Goal: Transaction & Acquisition: Purchase product/service

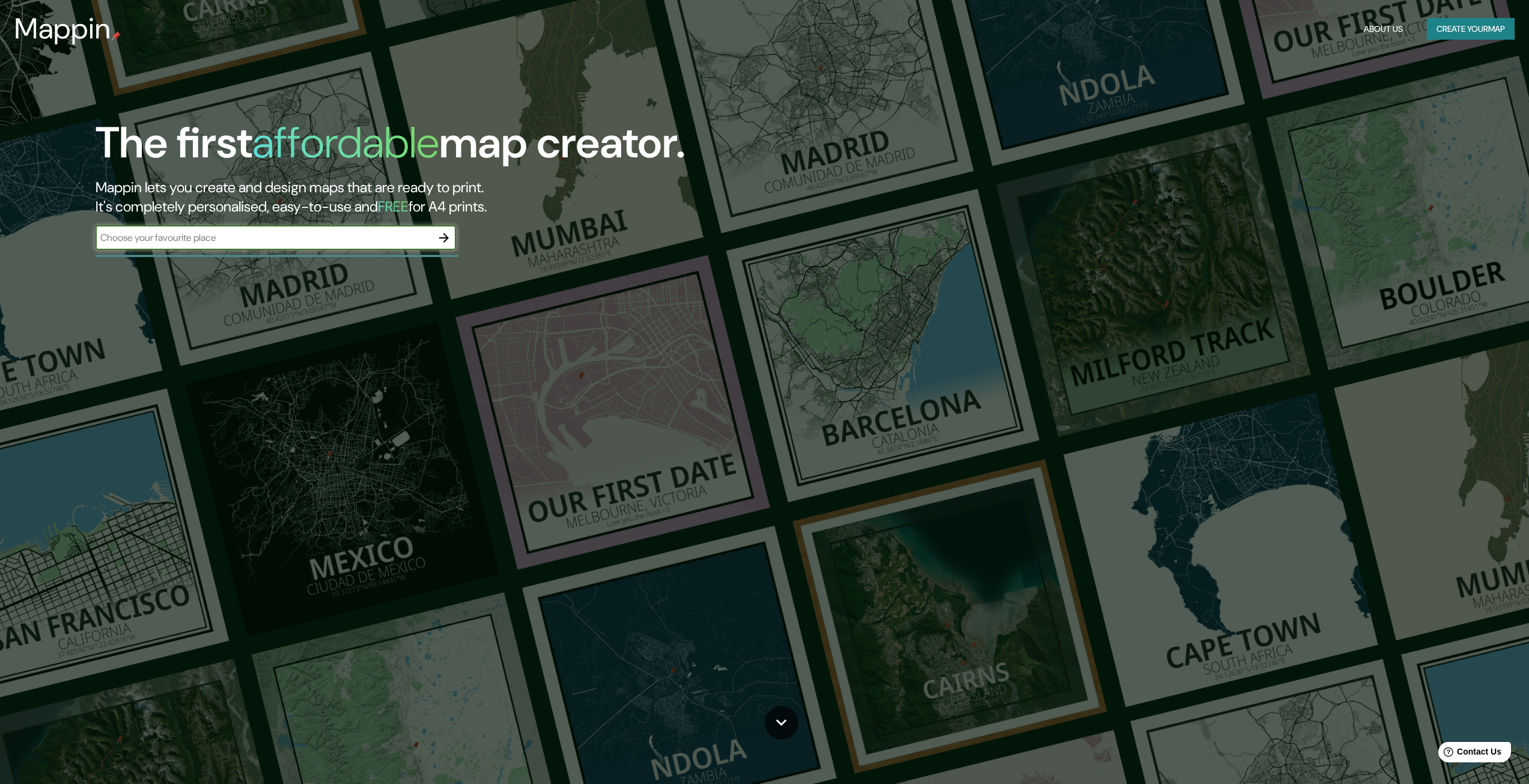
click at [275, 237] on input "text" at bounding box center [264, 237] width 337 height 14
type input "reus"
click at [446, 231] on icon "button" at bounding box center [444, 238] width 15 height 15
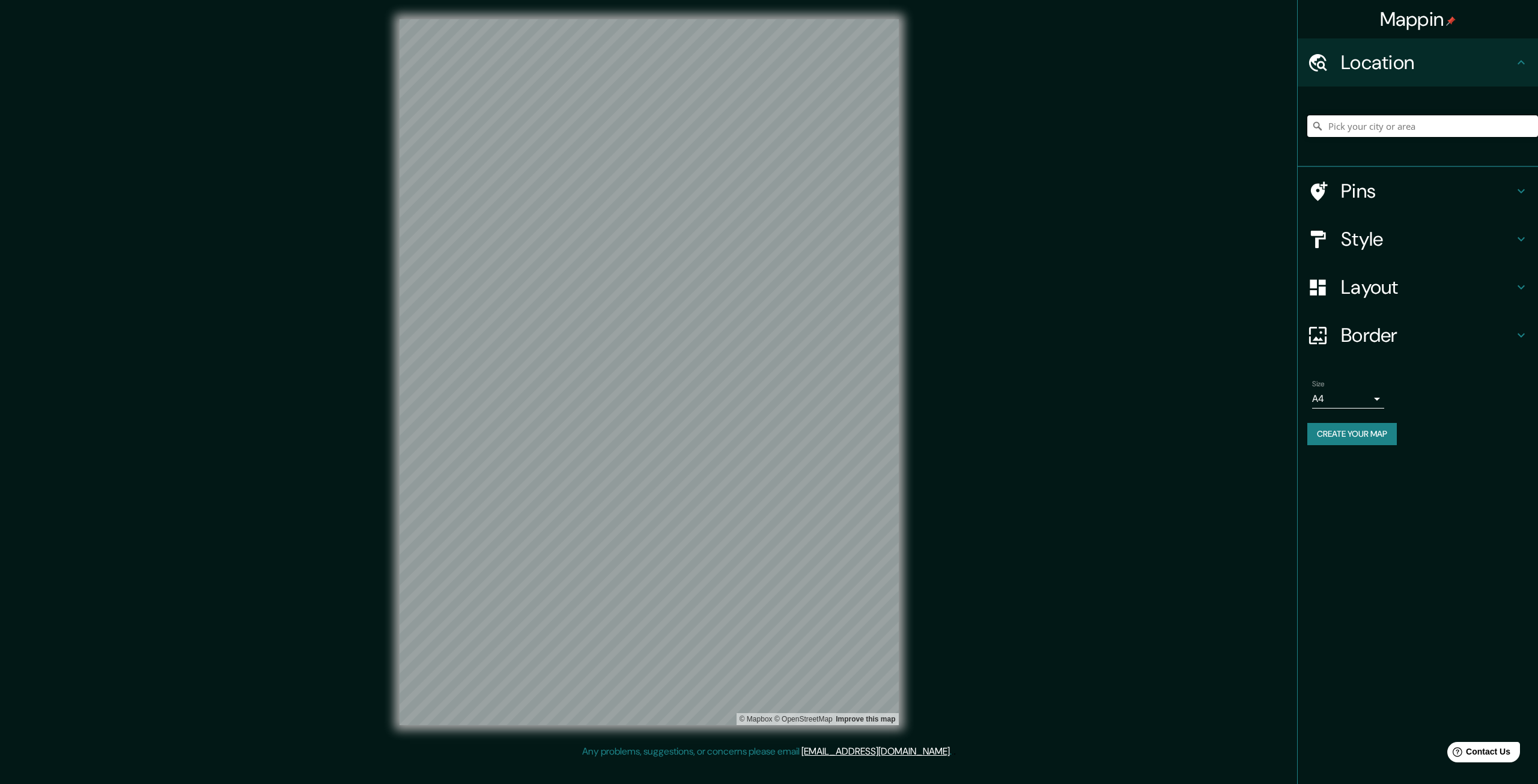
click at [1390, 129] on input "Pick your city or area" at bounding box center [1422, 127] width 231 height 22
type input "reus"
click at [1396, 126] on input "reus" at bounding box center [1422, 127] width 231 height 22
click at [1386, 136] on input "reus" at bounding box center [1422, 127] width 231 height 22
click at [952, 196] on div "Mappin Location [GEOGRAPHIC_DATA] Pins Style Layout Border Choose a border. Hin…" at bounding box center [769, 381] width 1538 height 763
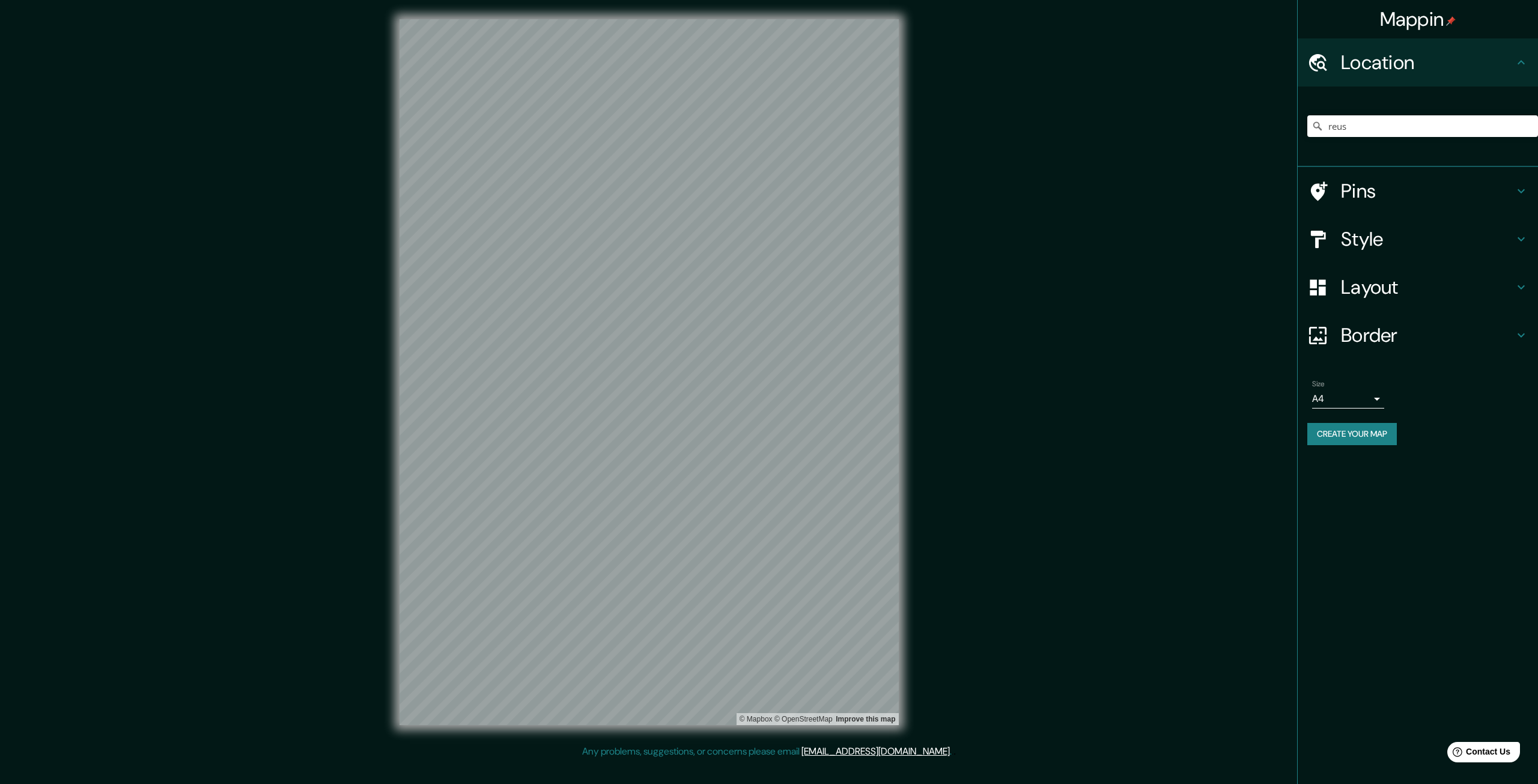
click at [1399, 36] on div "Mappin" at bounding box center [1418, 19] width 240 height 39
click at [1392, 59] on h4 "Location" at bounding box center [1428, 62] width 173 height 24
click at [1356, 131] on input "reus" at bounding box center [1422, 127] width 231 height 22
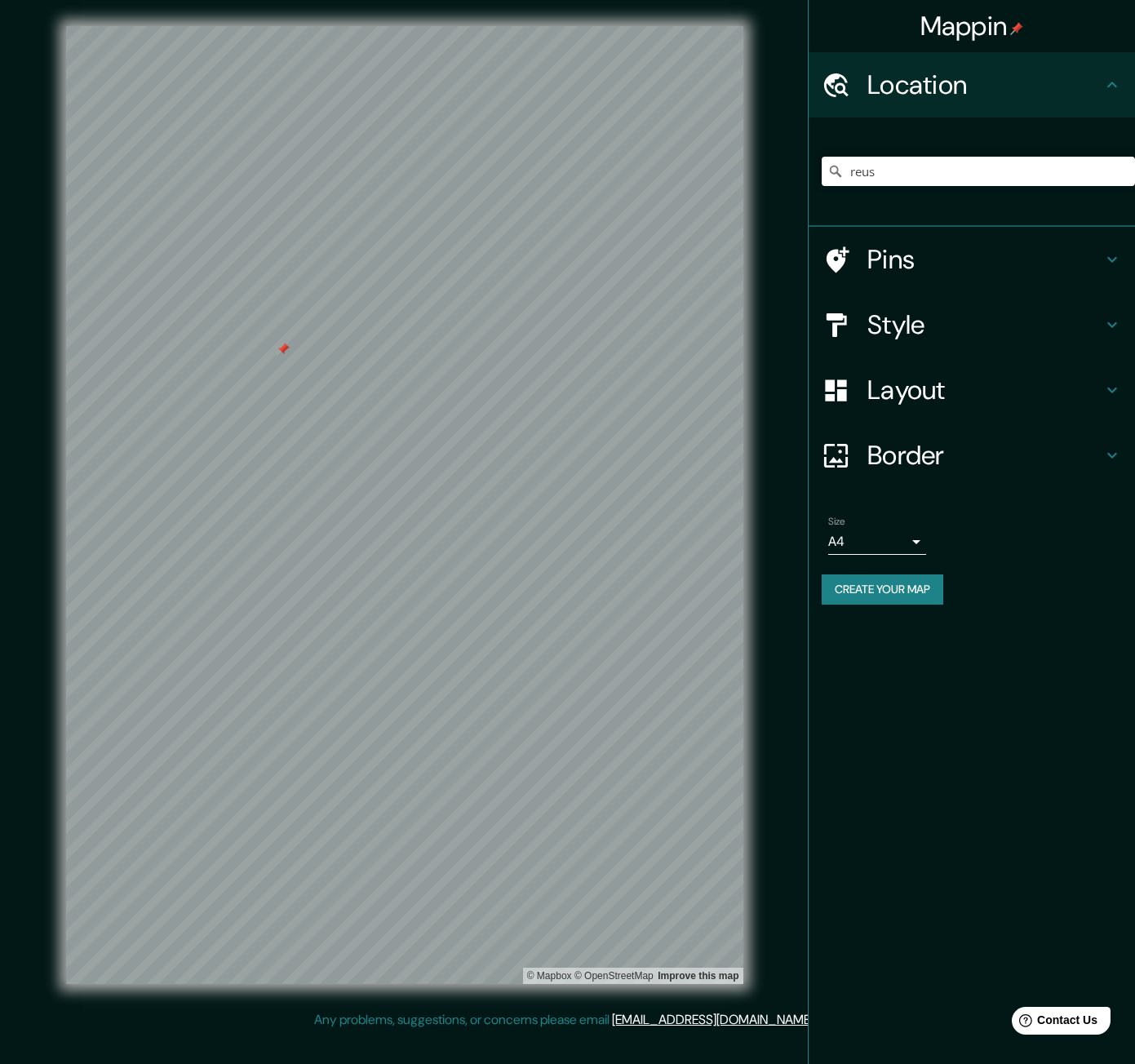
click at [282, 354] on div at bounding box center [283, 349] width 13 height 13
click at [924, 175] on input "reus" at bounding box center [978, 172] width 313 height 30
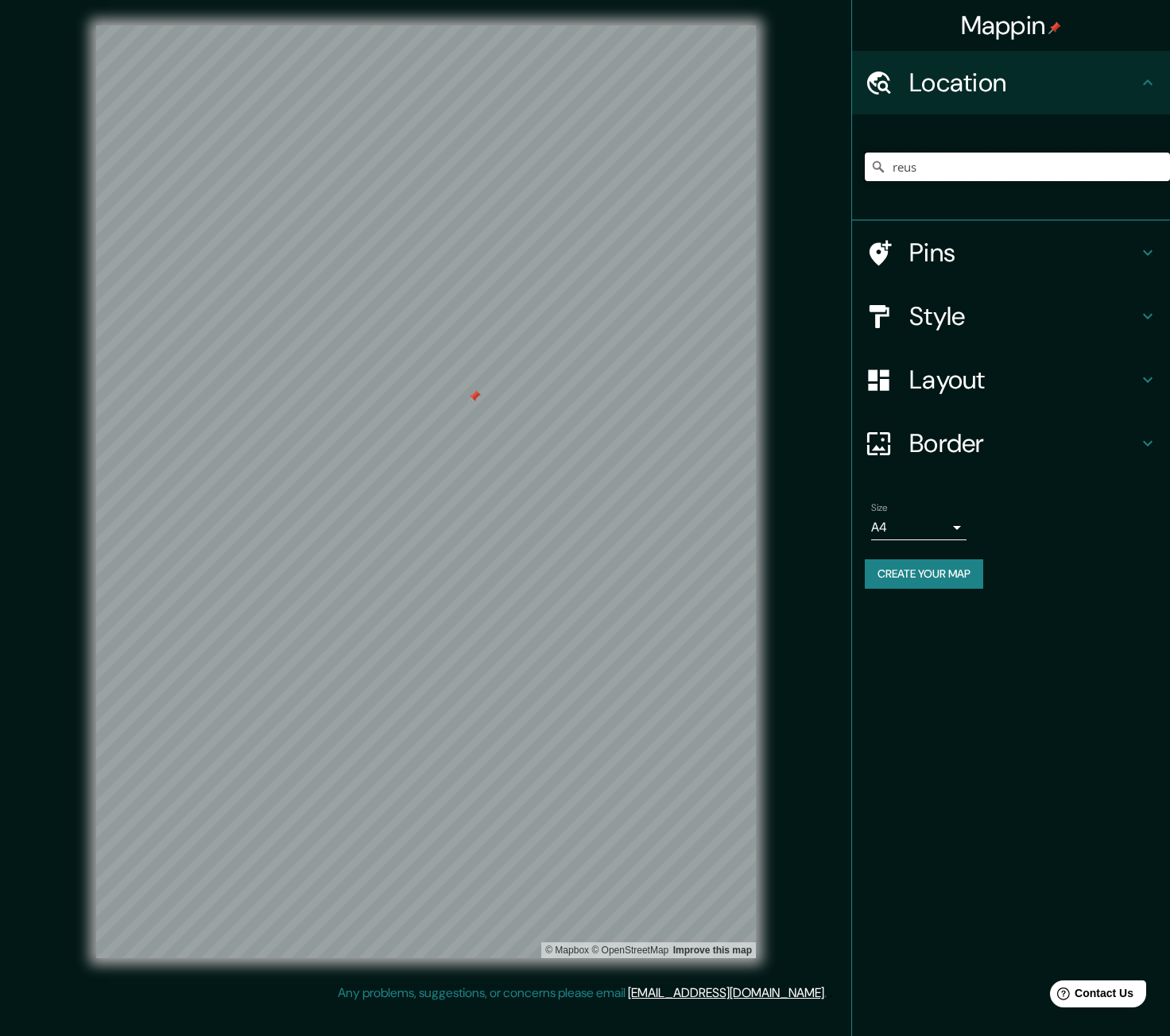
click at [475, 394] on div at bounding box center [474, 396] width 13 height 13
click at [948, 320] on h4 "Style" at bounding box center [1023, 316] width 229 height 32
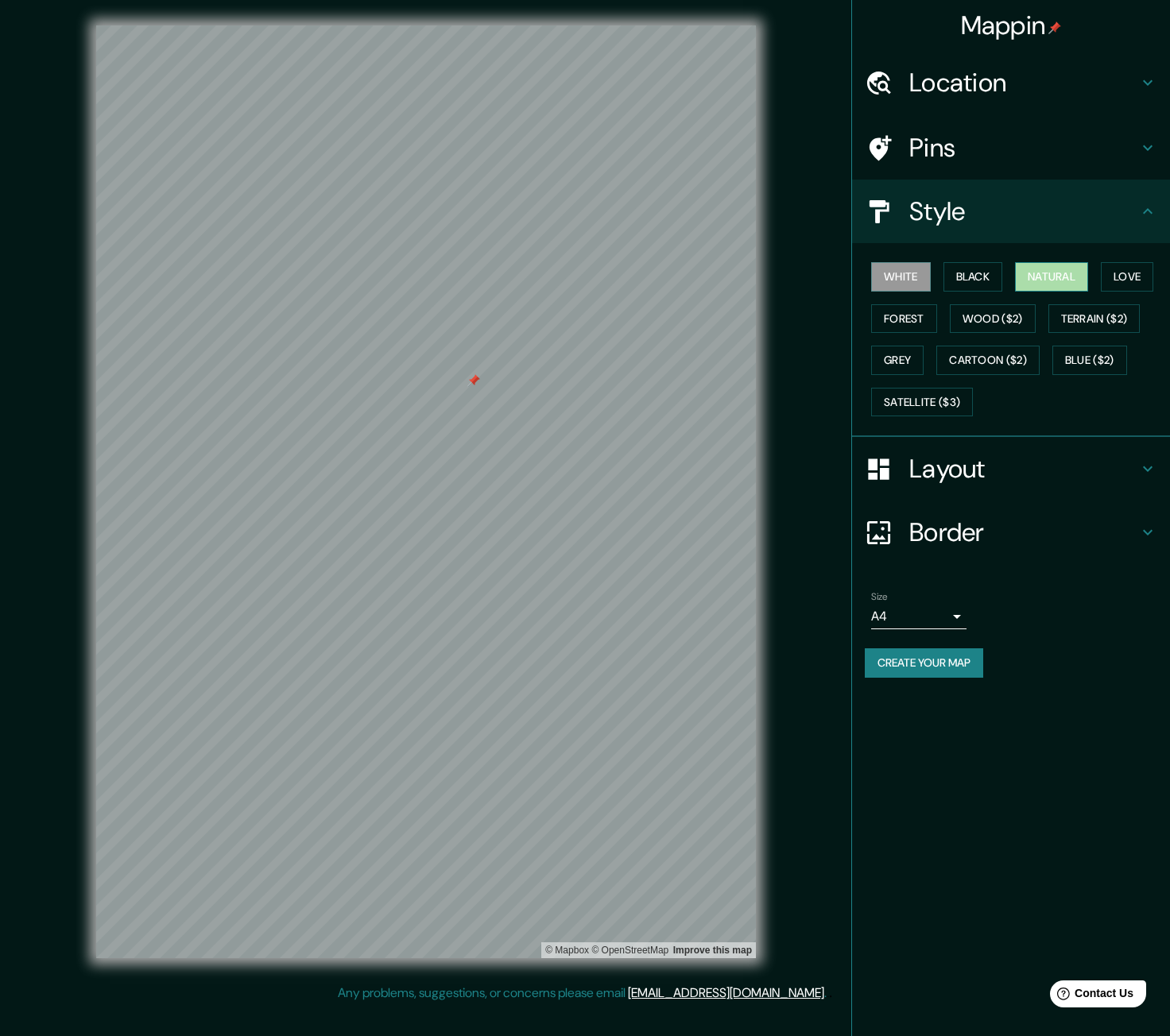
click at [1054, 280] on button "Natural" at bounding box center [1051, 276] width 73 height 30
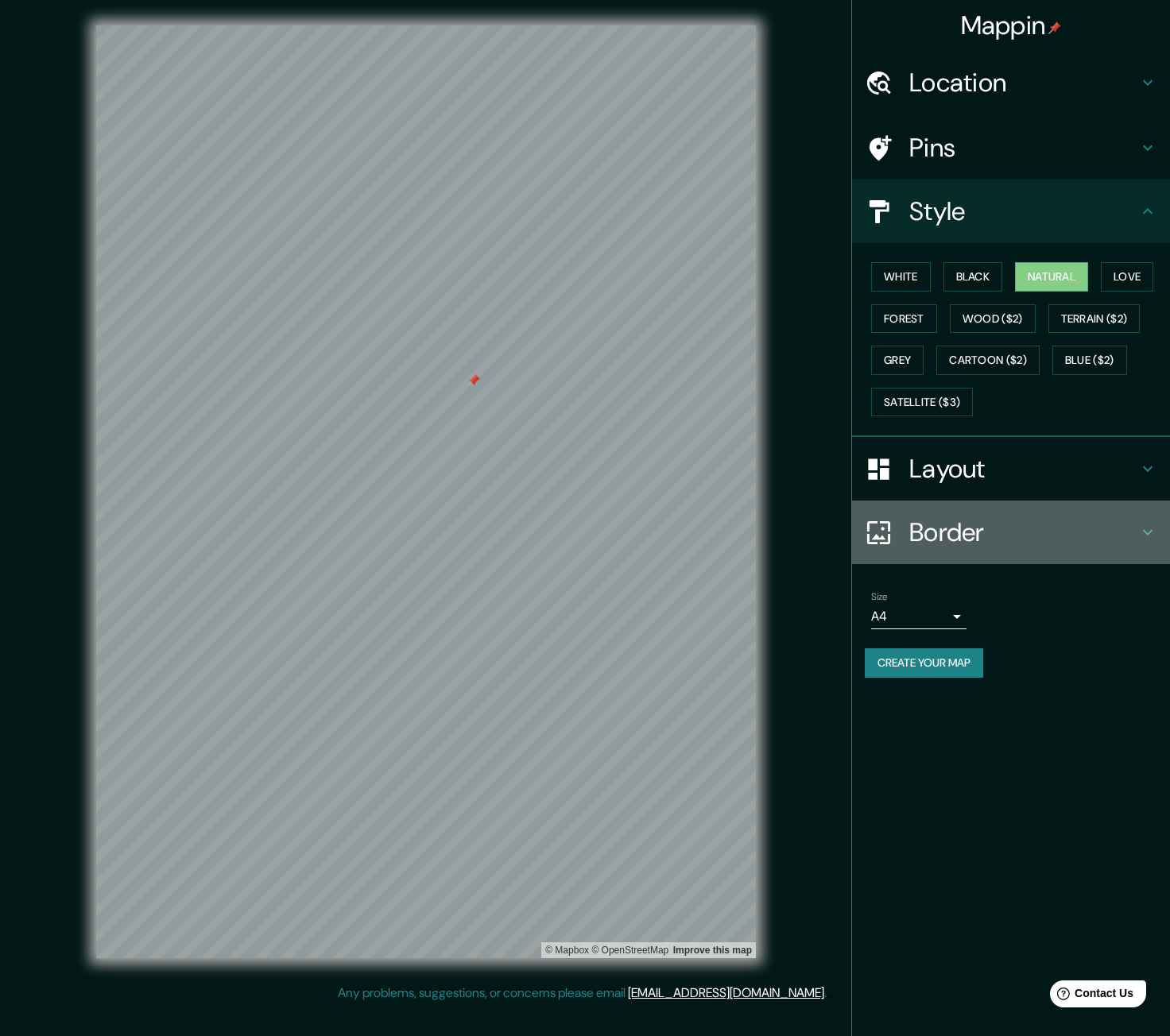
click at [920, 533] on h4 "Border" at bounding box center [1023, 532] width 229 height 32
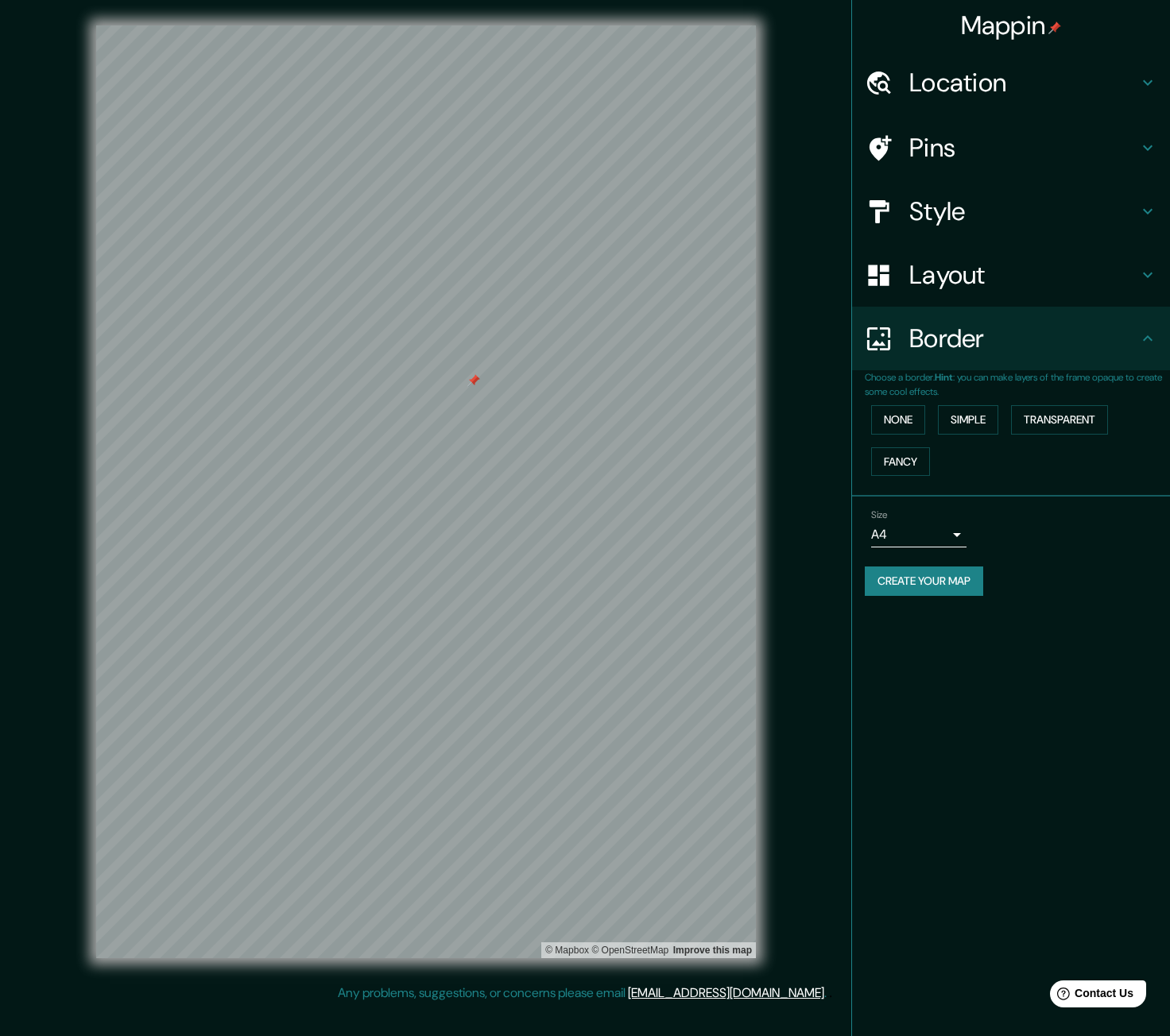
click at [911, 267] on h4 "Layout" at bounding box center [1023, 275] width 229 height 32
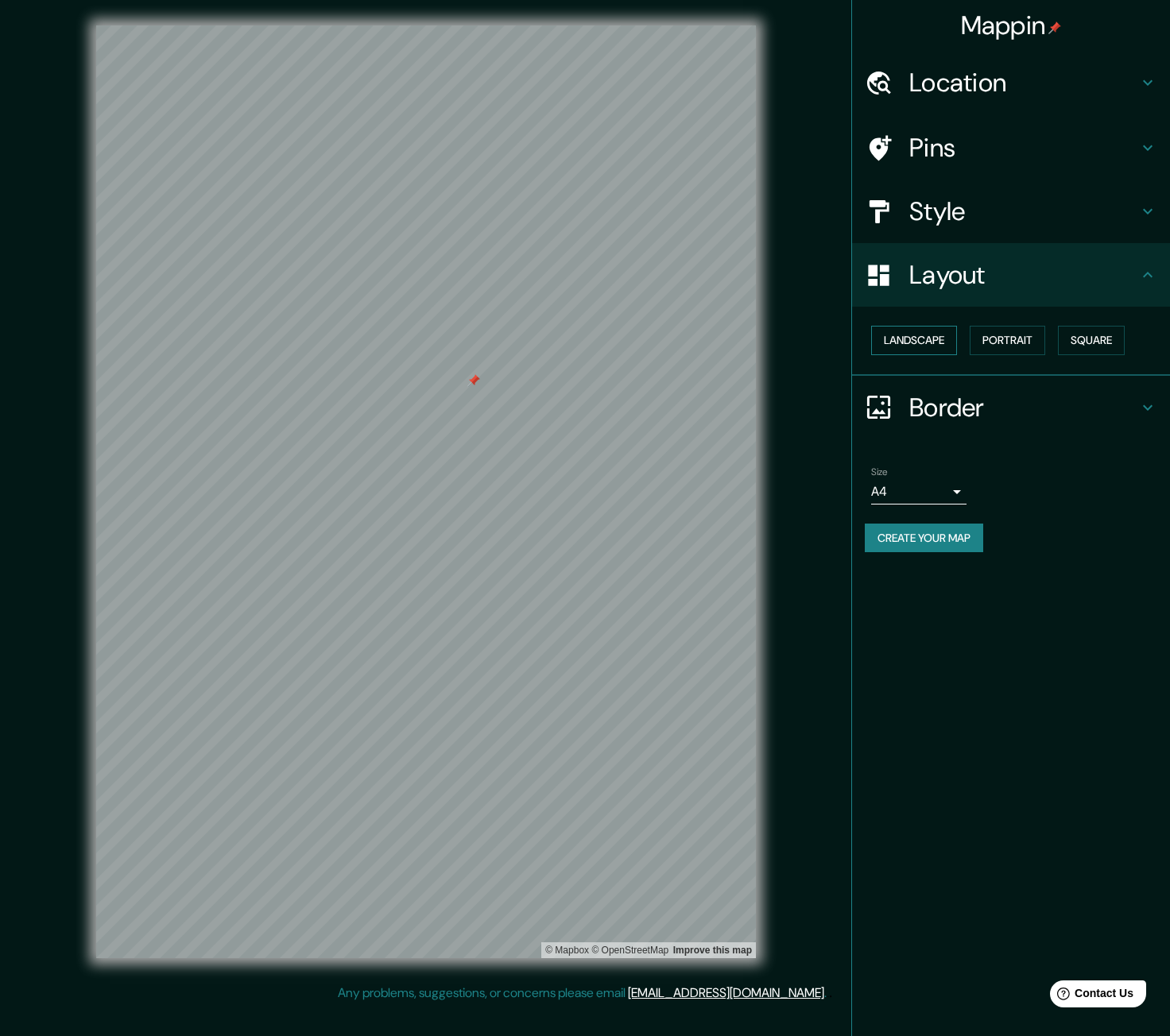
click at [928, 343] on button "Landscape" at bounding box center [914, 340] width 86 height 30
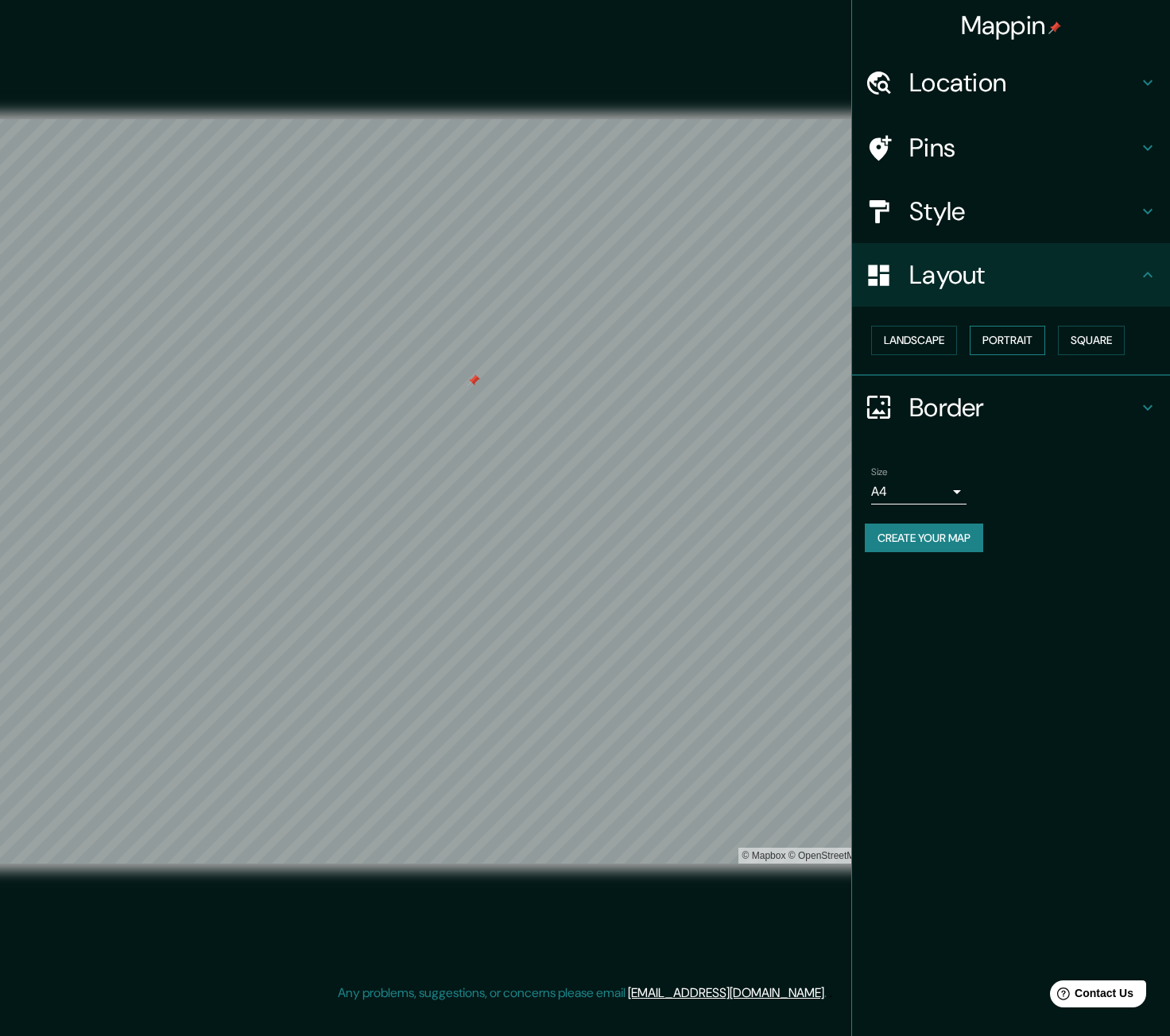
click at [1012, 344] on button "Portrait" at bounding box center [1007, 340] width 75 height 30
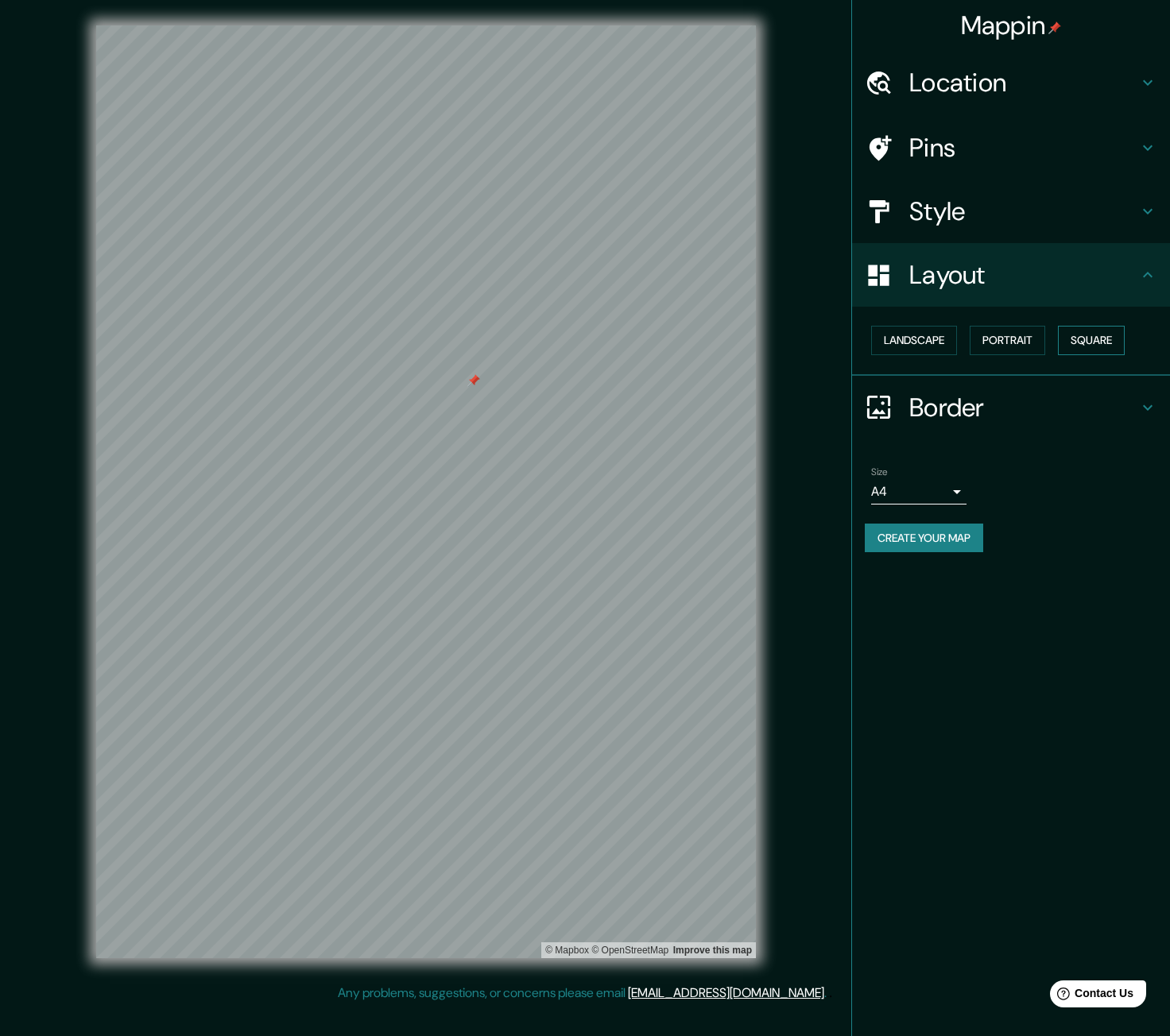
click at [1088, 335] on button "Square" at bounding box center [1091, 340] width 66 height 30
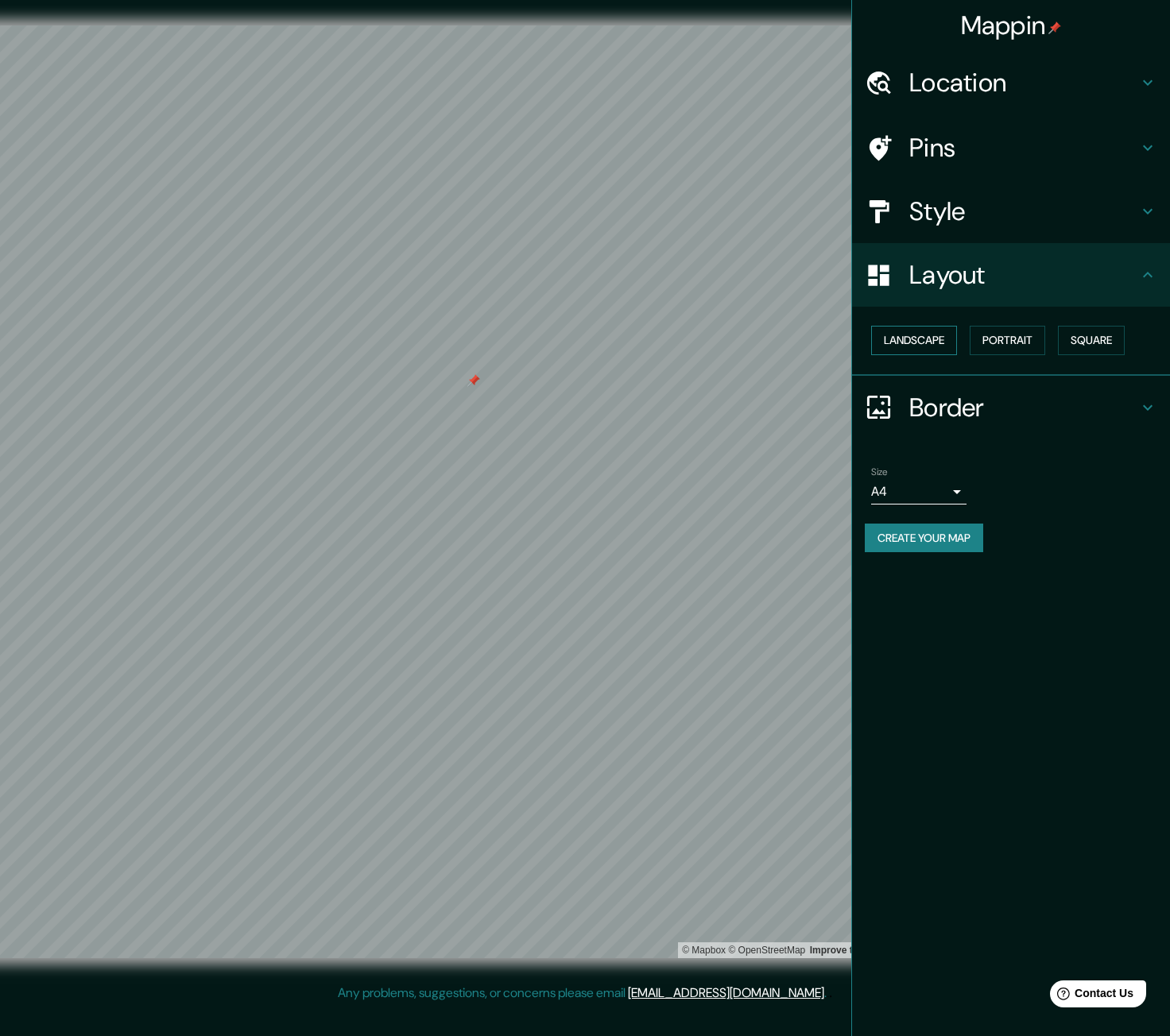
click at [953, 348] on button "Landscape" at bounding box center [914, 340] width 86 height 30
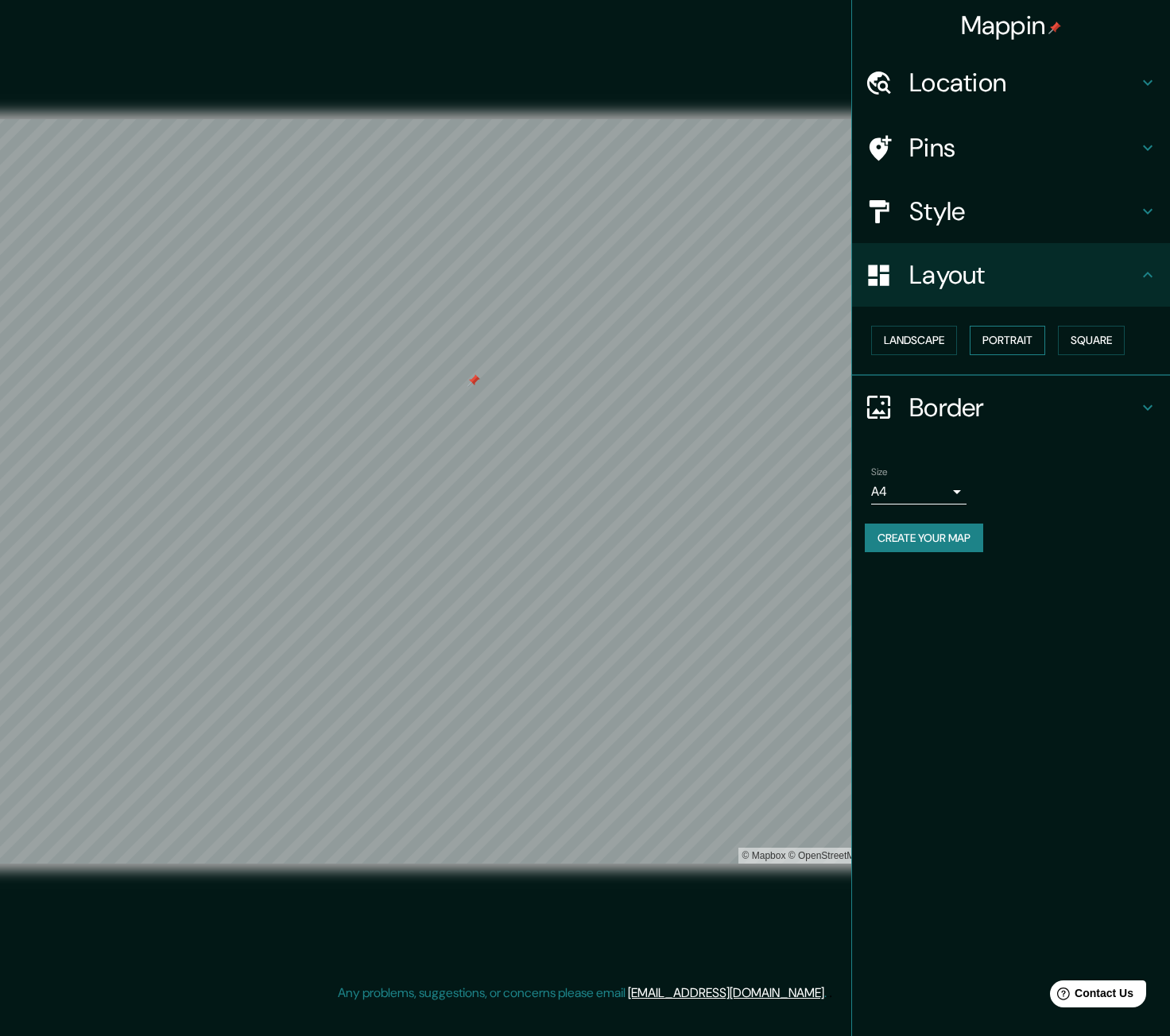
click at [1024, 333] on button "Portrait" at bounding box center [1007, 340] width 75 height 30
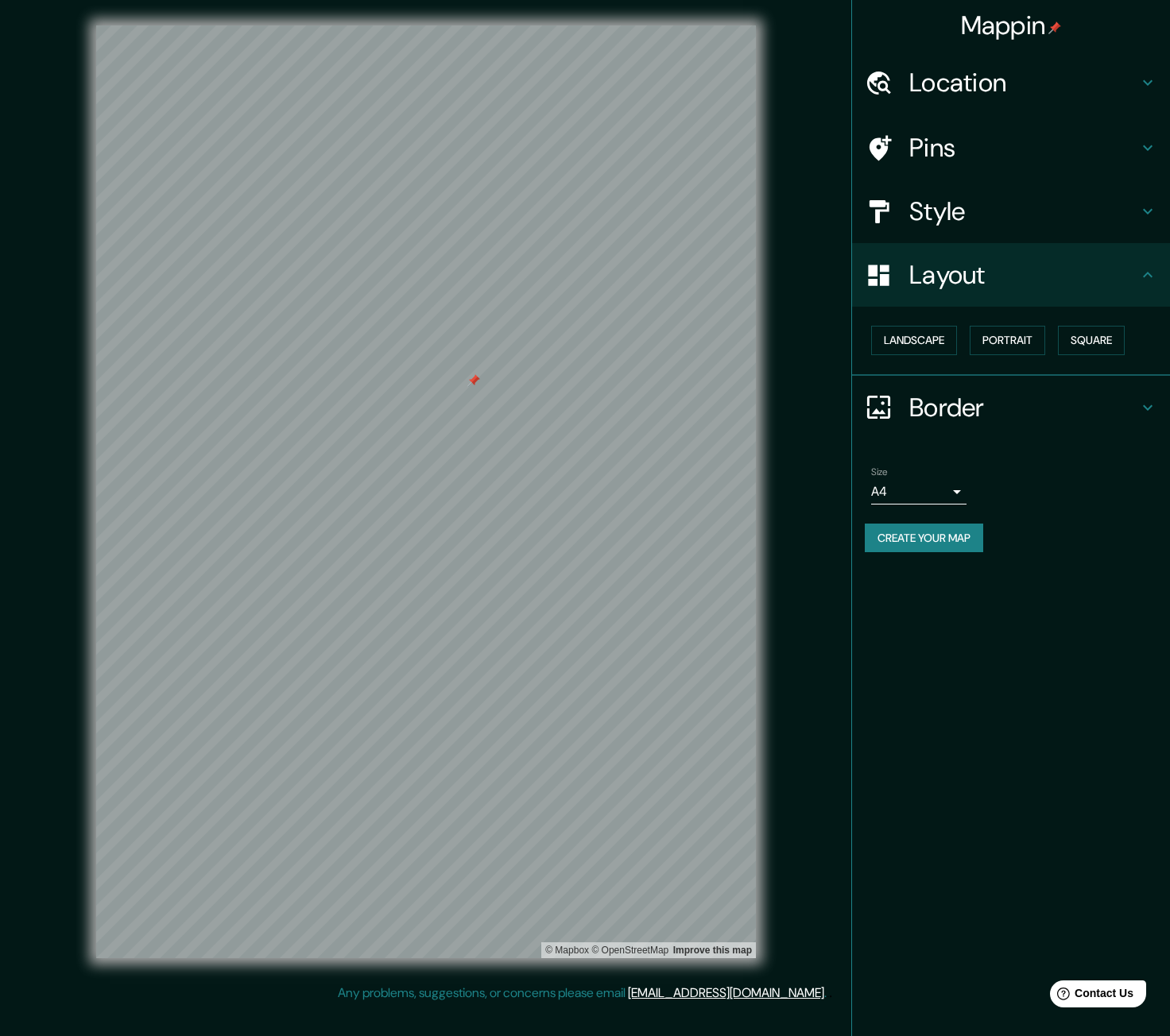
click at [1025, 288] on h4 "Layout" at bounding box center [1023, 275] width 229 height 32
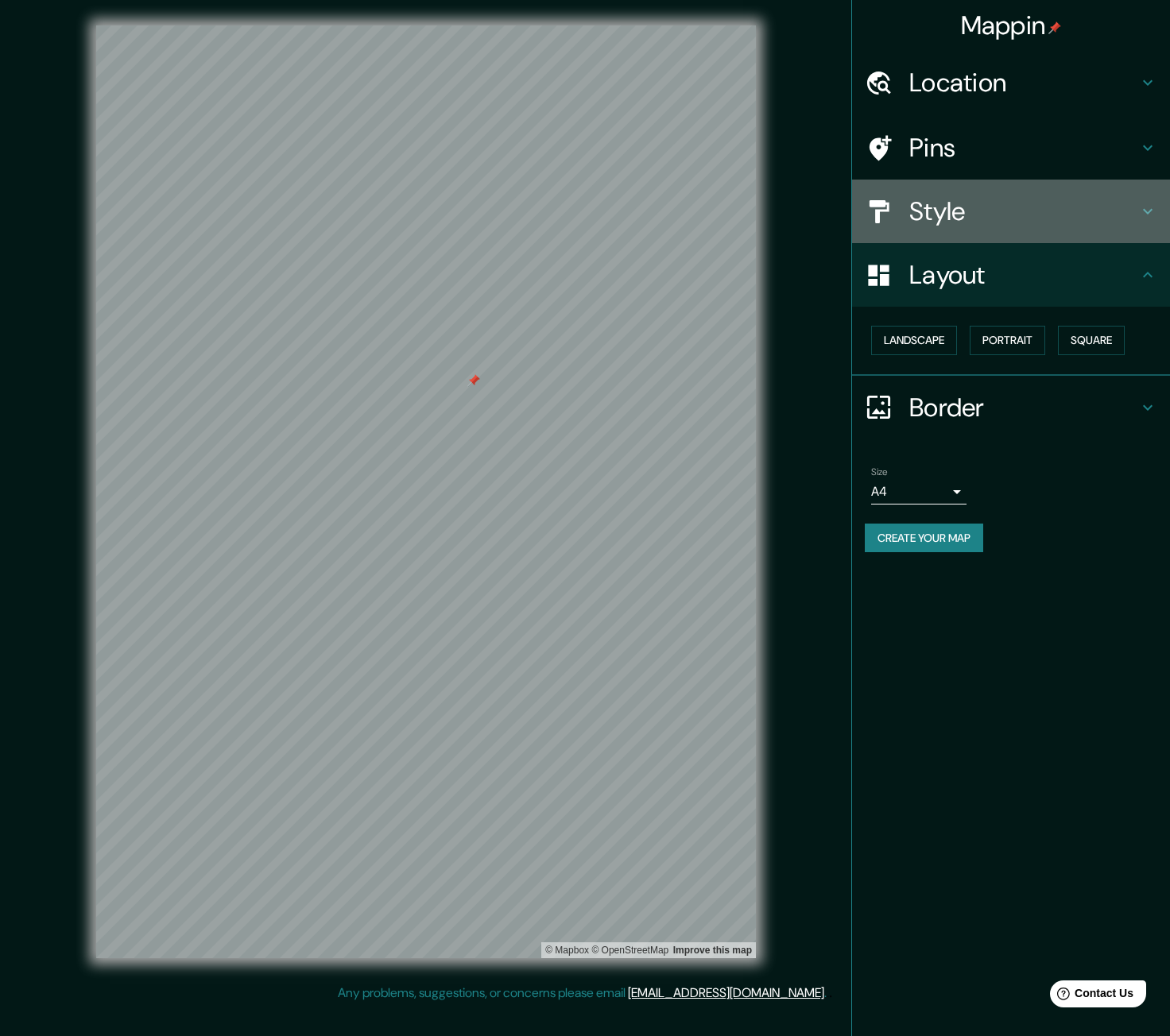
click at [975, 230] on div "Style" at bounding box center [1011, 211] width 318 height 63
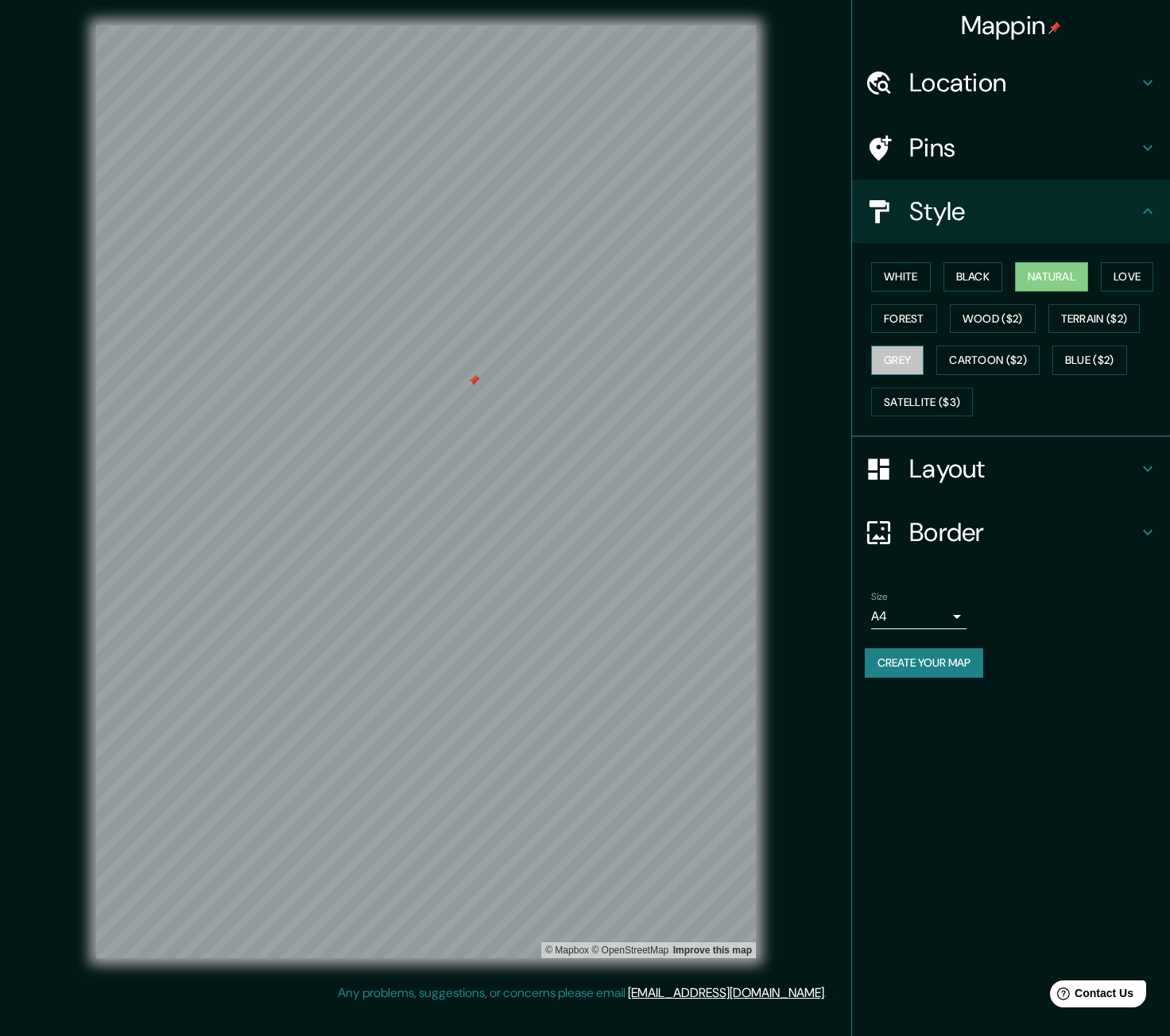
click at [908, 363] on button "Grey" at bounding box center [897, 360] width 52 height 30
click at [1084, 357] on button "Blue ($2)" at bounding box center [1089, 360] width 74 height 30
click at [1113, 304] on button "Terrain ($2)" at bounding box center [1094, 319] width 92 height 30
click at [1136, 279] on button "Love" at bounding box center [1126, 276] width 52 height 30
click at [885, 404] on button "Satellite ($3)" at bounding box center [922, 402] width 102 height 30
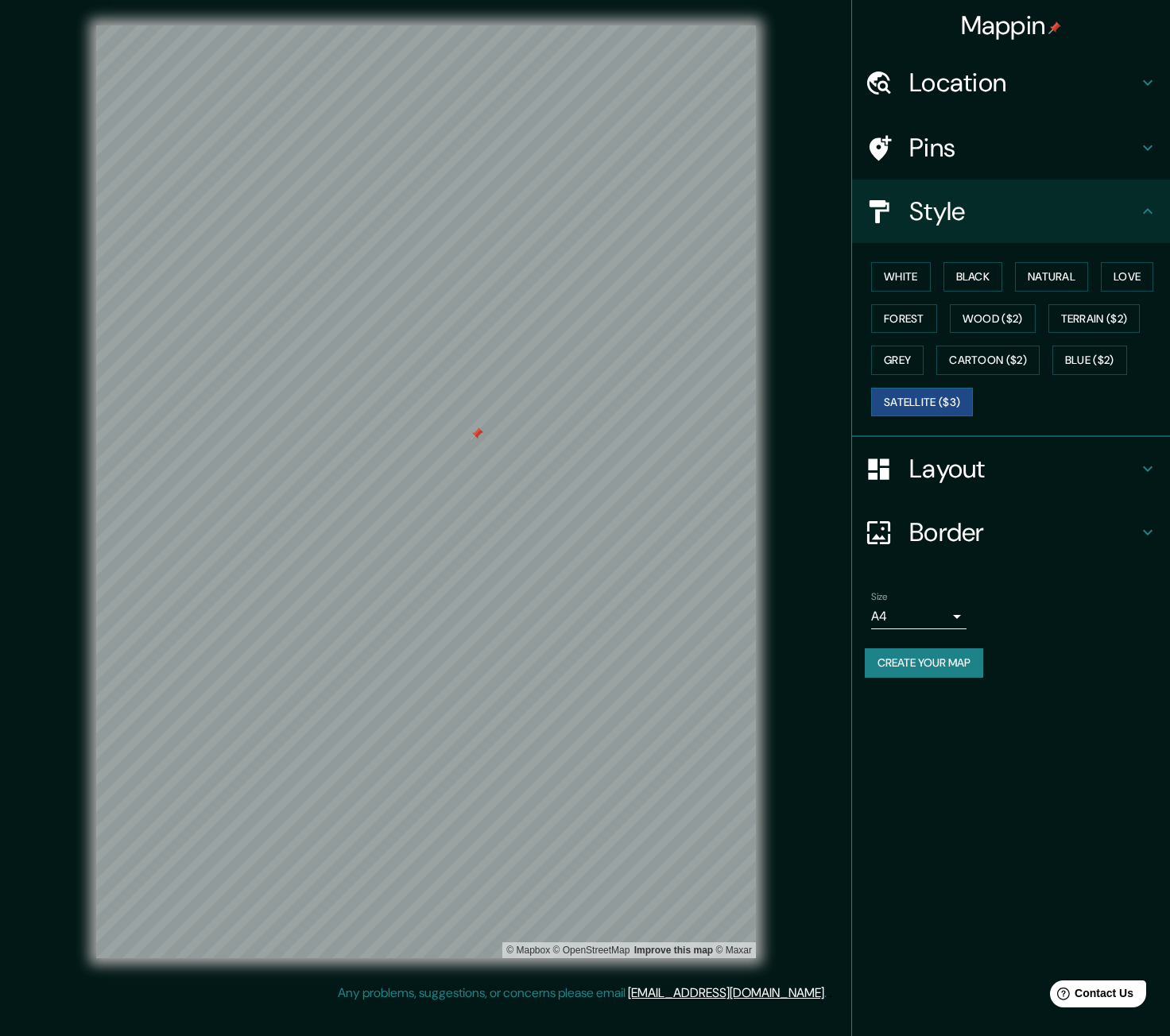
click at [477, 432] on div at bounding box center [476, 434] width 13 height 13
click at [923, 364] on button "Grey" at bounding box center [897, 360] width 52 height 30
click at [985, 363] on button "Cartoon ($2)" at bounding box center [987, 360] width 103 height 30
click at [908, 311] on button "Forest" at bounding box center [904, 319] width 66 height 30
click at [994, 468] on h4 "Layout" at bounding box center [1023, 469] width 229 height 32
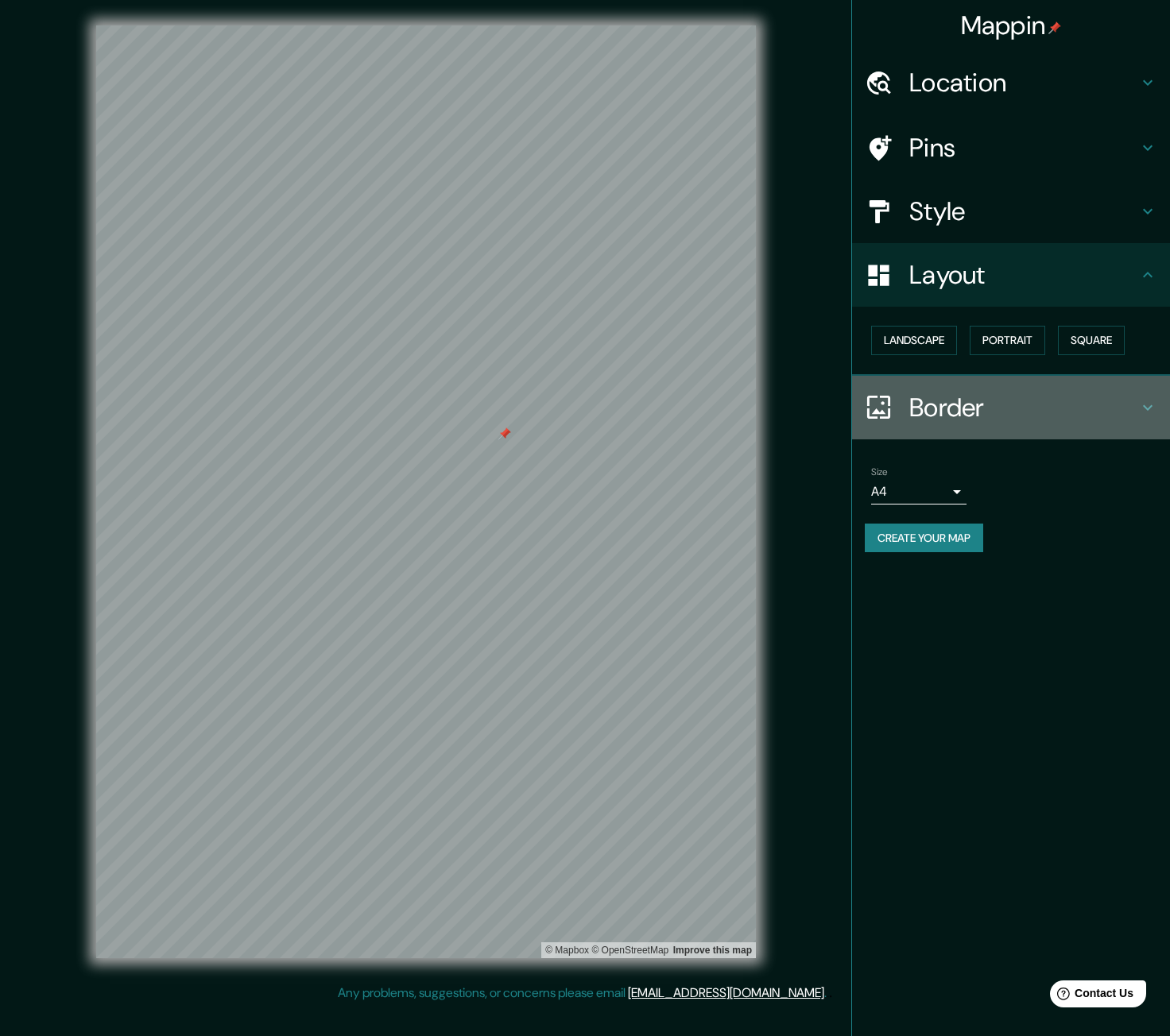
click at [932, 387] on div "Border" at bounding box center [1011, 407] width 318 height 63
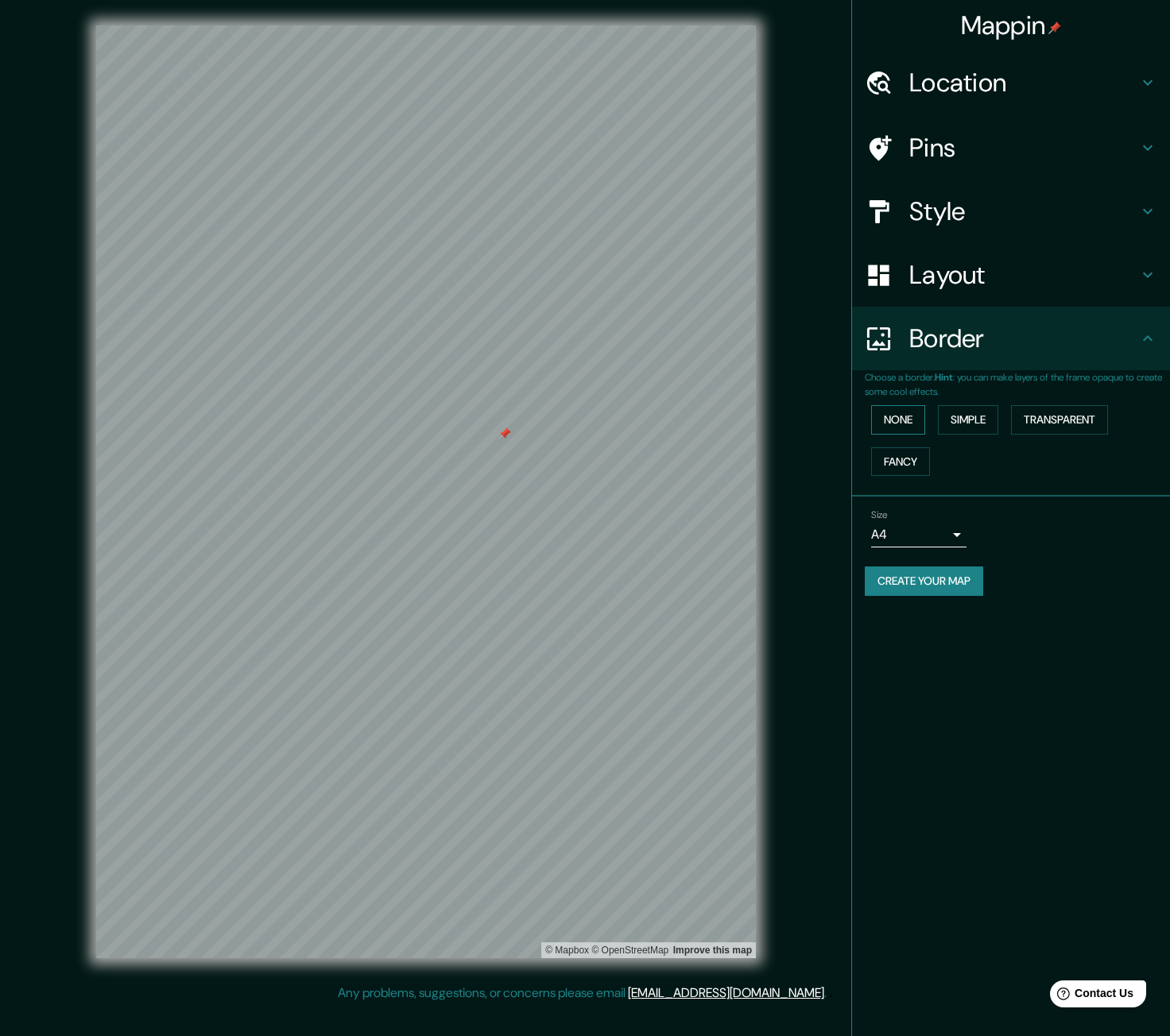
click at [910, 432] on button "None" at bounding box center [898, 420] width 54 height 30
click at [983, 417] on button "Simple" at bounding box center [967, 420] width 60 height 30
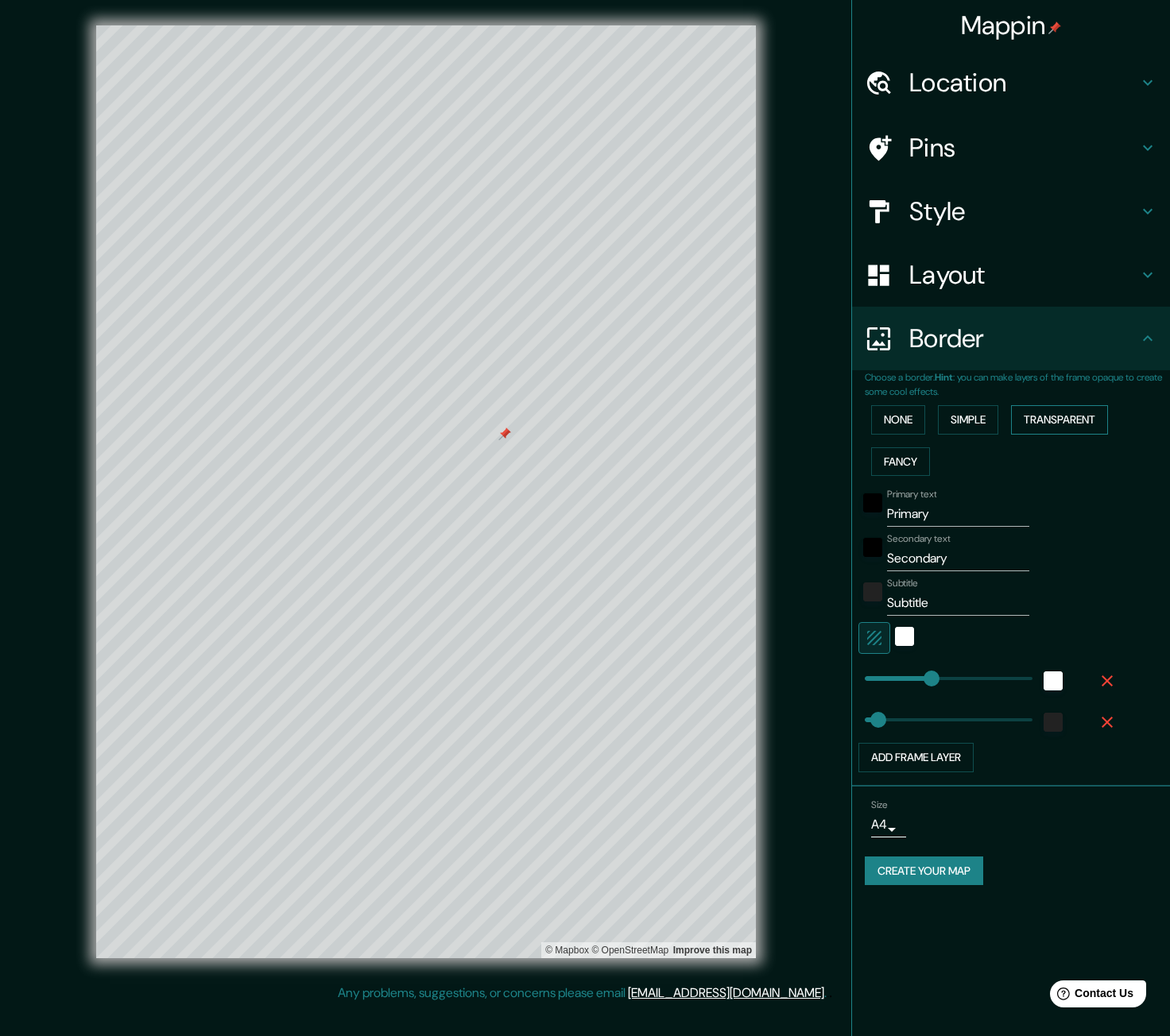
click at [1047, 416] on button "Transparent" at bounding box center [1059, 420] width 97 height 30
click at [898, 464] on button "Fancy" at bounding box center [900, 462] width 58 height 30
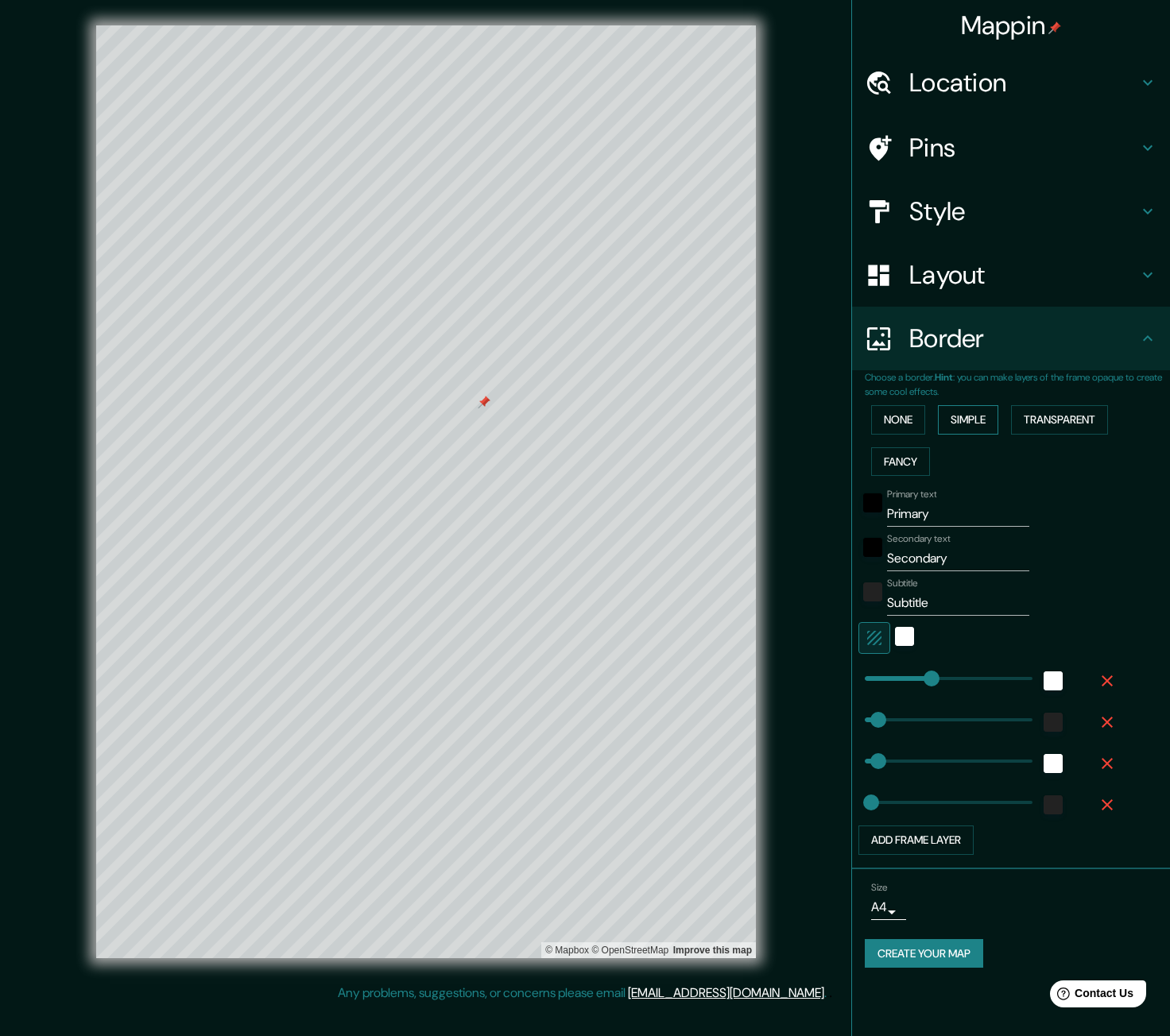
click at [993, 424] on button "Simple" at bounding box center [967, 420] width 60 height 30
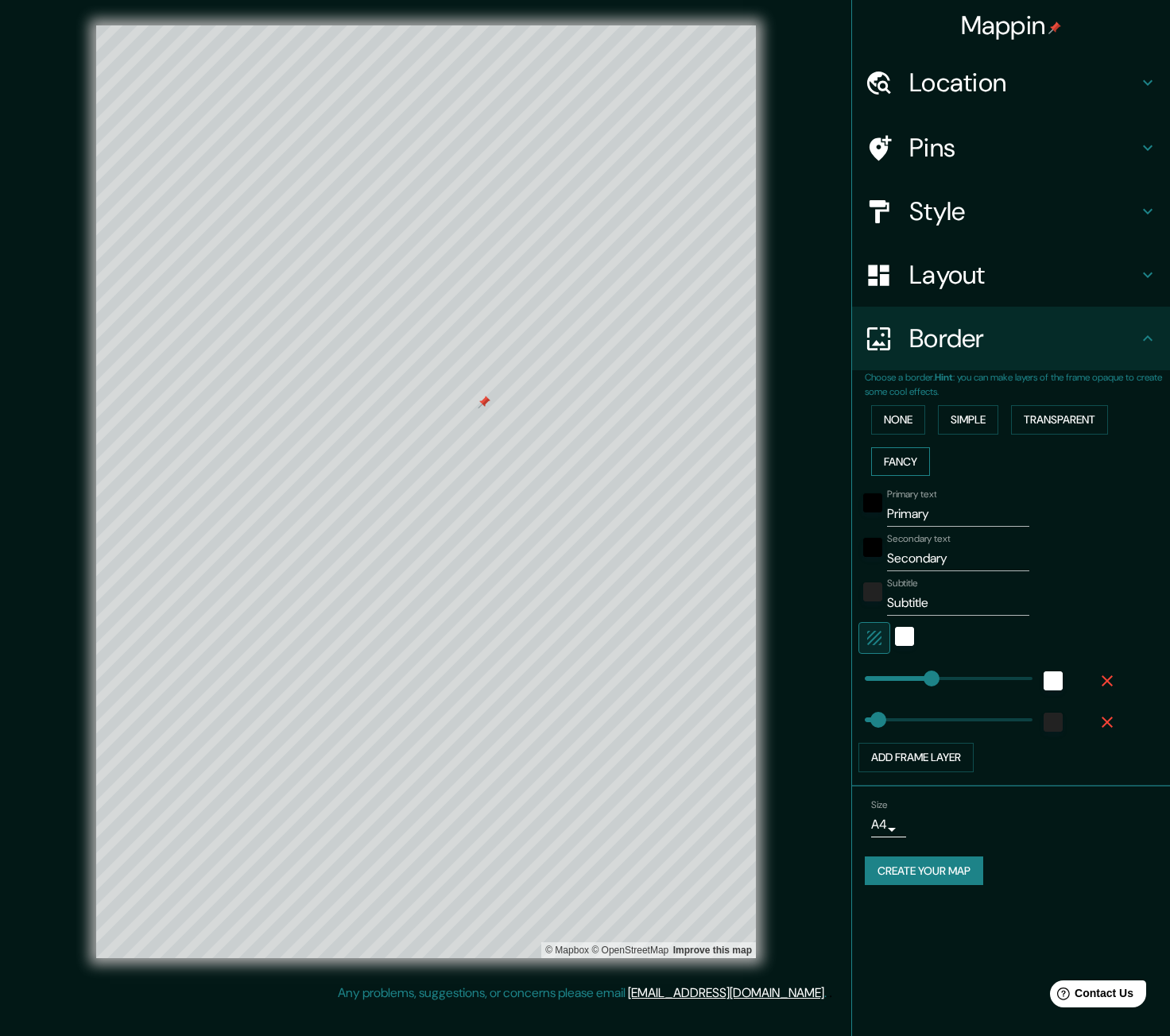
click at [925, 458] on button "Fancy" at bounding box center [900, 462] width 58 height 30
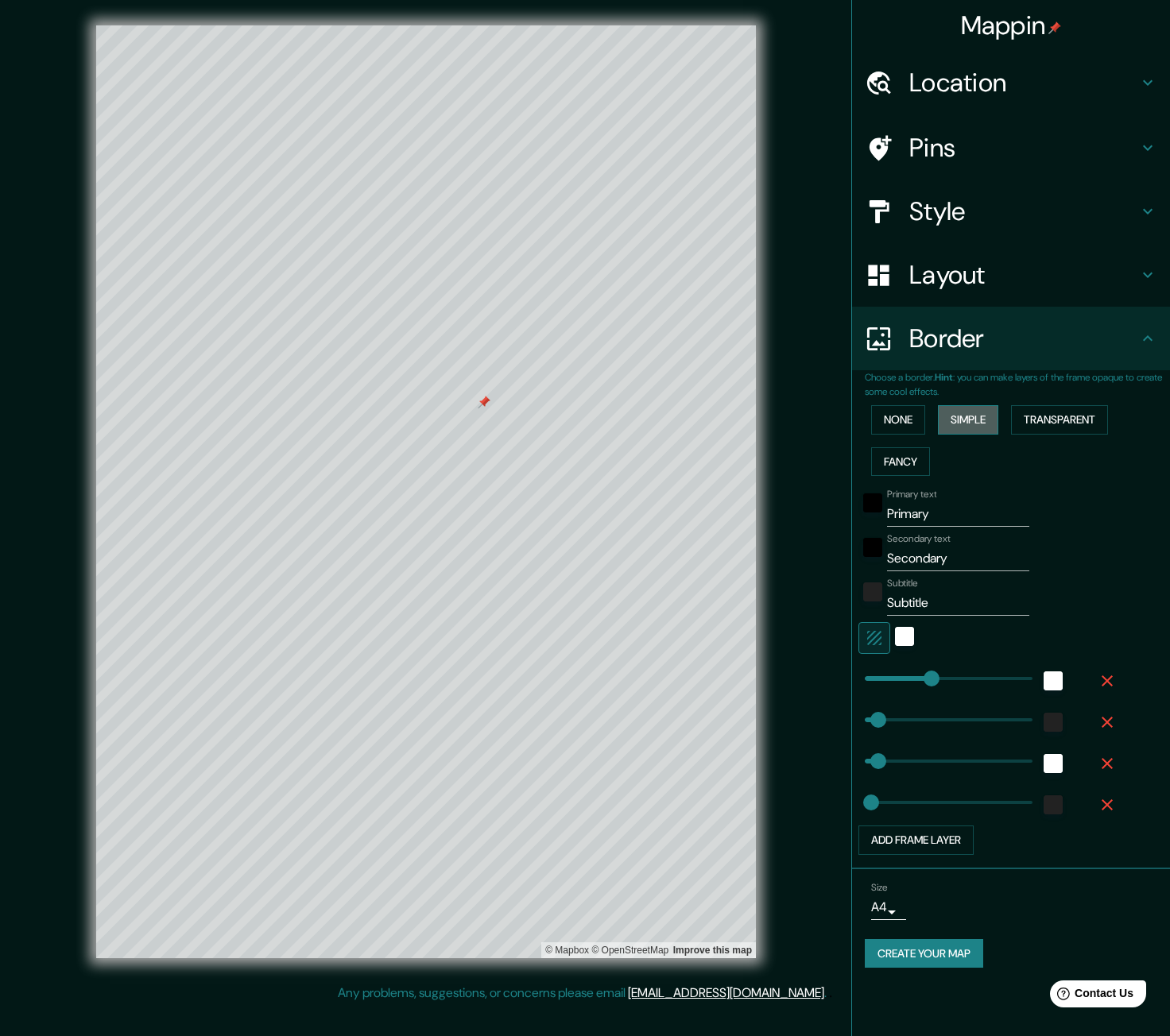
click at [970, 427] on button "Simple" at bounding box center [967, 420] width 60 height 30
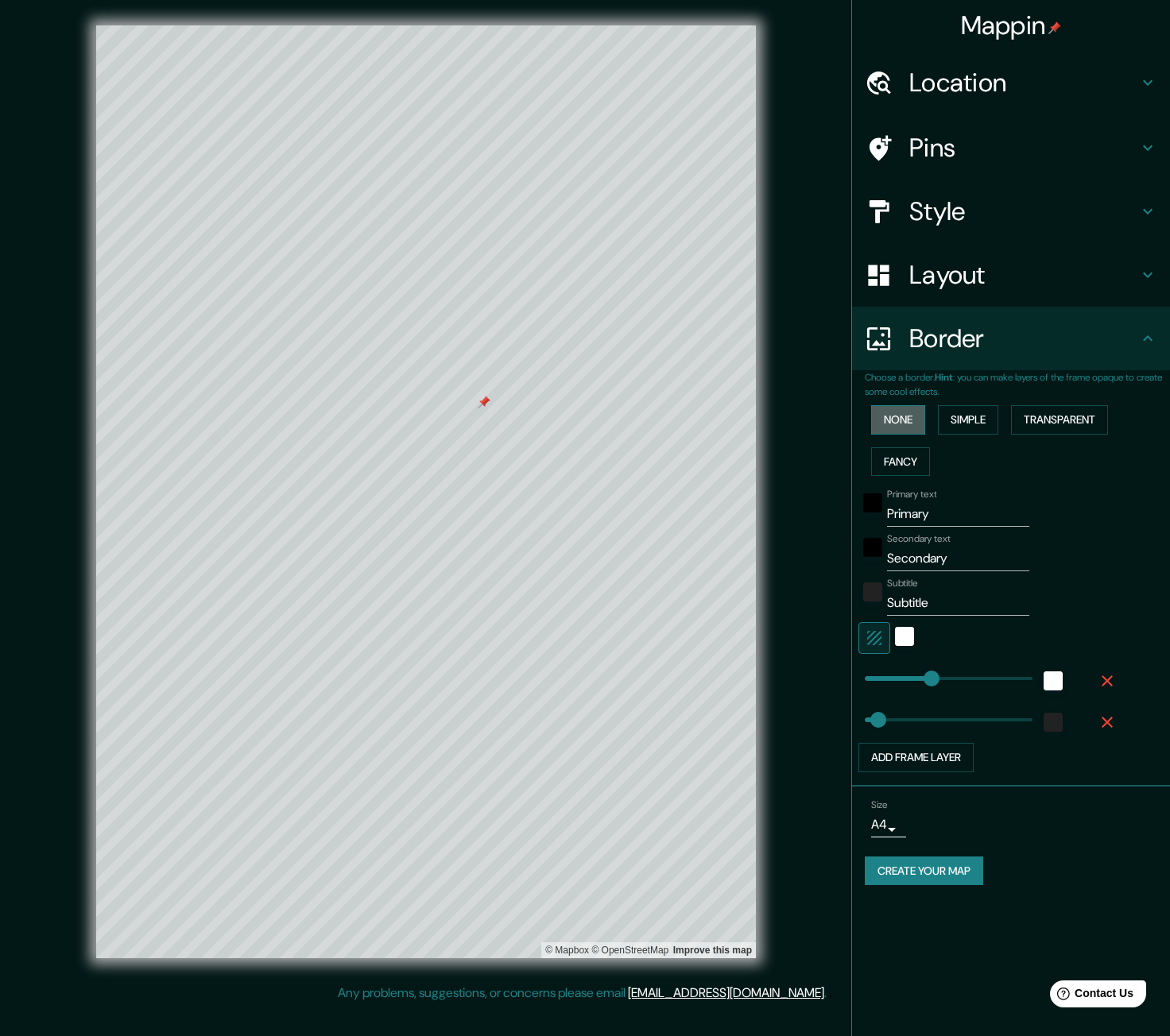
click at [918, 434] on button "None" at bounding box center [898, 420] width 54 height 30
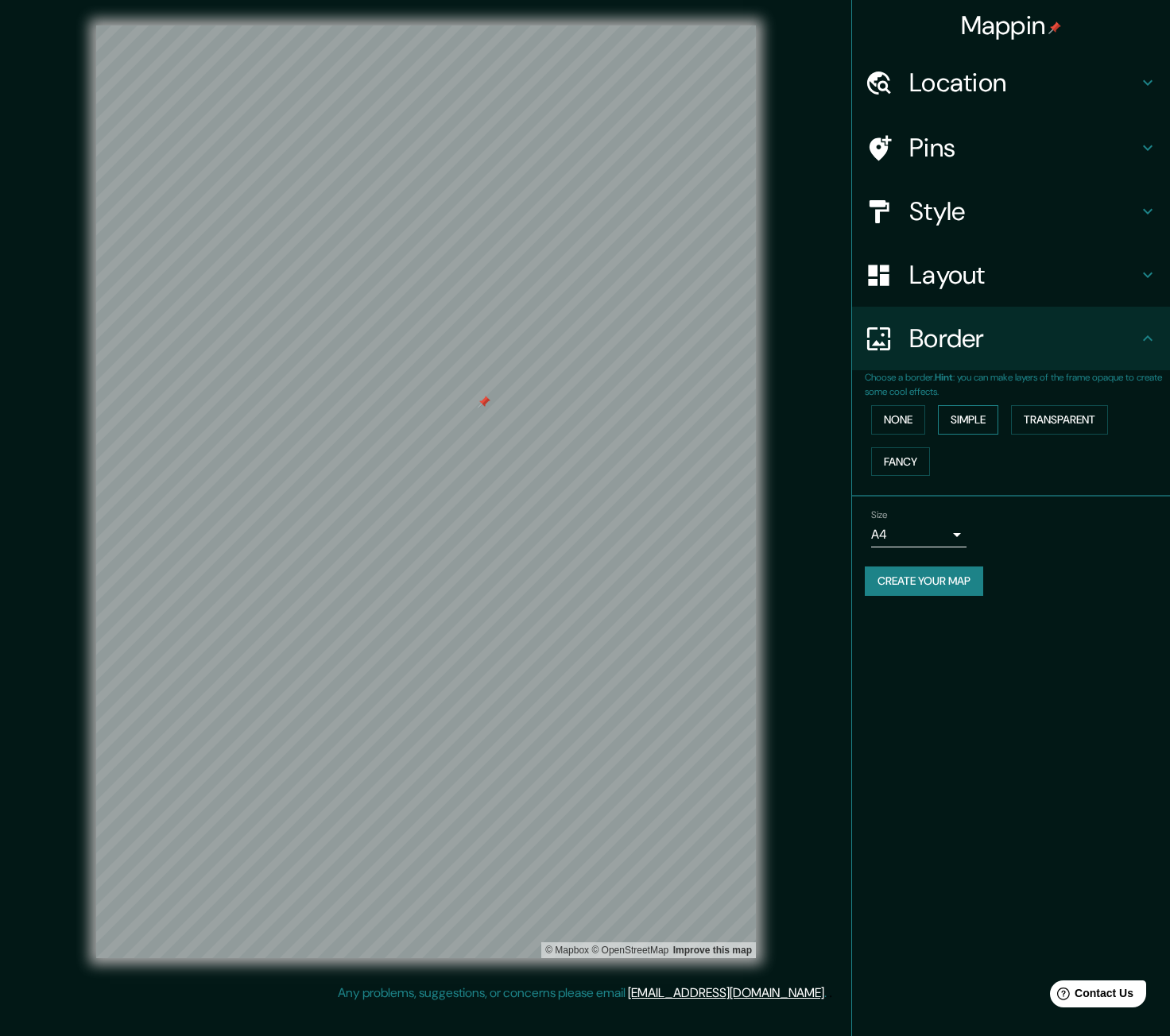
click at [978, 416] on button "Simple" at bounding box center [967, 420] width 60 height 30
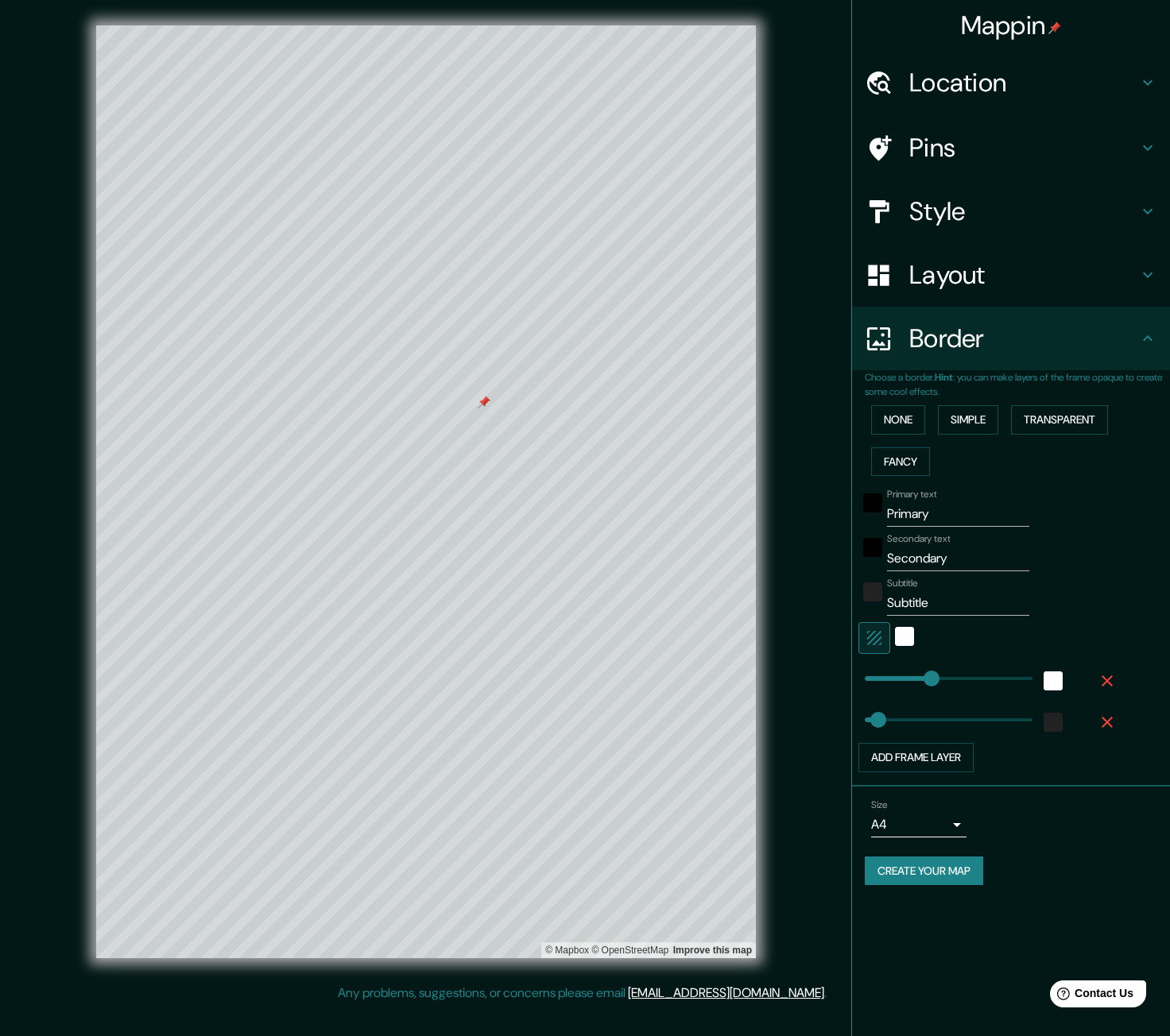
click at [1040, 402] on div "None Simple Transparent Fancy" at bounding box center [1017, 440] width 305 height 83
click at [1076, 418] on button "Transparent" at bounding box center [1059, 420] width 97 height 30
click at [991, 428] on button "Simple" at bounding box center [967, 420] width 60 height 30
click at [947, 216] on h4 "Style" at bounding box center [1023, 211] width 229 height 32
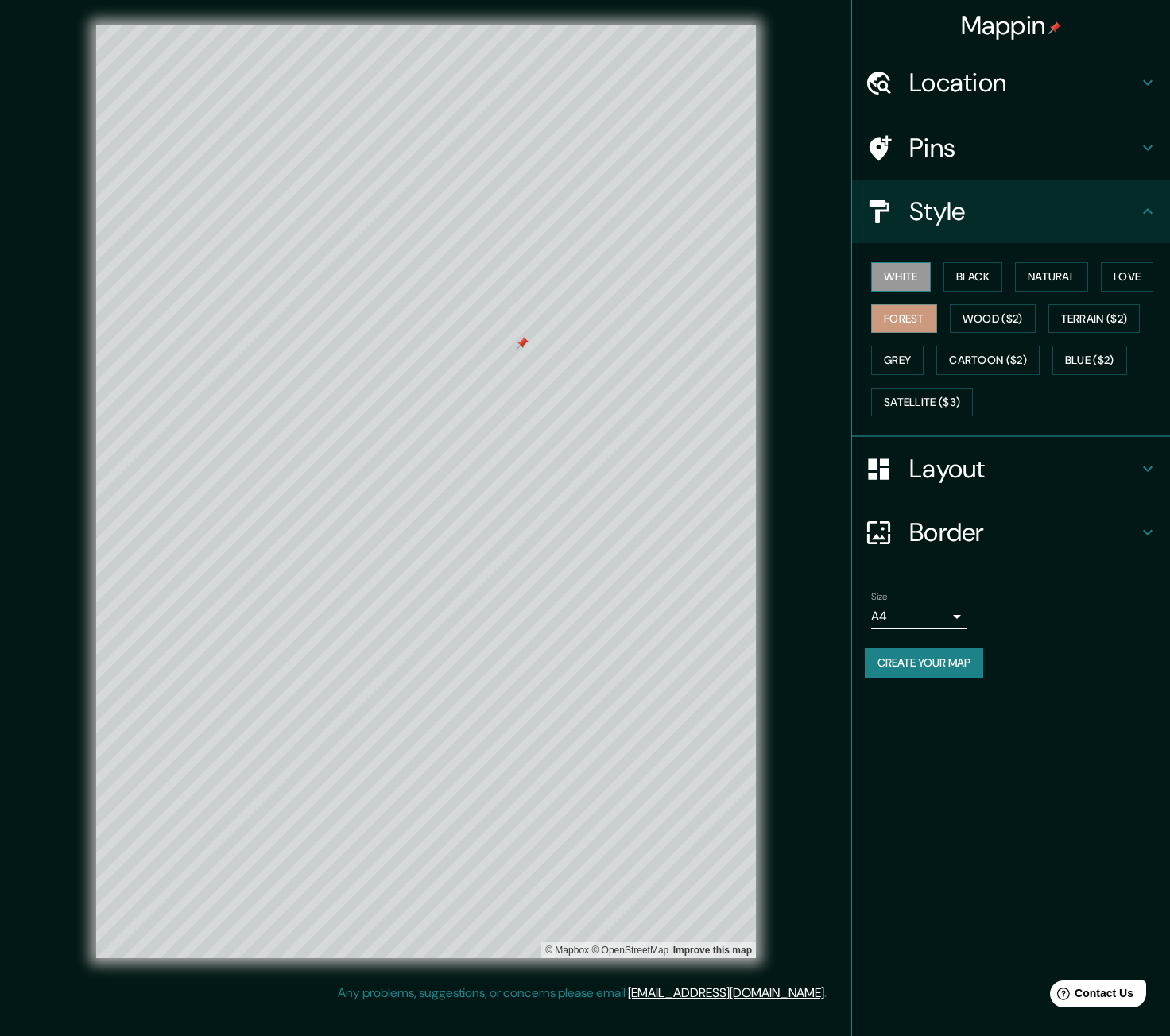
click at [892, 275] on button "White" at bounding box center [901, 276] width 59 height 30
click at [976, 264] on button "Black" at bounding box center [973, 276] width 59 height 30
click at [993, 317] on button "Wood ($2)" at bounding box center [992, 319] width 86 height 30
click at [991, 349] on button "Cartoon ($2)" at bounding box center [987, 360] width 103 height 30
click at [886, 375] on div "White Black Natural Love Forest Wood ($2) Terrain ($2) Grey Cartoon ($2) Blue (…" at bounding box center [1017, 339] width 305 height 167
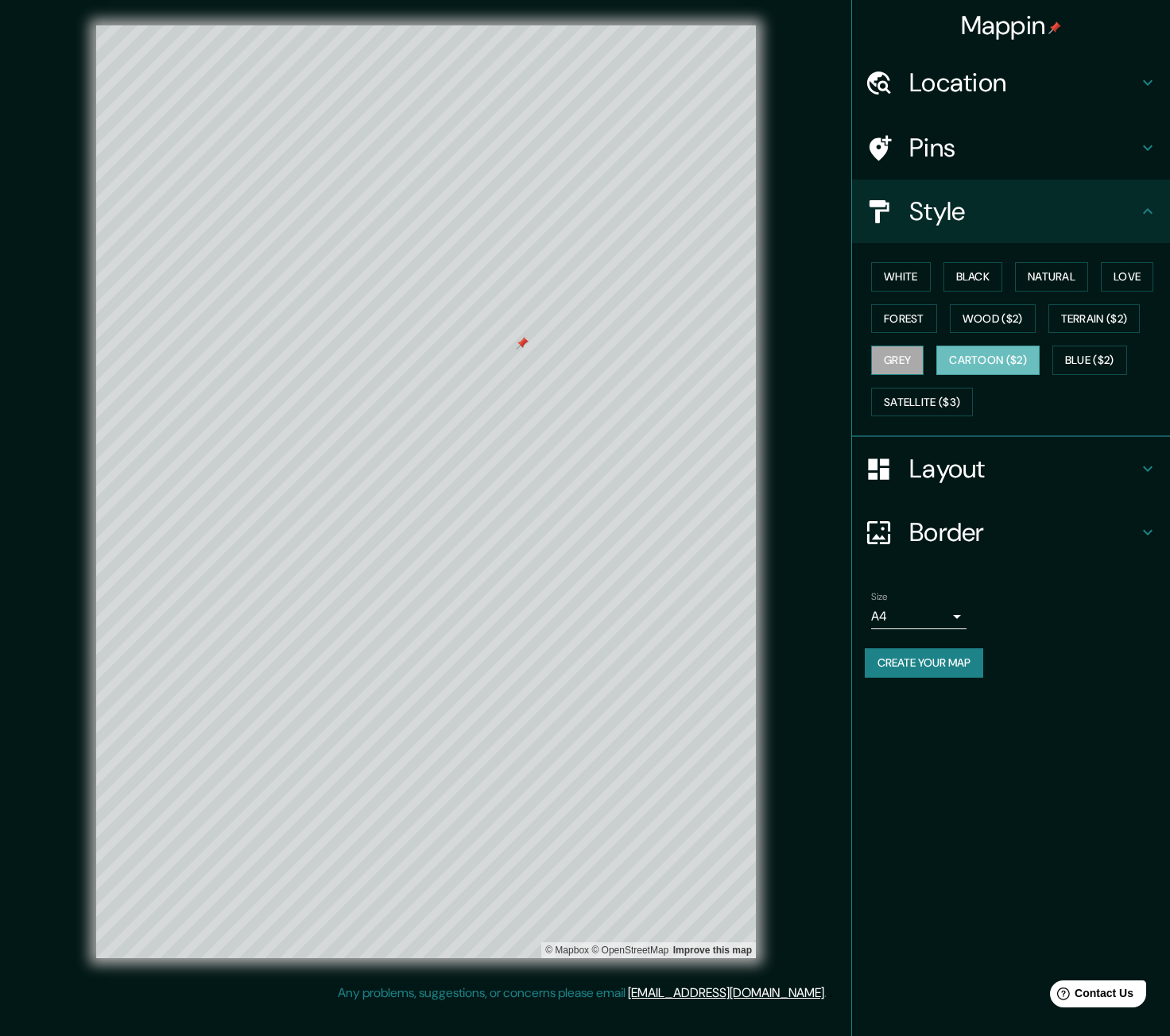
click at [900, 367] on button "Grey" at bounding box center [897, 360] width 52 height 30
click at [915, 316] on button "Forest" at bounding box center [904, 319] width 66 height 30
click at [922, 401] on button "Satellite ($3)" at bounding box center [922, 402] width 102 height 30
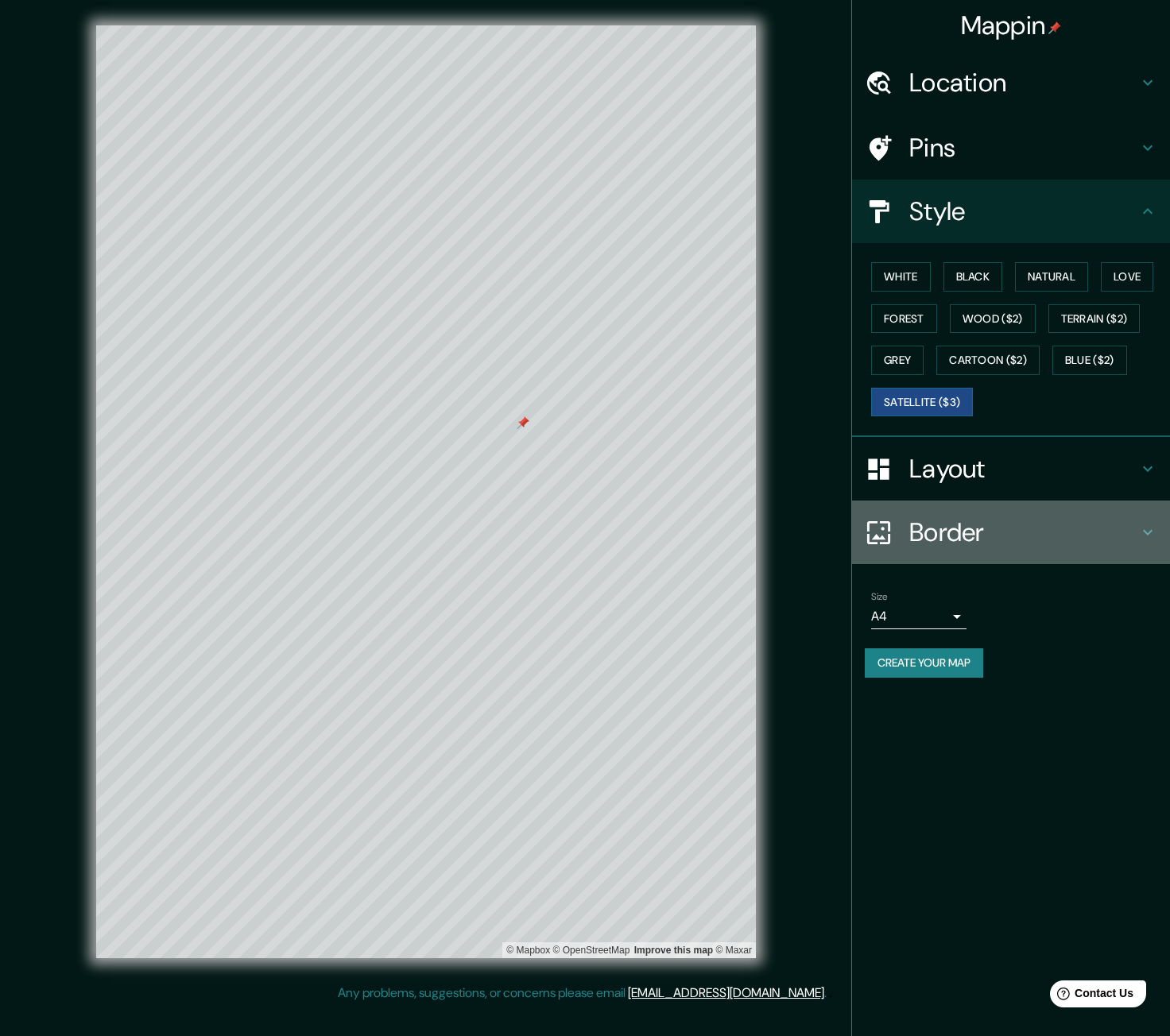
click at [947, 527] on h4 "Border" at bounding box center [1023, 532] width 229 height 32
type input "66"
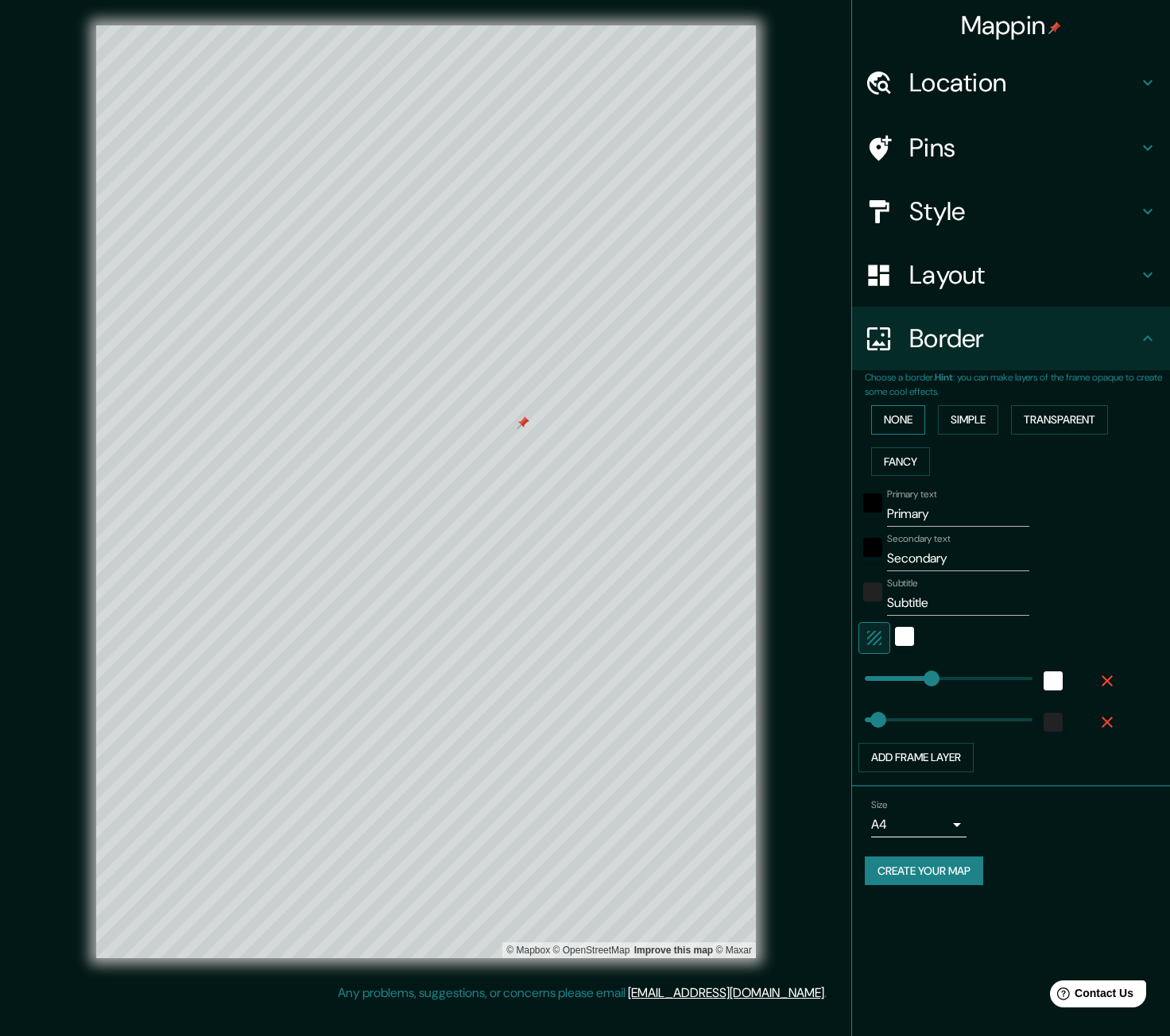
click at [882, 409] on button "None" at bounding box center [898, 420] width 54 height 30
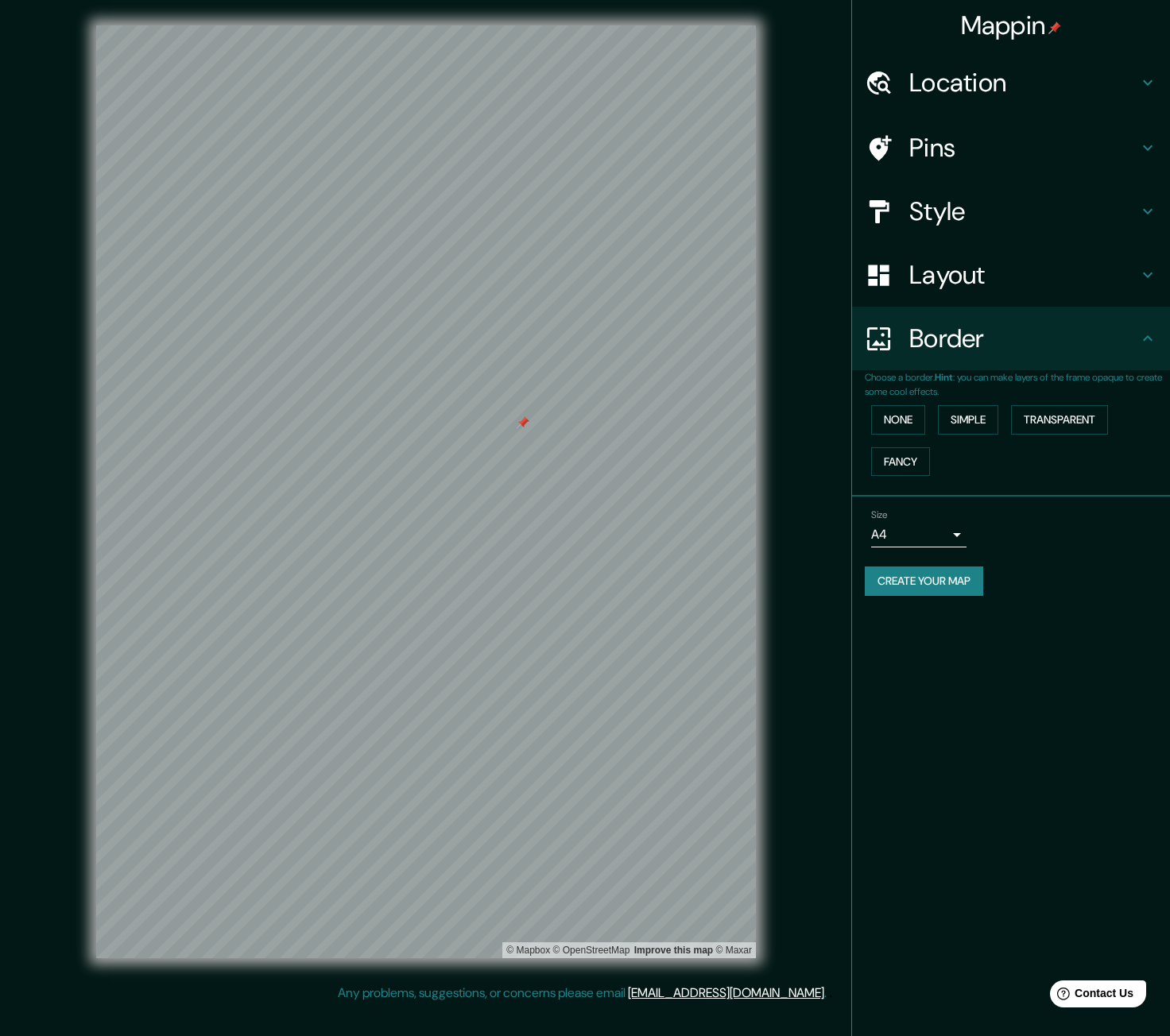
click at [987, 404] on div "None Simple Transparent Fancy" at bounding box center [1017, 440] width 305 height 83
click at [983, 415] on button "Simple" at bounding box center [967, 420] width 60 height 30
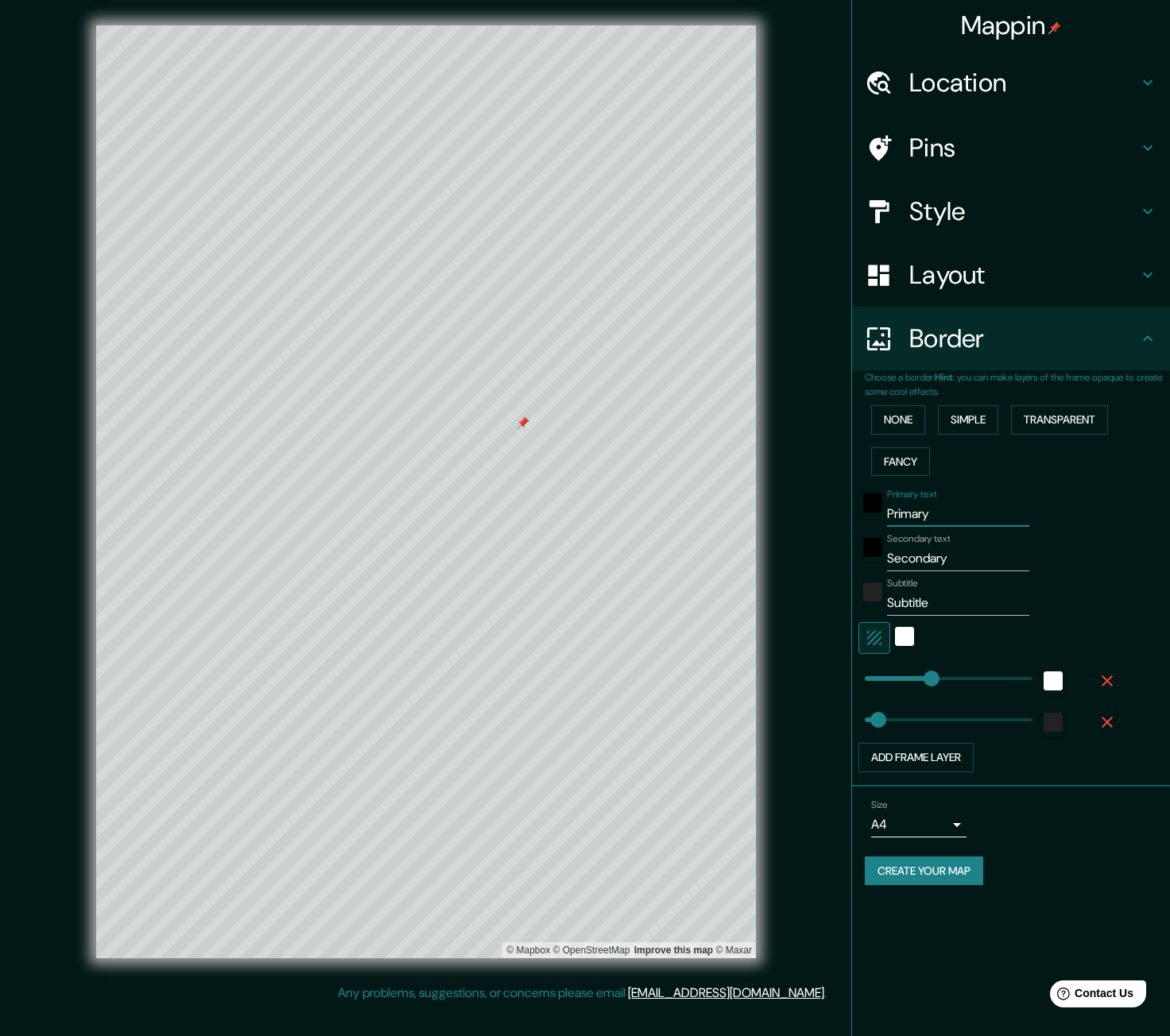
click at [922, 517] on input "Primary" at bounding box center [958, 514] width 143 height 26
type input "R"
type input "66"
type input "RE"
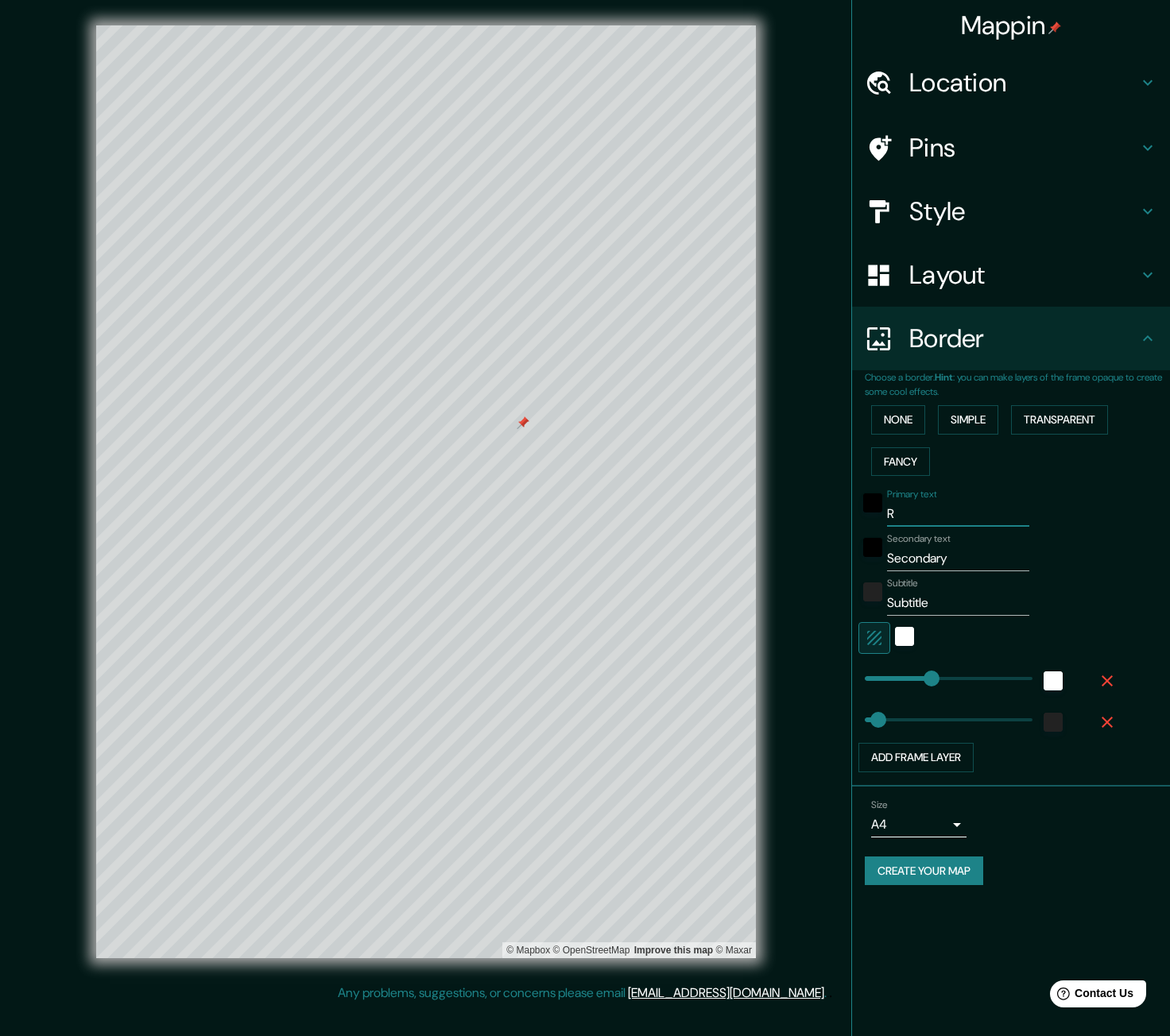
type input "66"
type input "REU"
type input "66"
type input "REUS"
type input "66"
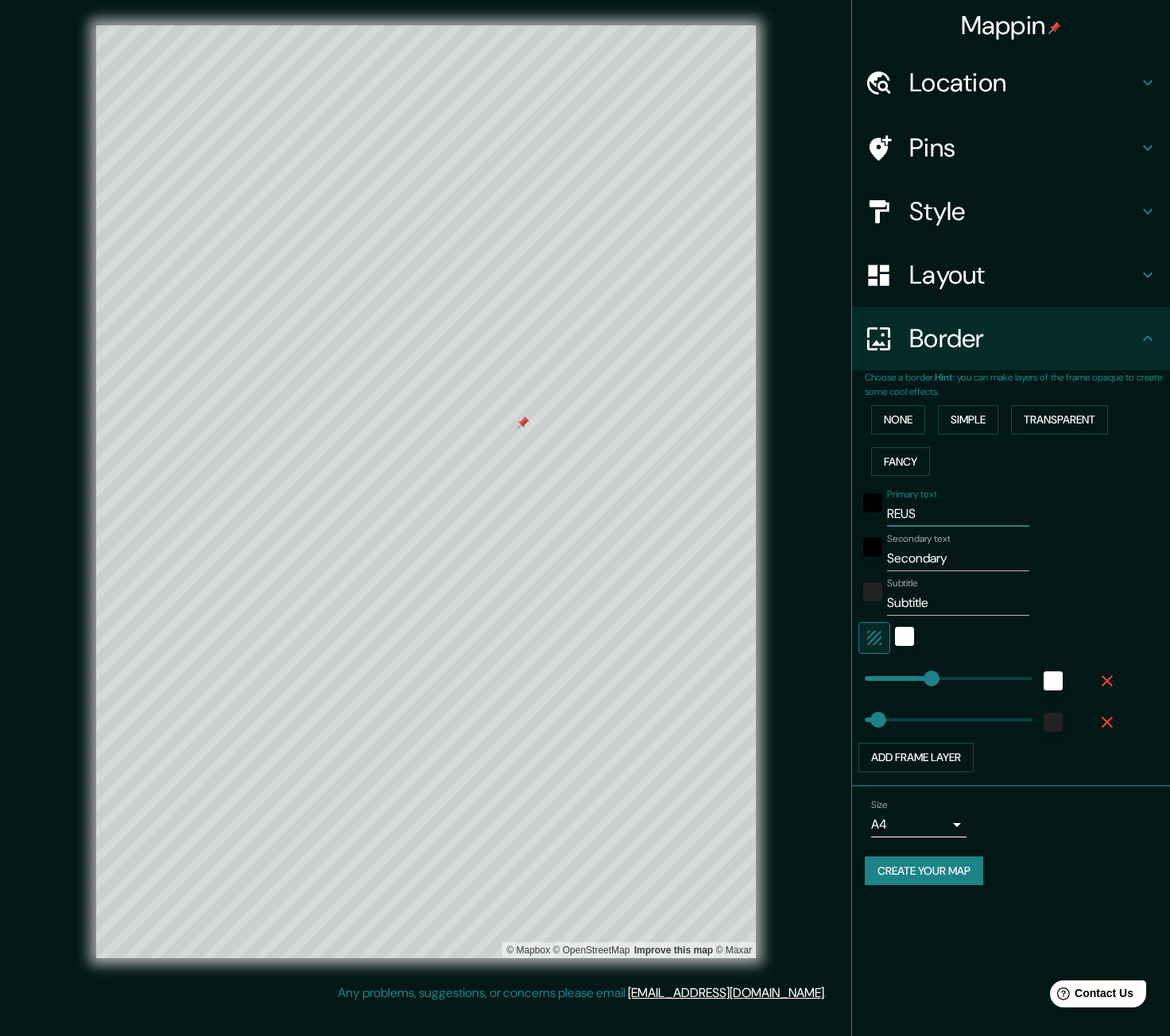
type input "REUS"
drag, startPoint x: 992, startPoint y: 572, endPoint x: 835, endPoint y: 568, distance: 157.1
click at [835, 568] on div "Mappin Location [GEOGRAPHIC_DATA] Pins Style Layout Border Choose a border. Hin…" at bounding box center [585, 504] width 1170 height 1009
click at [932, 582] on div "Subtitle Subtitle" at bounding box center [958, 596] width 143 height 38
click at [979, 540] on div "Secondary text Secondary" at bounding box center [958, 552] width 143 height 38
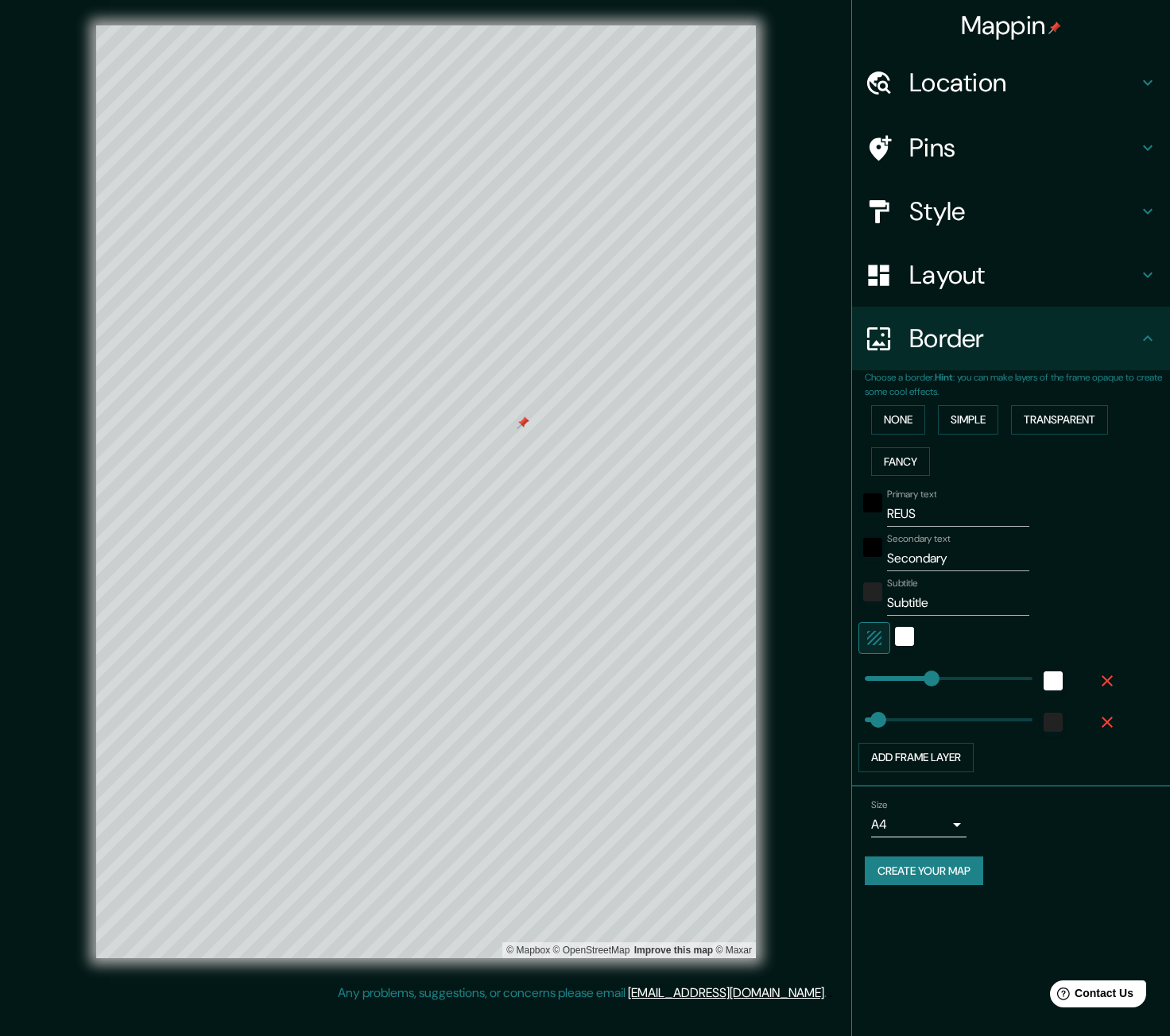
click at [966, 559] on input "Secondary" at bounding box center [958, 559] width 143 height 26
drag, startPoint x: 966, startPoint y: 559, endPoint x: 843, endPoint y: 559, distance: 123.0
click at [843, 559] on div "Mappin Location [GEOGRAPHIC_DATA] Pins Style Layout Border Choose a border. Hin…" at bounding box center [585, 504] width 1170 height 1009
paste input "[GEOGRAPHIC_DATA]"
type input "[GEOGRAPHIC_DATA]"
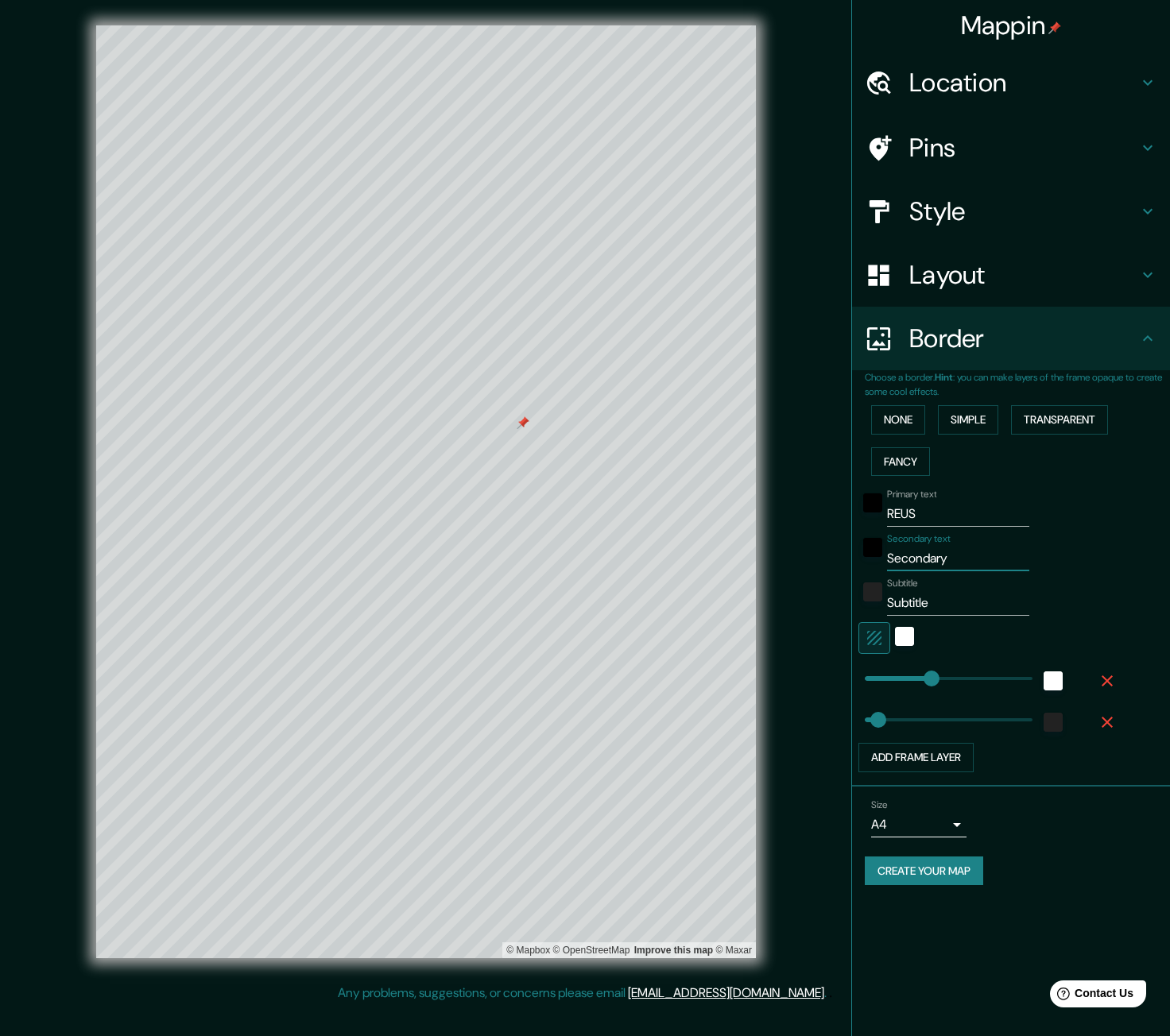
type input "66"
type input "[GEOGRAPHIC_DATA]"
click at [942, 598] on input "Subtitle" at bounding box center [958, 603] width 143 height 26
type input "Subtitl"
type input "66"
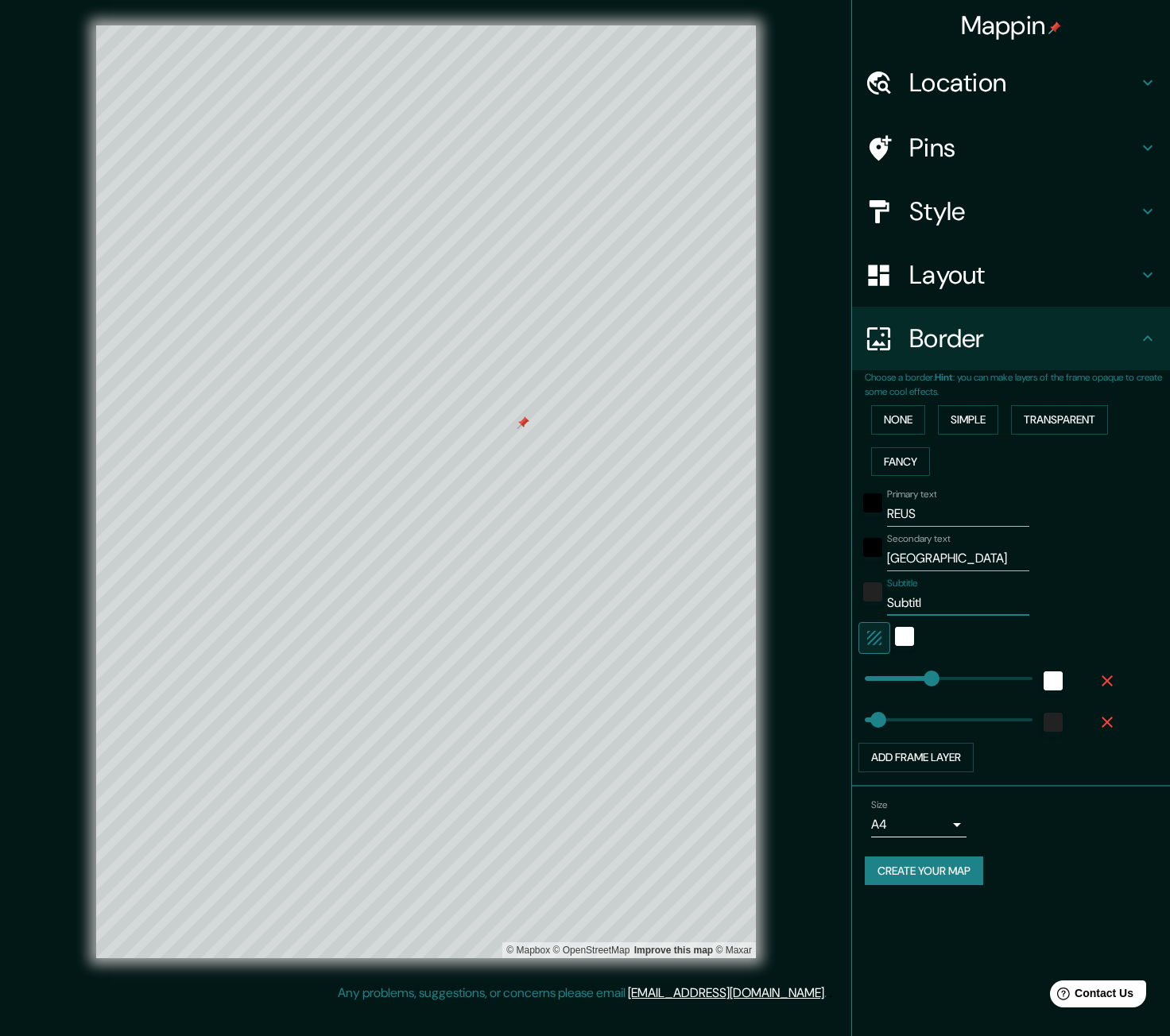
type input "Subtit"
type input "66"
type input "Subti"
type input "66"
type input "Subt"
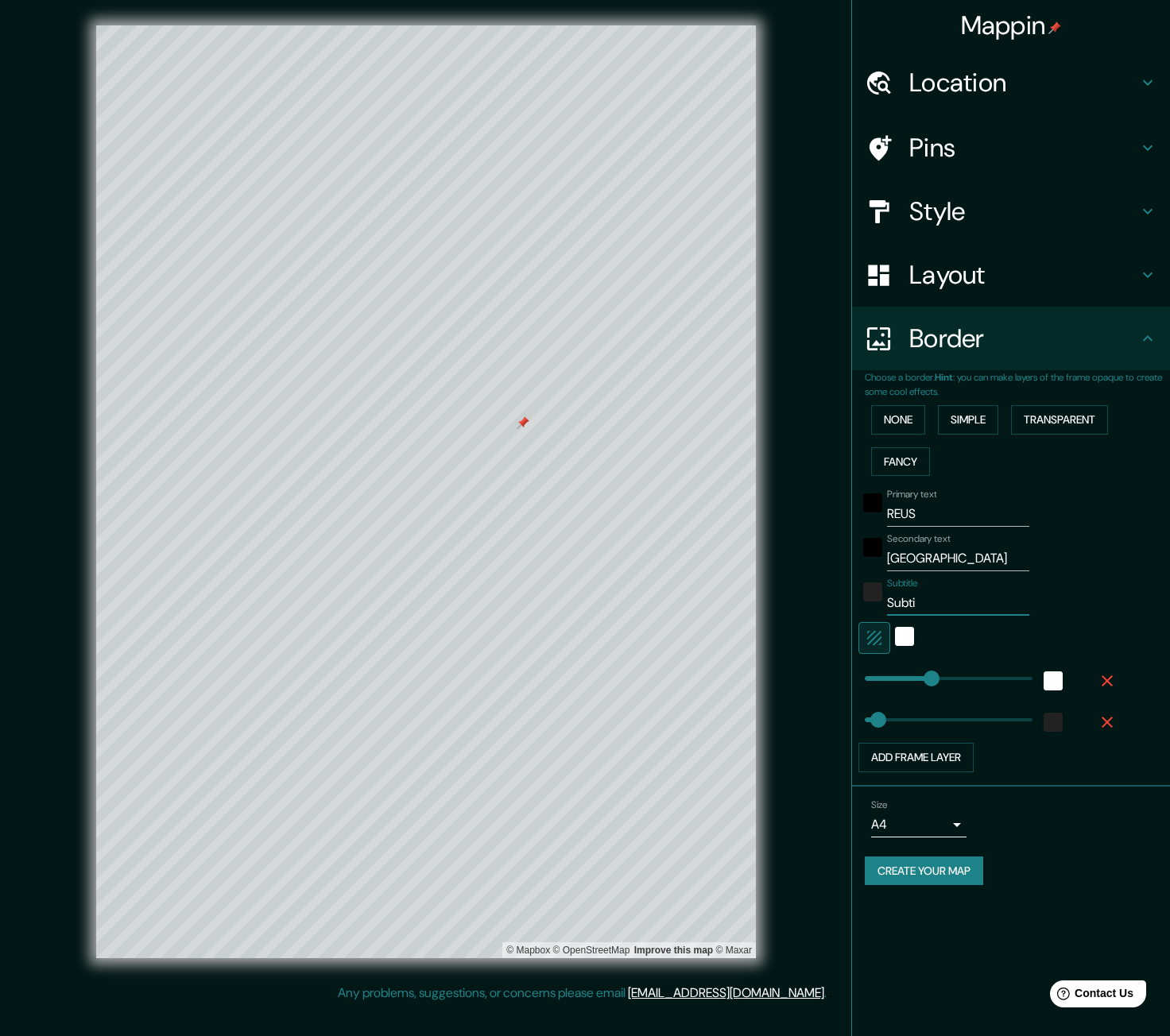
type input "66"
type input "Sub"
type input "66"
type input "Su"
type input "66"
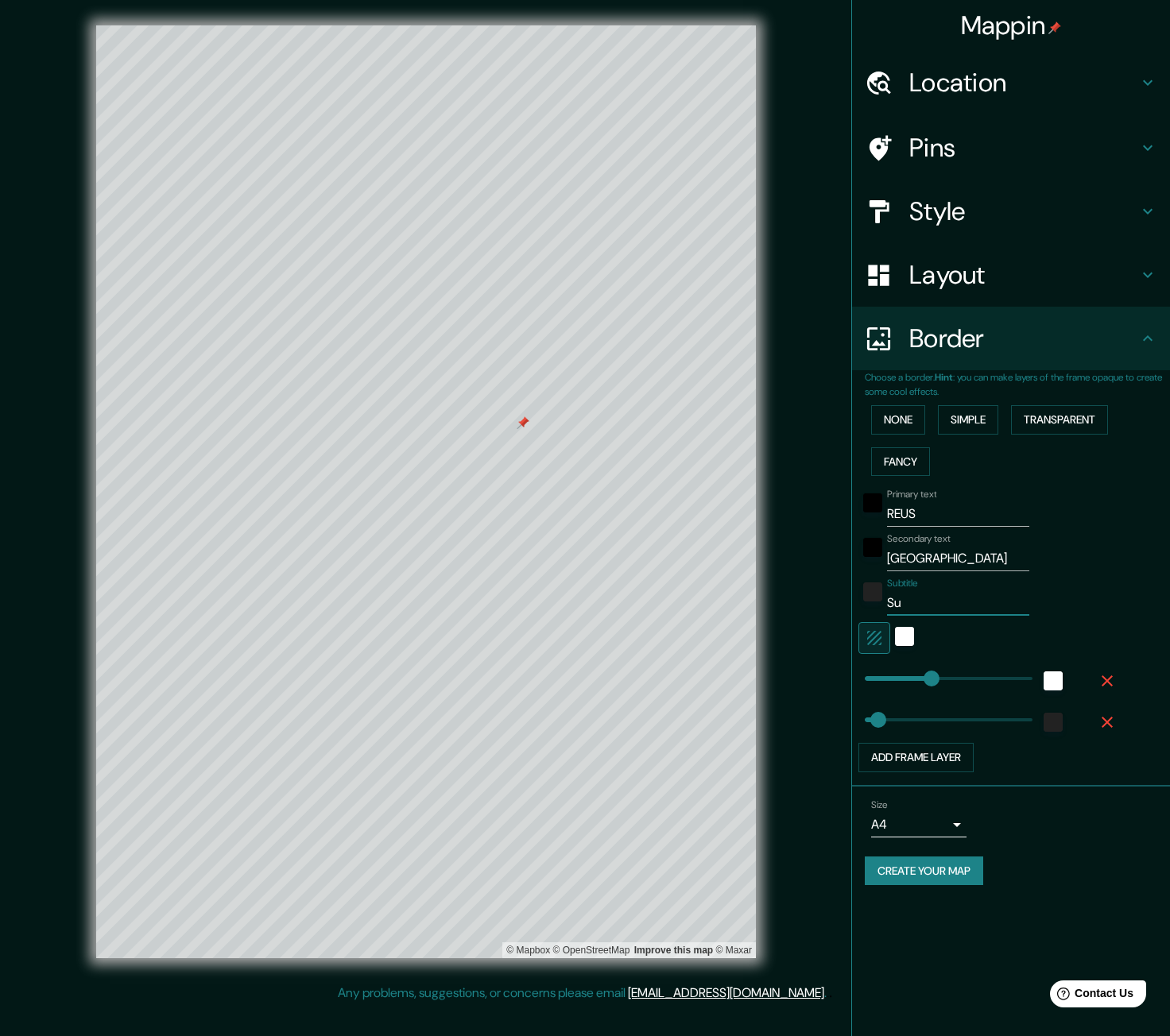
type input "S"
type input "66"
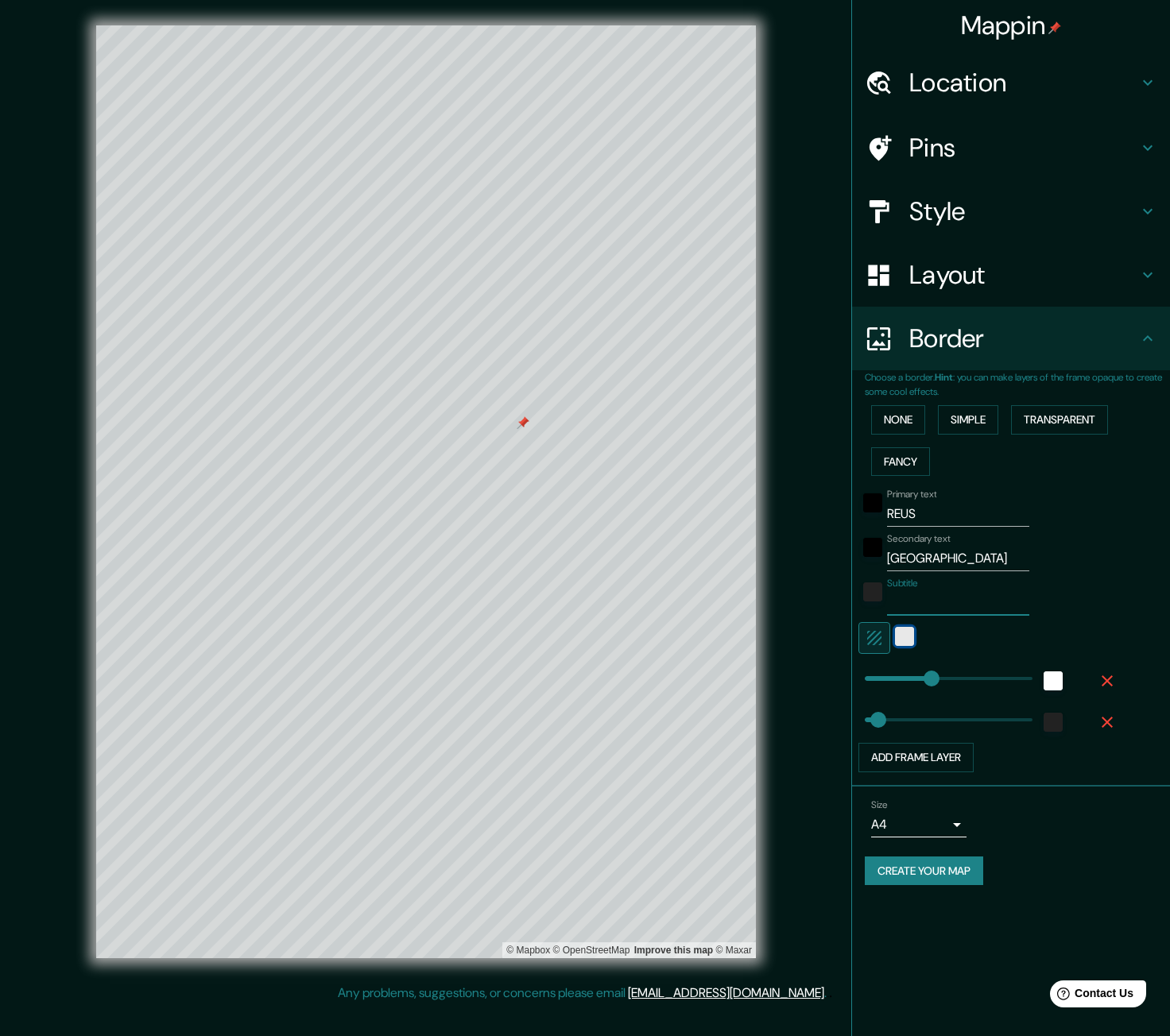
click at [907, 638] on div "white" at bounding box center [904, 636] width 19 height 19
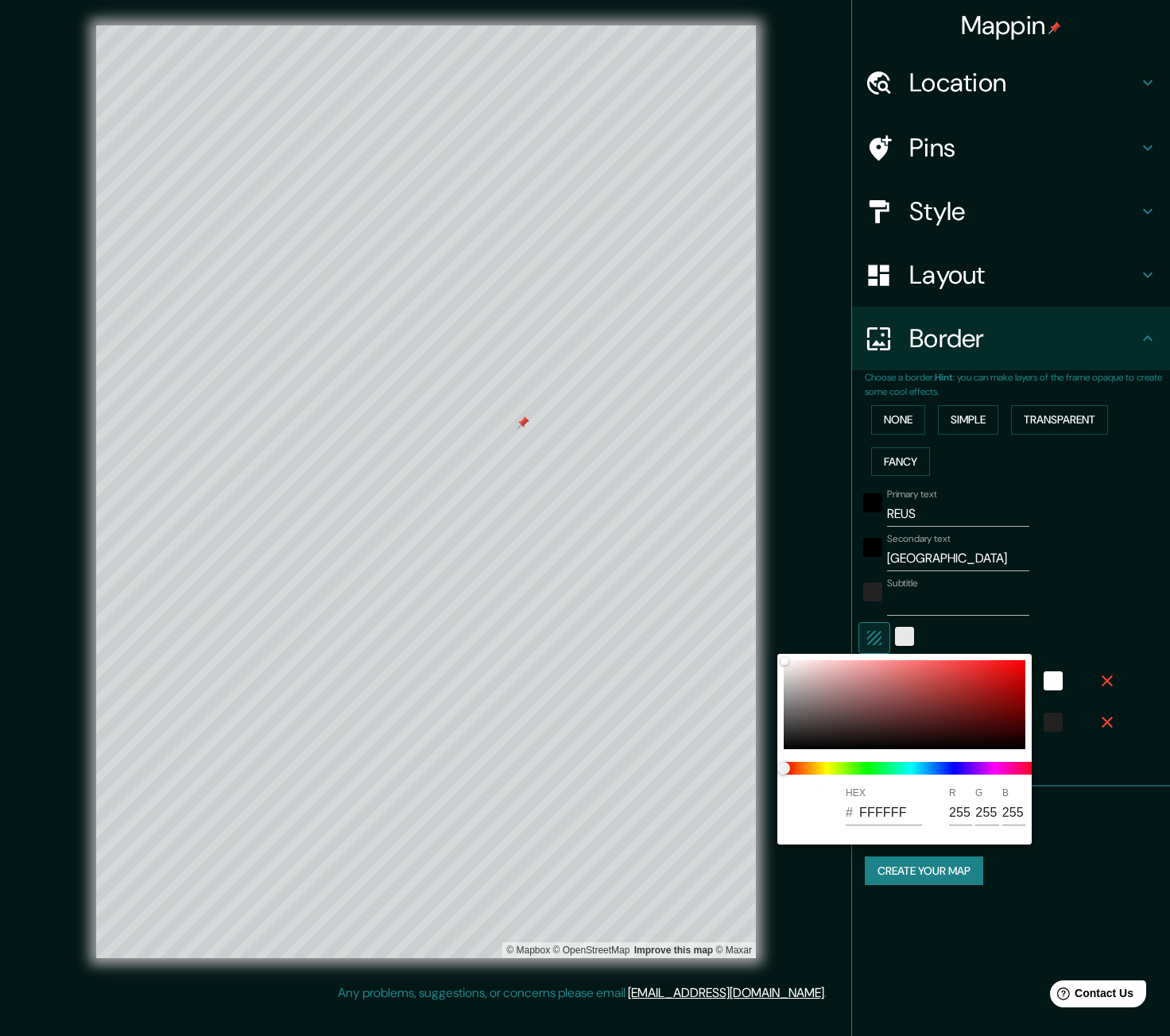
click at [907, 638] on div at bounding box center [585, 518] width 1170 height 1036
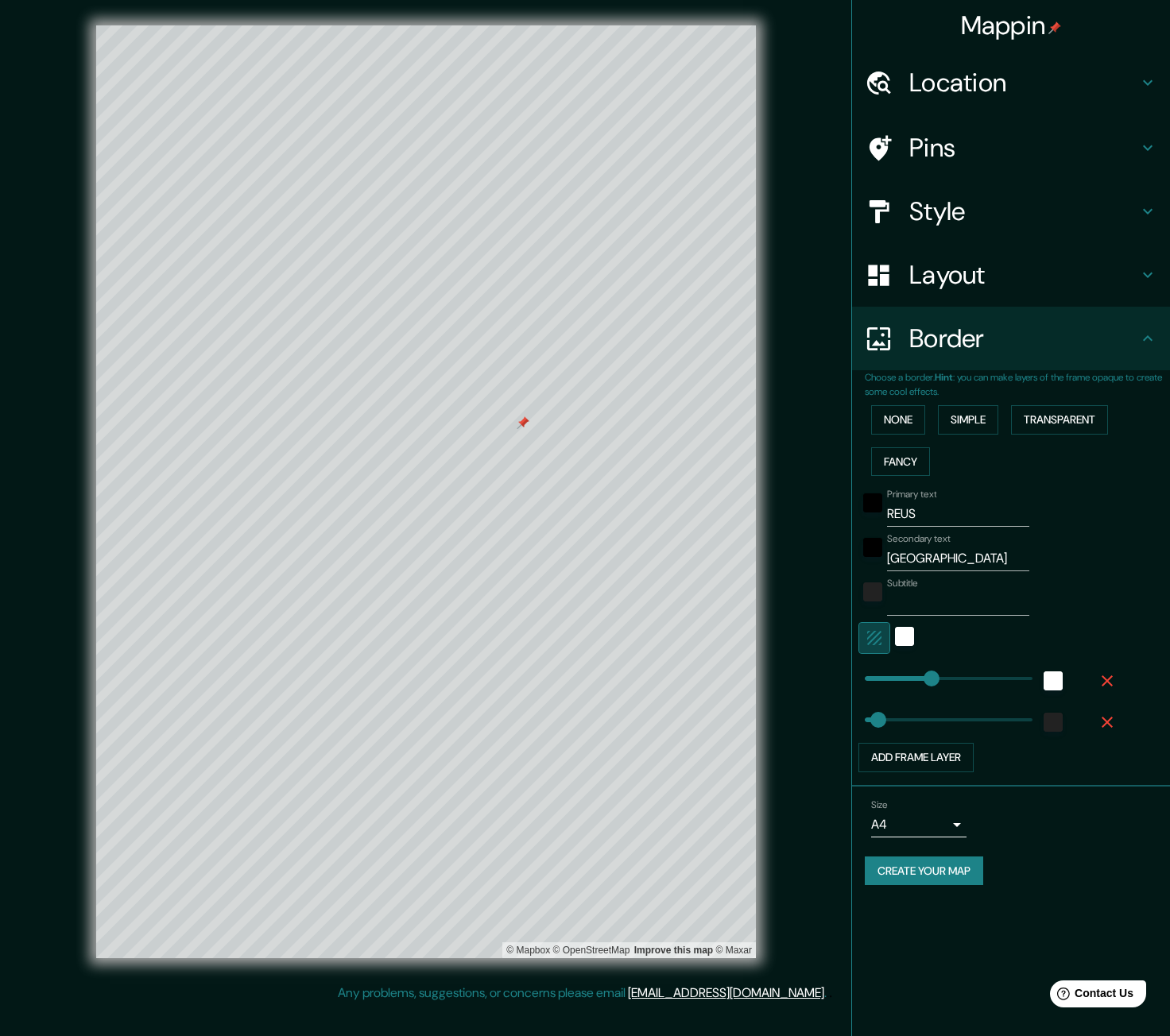
click at [878, 636] on icon "button" at bounding box center [874, 638] width 19 height 19
type input "721"
drag, startPoint x: 874, startPoint y: 719, endPoint x: 1010, endPoint y: 711, distance: 136.2
type input "0"
drag, startPoint x: 1010, startPoint y: 711, endPoint x: 825, endPoint y: 713, distance: 185.0
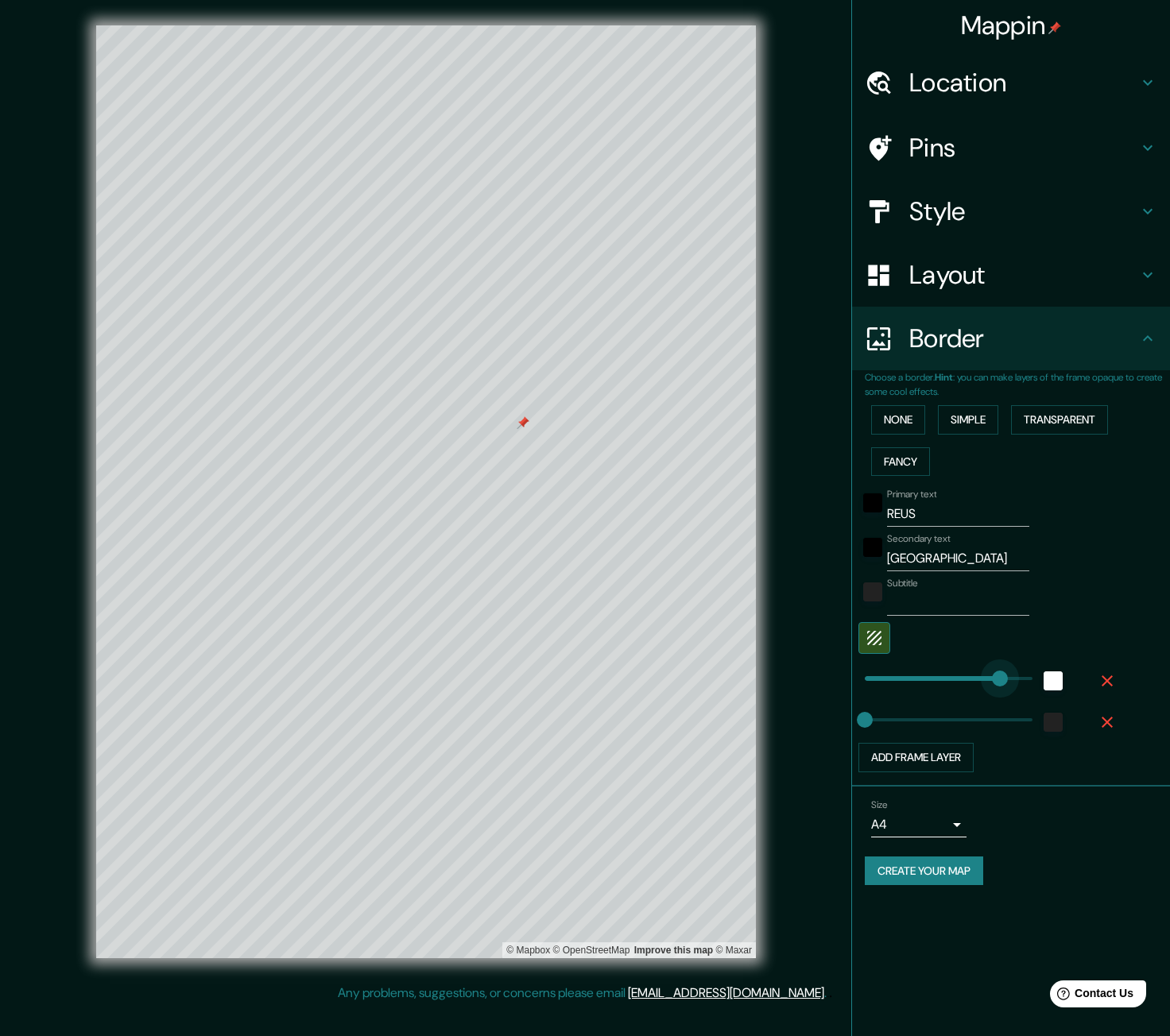
type input "678"
drag, startPoint x: 940, startPoint y: 678, endPoint x: 1001, endPoint y: 668, distance: 61.8
type input "0"
drag, startPoint x: 1001, startPoint y: 668, endPoint x: 851, endPoint y: 676, distance: 150.2
type input "154"
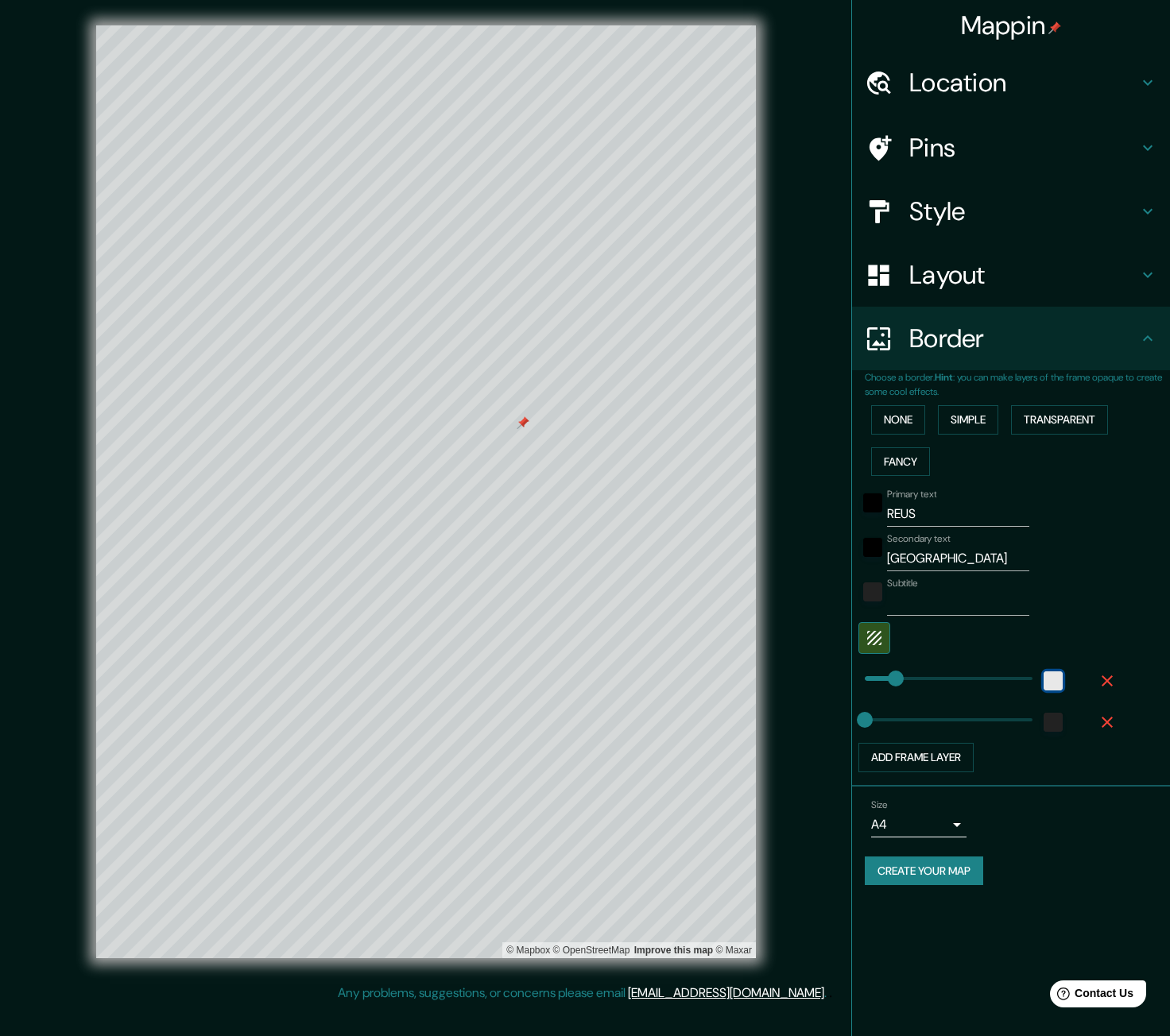
click at [1058, 683] on div "white" at bounding box center [1053, 681] width 19 height 19
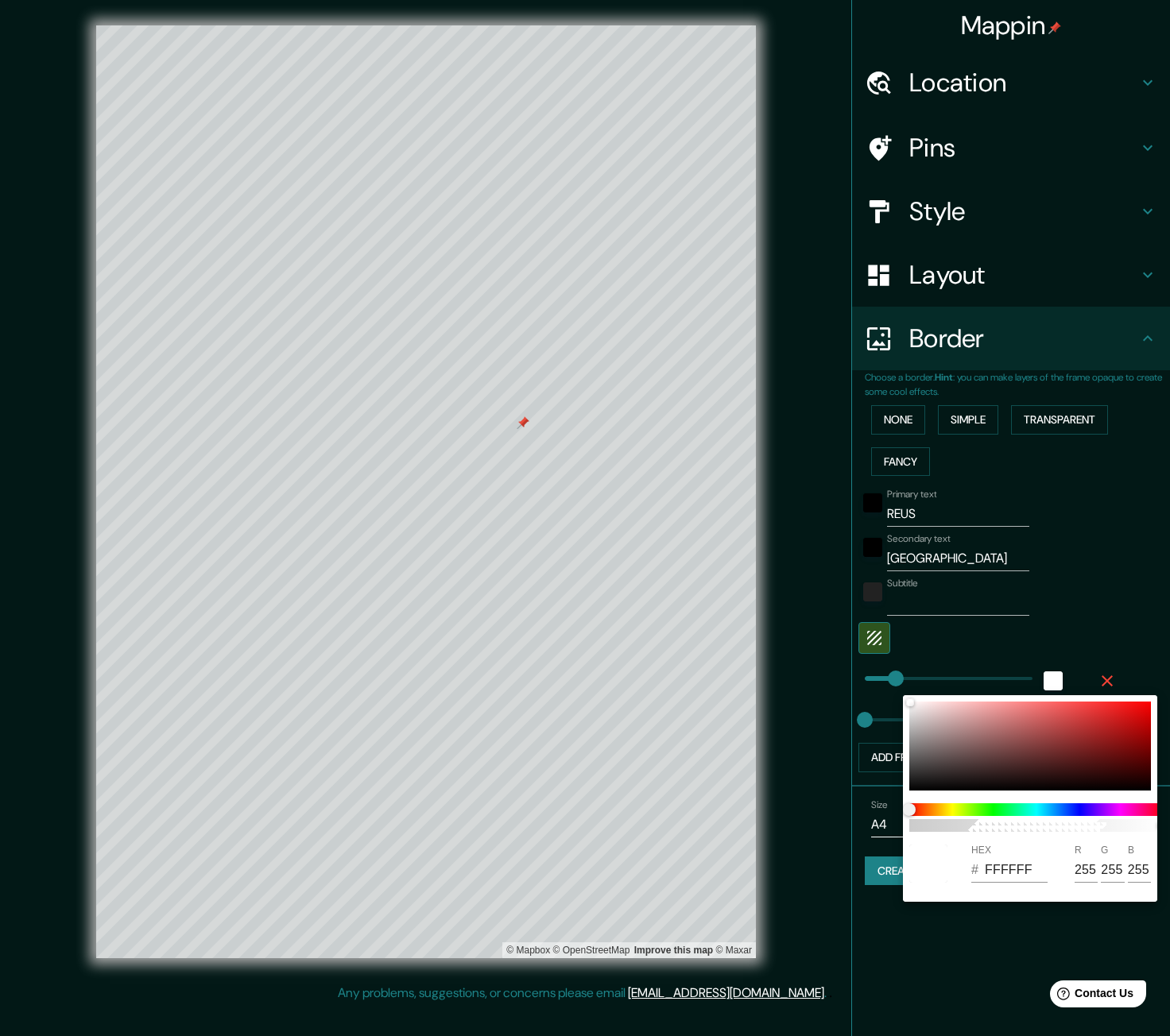
click at [948, 626] on div at bounding box center [585, 518] width 1170 height 1036
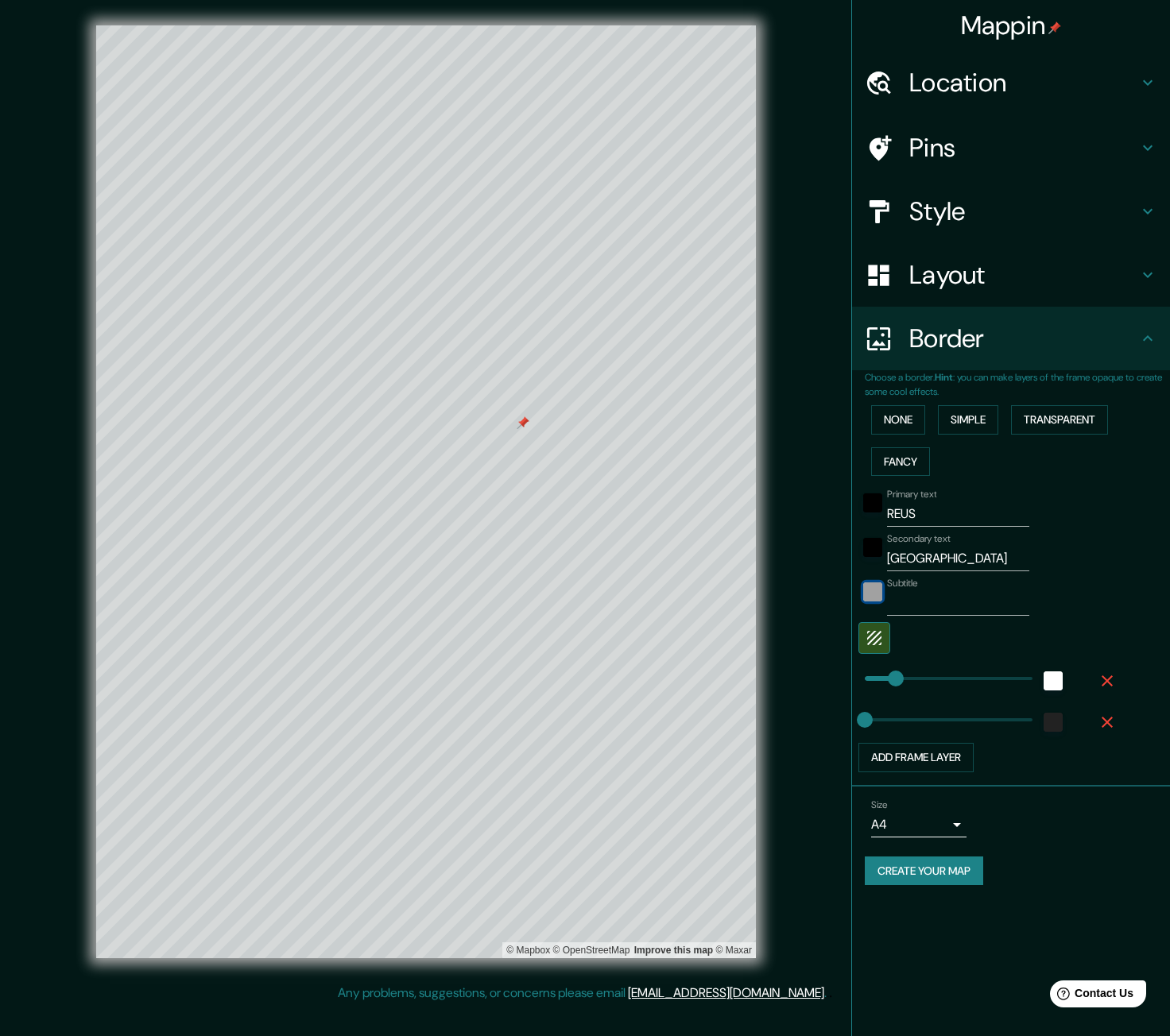
click at [874, 588] on div "color-222222" at bounding box center [873, 592] width 19 height 19
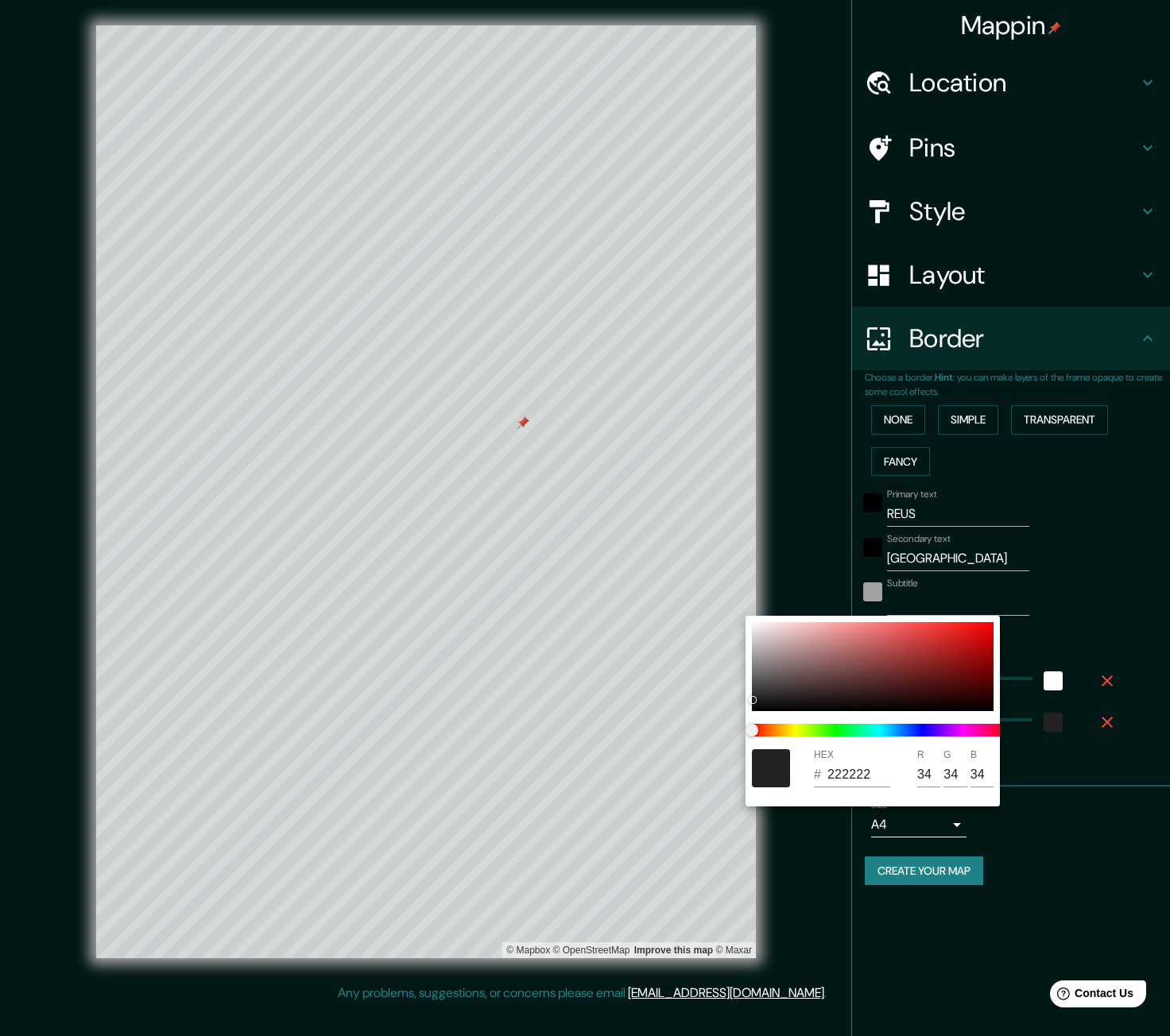
click at [874, 588] on div at bounding box center [585, 518] width 1170 height 1036
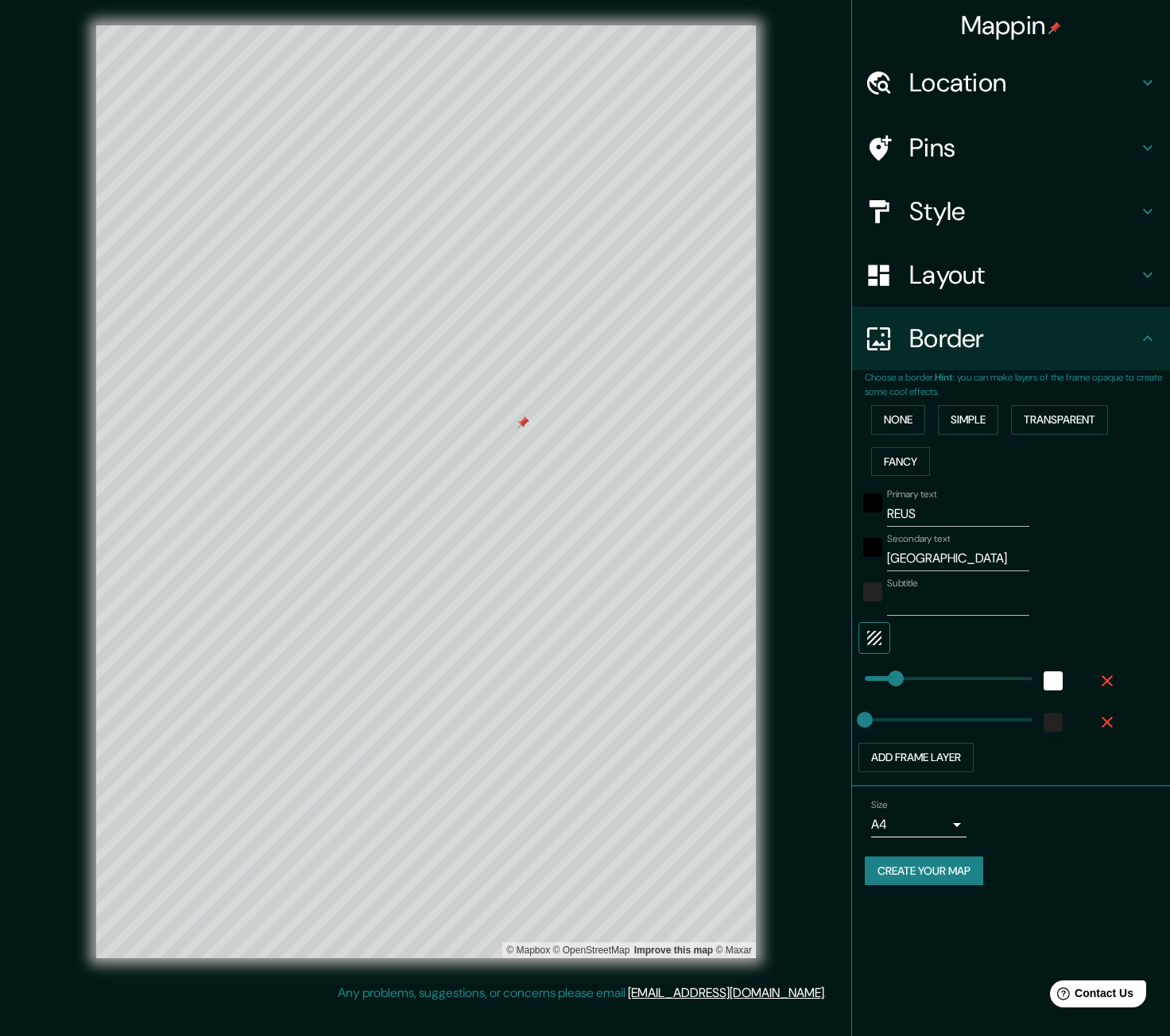
click at [870, 646] on icon "button" at bounding box center [874, 638] width 19 height 19
type input "820"
drag, startPoint x: 894, startPoint y: 677, endPoint x: 1030, endPoint y: 673, distance: 136.1
type input "32"
drag, startPoint x: 1030, startPoint y: 673, endPoint x: 871, endPoint y: 673, distance: 159.0
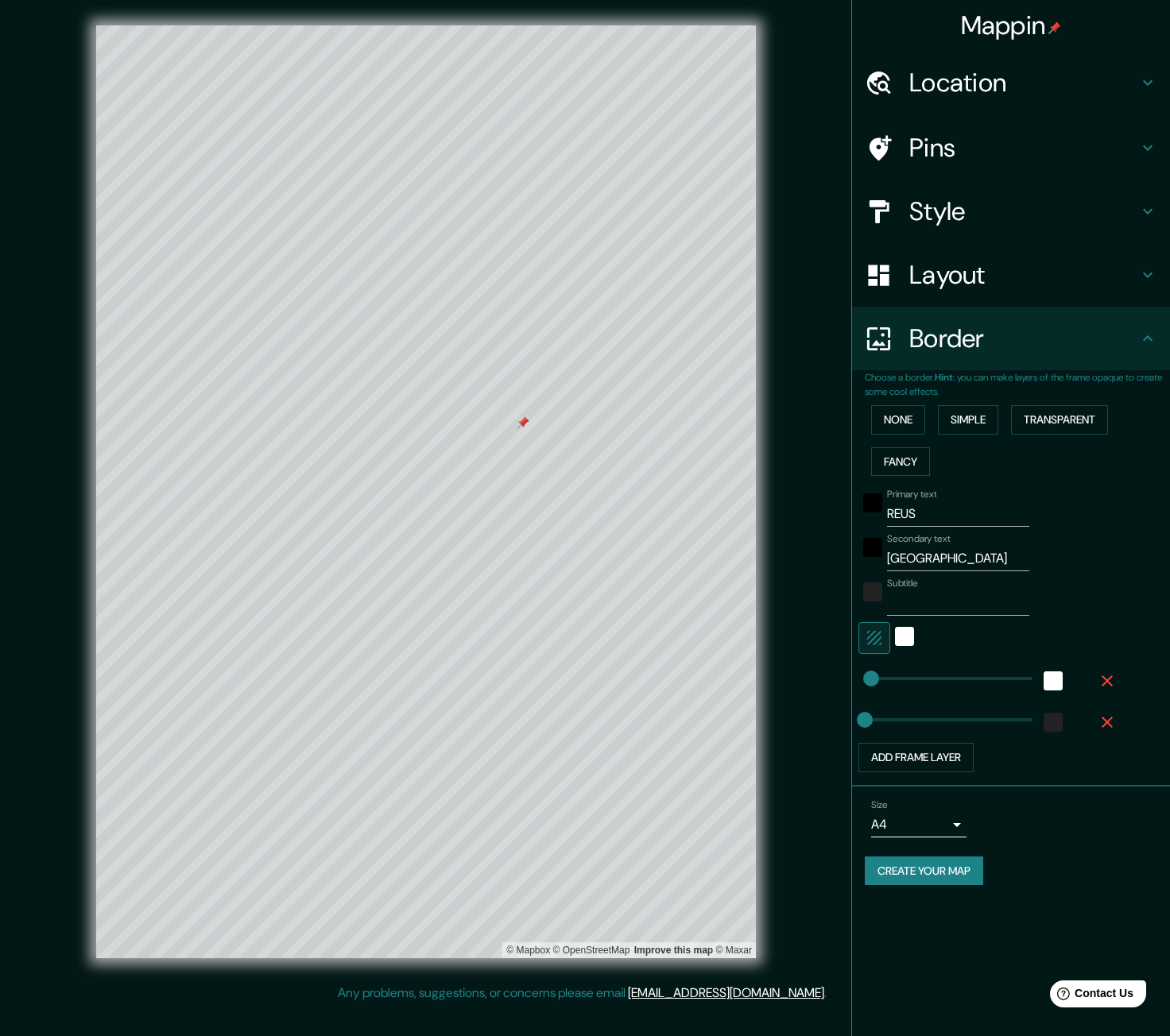
type input "252"
type input "32"
type input "209"
click at [899, 758] on button "Add frame layer" at bounding box center [916, 757] width 115 height 30
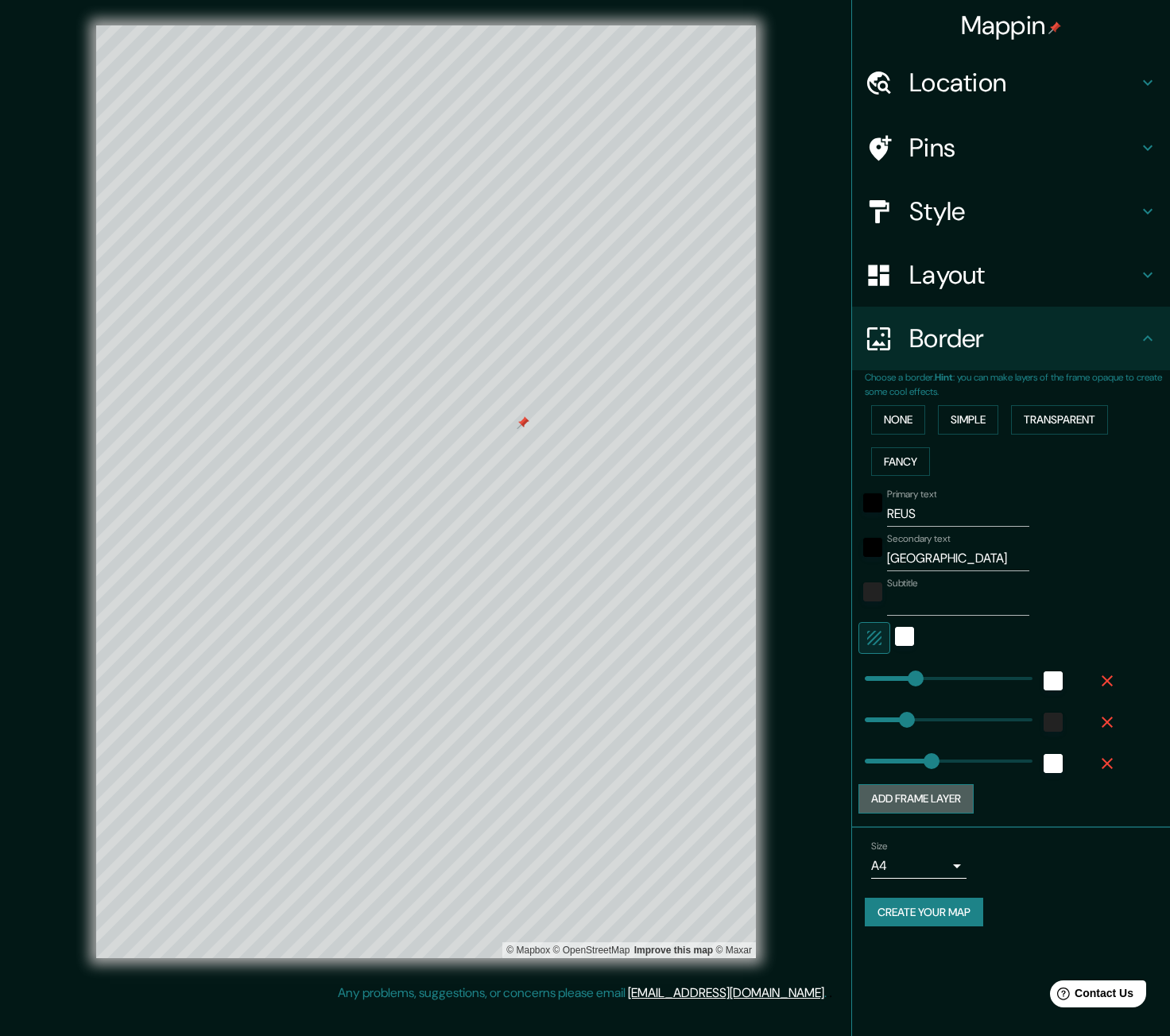
click at [902, 800] on button "Add frame layer" at bounding box center [916, 798] width 115 height 30
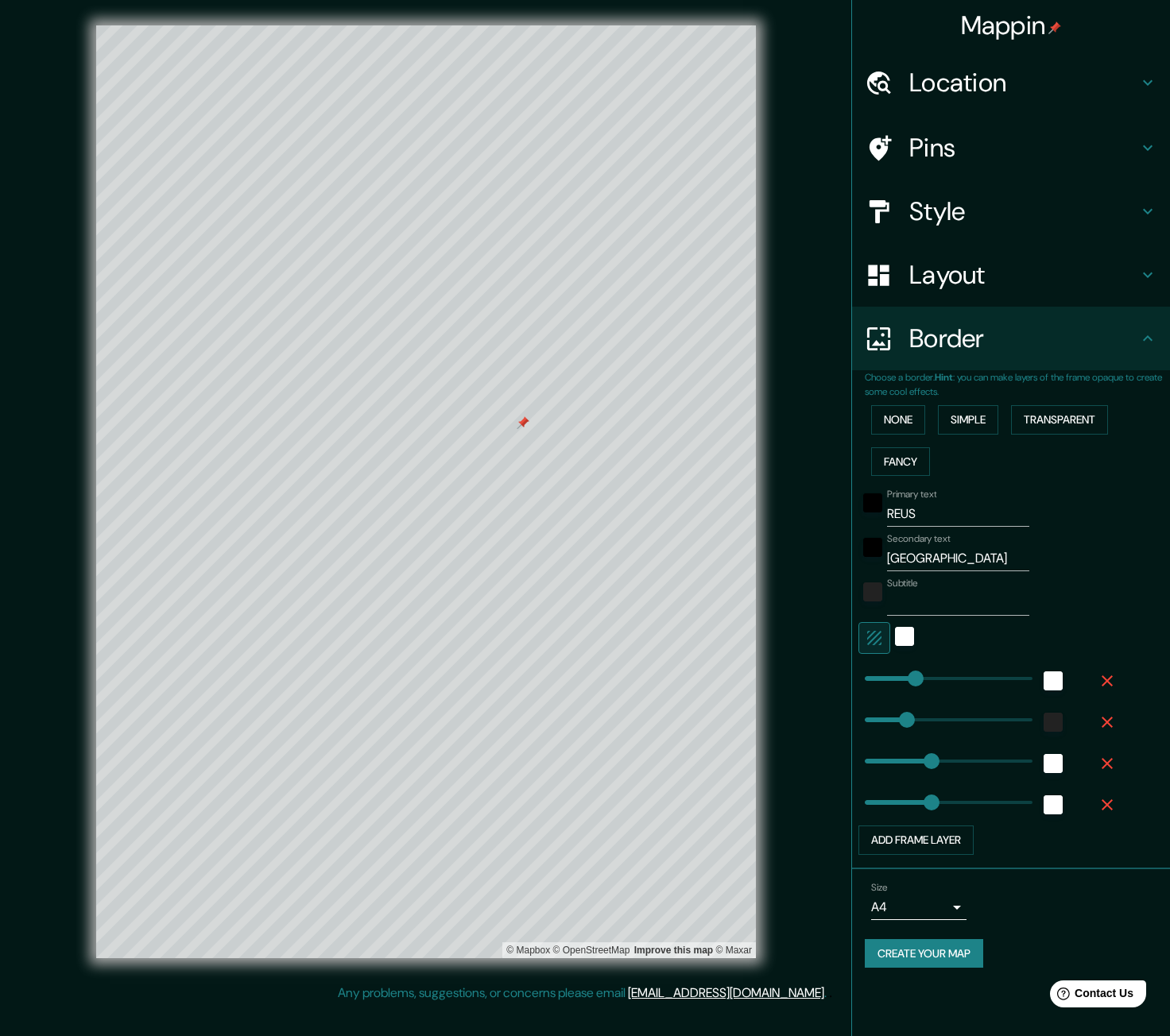
click at [1109, 761] on icon "button" at bounding box center [1107, 764] width 11 height 11
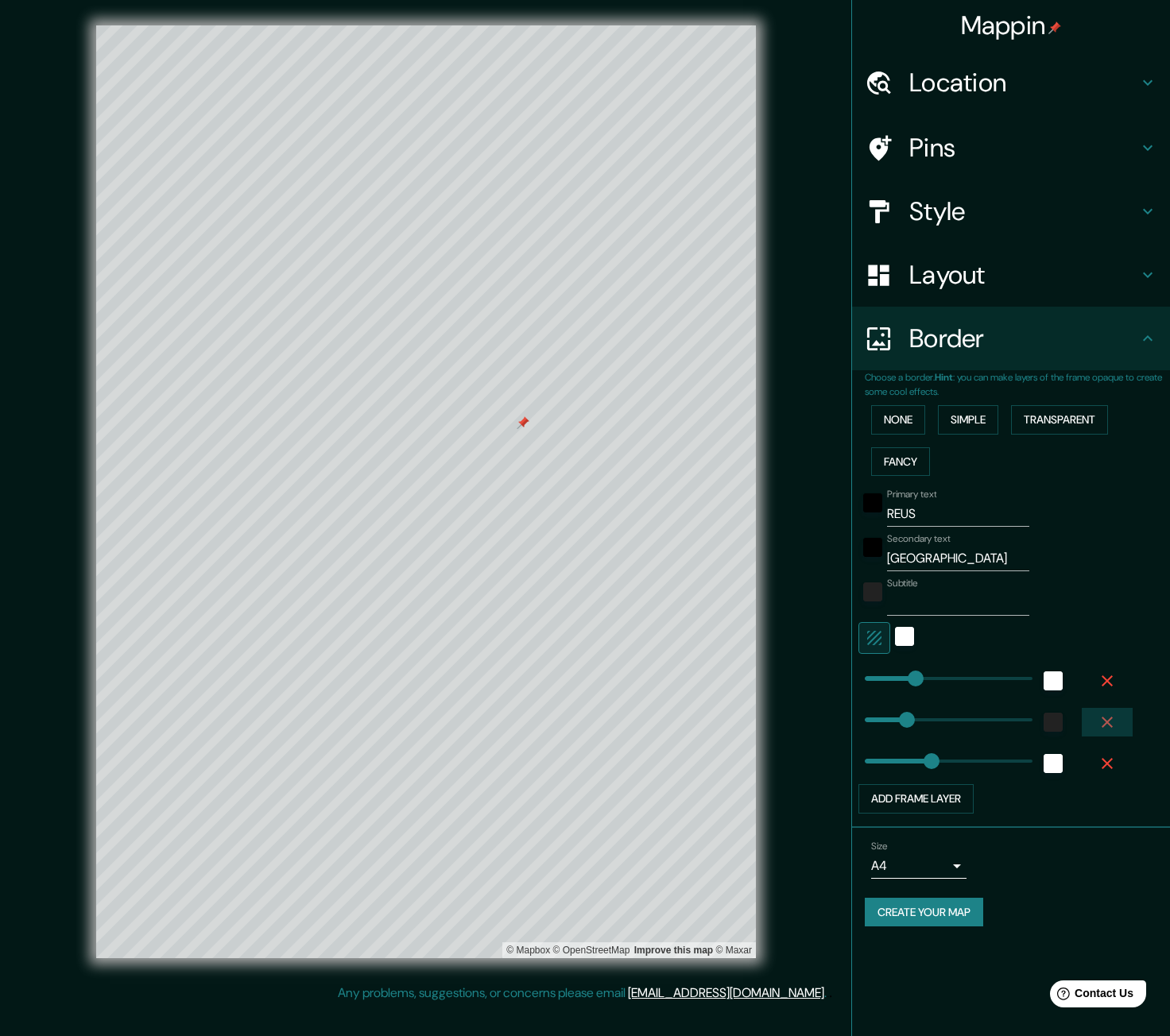
click at [1116, 718] on icon "button" at bounding box center [1107, 722] width 19 height 19
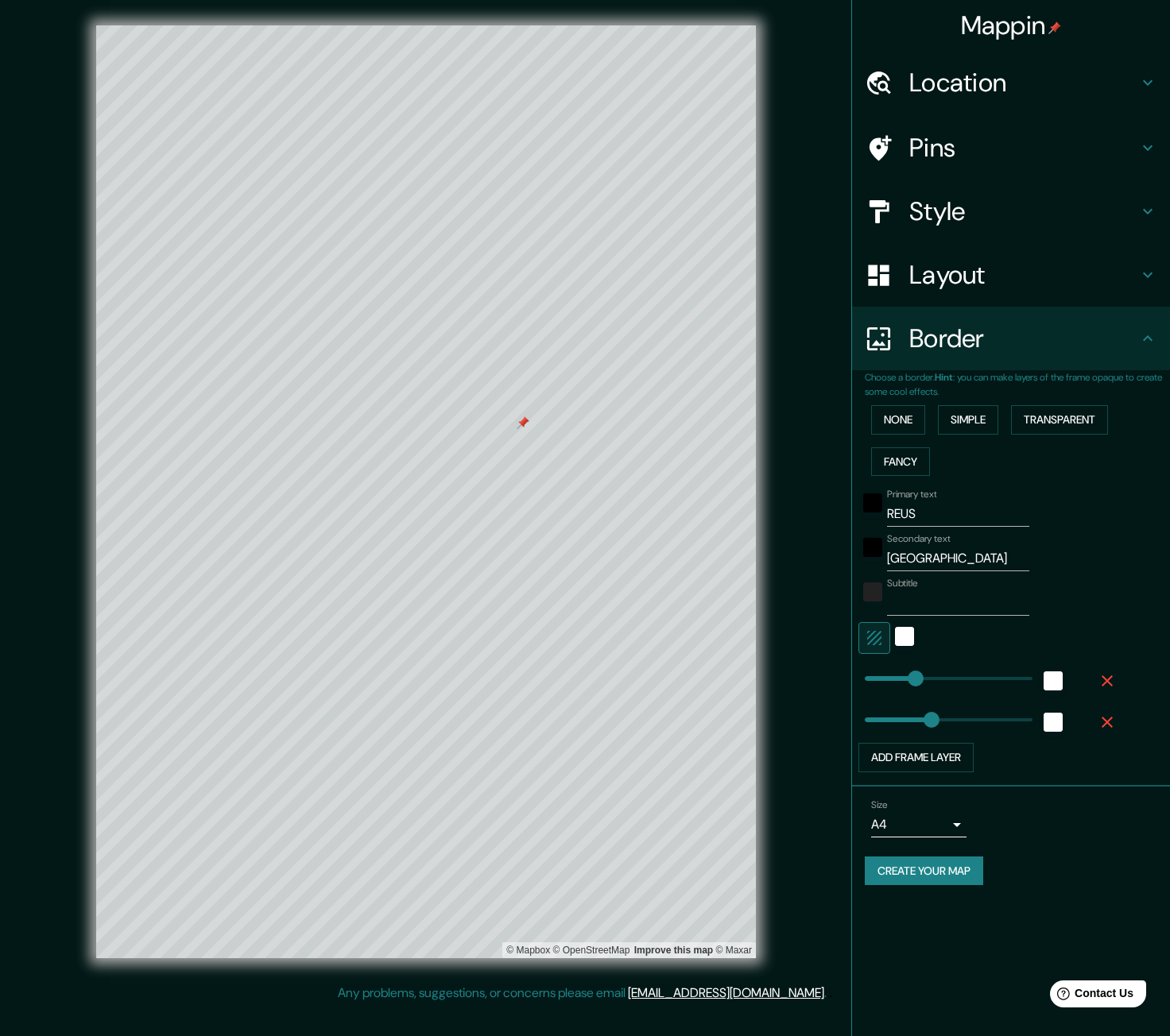
click at [1114, 780] on div "Choose a border. Hint : you can make layers of the frame opaque to create some …" at bounding box center [1011, 578] width 318 height 416
click at [1116, 725] on icon "button" at bounding box center [1107, 722] width 19 height 19
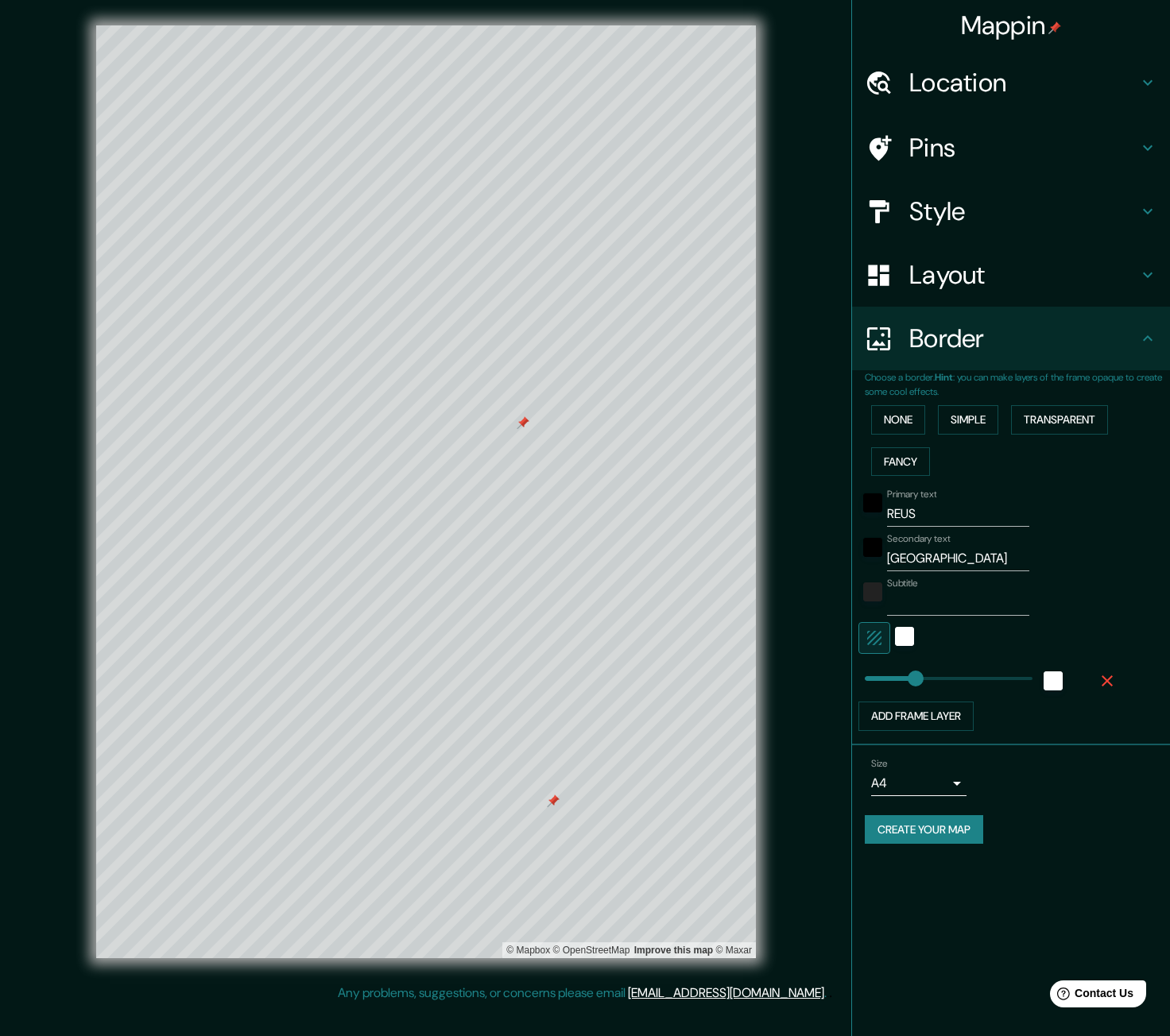
click at [555, 801] on div at bounding box center [553, 801] width 13 height 13
click at [954, 416] on button "Simple" at bounding box center [967, 420] width 60 height 30
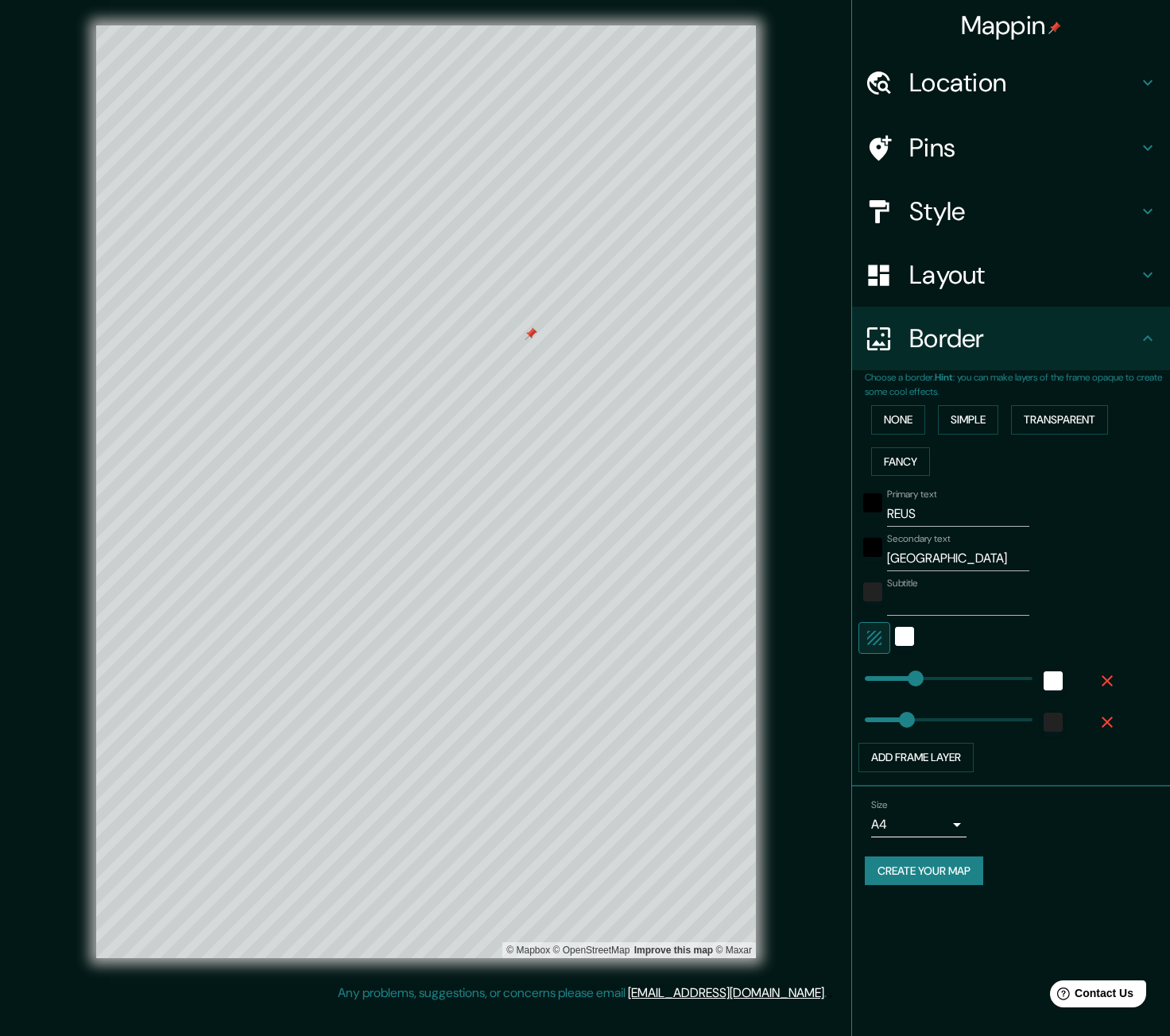
type input "296"
type input "256"
type input "469"
type input "189"
click at [911, 633] on div "white" at bounding box center [904, 636] width 19 height 19
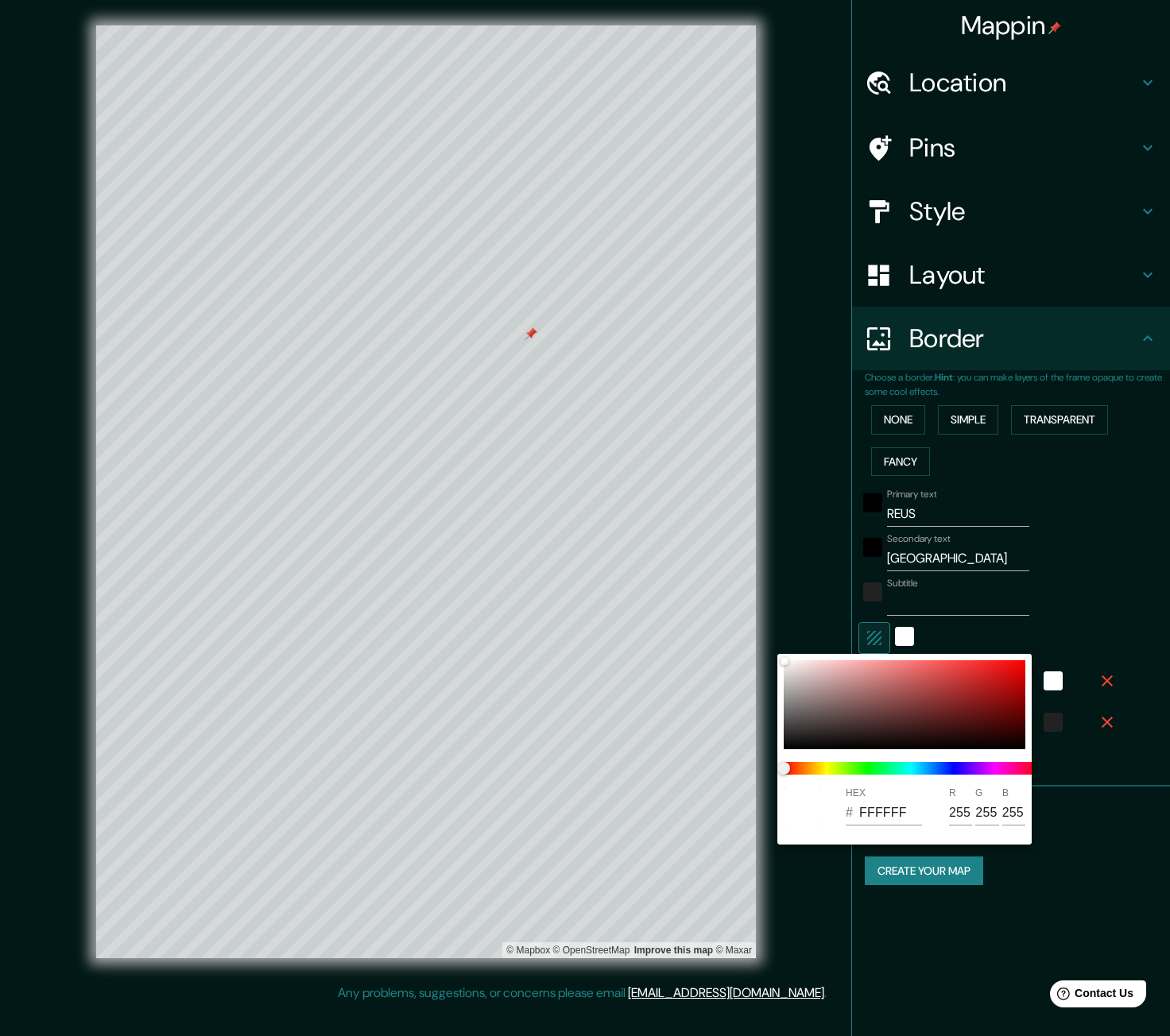
click at [878, 636] on div at bounding box center [585, 518] width 1170 height 1036
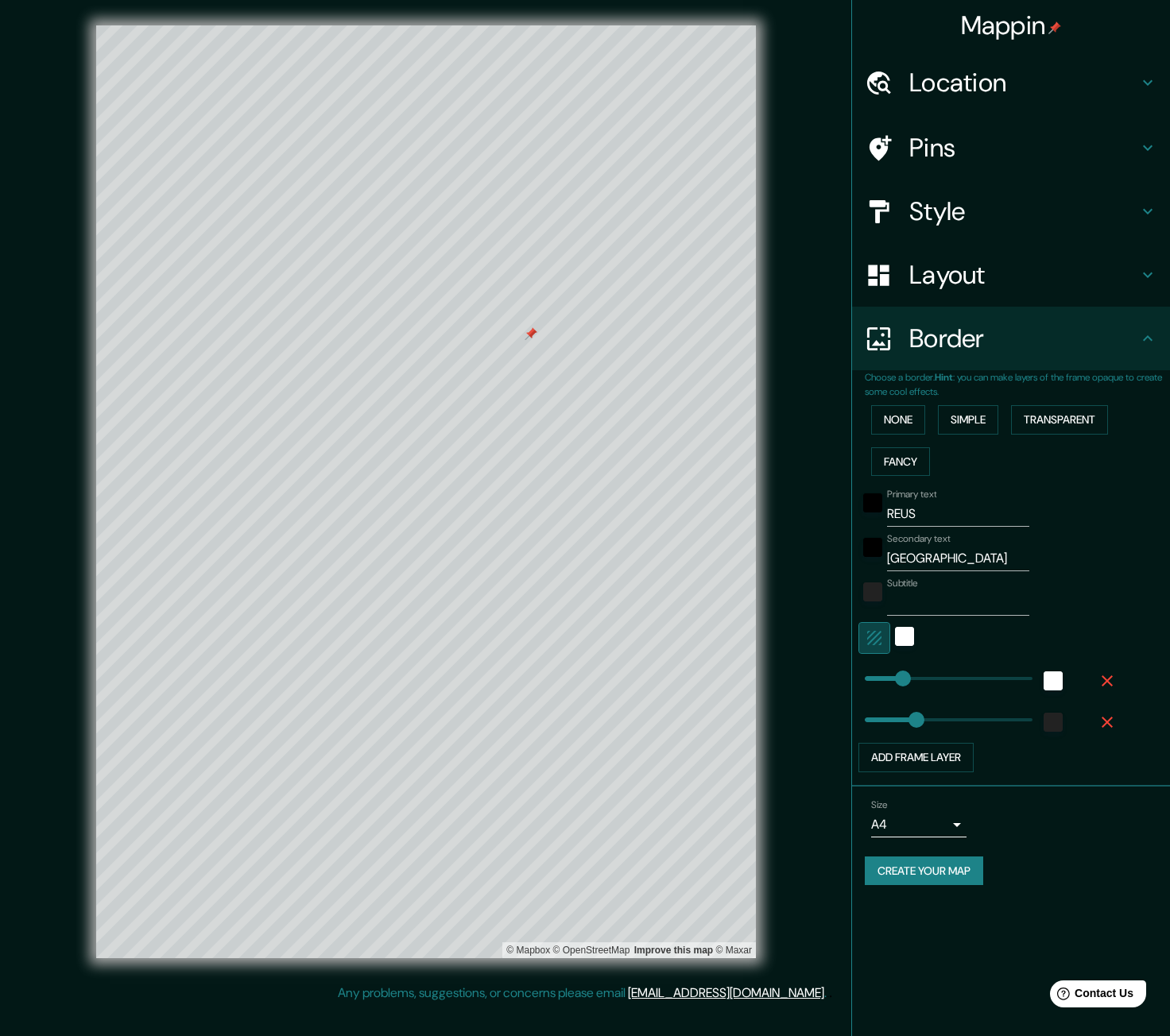
click at [870, 637] on icon "button" at bounding box center [874, 638] width 19 height 19
click at [935, 540] on label "Secondary text" at bounding box center [918, 539] width 63 height 14
click at [935, 546] on input "[GEOGRAPHIC_DATA]" at bounding box center [958, 559] width 143 height 26
click at [938, 513] on input "REUS" at bounding box center [958, 514] width 143 height 26
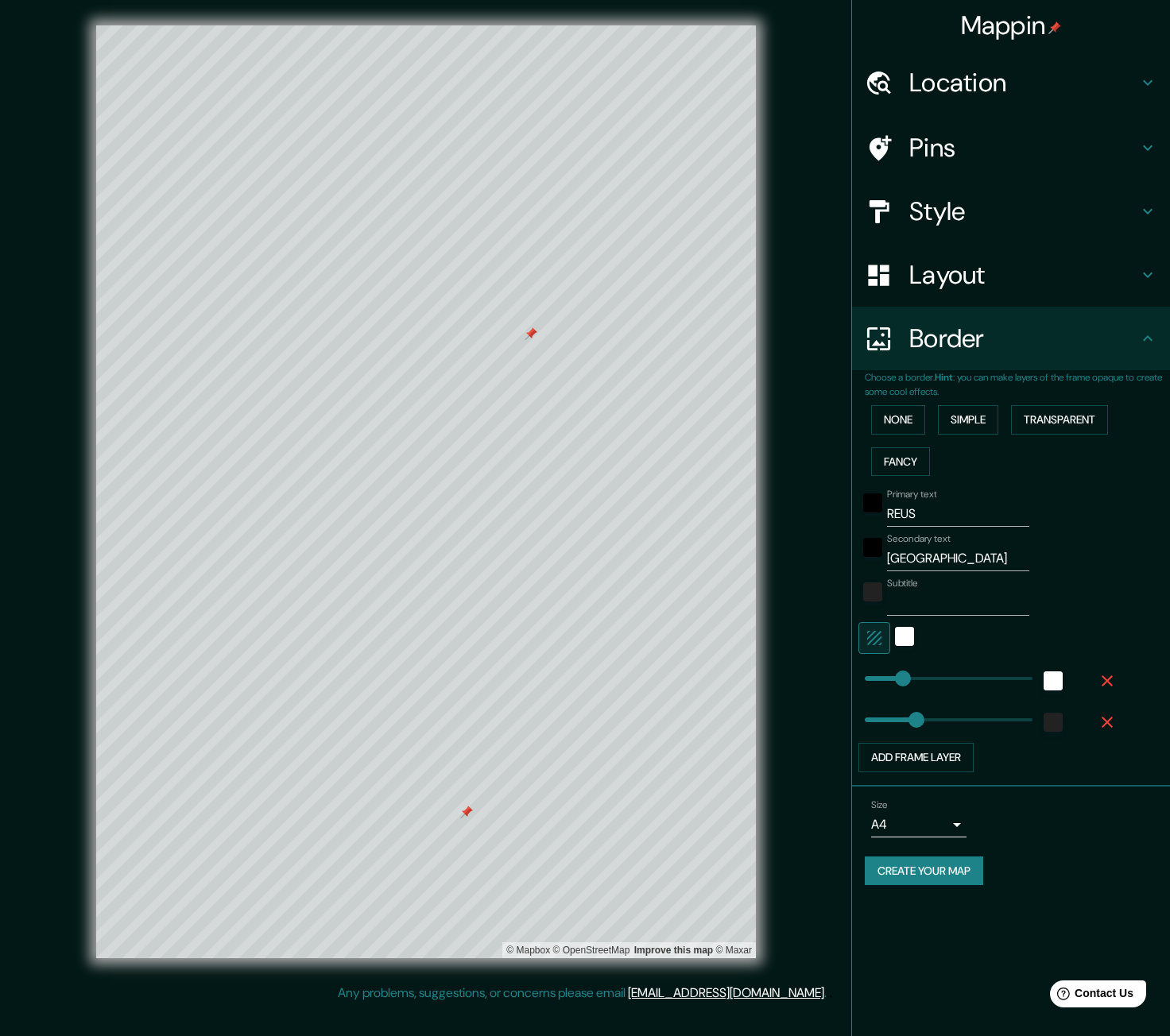
click at [462, 817] on div at bounding box center [467, 812] width 13 height 13
click at [900, 417] on button "None" at bounding box center [898, 420] width 54 height 30
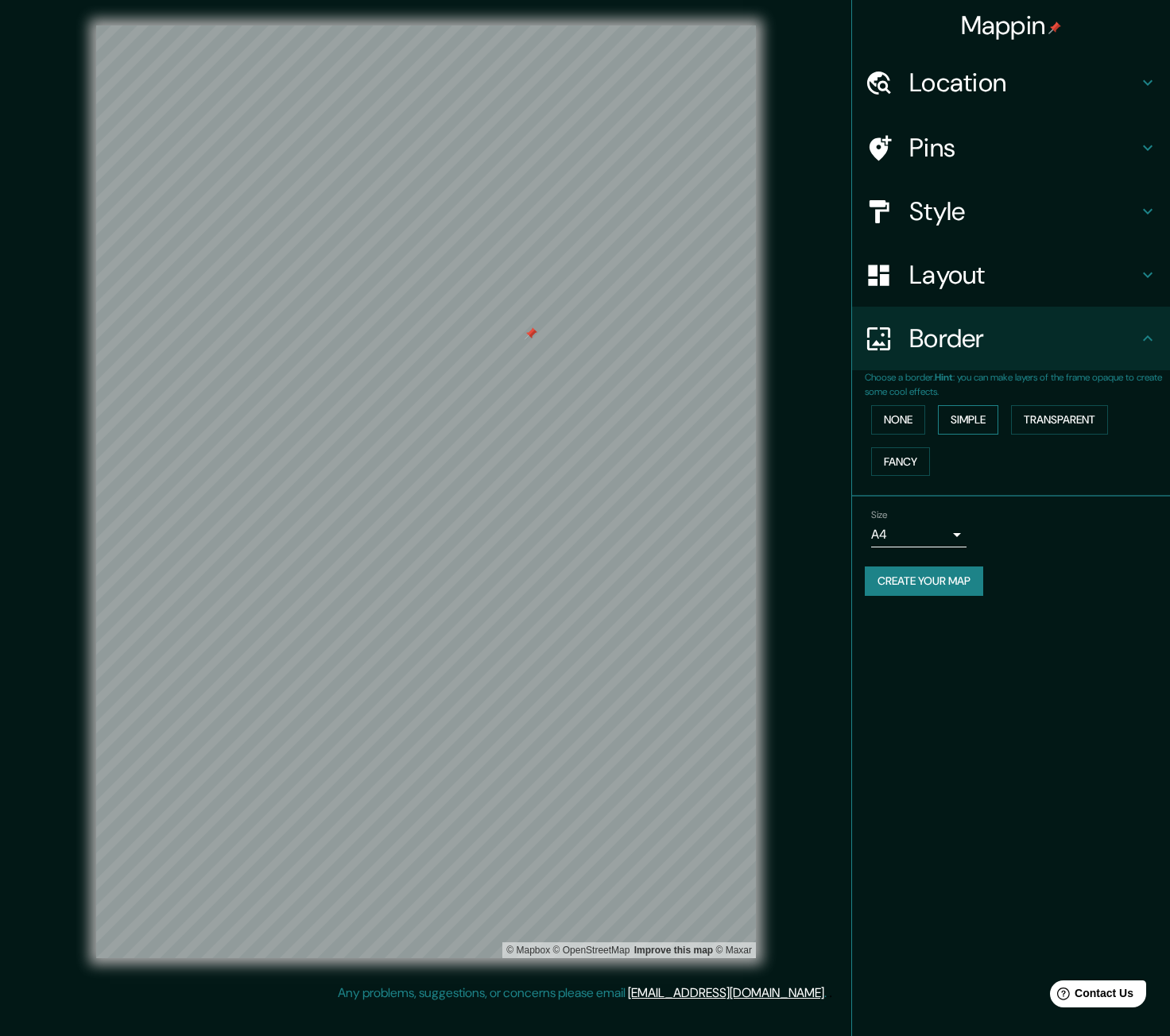
click at [982, 416] on button "Simple" at bounding box center [967, 420] width 60 height 30
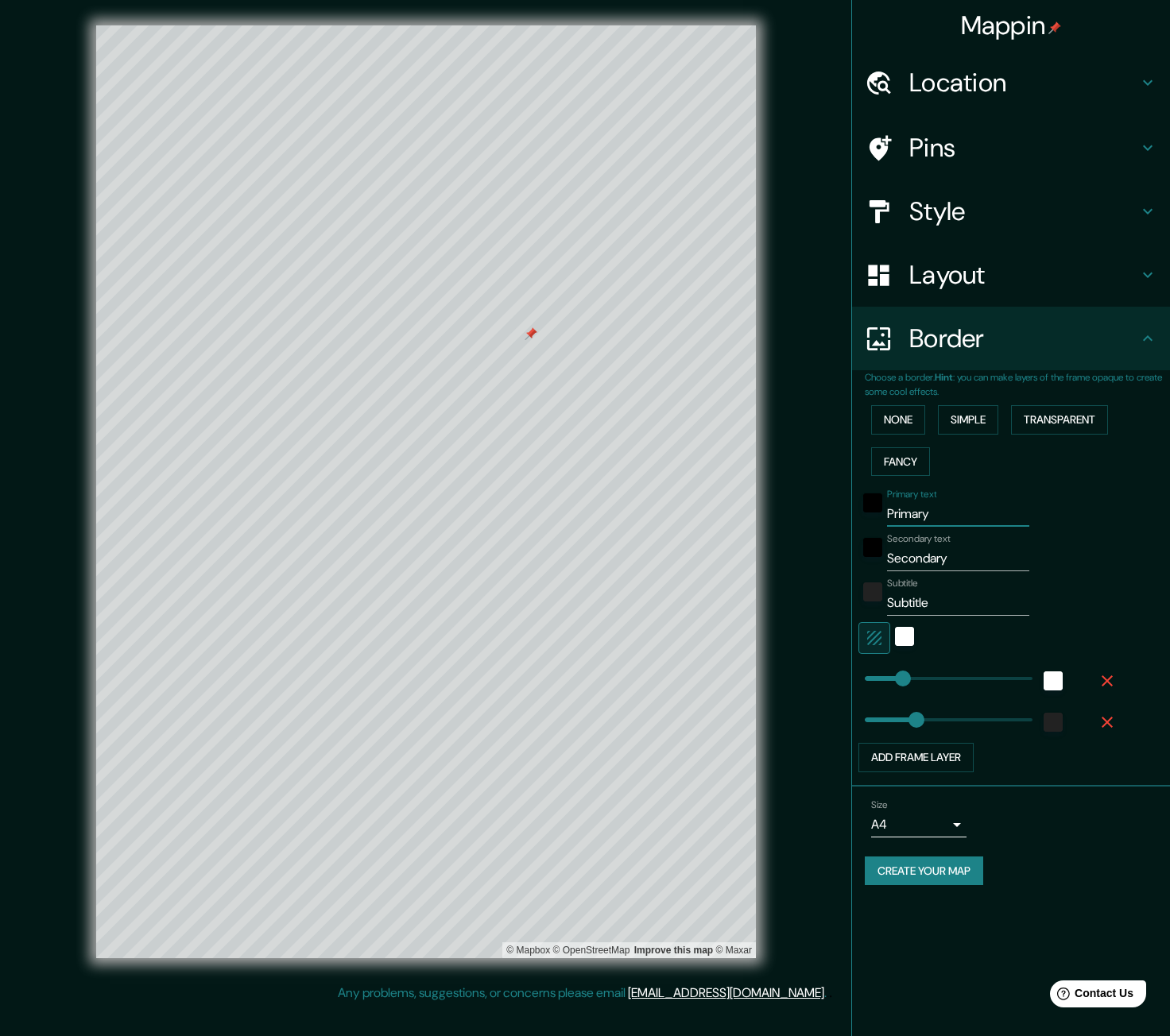
click at [929, 512] on input "Primary" at bounding box center [958, 514] width 143 height 26
type input "REUS"
click at [996, 564] on input "Secondary" at bounding box center [958, 559] width 143 height 26
drag, startPoint x: 996, startPoint y: 564, endPoint x: 815, endPoint y: 557, distance: 181.1
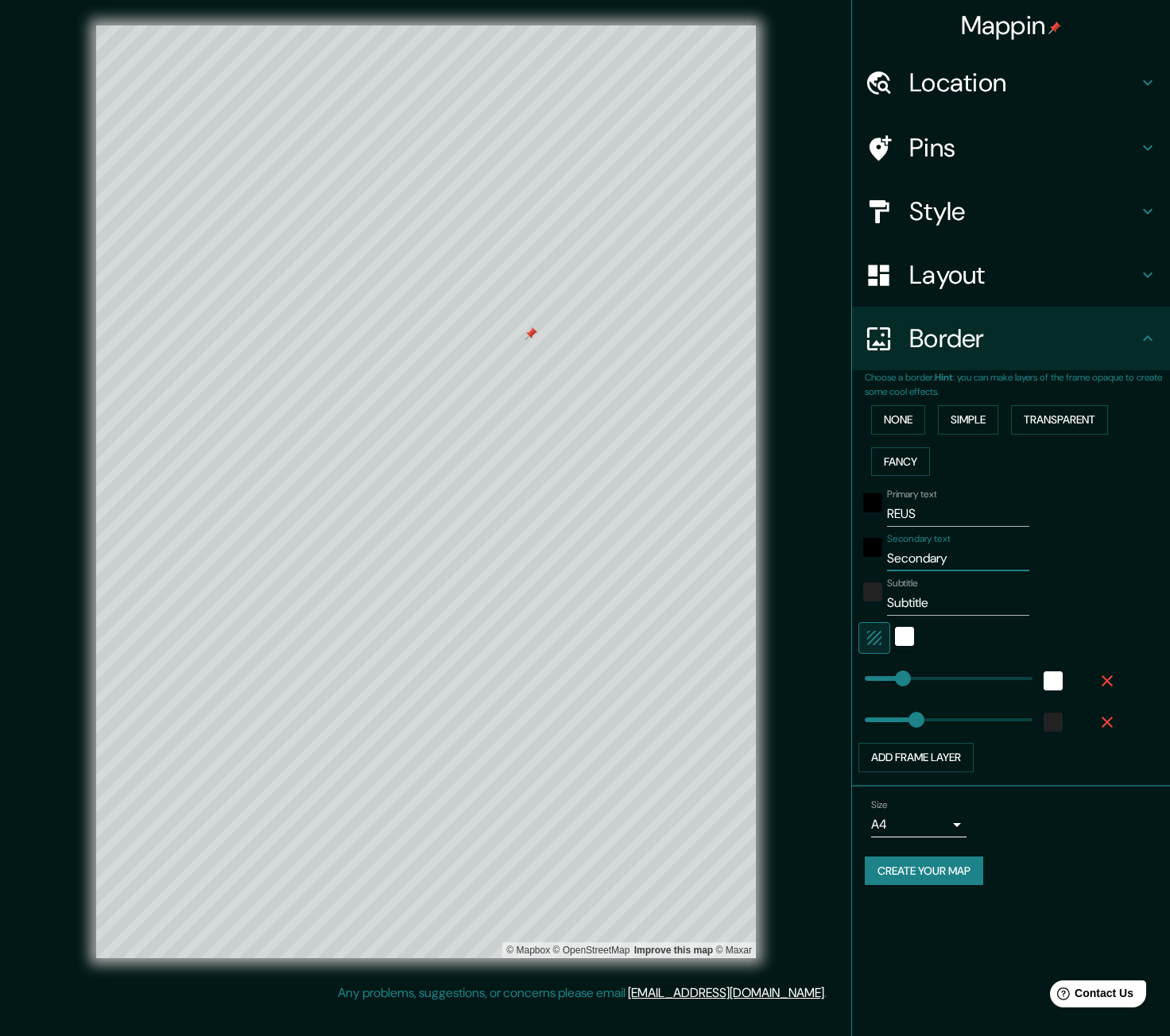
click at [815, 557] on div "Mappin Location [GEOGRAPHIC_DATA] Pins Style Layout Border Choose a border. Hin…" at bounding box center [585, 504] width 1170 height 1009
paste input "[GEOGRAPHIC_DATA]"
type input "[GEOGRAPHIC_DATA]"
click at [970, 614] on input "Subtitle" at bounding box center [958, 603] width 143 height 26
type input "S"
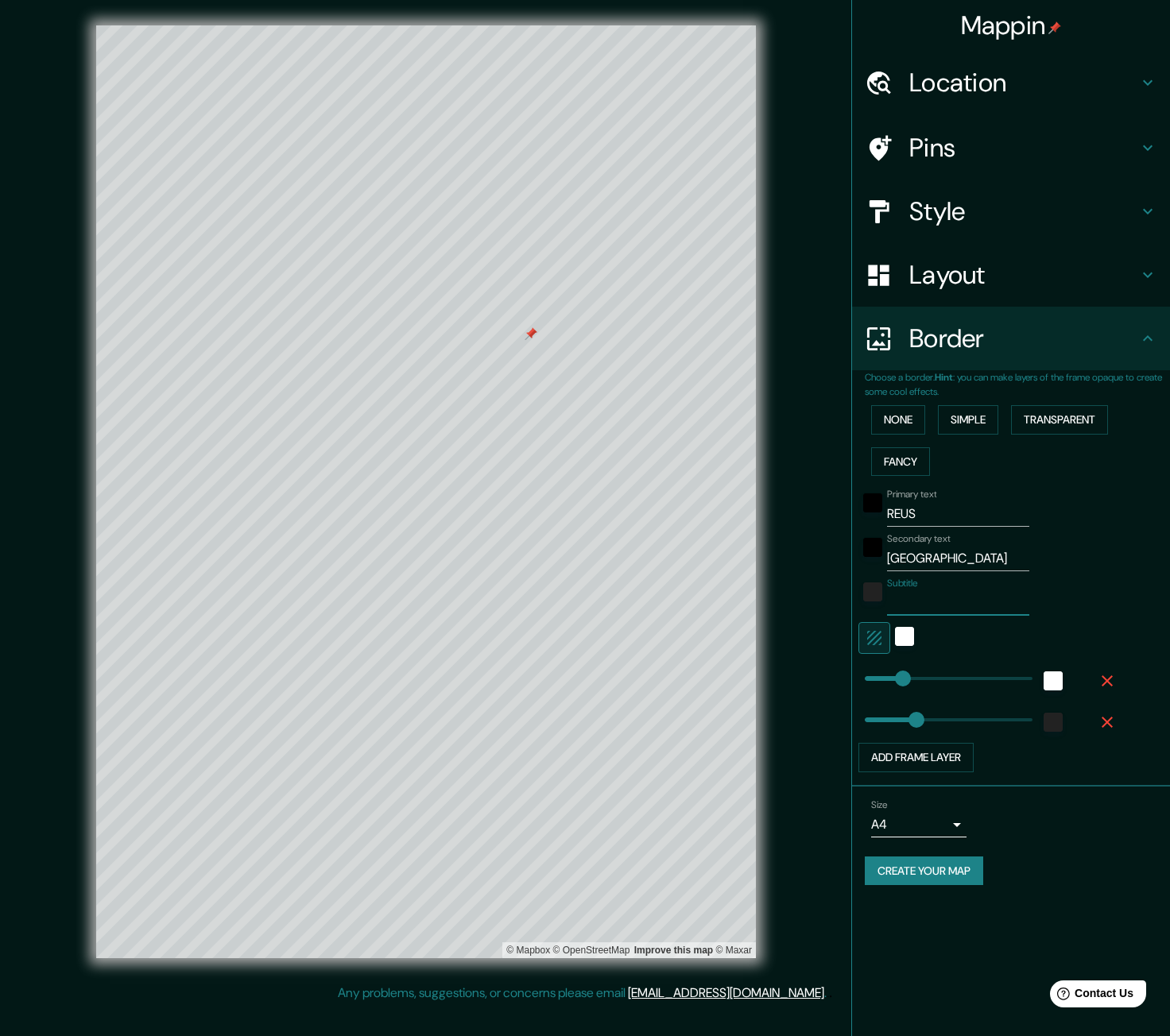
click at [1059, 589] on div "Subtitle" at bounding box center [988, 596] width 260 height 38
click at [868, 637] on icon "button" at bounding box center [874, 638] width 14 height 14
click at [878, 636] on icon "button" at bounding box center [874, 638] width 19 height 19
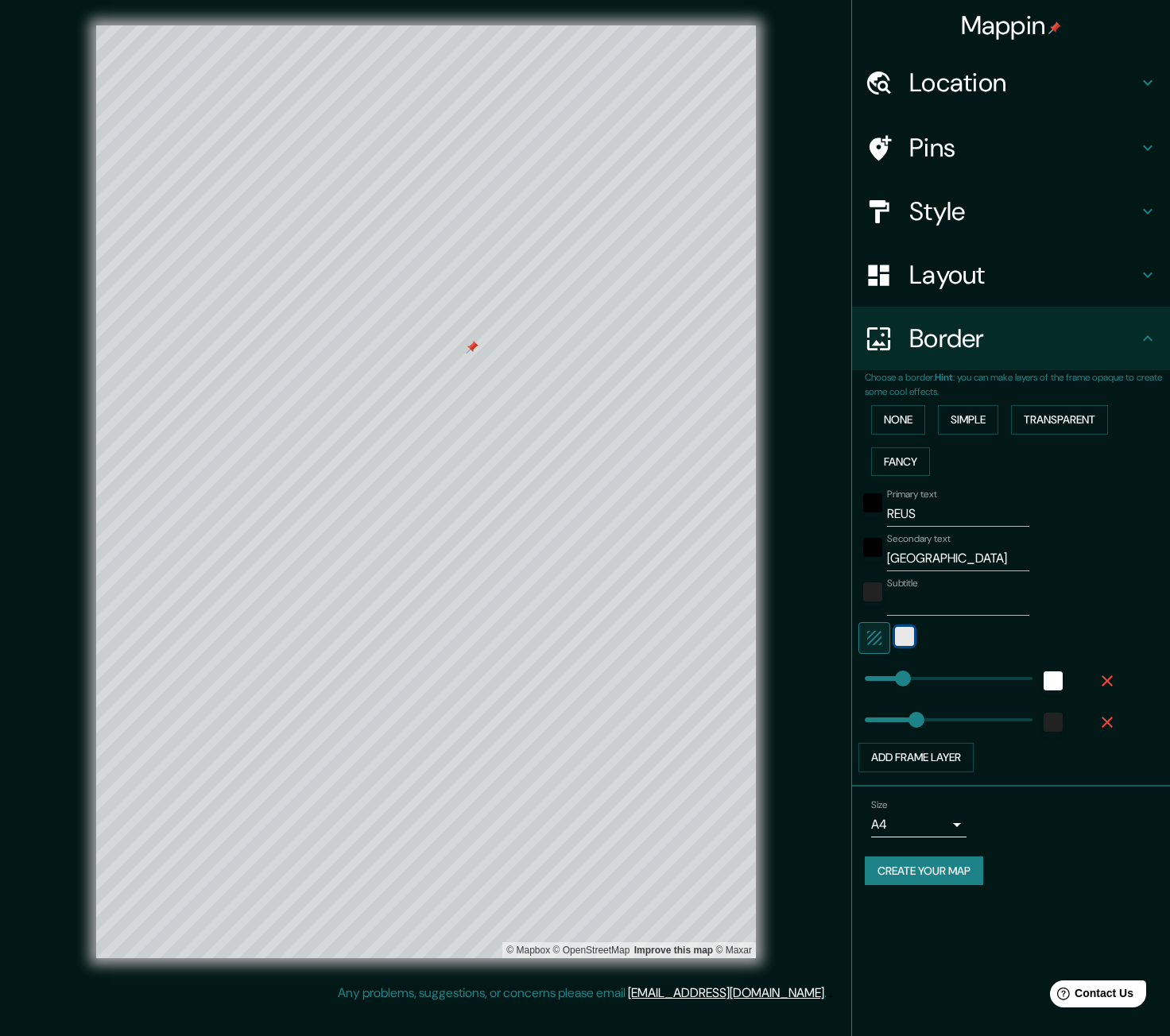
click at [895, 640] on div "white" at bounding box center [904, 636] width 19 height 19
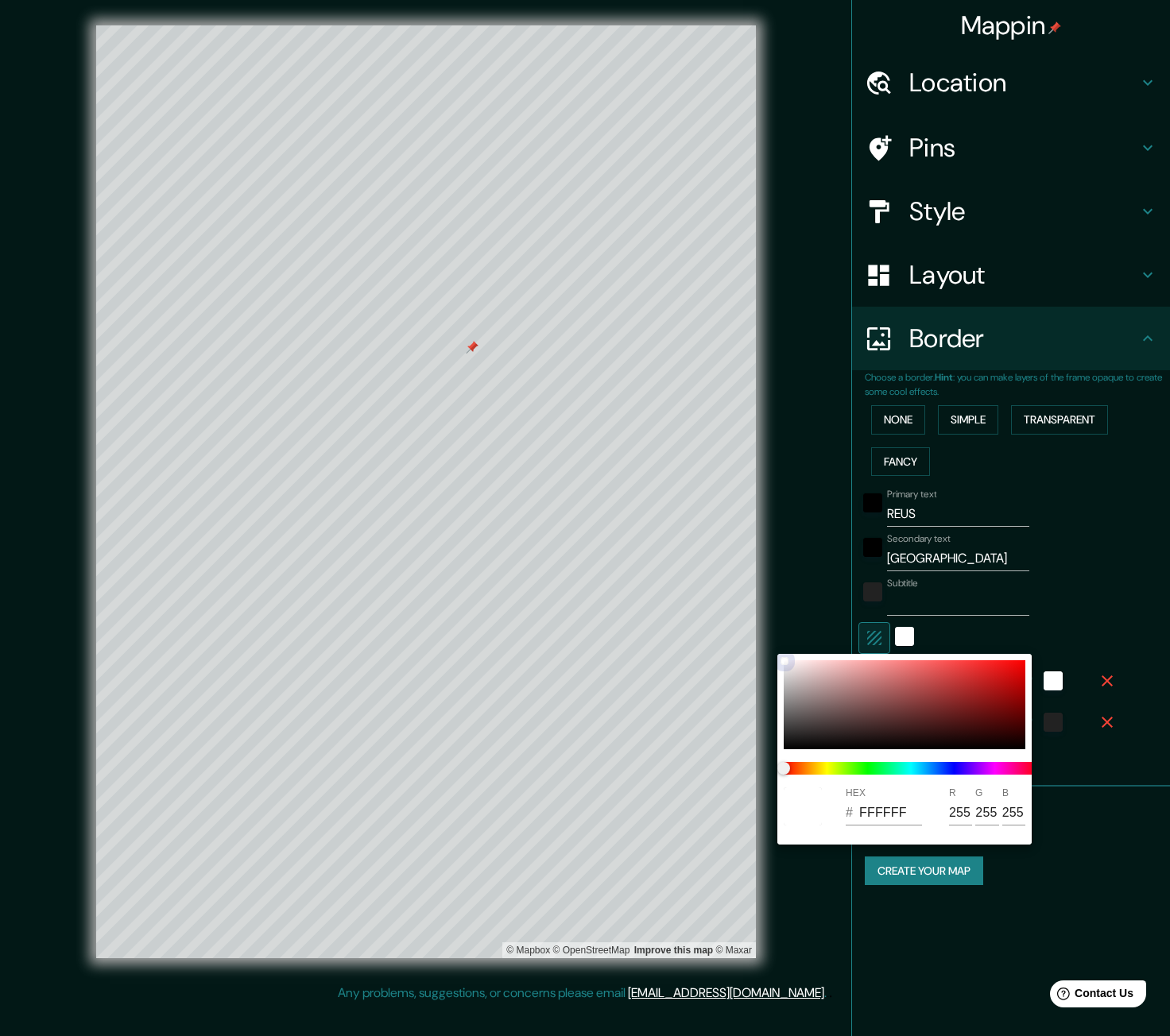
type input "6A5E5E"
type input "106"
type input "94"
type input "6C6161"
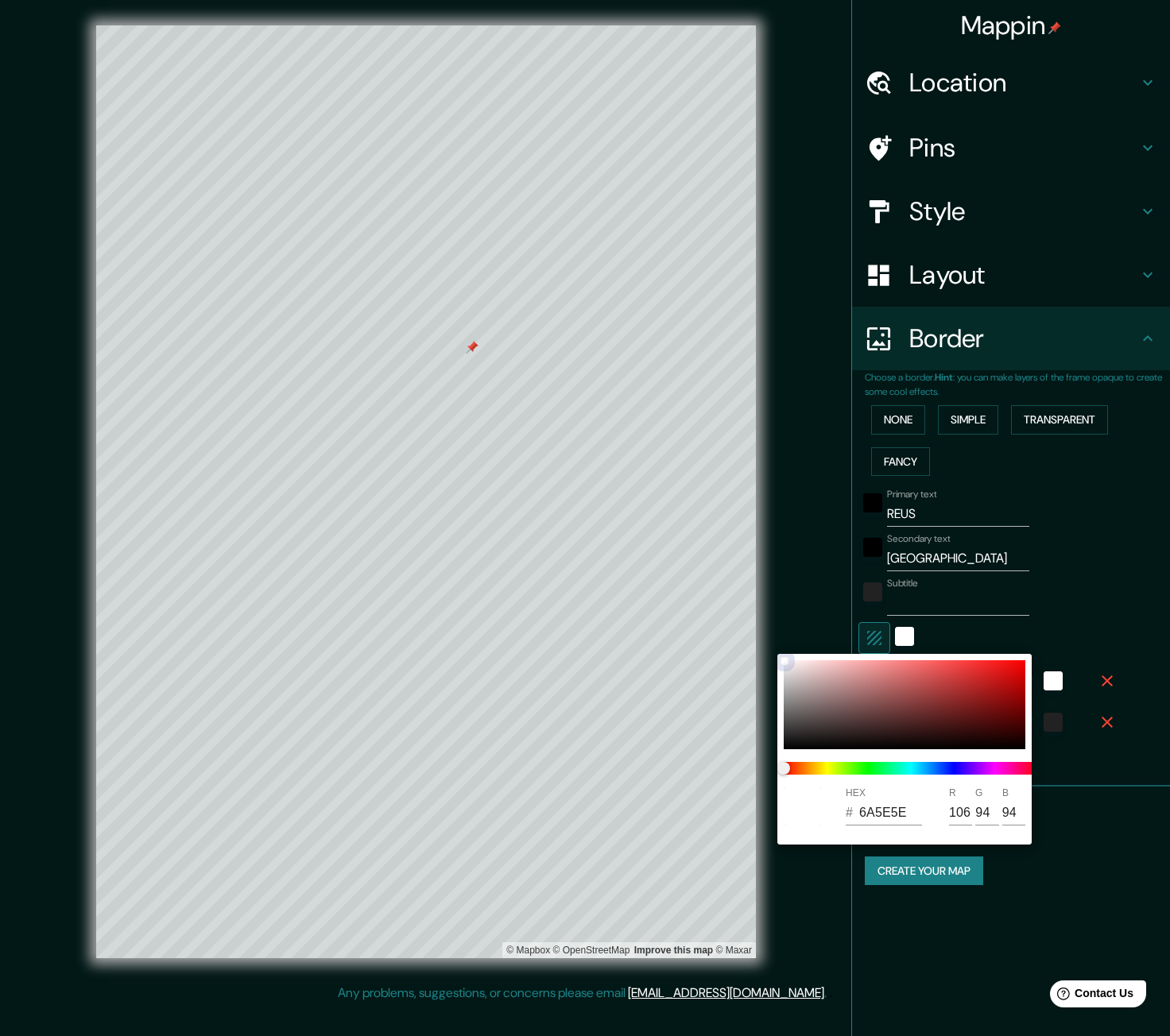
type input "108"
type input "97"
type input "716565"
type input "113"
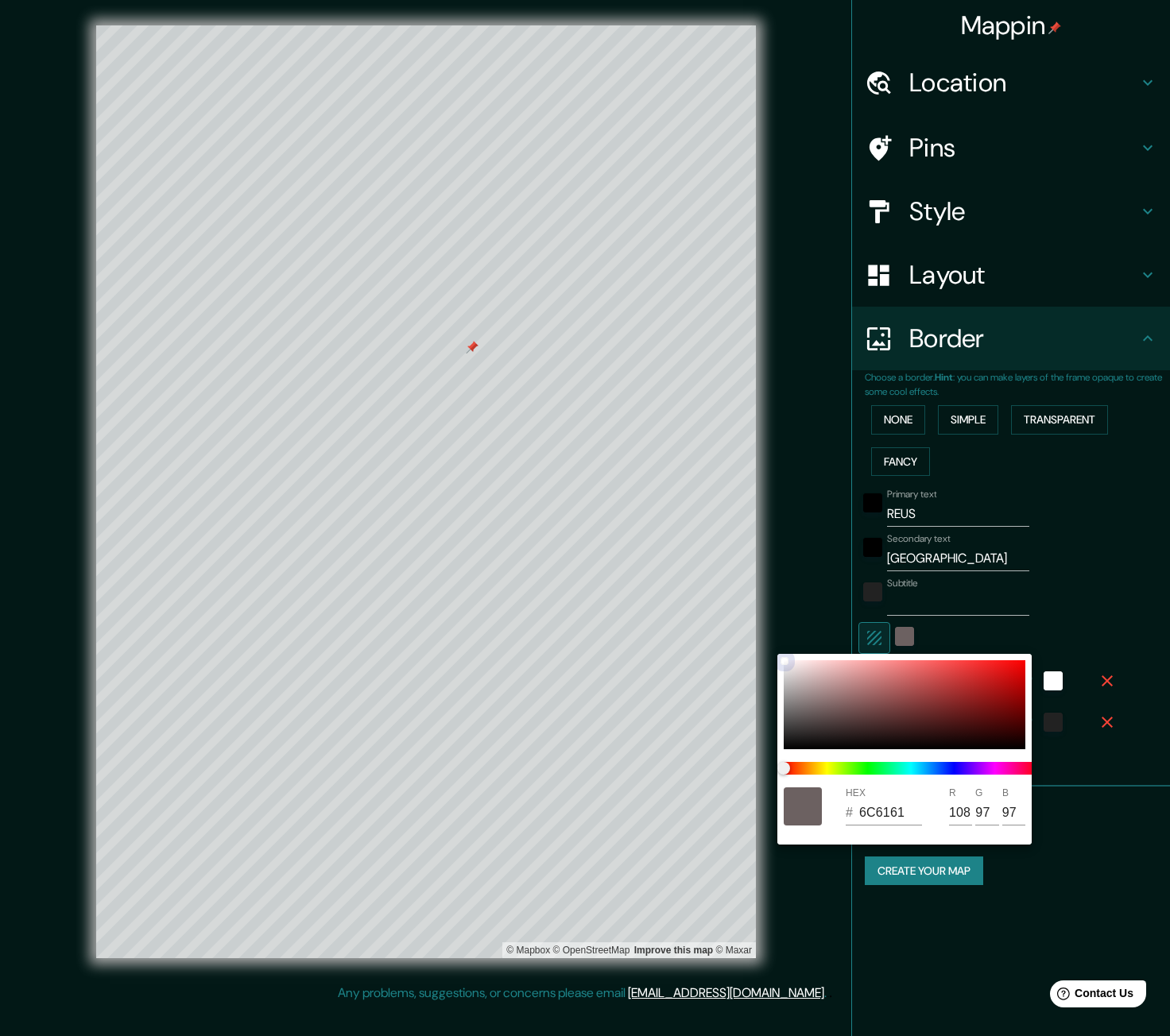
type input "101"
type input "7A6F6F"
type input "122"
type input "111"
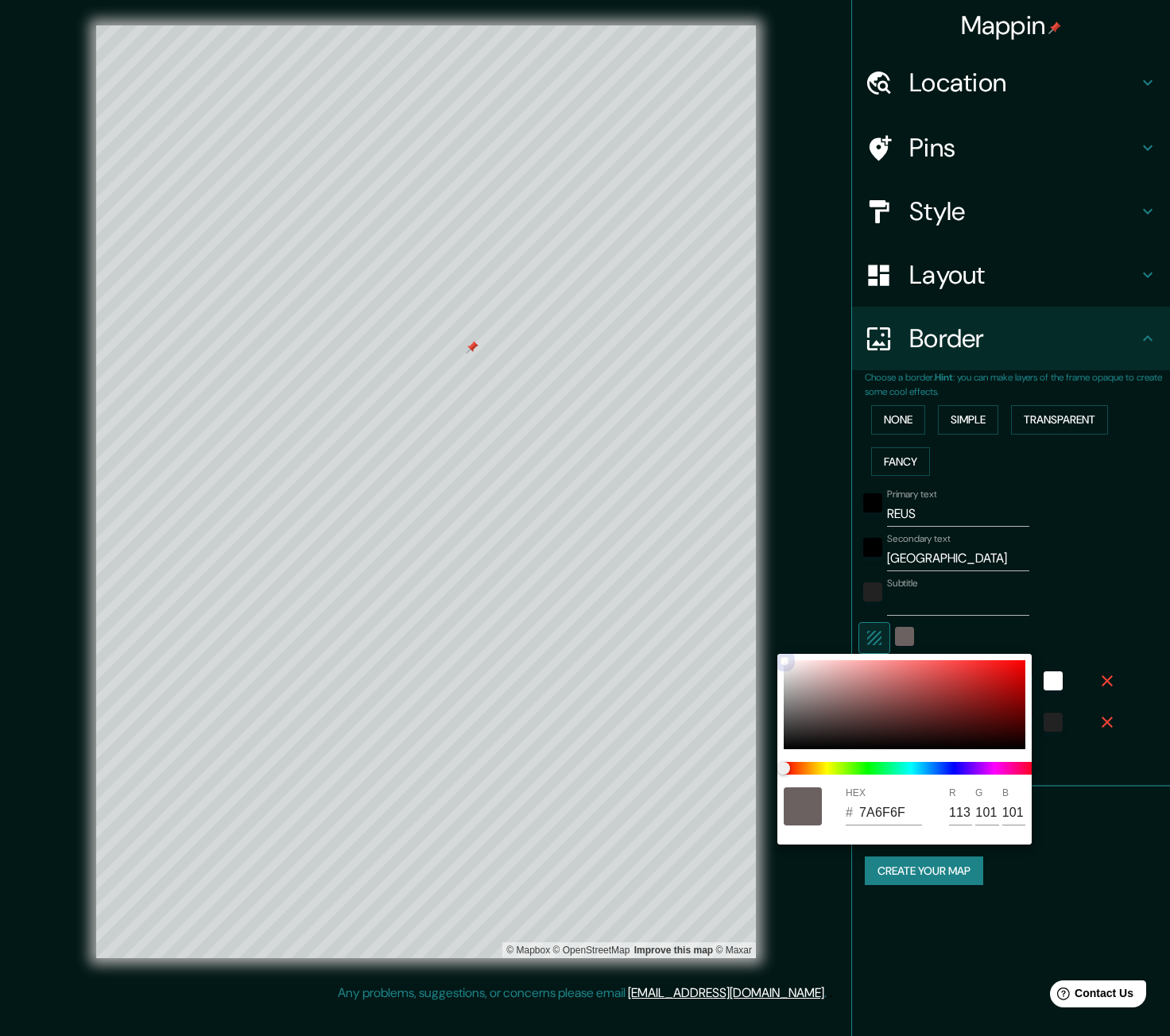
type input "111"
type input "8E8484"
type input "142"
type input "132"
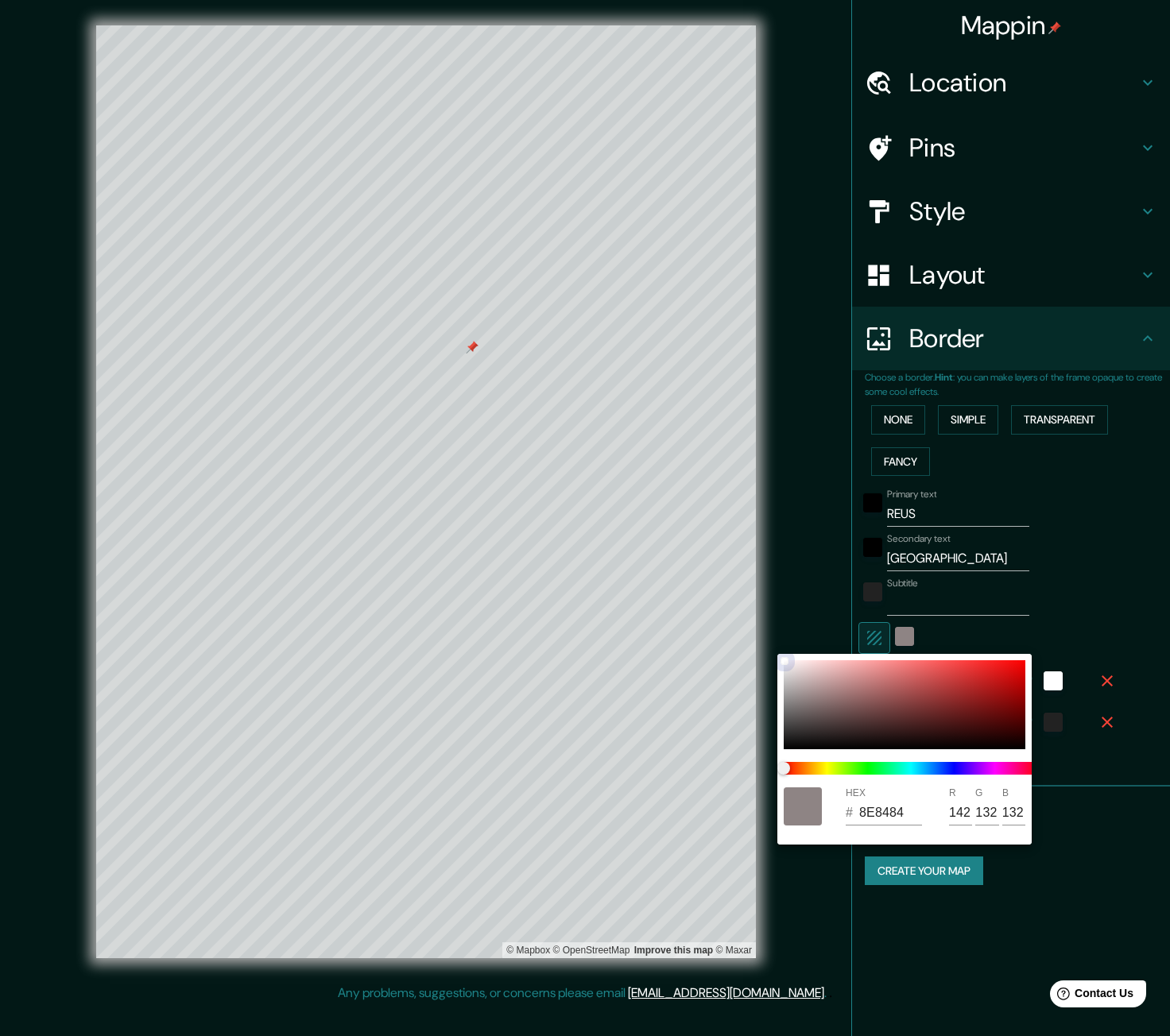
type input "938989"
type input "147"
type input "137"
type input "9C9292"
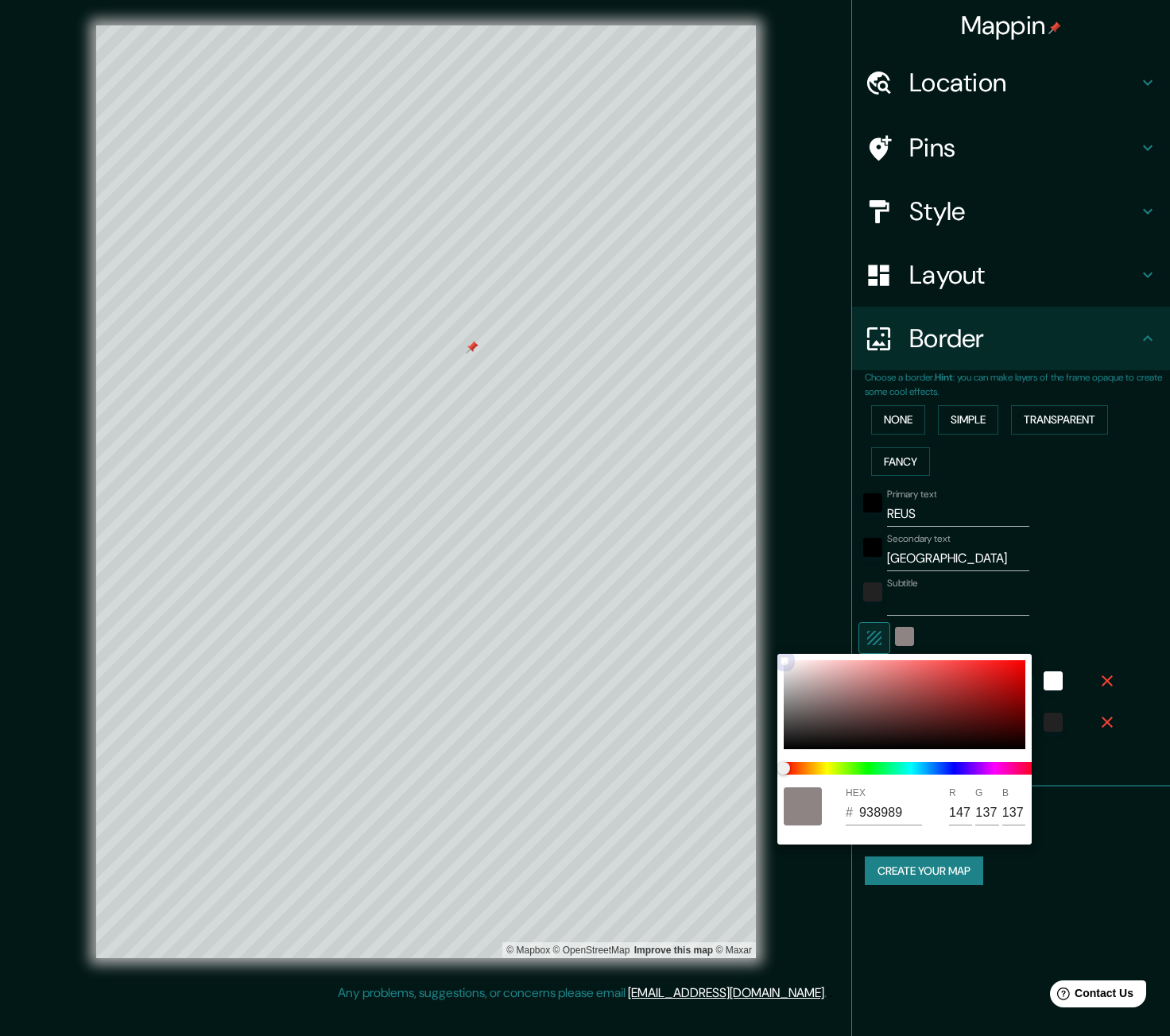
type input "156"
type input "146"
type input "A19797"
type input "161"
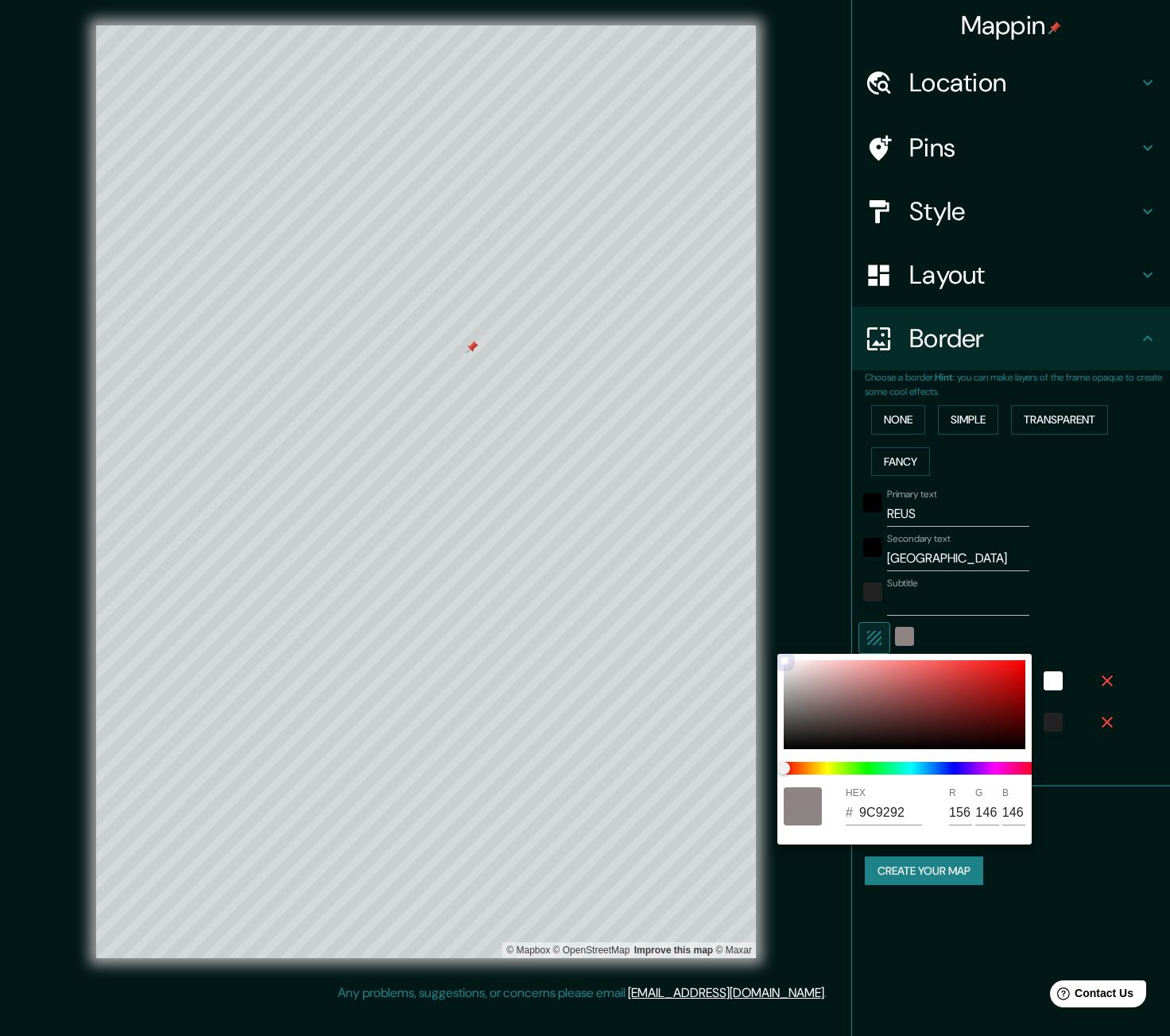
type input "151"
type input "A89E9E"
type input "168"
type input "158"
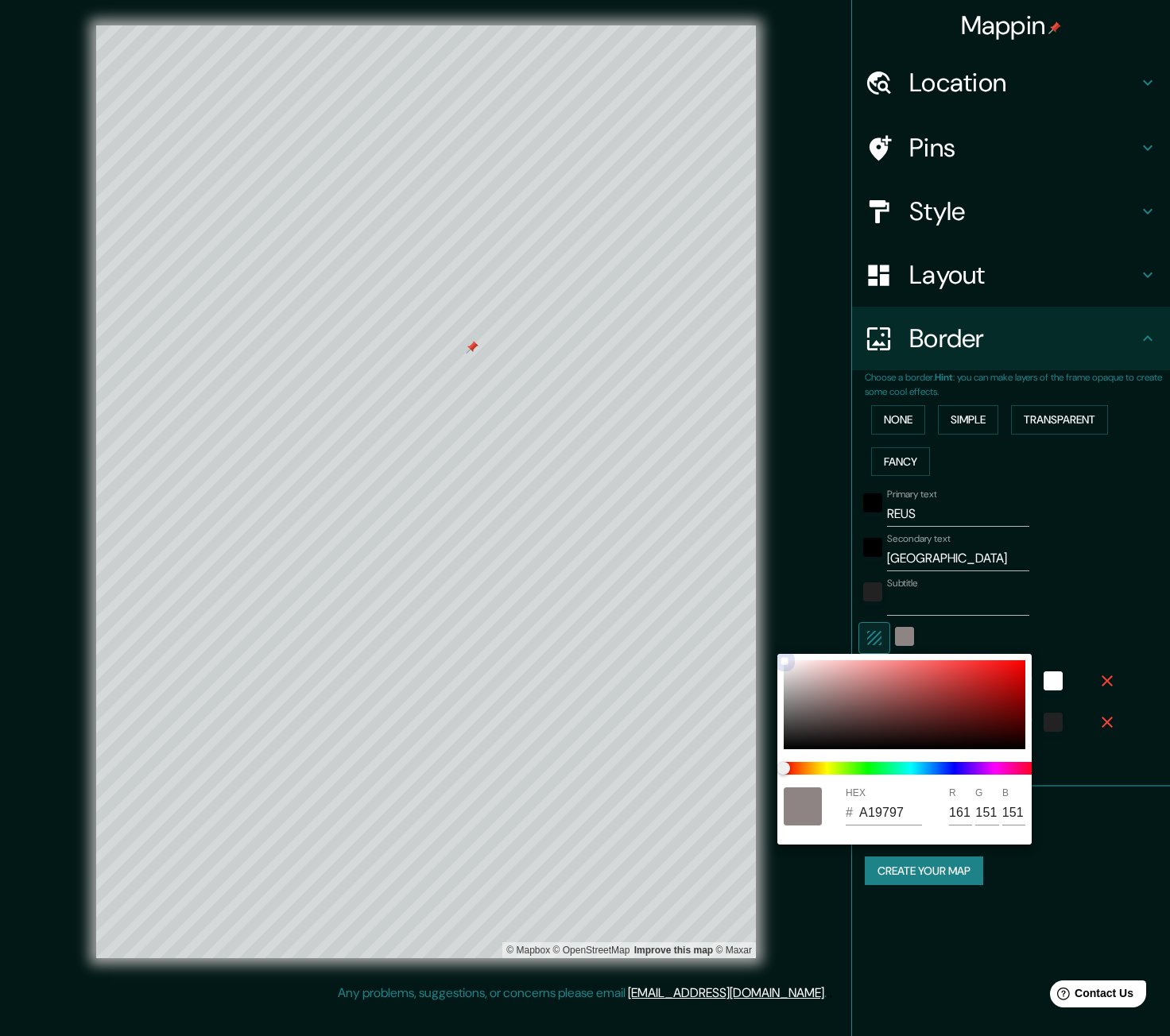
type input "158"
type input "A89F9F"
type input "159"
type input "AAA1A1"
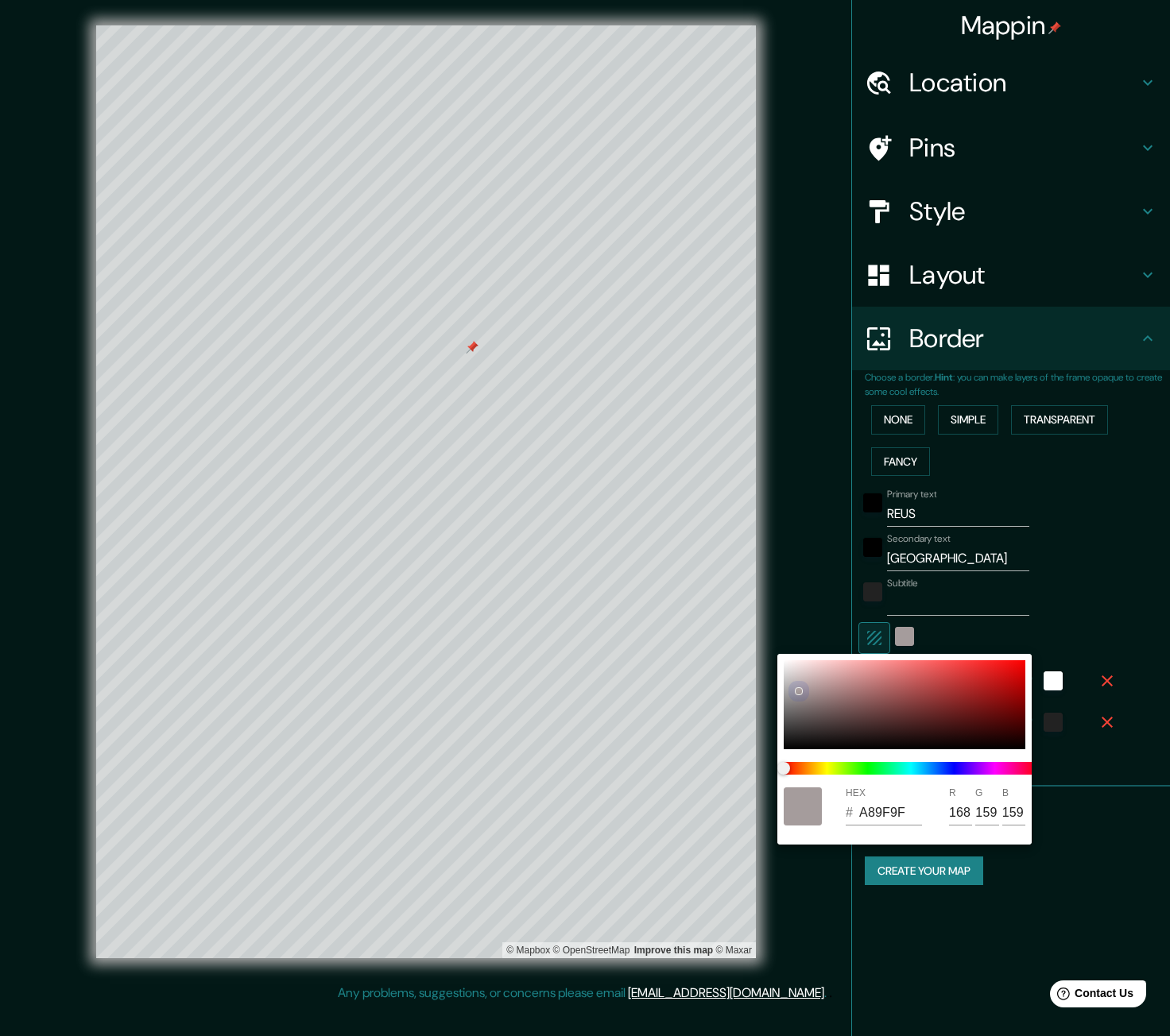
type input "170"
type input "161"
type input "ACA3A3"
type input "172"
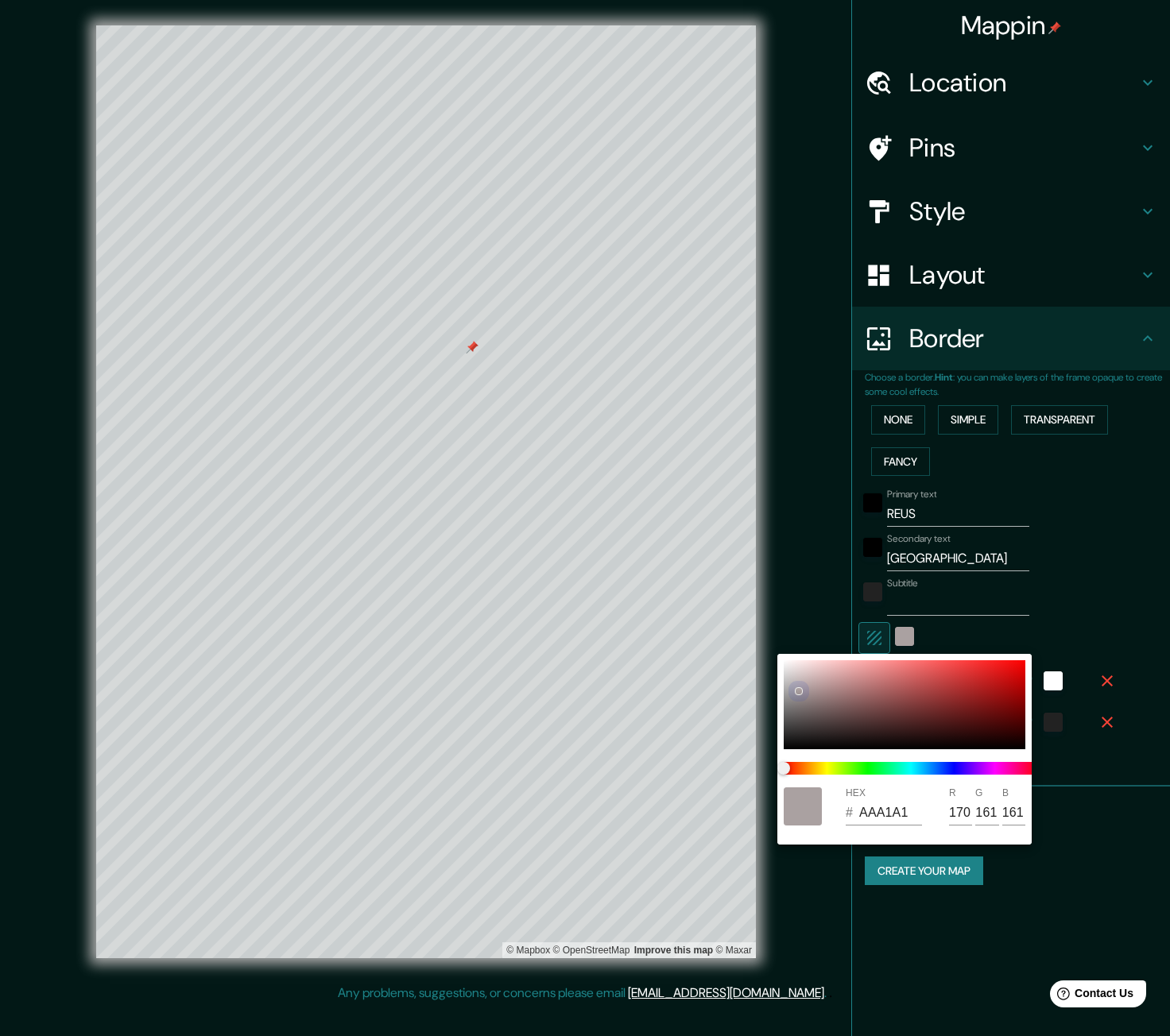
type input "163"
type input "B3AAAA"
type input "179"
type input "170"
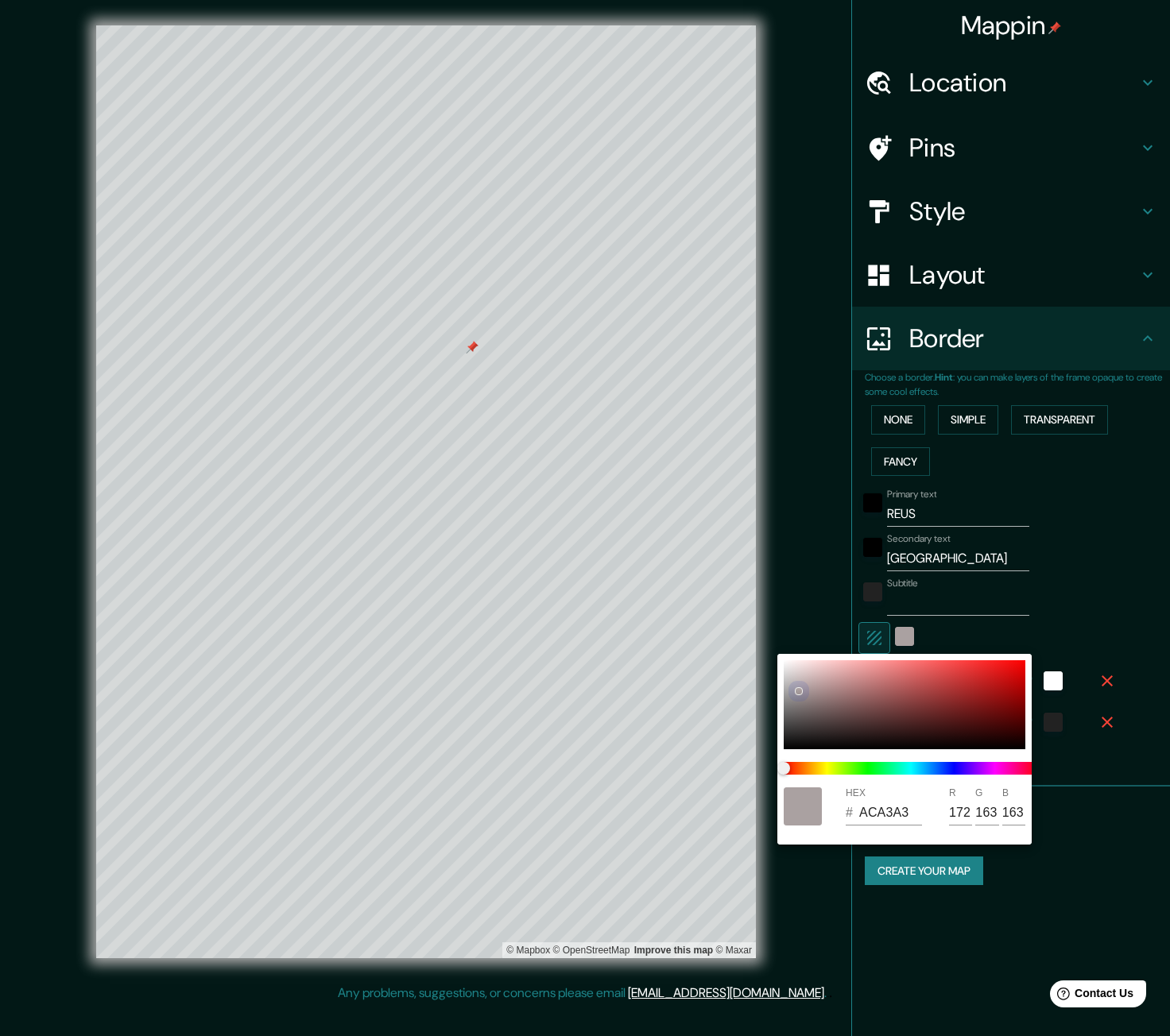
type input "170"
type input "BFB6B6"
type input "191"
type input "182"
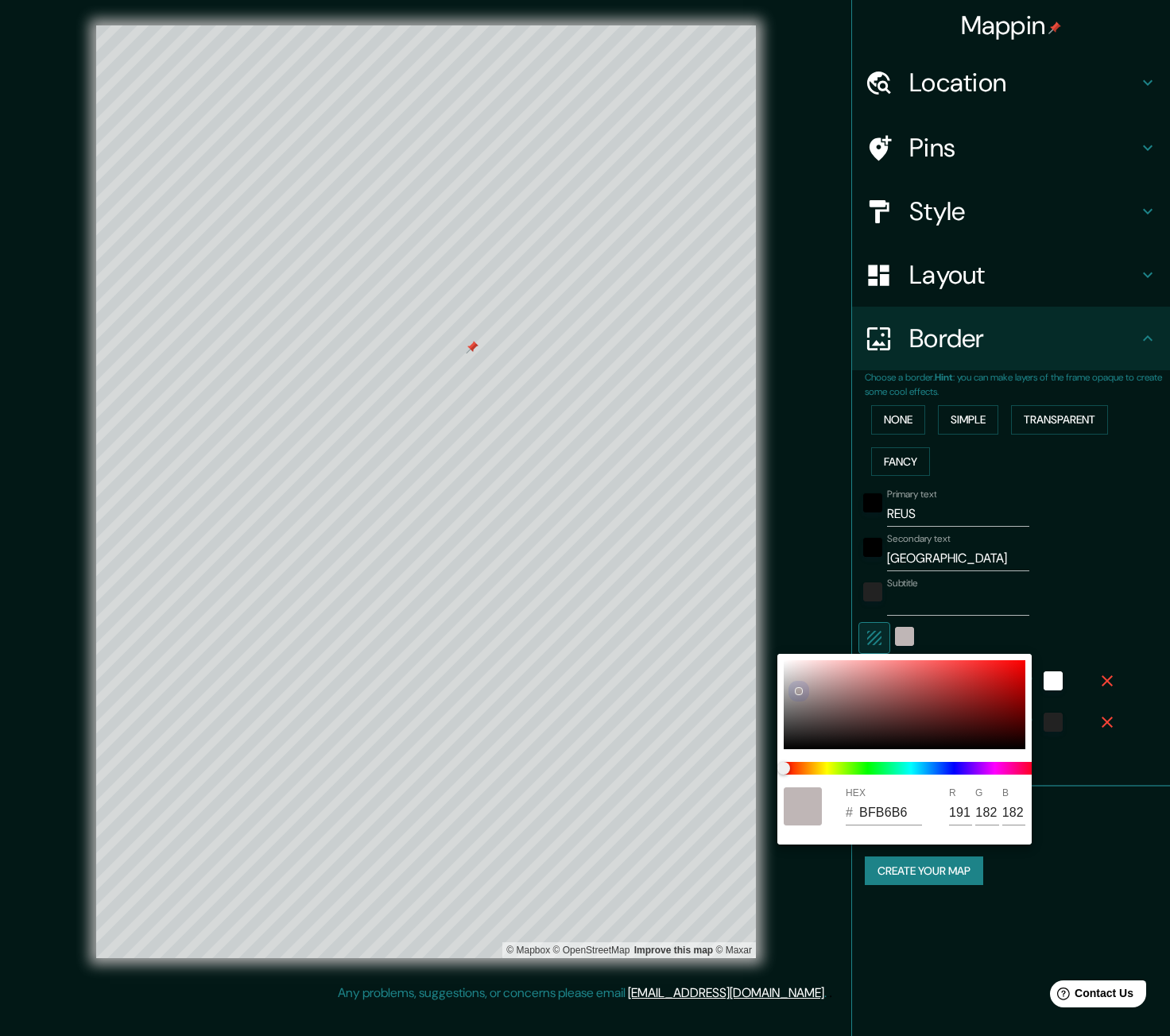
type input "C6BDBD"
type input "198"
type input "189"
type input "C8BFBF"
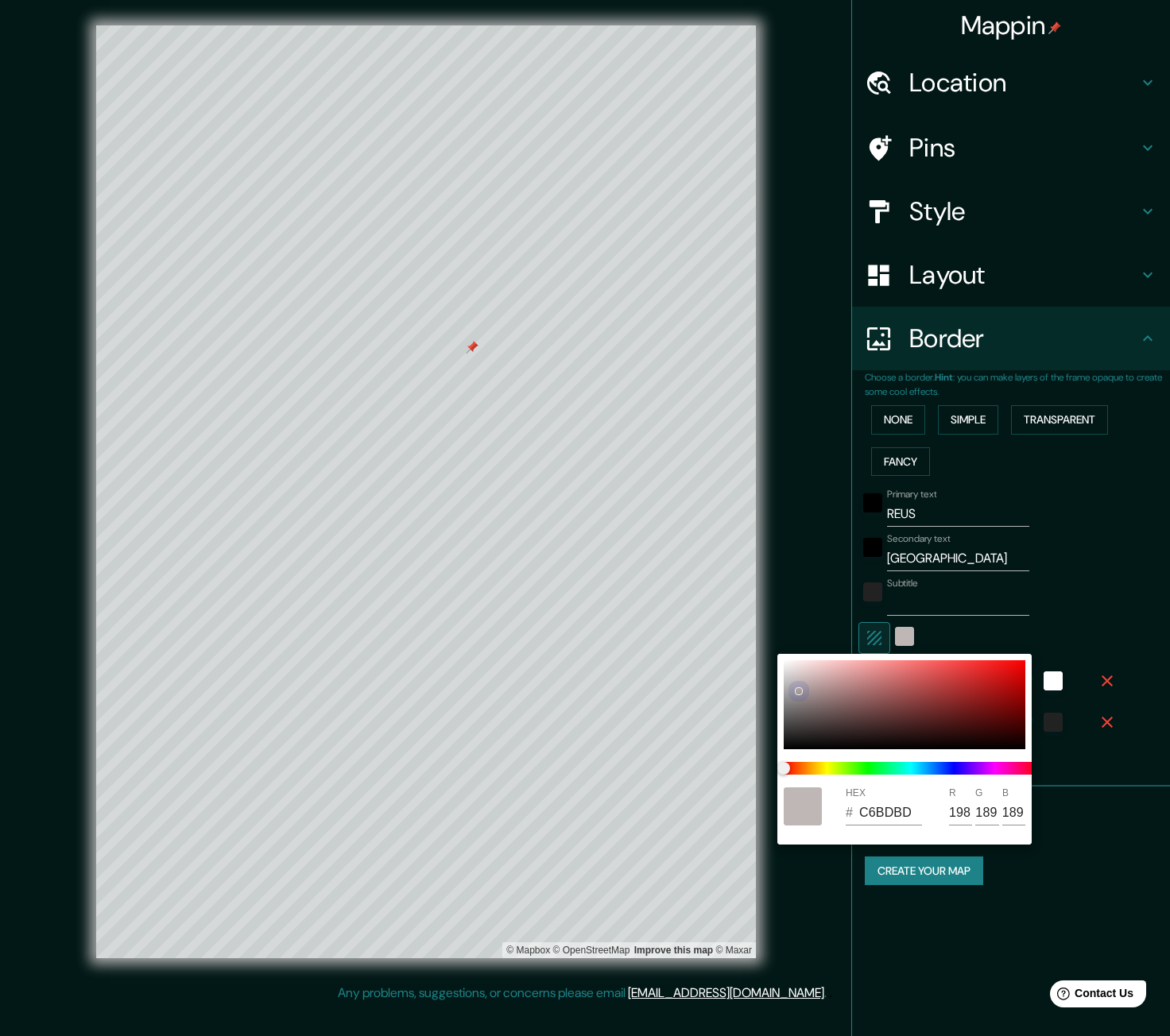
type input "200"
type input "191"
type input "CAC2C2"
type input "202"
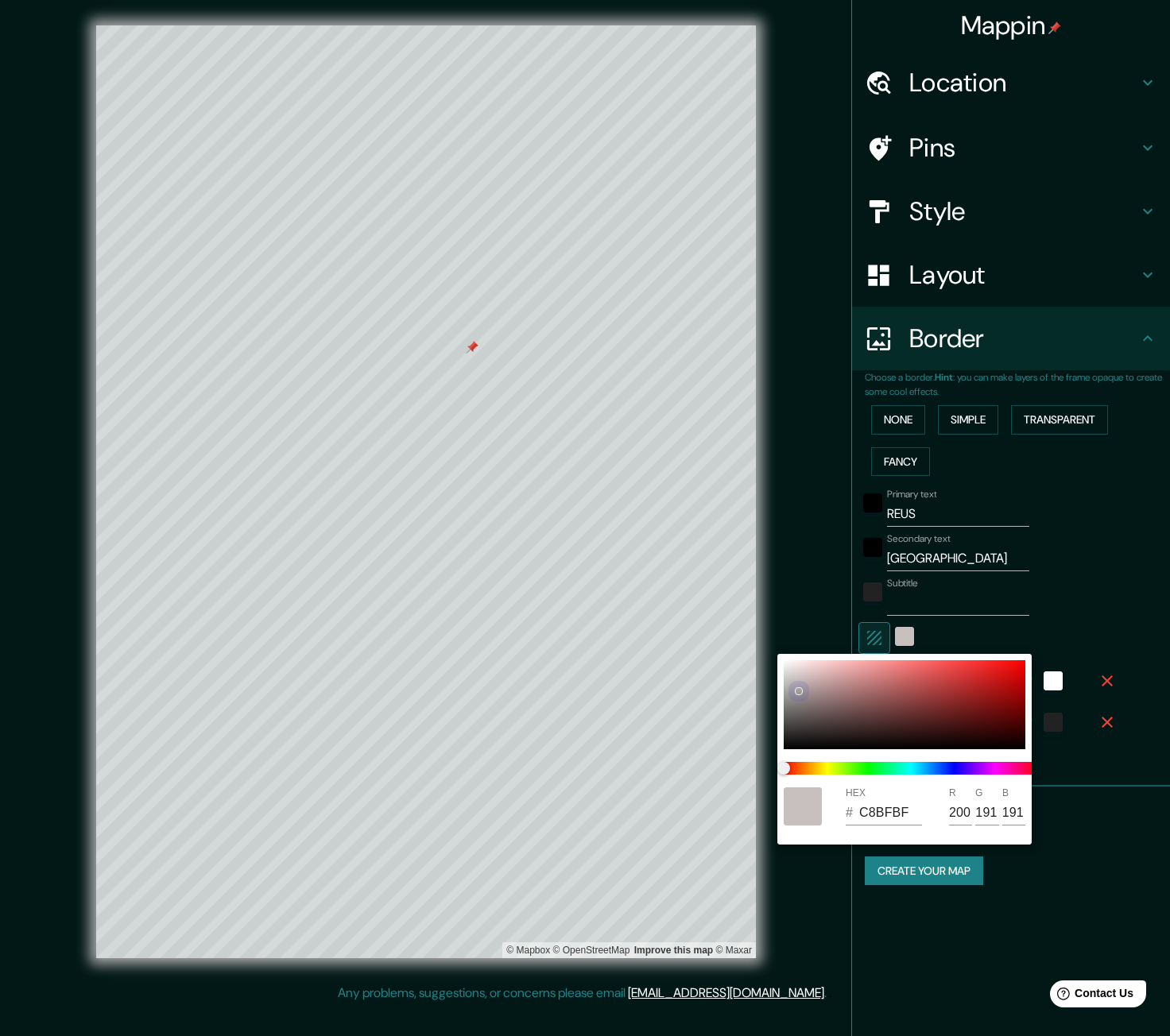
type input "194"
type input "D1C9C9"
type input "209"
type input "201"
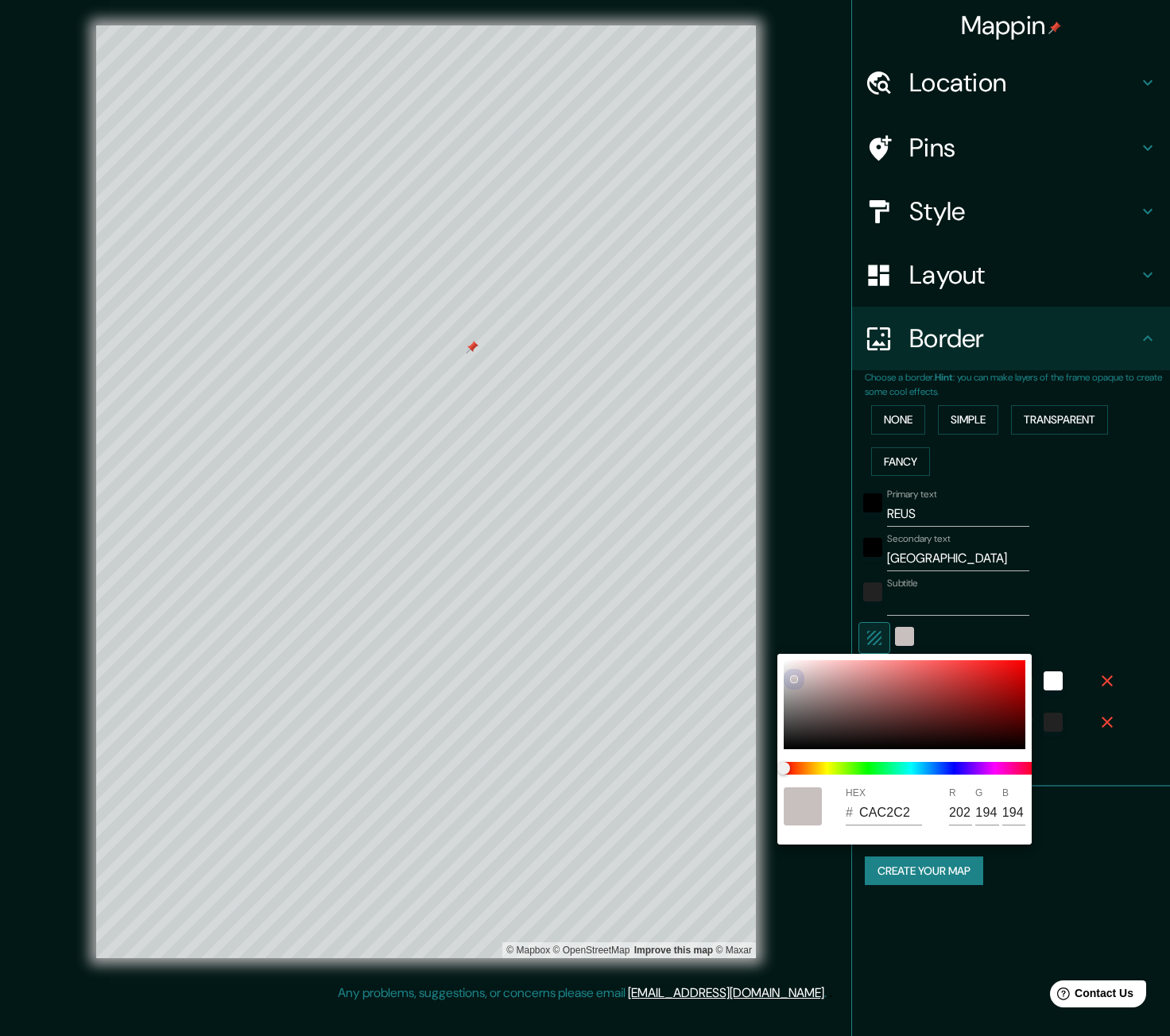
type input "201"
type input "D3CBCB"
type input "211"
type input "203"
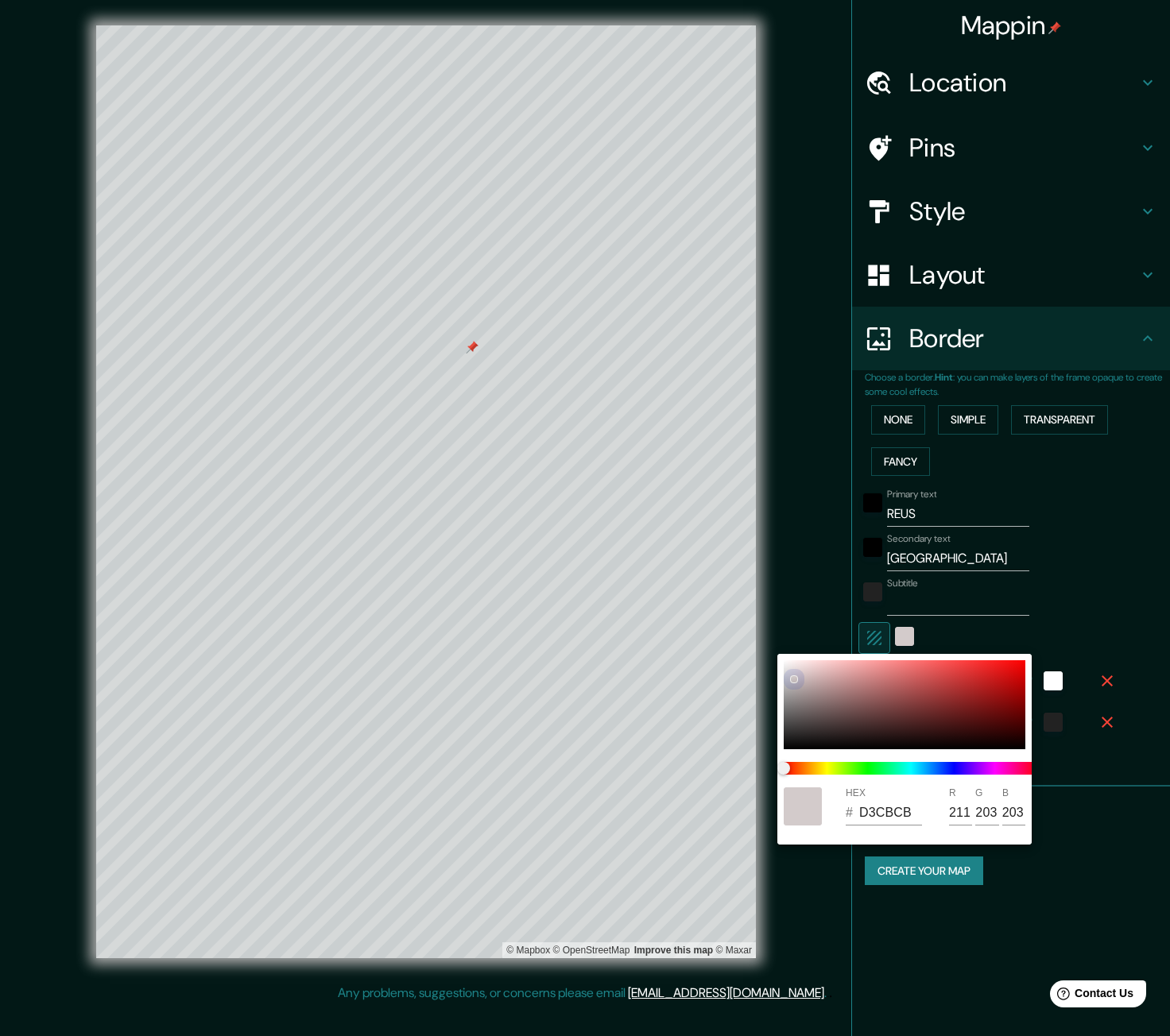
type input "D8D0D0"
type input "216"
type input "208"
type input "DFD7D7"
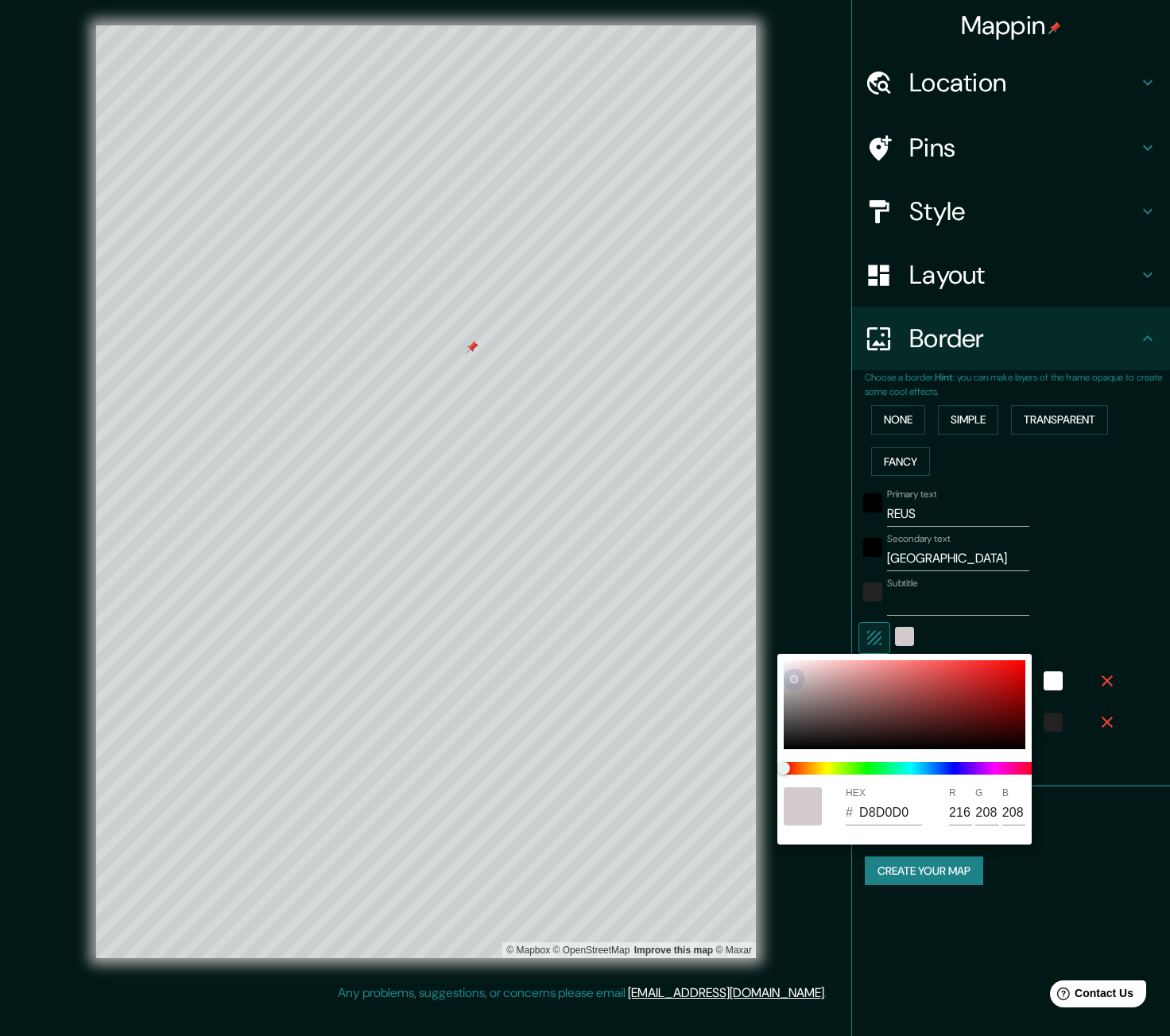
type input "223"
type input "215"
type input "E6DEDE"
type input "230"
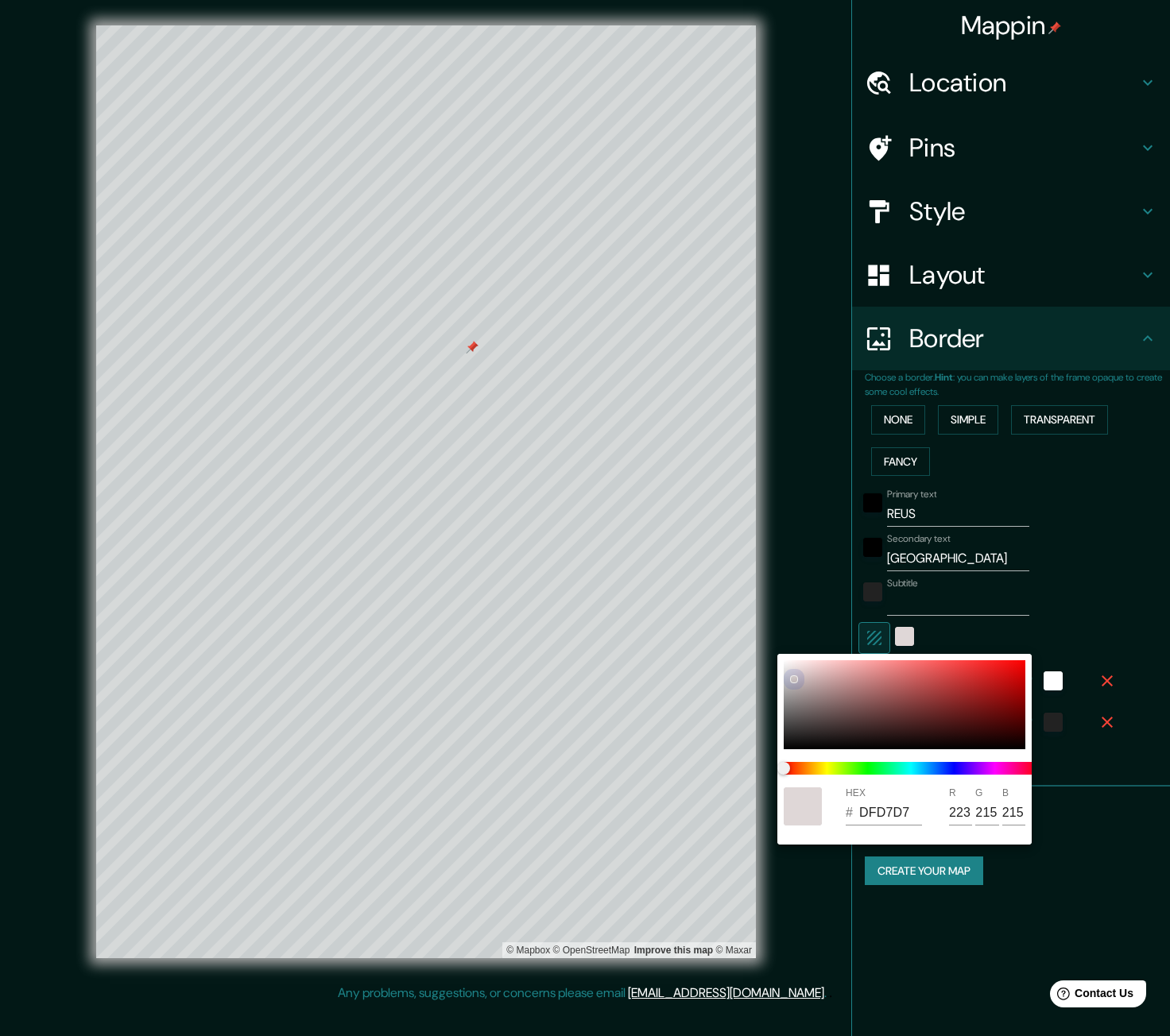
type input "222"
type input "E6DFDF"
type input "223"
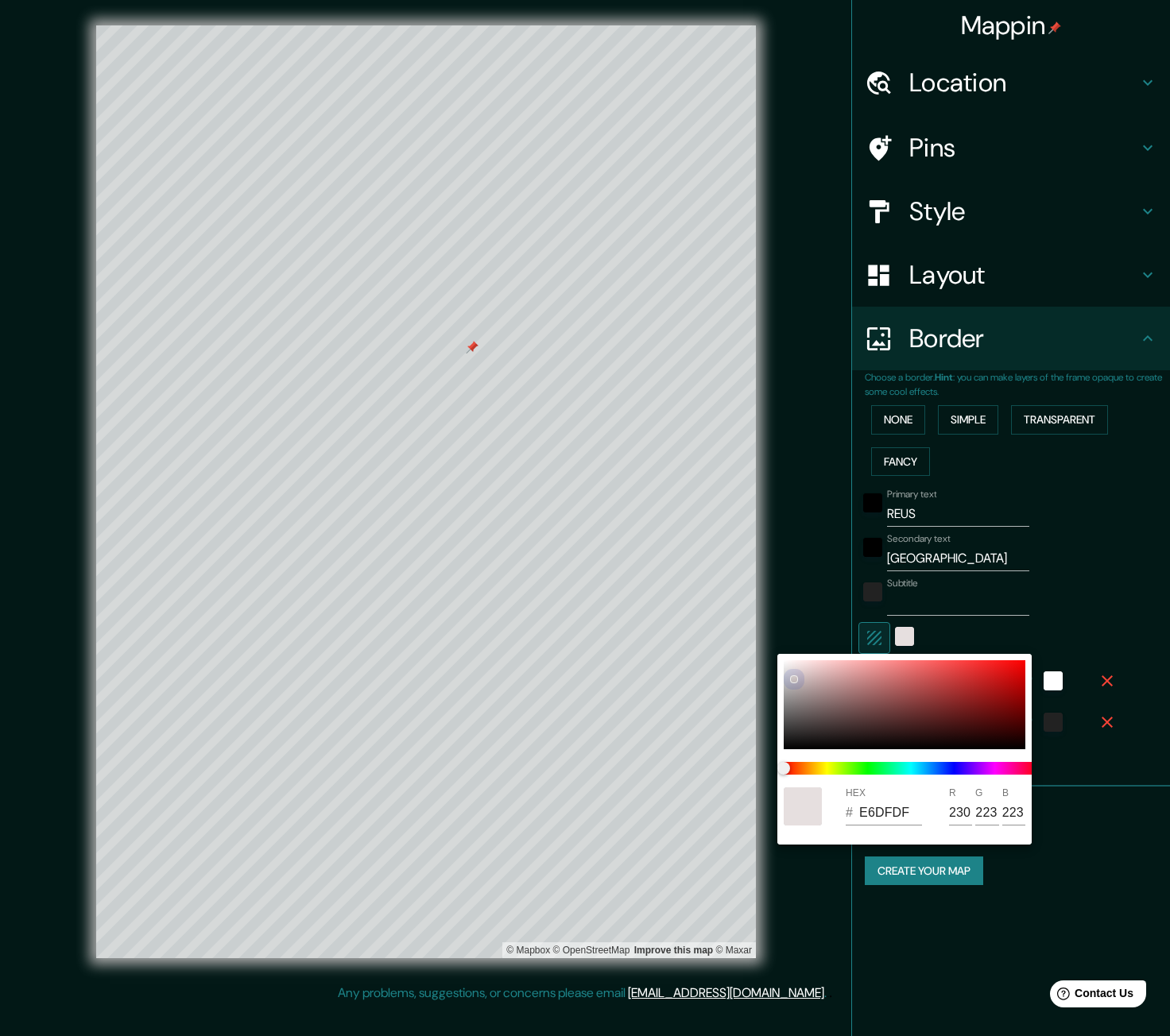
type input "E8E1E1"
type input "232"
type input "225"
type input "E6DFDF"
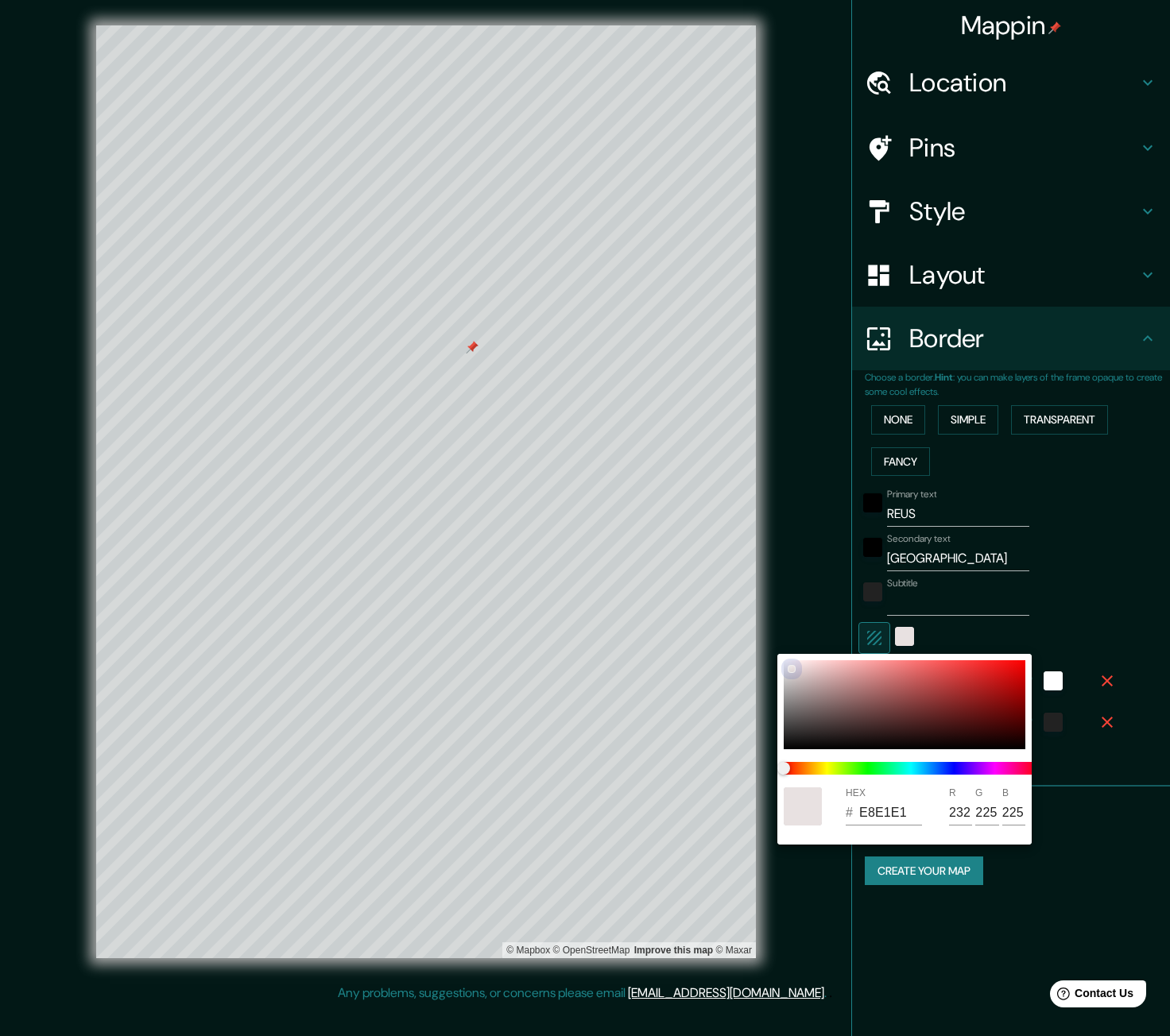
type input "230"
type input "223"
type input "E1DADA"
type input "225"
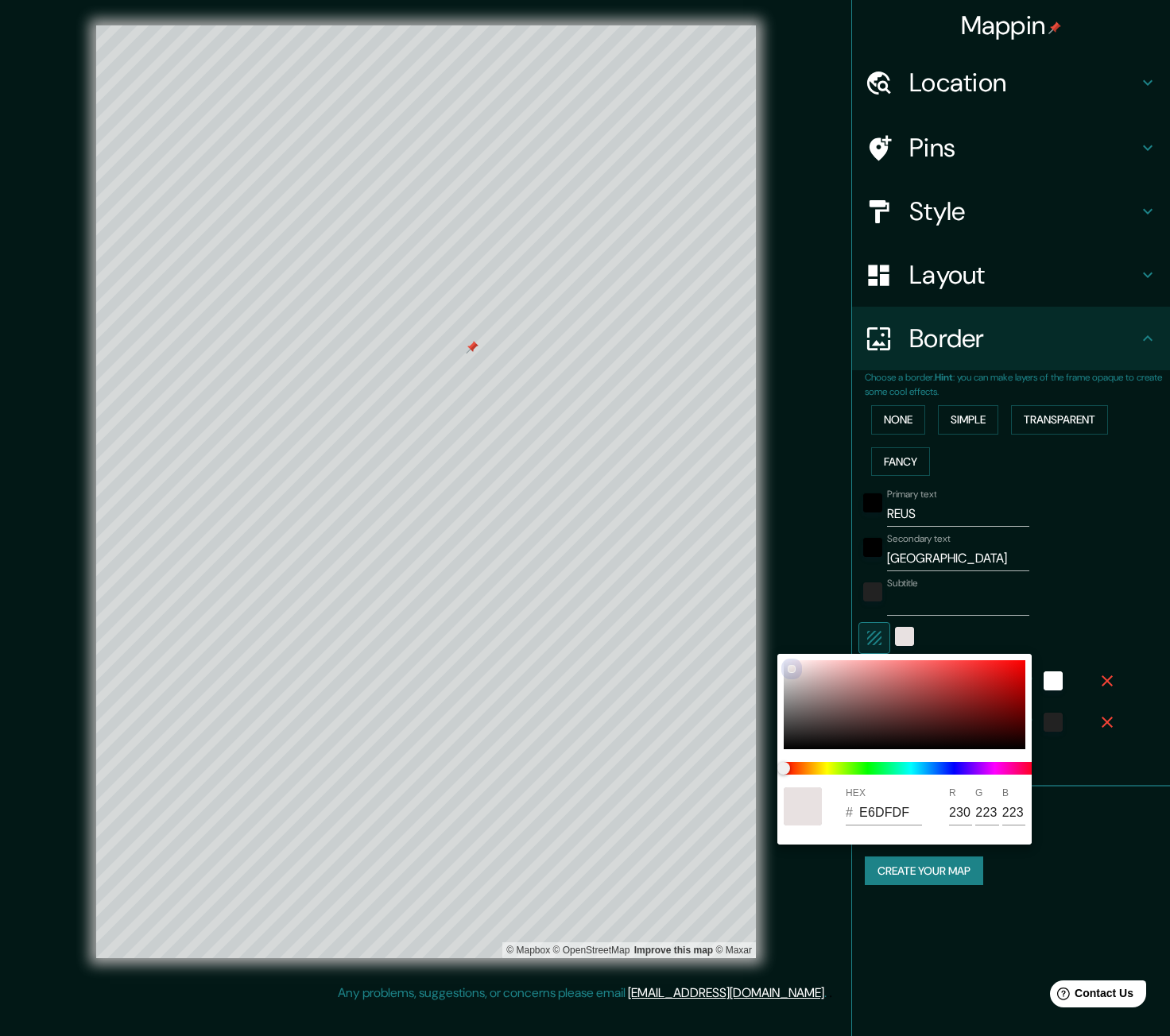
type input "218"
type input "CCC5C5"
type input "204"
type input "197"
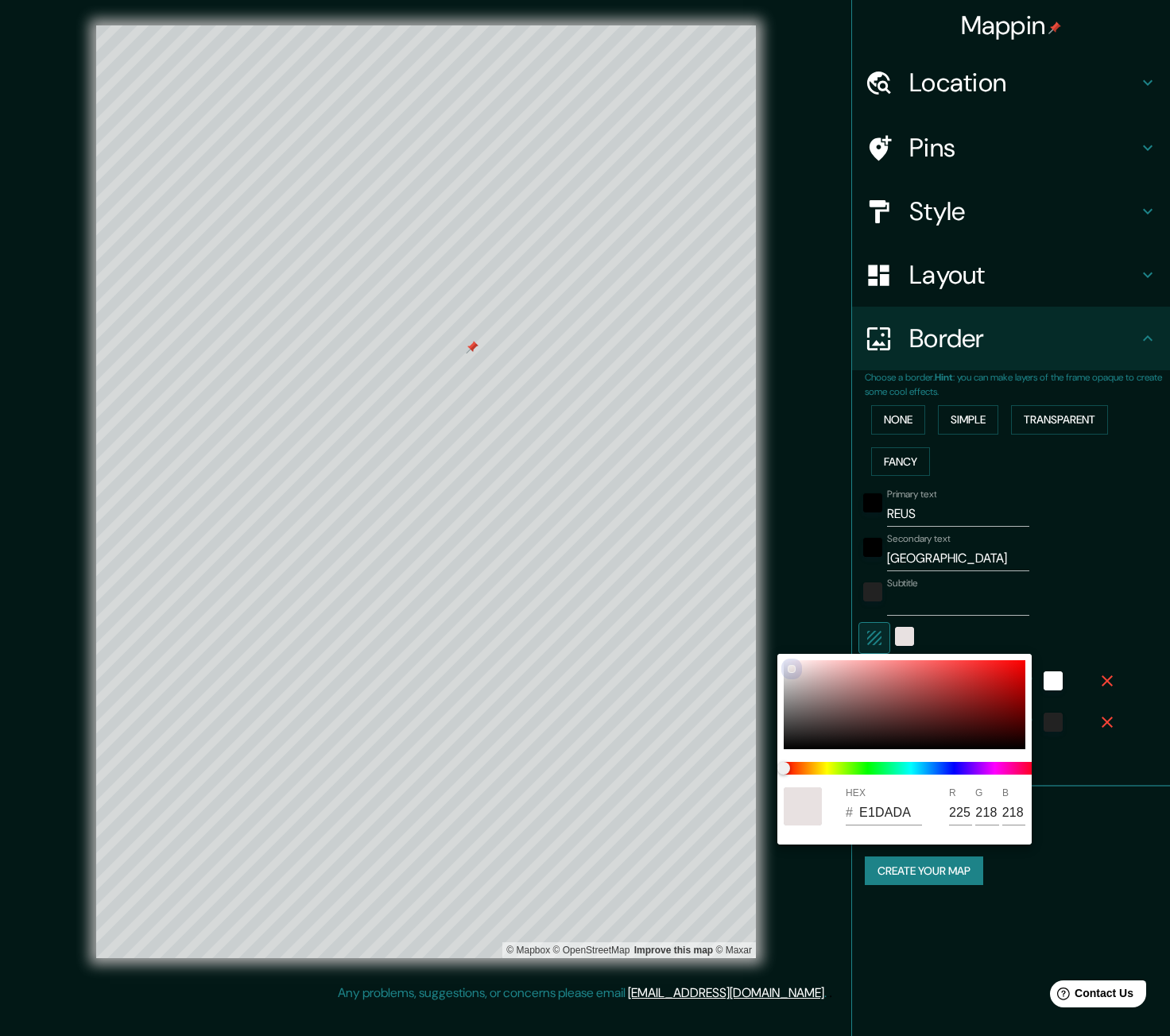
type input "197"
type input "A89F9F"
type input "168"
type input "159"
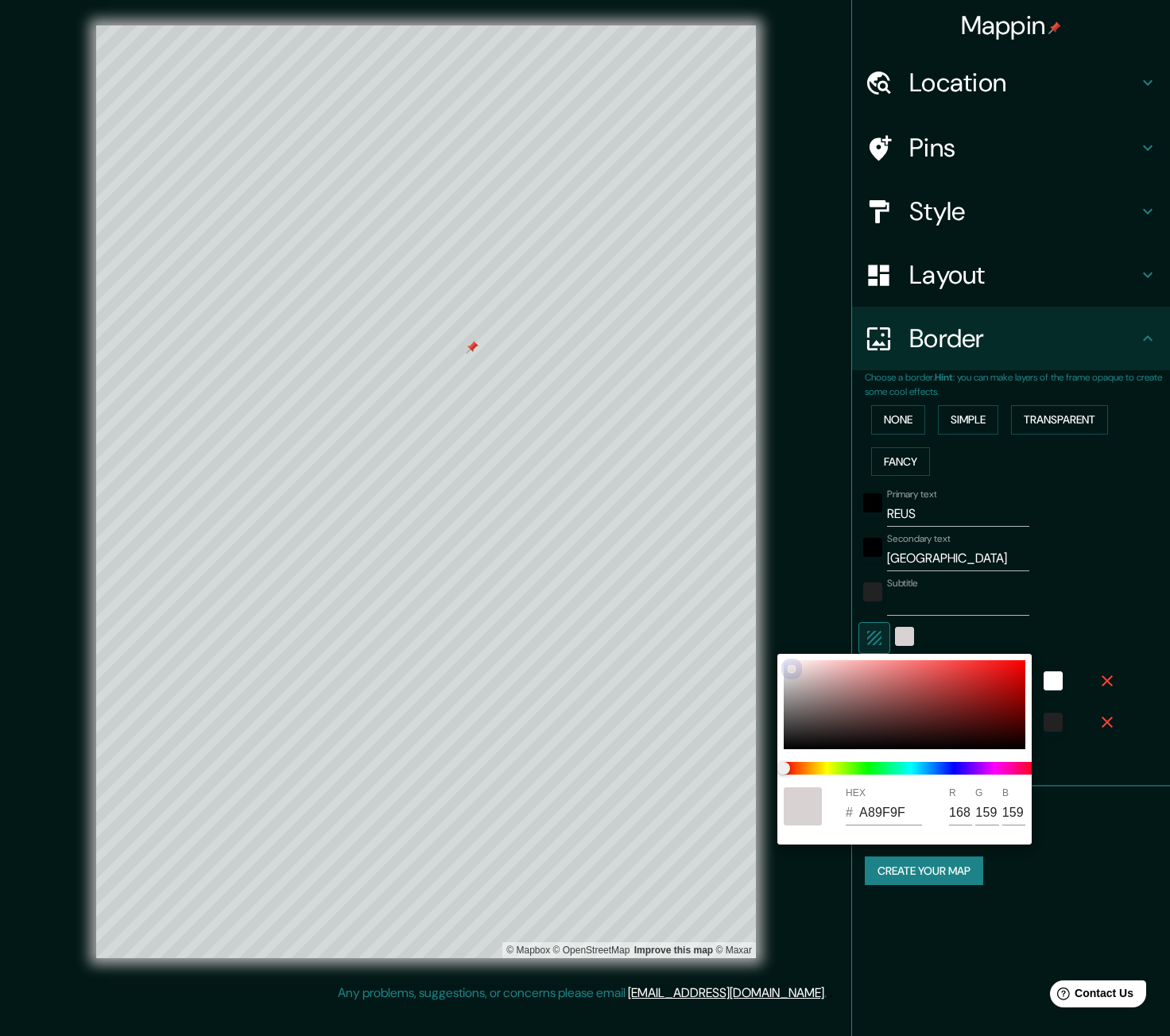
type input "605858"
type input "96"
type input "88"
type input "4C4444"
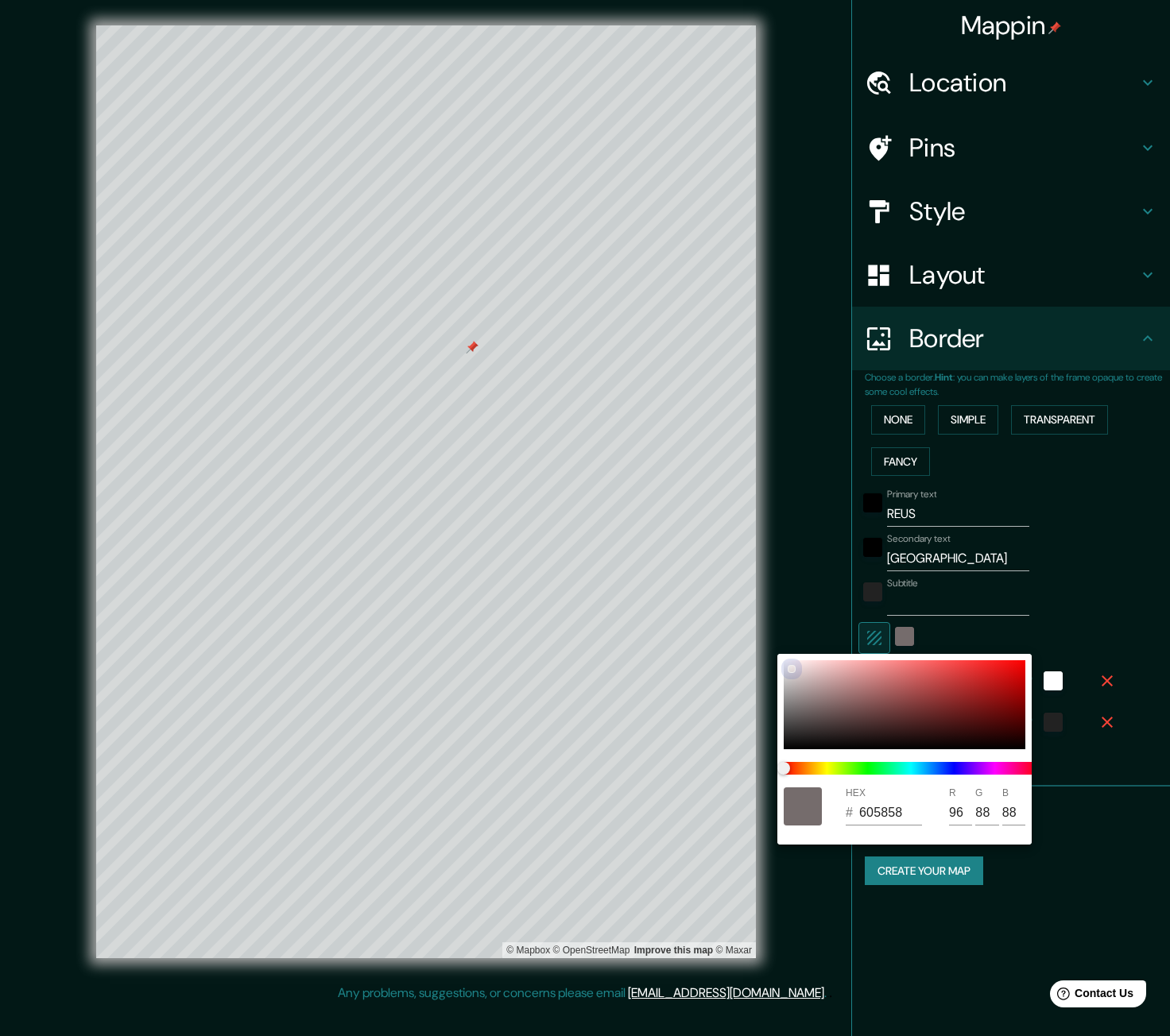
type input "76"
type input "68"
type input "4A4242"
type input "74"
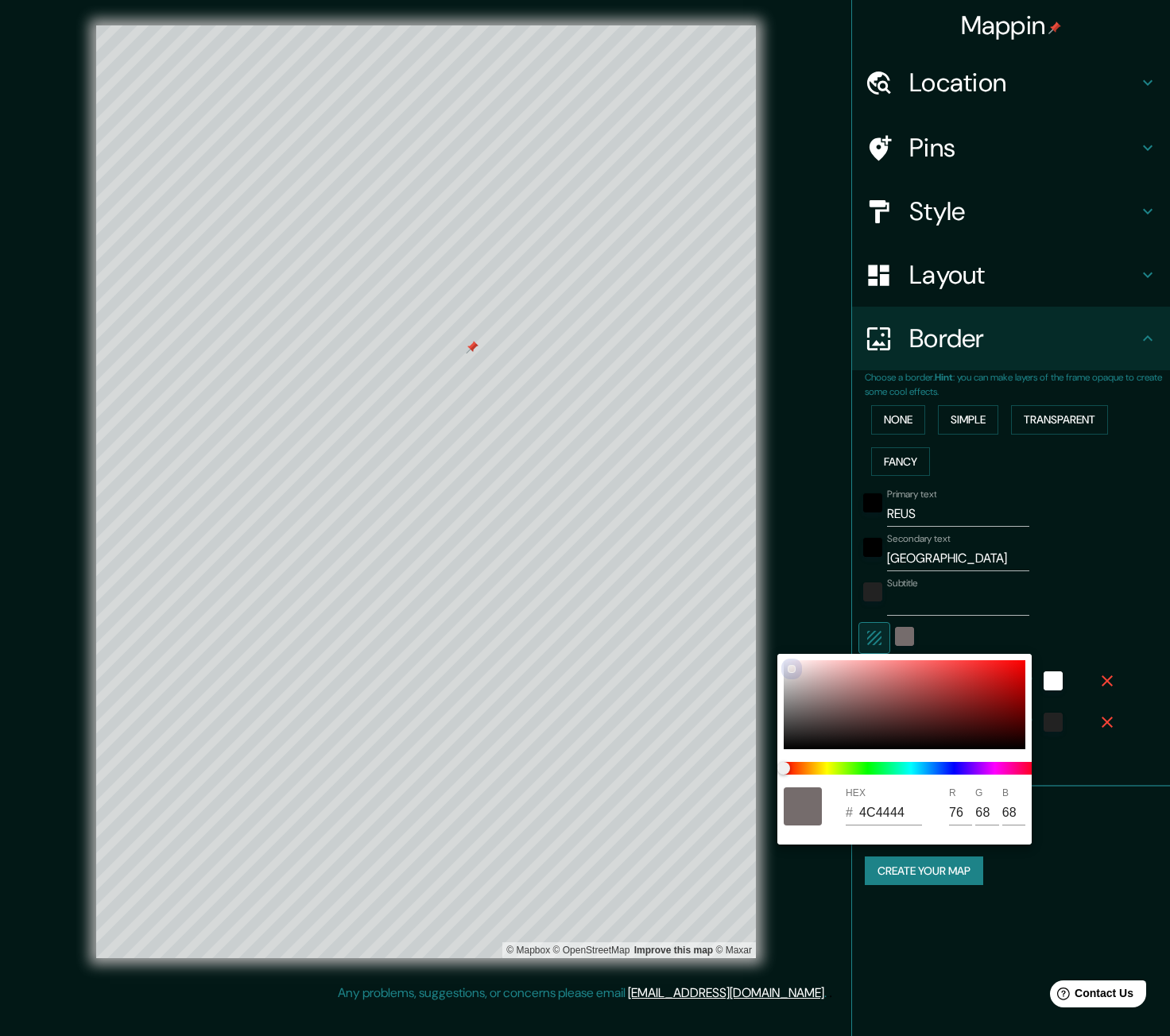
type input "66"
type input "4C4444"
type input "76"
type input "68"
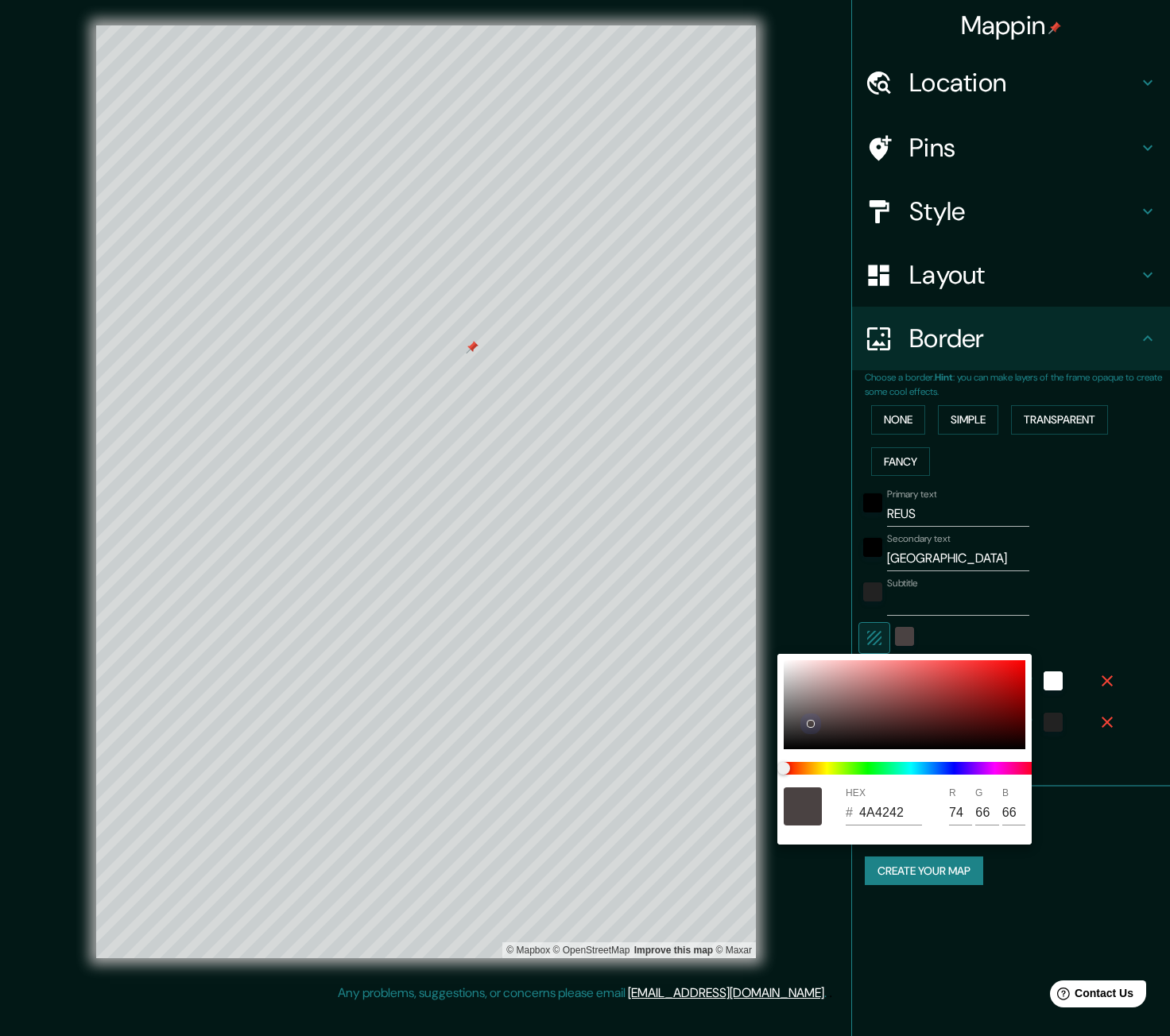
type input "68"
type input "4E4646"
type input "78"
type input "70"
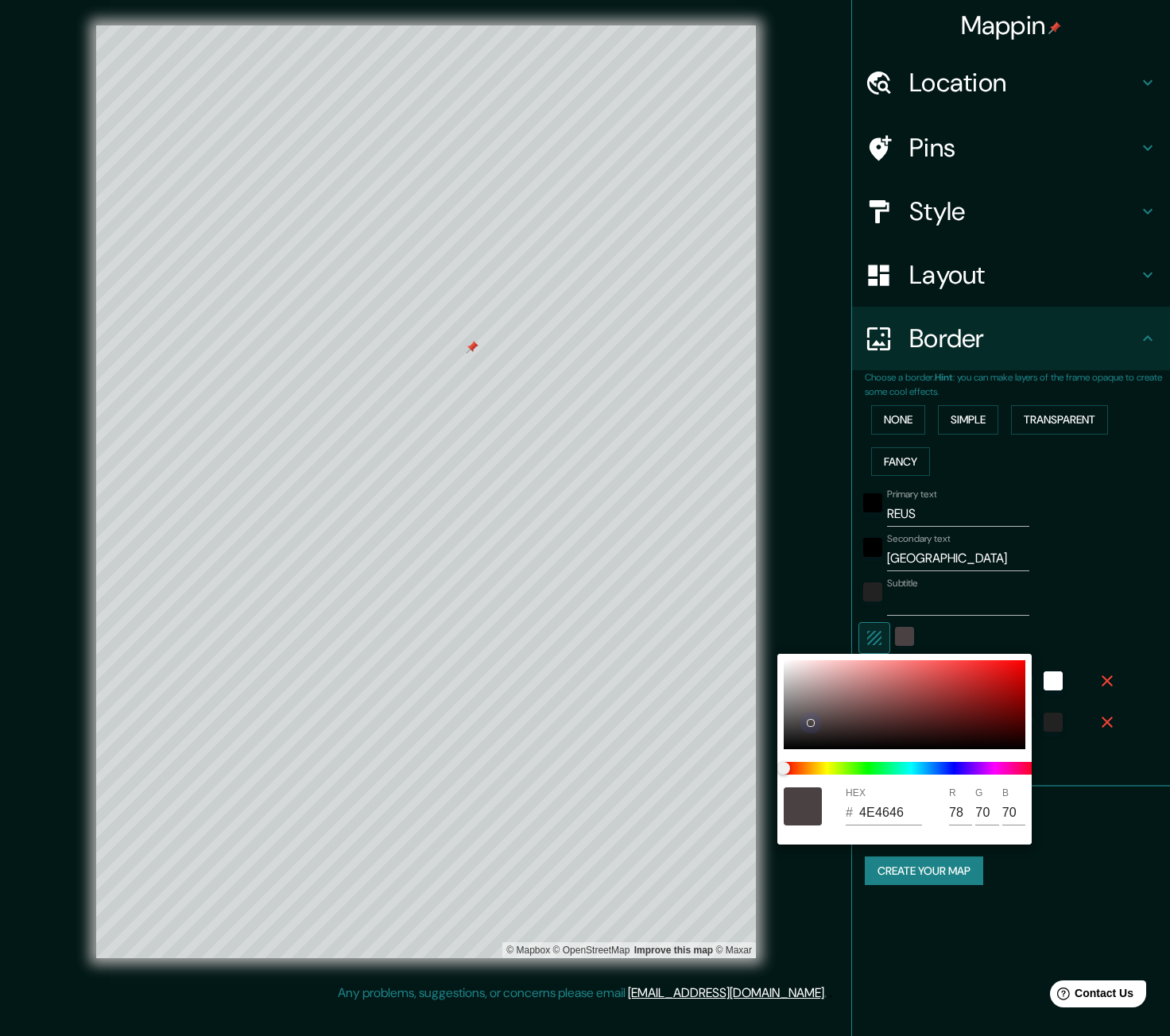
type input "4E4747"
type input "71"
type input "554D4D"
type input "85"
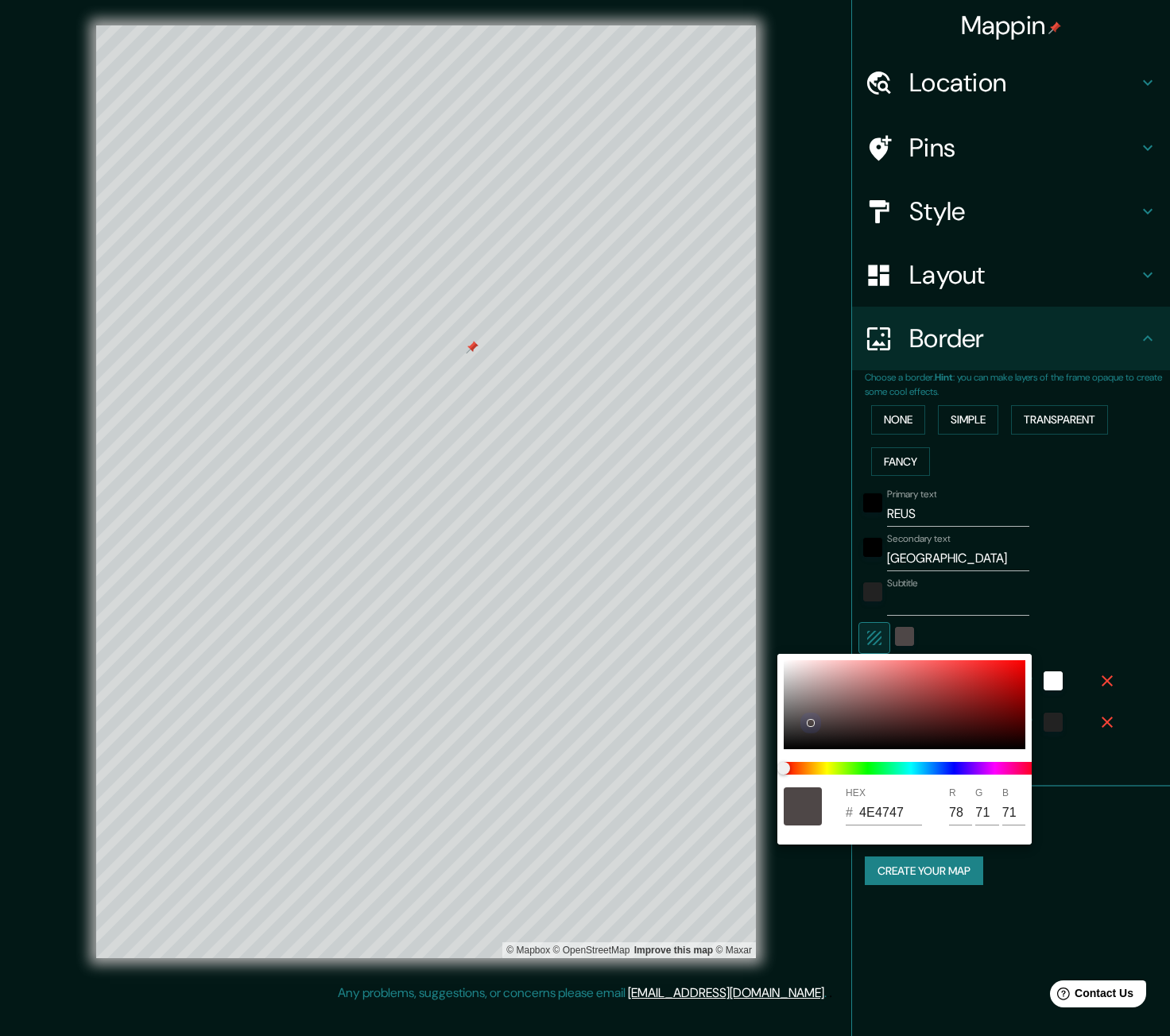
type input "77"
type input "655C5C"
type input "101"
type input "92"
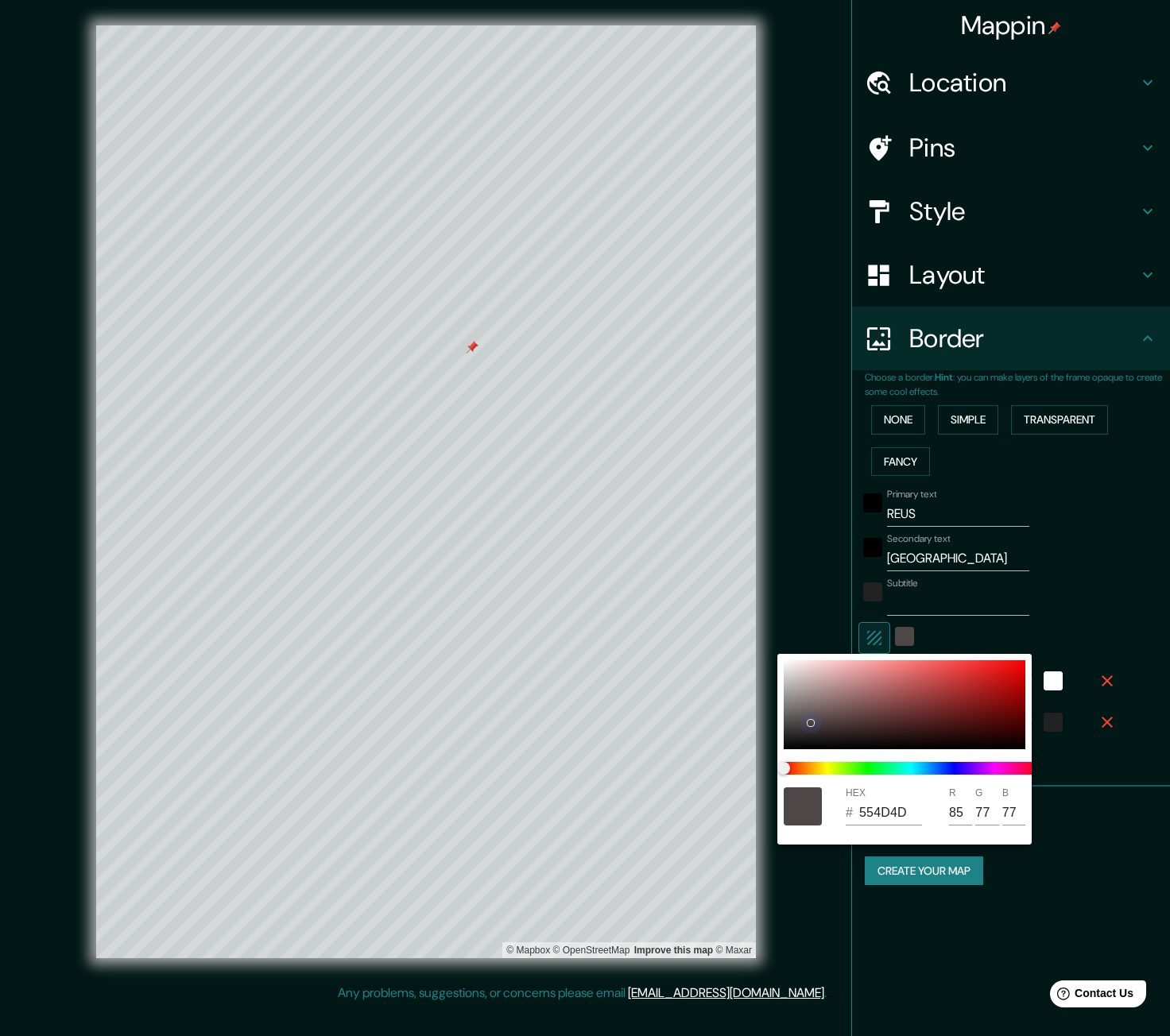
type input "92"
type input "6C6363"
type input "108"
type input "99"
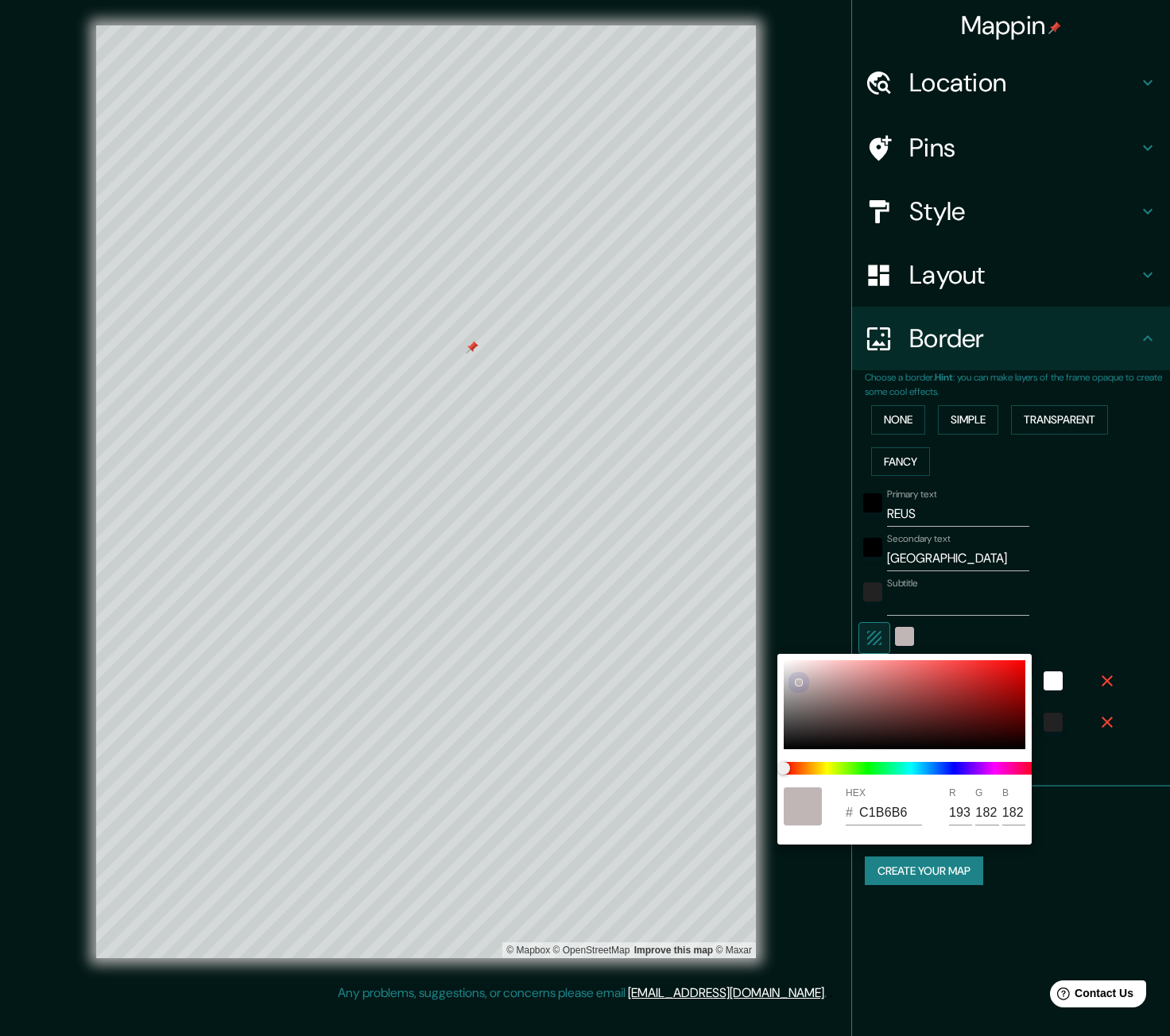
drag, startPoint x: 810, startPoint y: 713, endPoint x: 798, endPoint y: 681, distance: 34.2
click at [798, 681] on div at bounding box center [904, 705] width 242 height 89
click at [825, 552] on div at bounding box center [585, 518] width 1170 height 1036
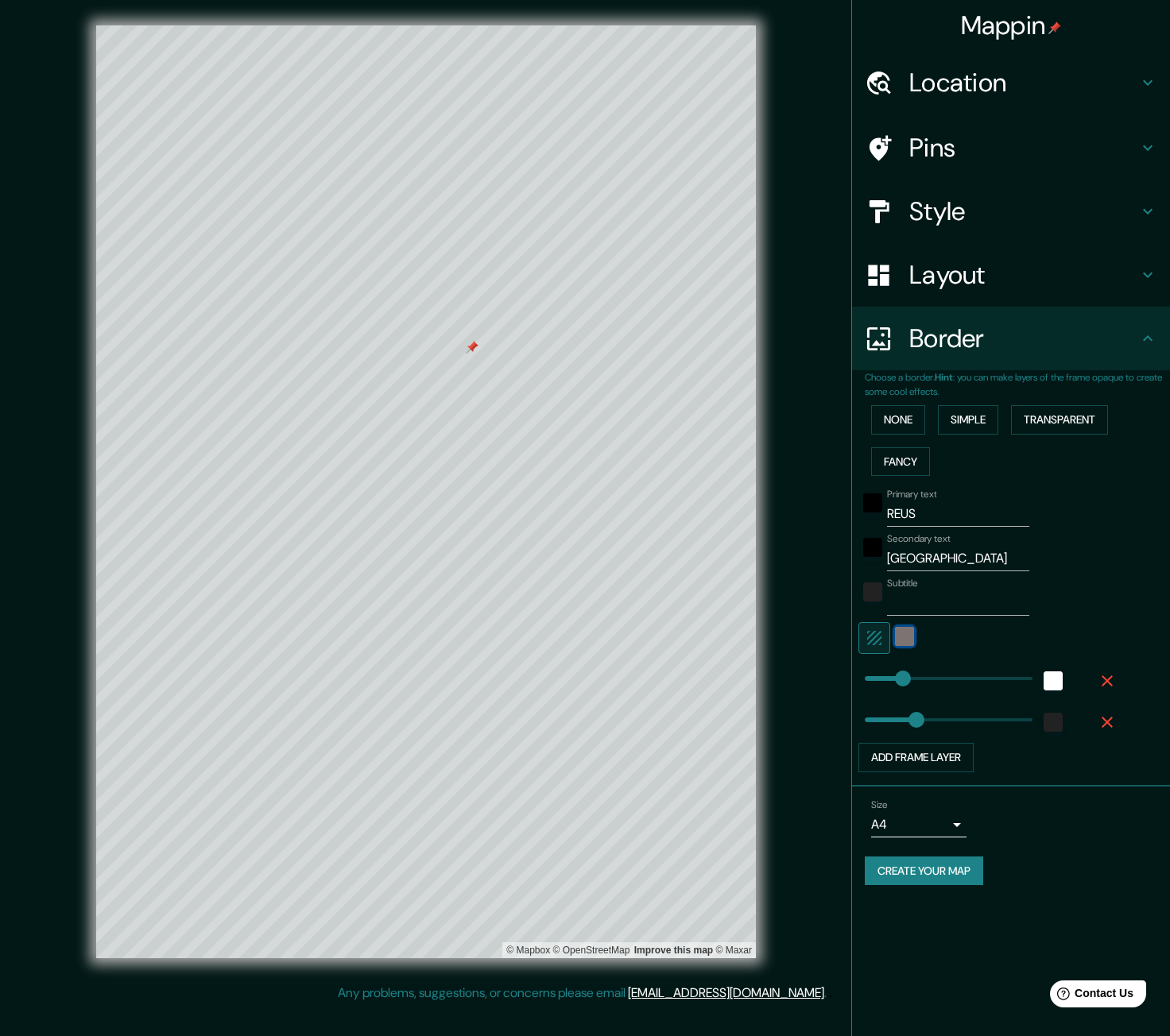
click at [906, 641] on div "color-C1B6B6" at bounding box center [904, 636] width 19 height 19
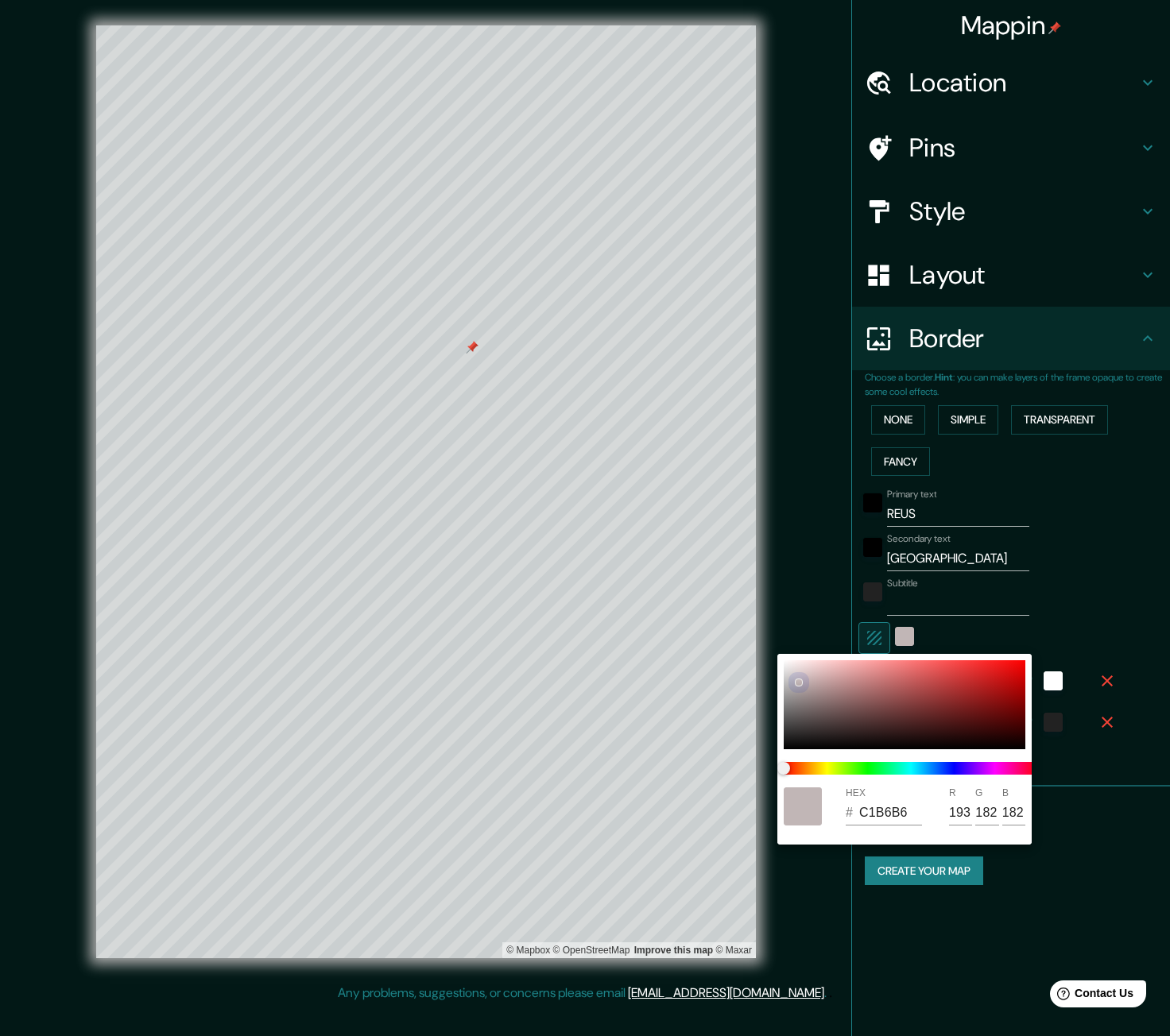
click at [794, 671] on div at bounding box center [904, 705] width 242 height 89
click at [823, 584] on div at bounding box center [585, 518] width 1170 height 1036
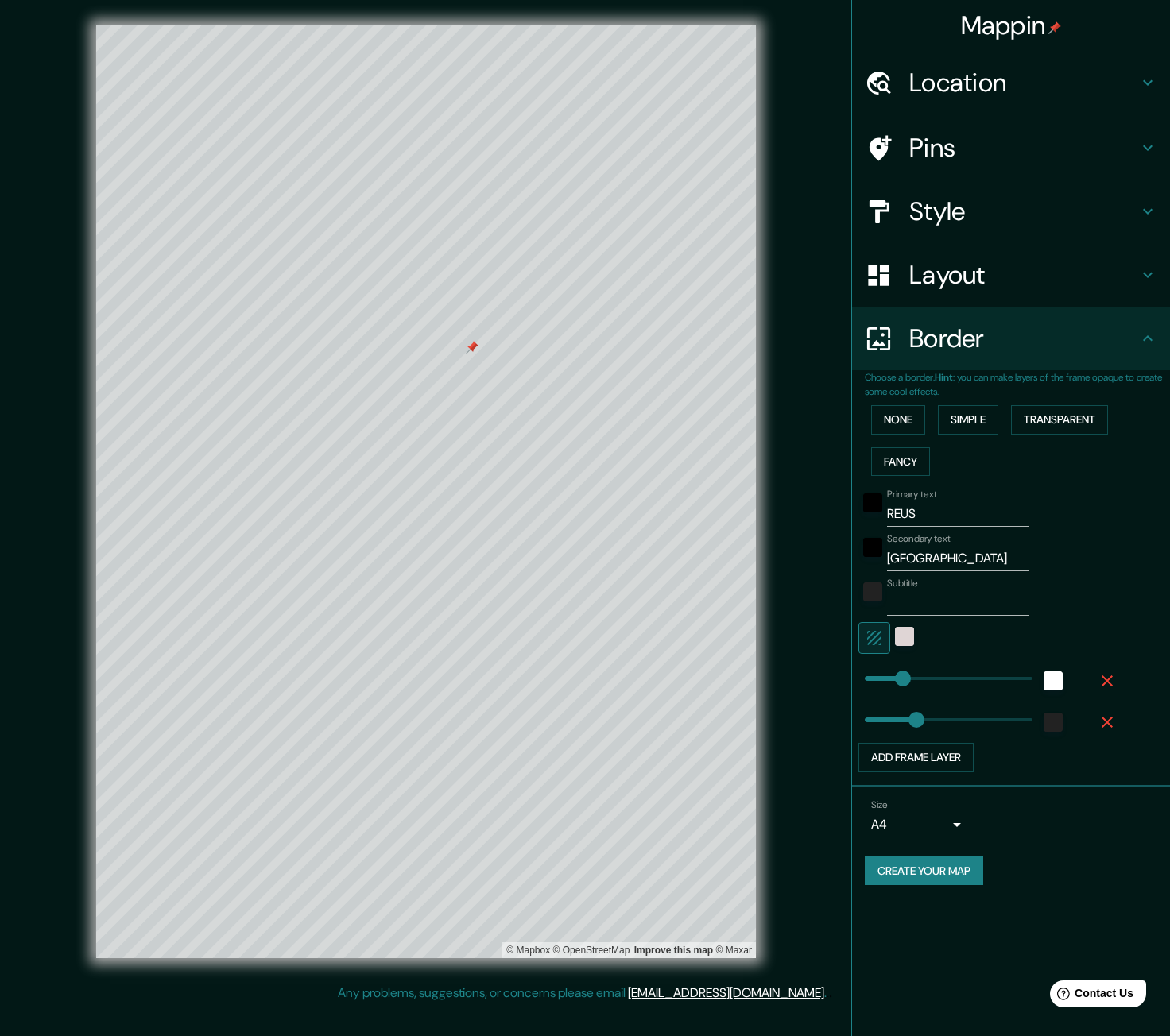
click at [981, 874] on button "Create your map" at bounding box center [924, 871] width 119 height 30
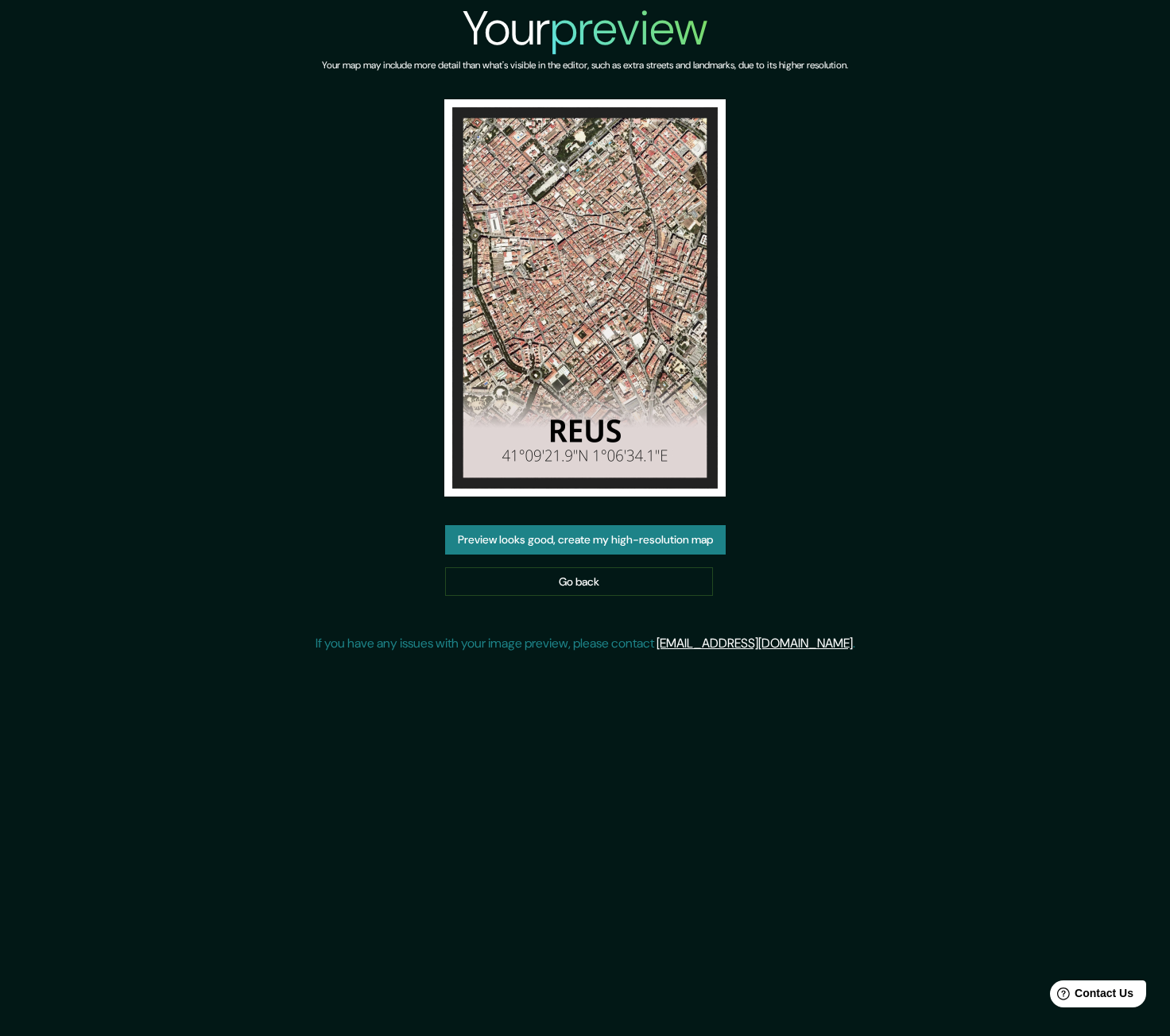
click at [484, 539] on button "Preview looks good, create my high-resolution map" at bounding box center [585, 540] width 280 height 30
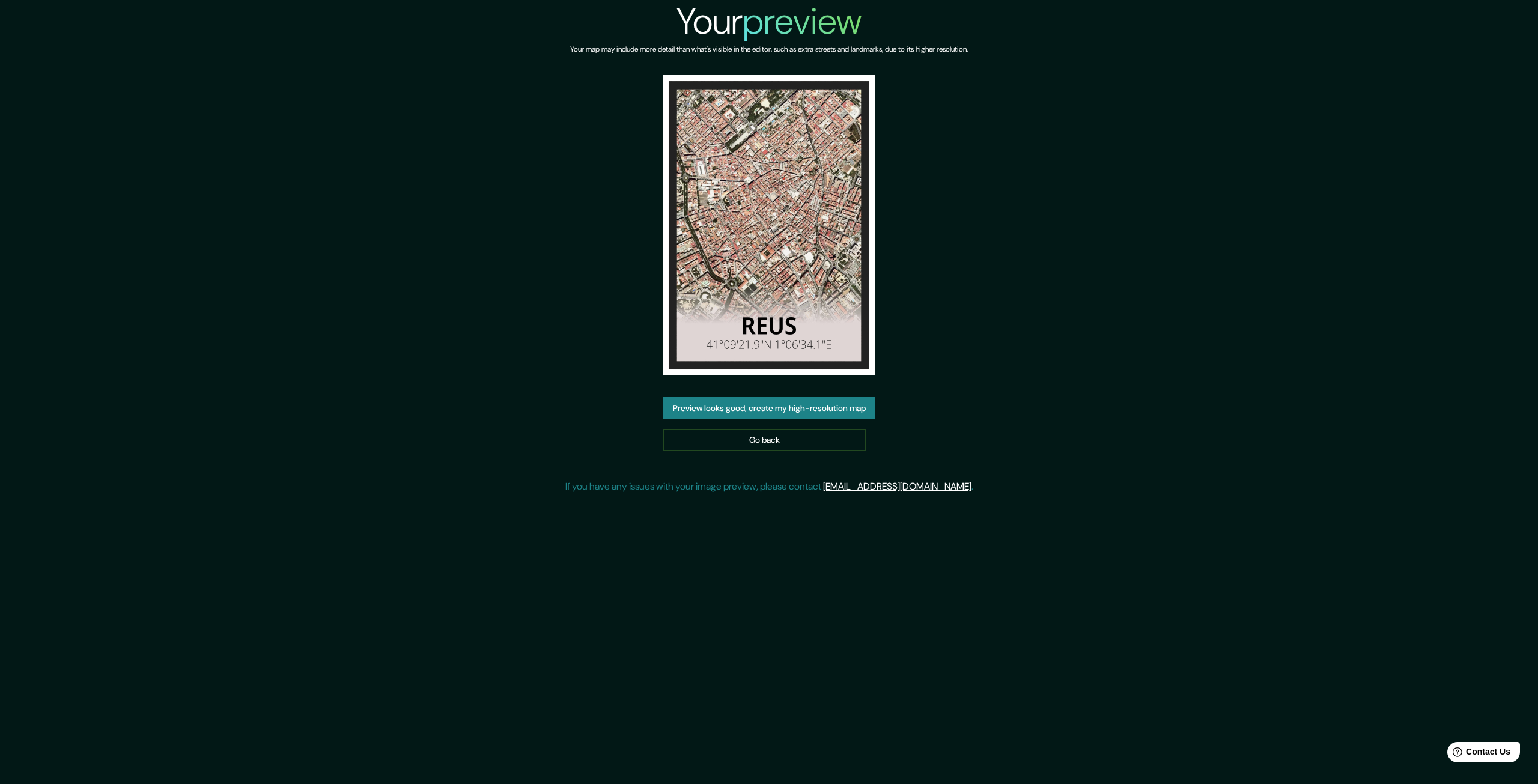
click at [831, 312] on img at bounding box center [768, 225] width 213 height 300
click at [811, 441] on link "Go back" at bounding box center [764, 440] width 202 height 22
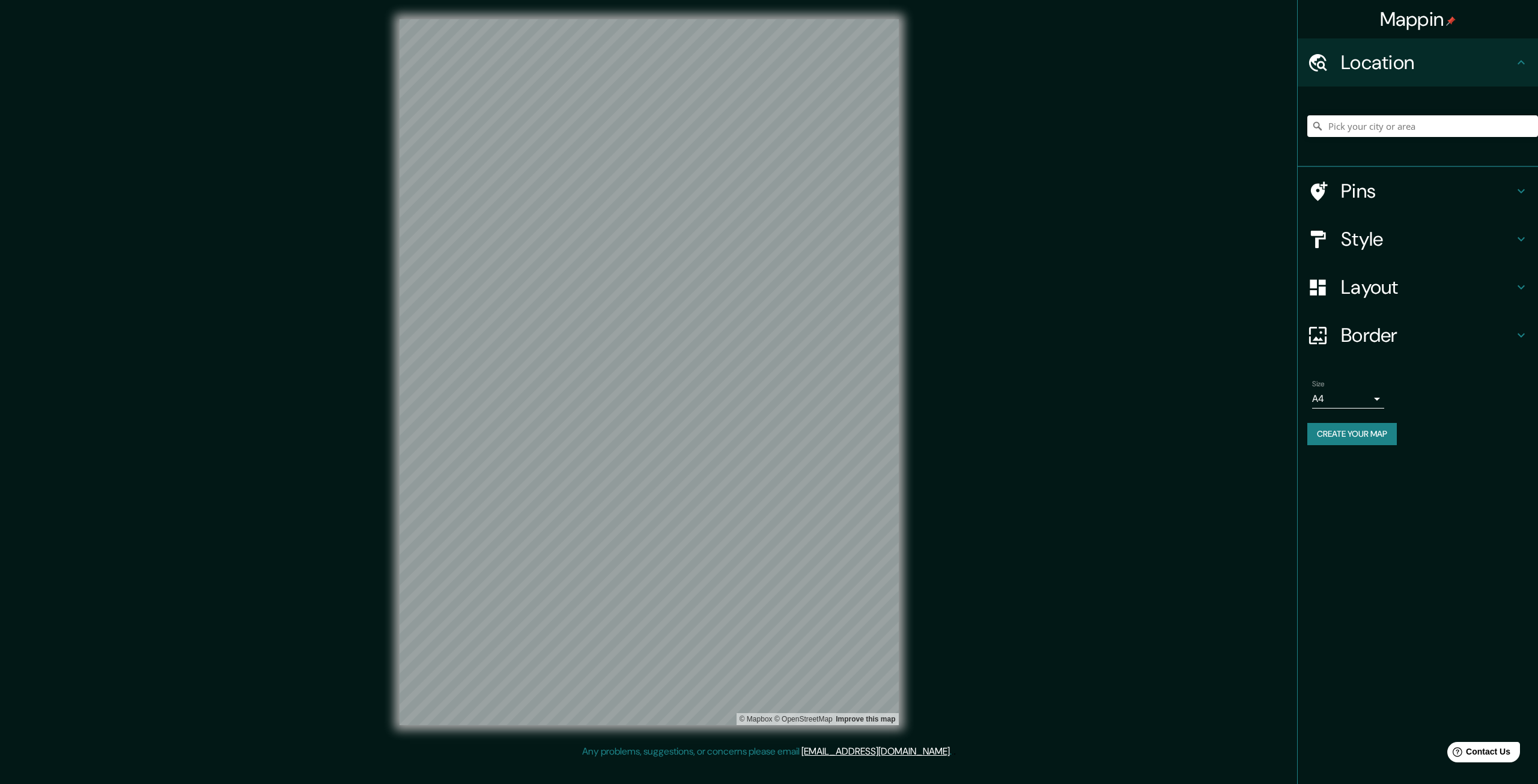
click at [884, 298] on h4 "Layout" at bounding box center [1428, 287] width 173 height 24
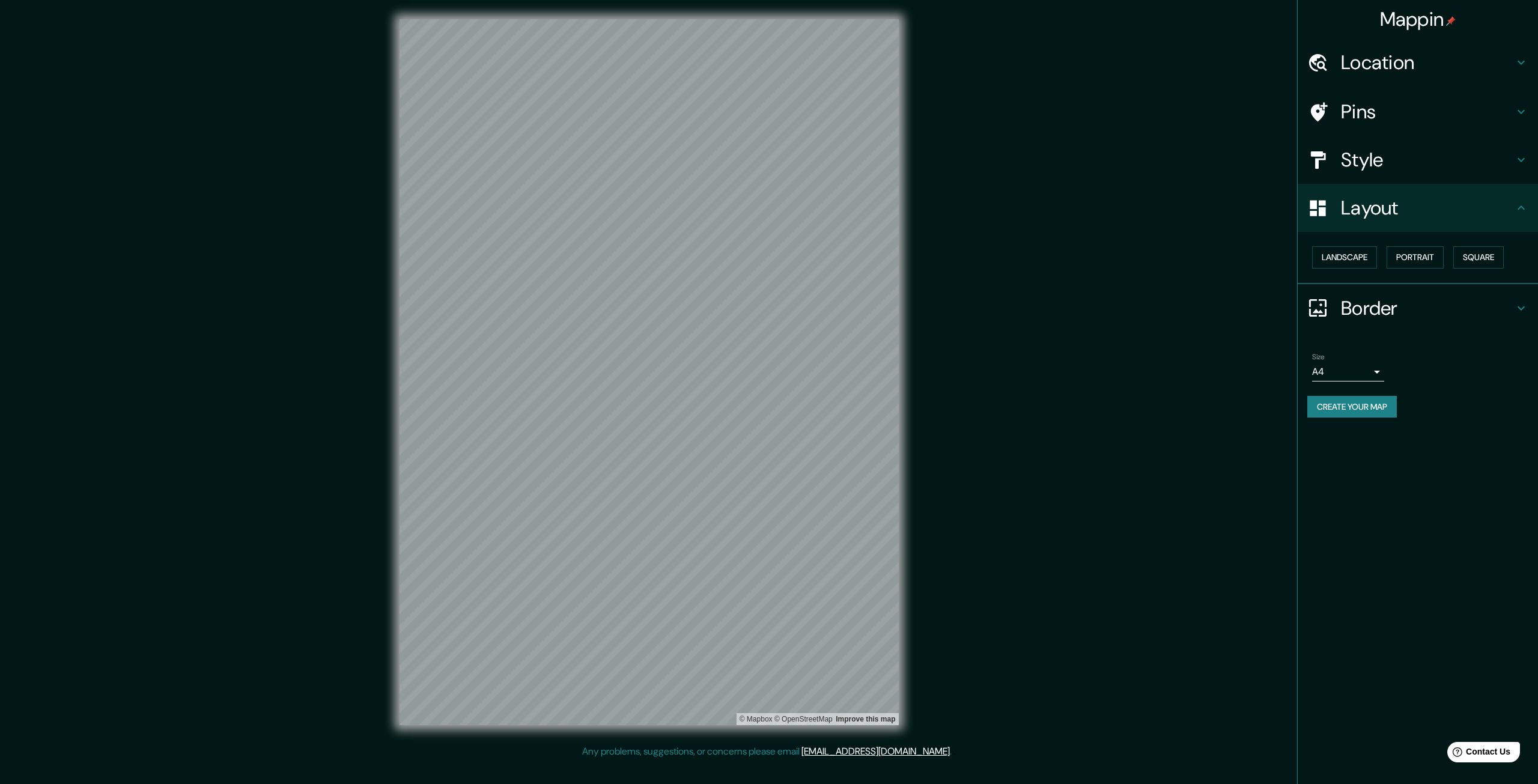
click at [884, 160] on h4 "Style" at bounding box center [1428, 160] width 173 height 24
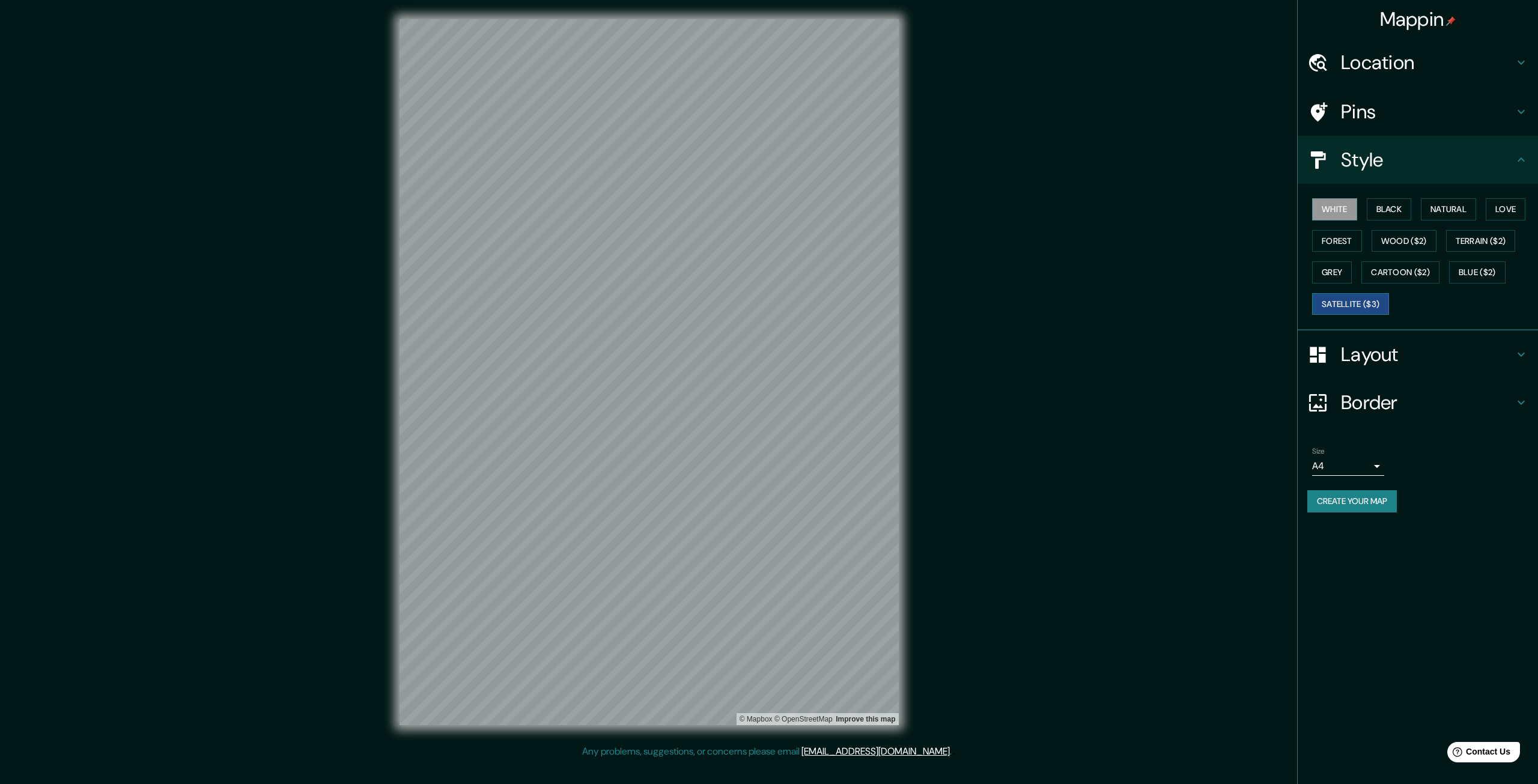
click at [884, 294] on button "Satellite ($3)" at bounding box center [1350, 304] width 77 height 22
click at [884, 105] on h4 "Pins" at bounding box center [1428, 112] width 173 height 24
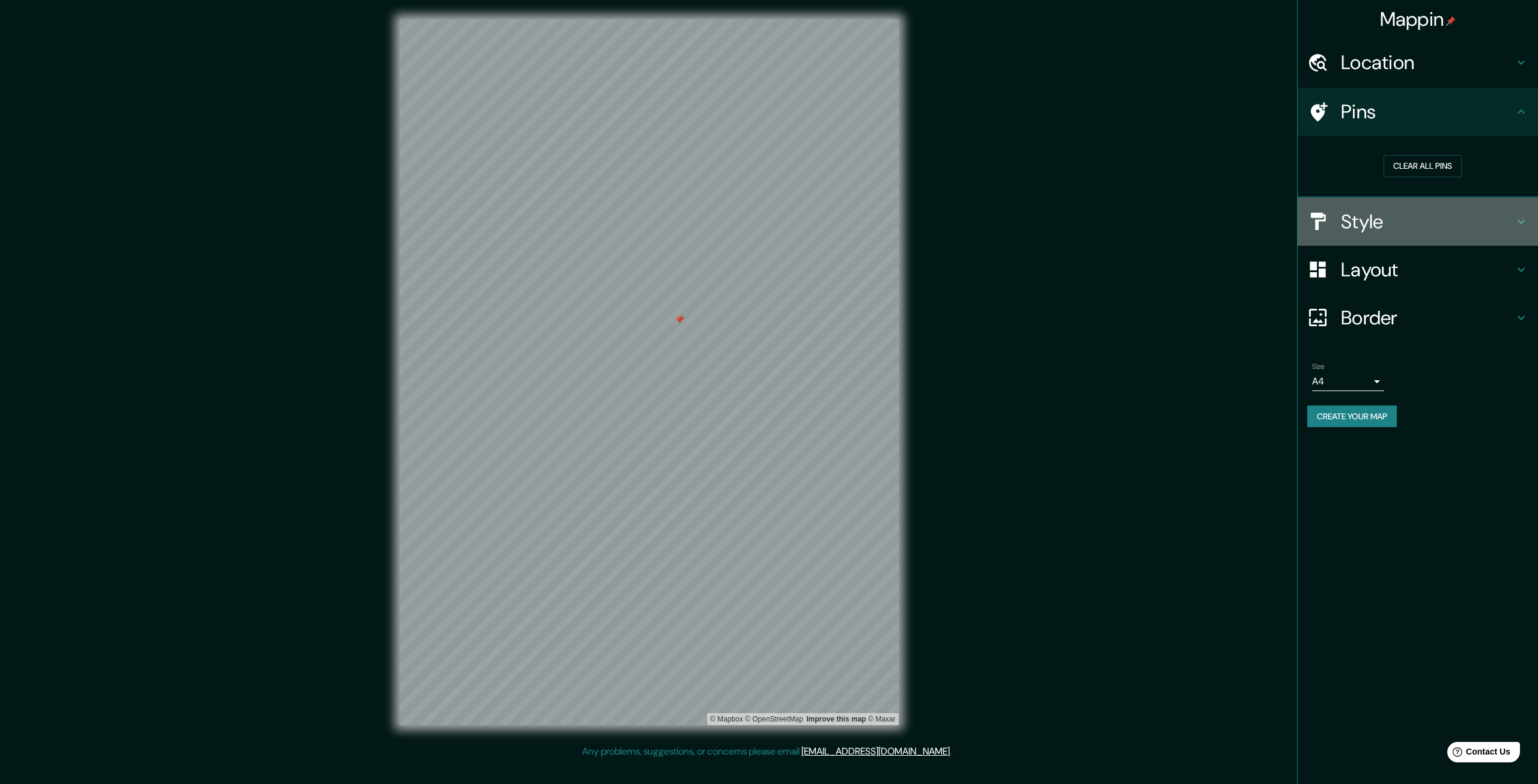
click at [884, 219] on h4 "Style" at bounding box center [1428, 222] width 173 height 24
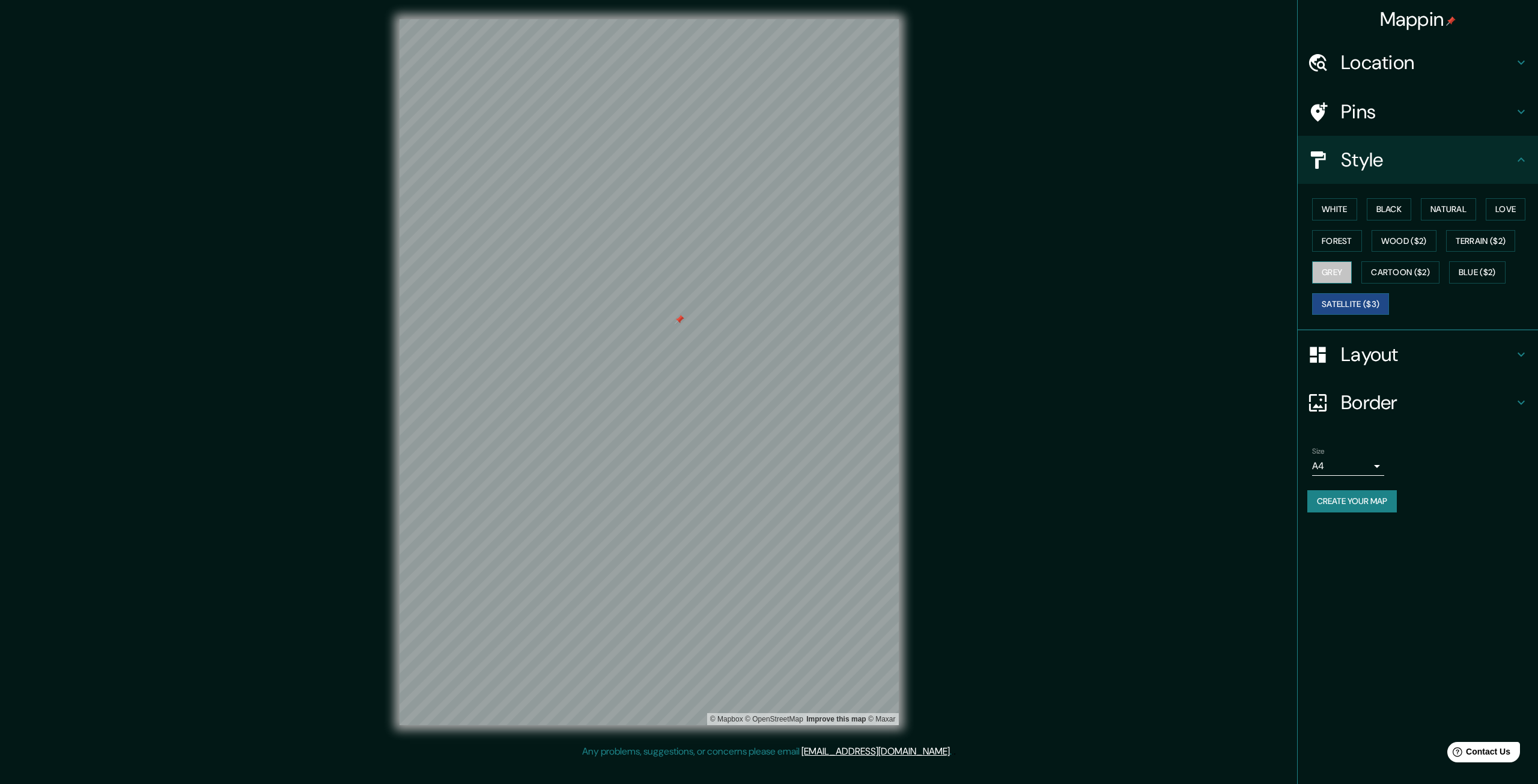
click at [884, 268] on button "Grey" at bounding box center [1332, 272] width 39 height 22
click at [884, 239] on button "Forest" at bounding box center [1337, 241] width 50 height 22
click at [884, 206] on button "White" at bounding box center [1335, 209] width 45 height 22
click at [884, 246] on button "Forest" at bounding box center [1337, 241] width 50 height 22
click at [884, 374] on div "Layout" at bounding box center [1418, 354] width 240 height 48
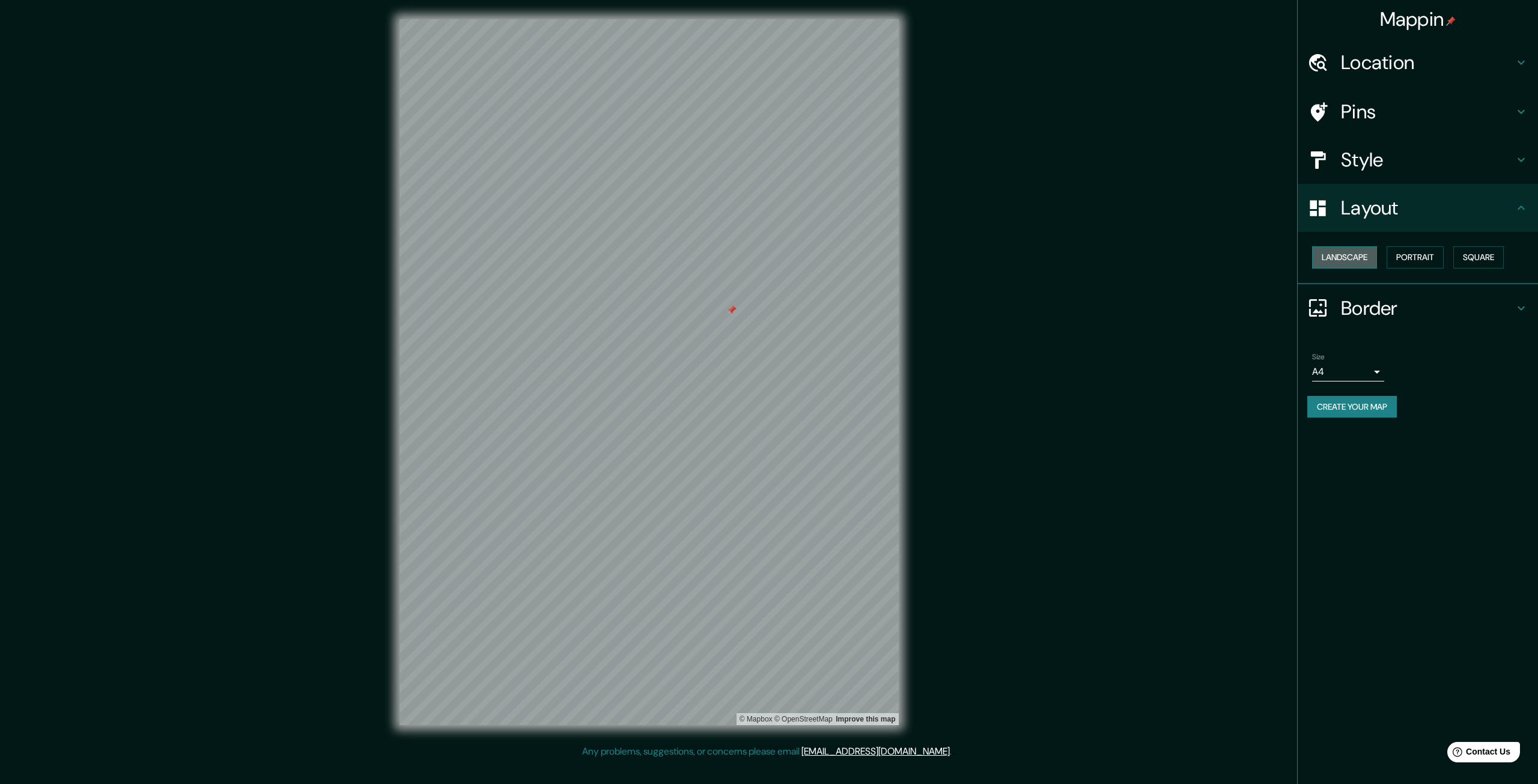
click at [884, 259] on button "Landscape" at bounding box center [1344, 257] width 65 height 22
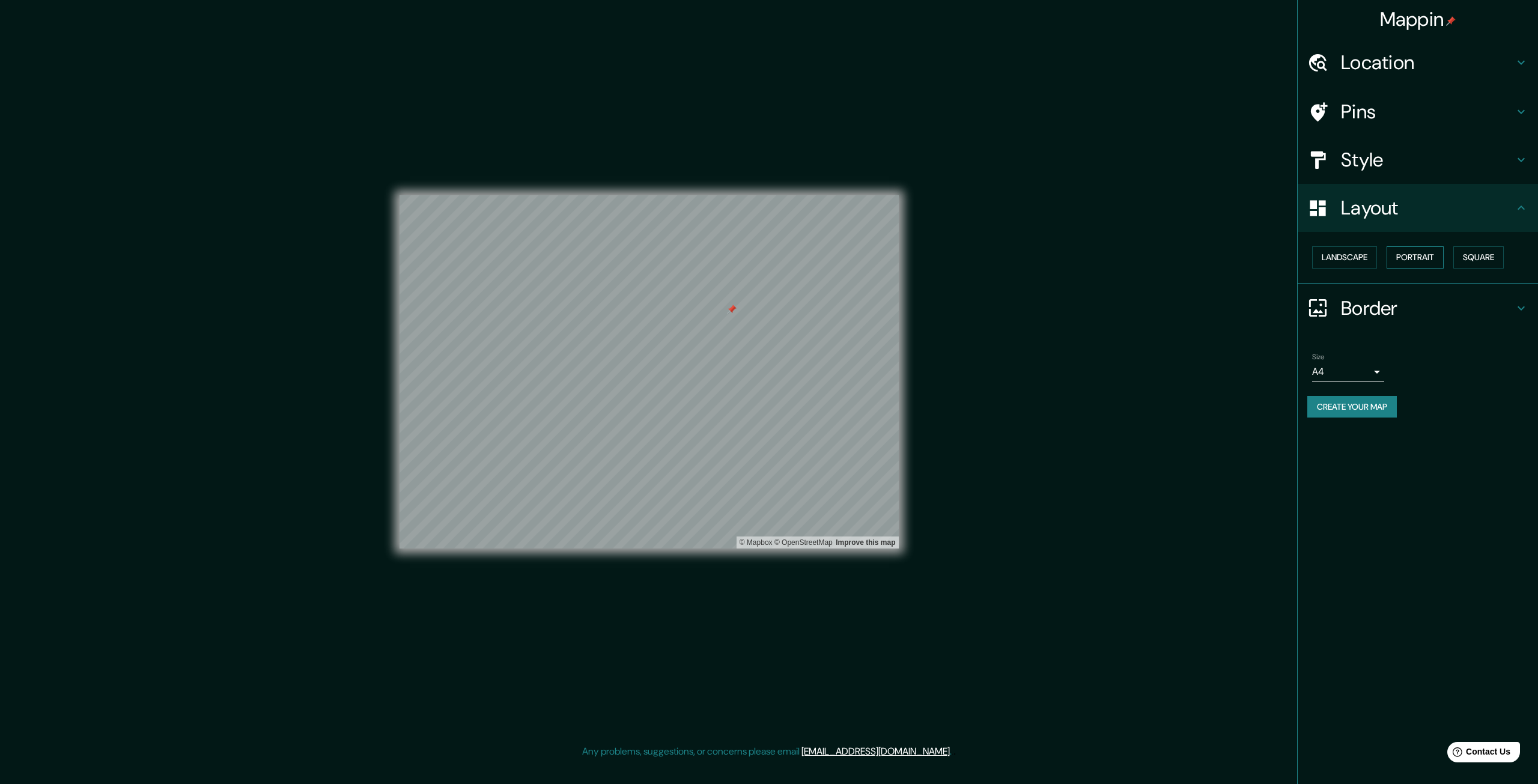
click at [884, 259] on button "Portrait" at bounding box center [1415, 257] width 57 height 22
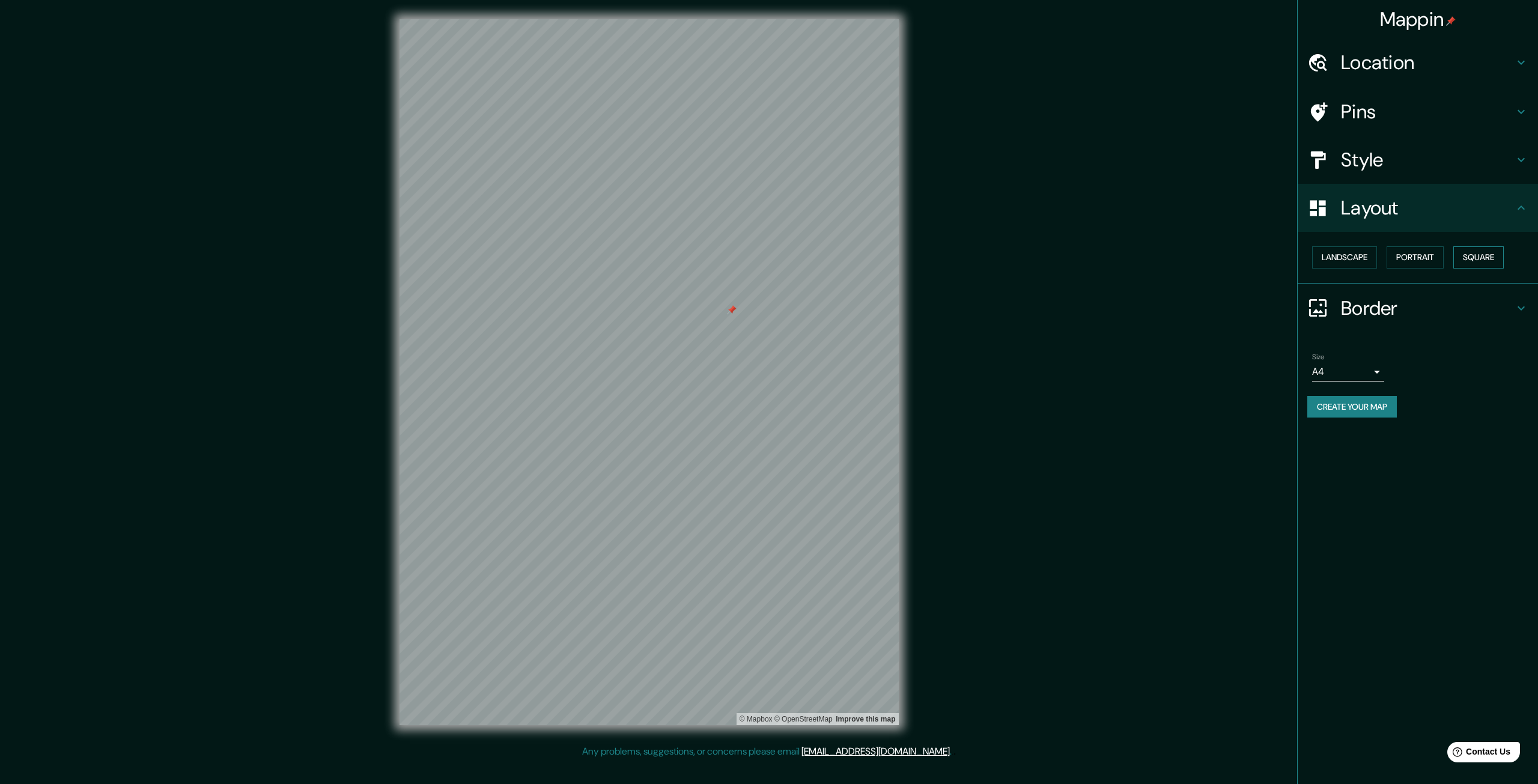
click at [884, 251] on button "Square" at bounding box center [1478, 257] width 50 height 22
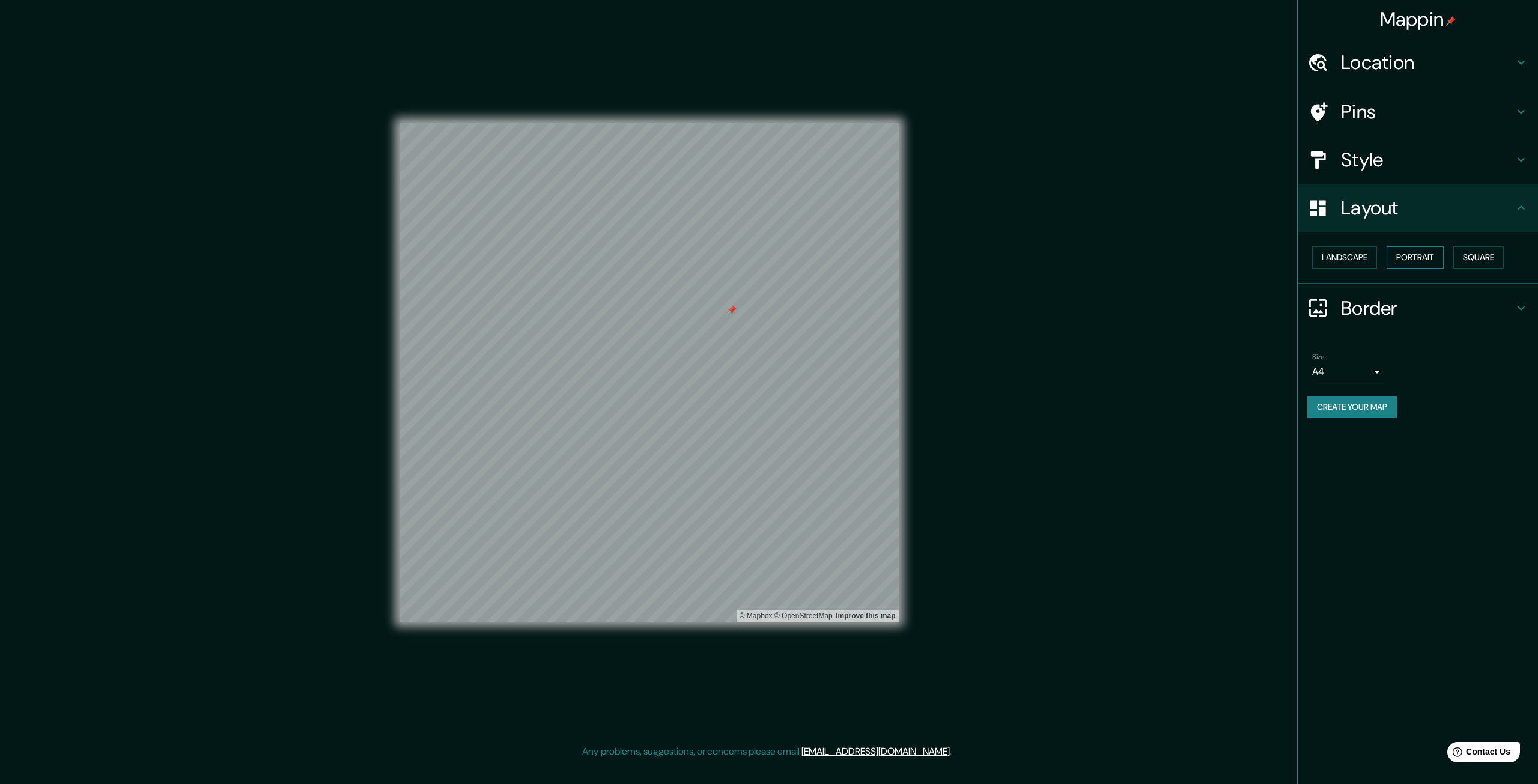
click at [884, 254] on button "Portrait" at bounding box center [1415, 257] width 57 height 22
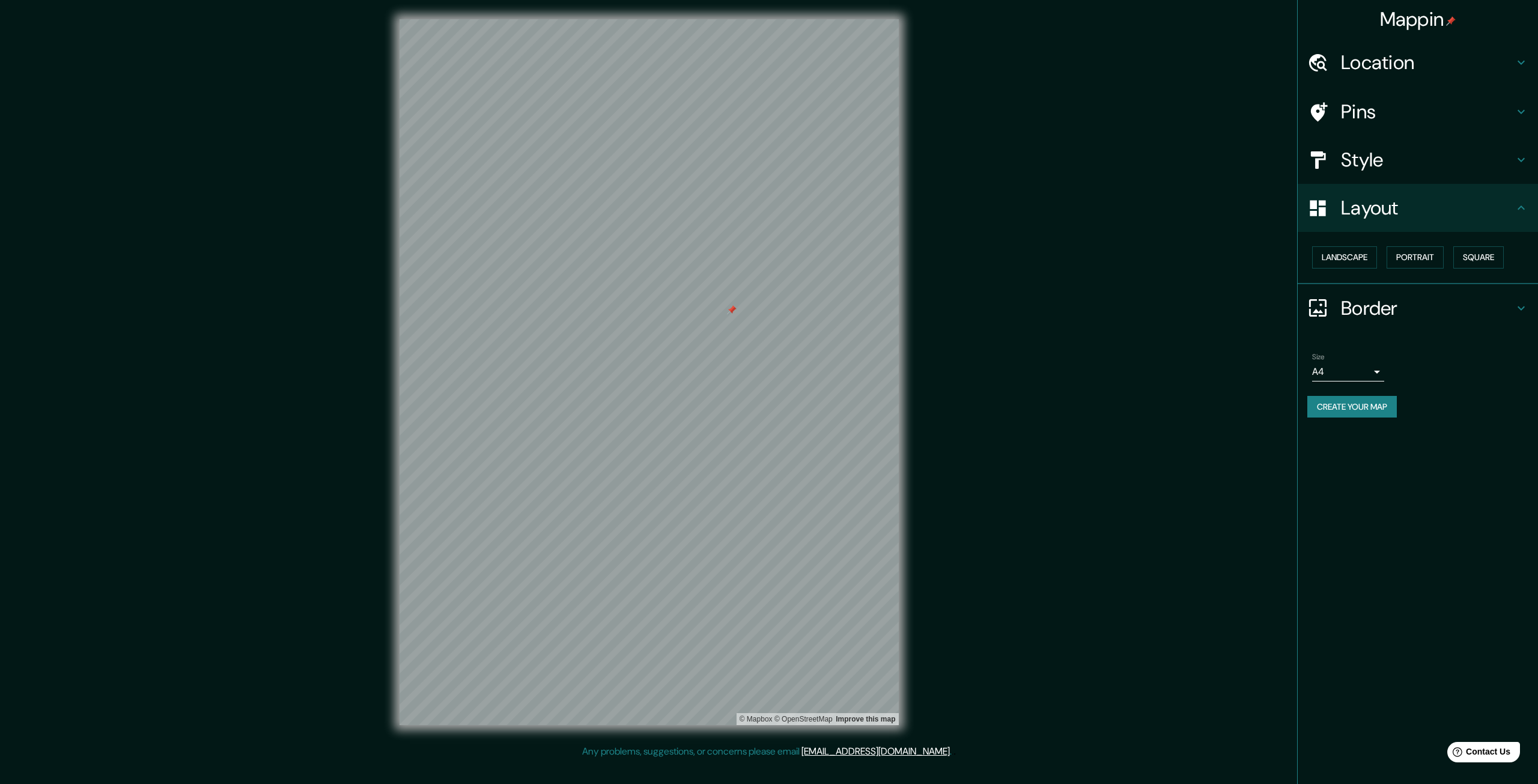
click at [884, 340] on ul "Location Pins Style Layout Landscape Portrait Square Border Choose a border. Hi…" at bounding box center [1418, 236] width 240 height 394
click at [884, 317] on h4 "Border" at bounding box center [1428, 308] width 173 height 24
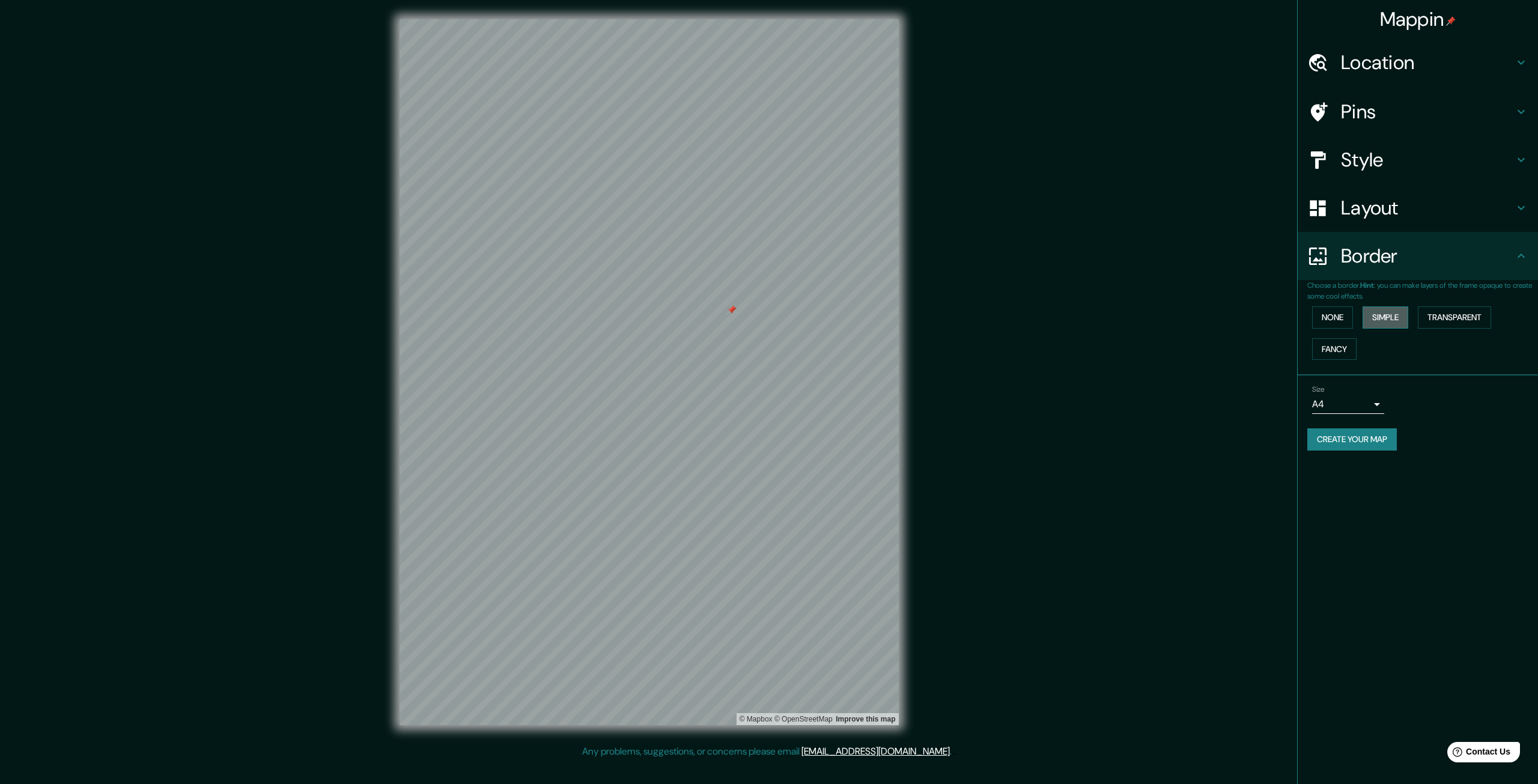
click at [884, 311] on button "Simple" at bounding box center [1385, 317] width 45 height 22
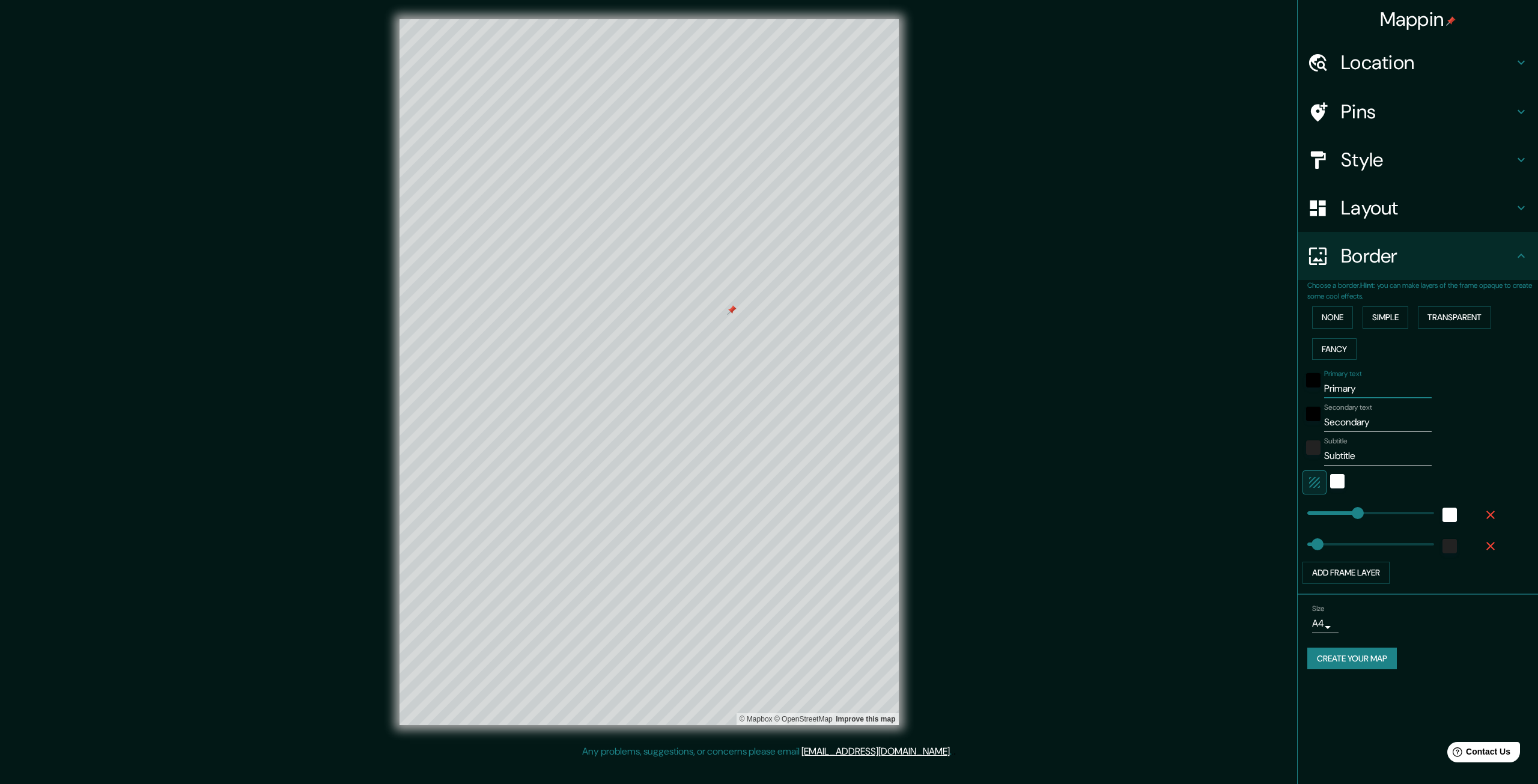
drag, startPoint x: 1367, startPoint y: 388, endPoint x: 1283, endPoint y: 384, distance: 84.1
click at [884, 384] on div "Mappin Location Pins Style Layout Border Choose a border. Hint : you can make l…" at bounding box center [769, 381] width 1538 height 763
type input "R"
type input "332"
type input "66"
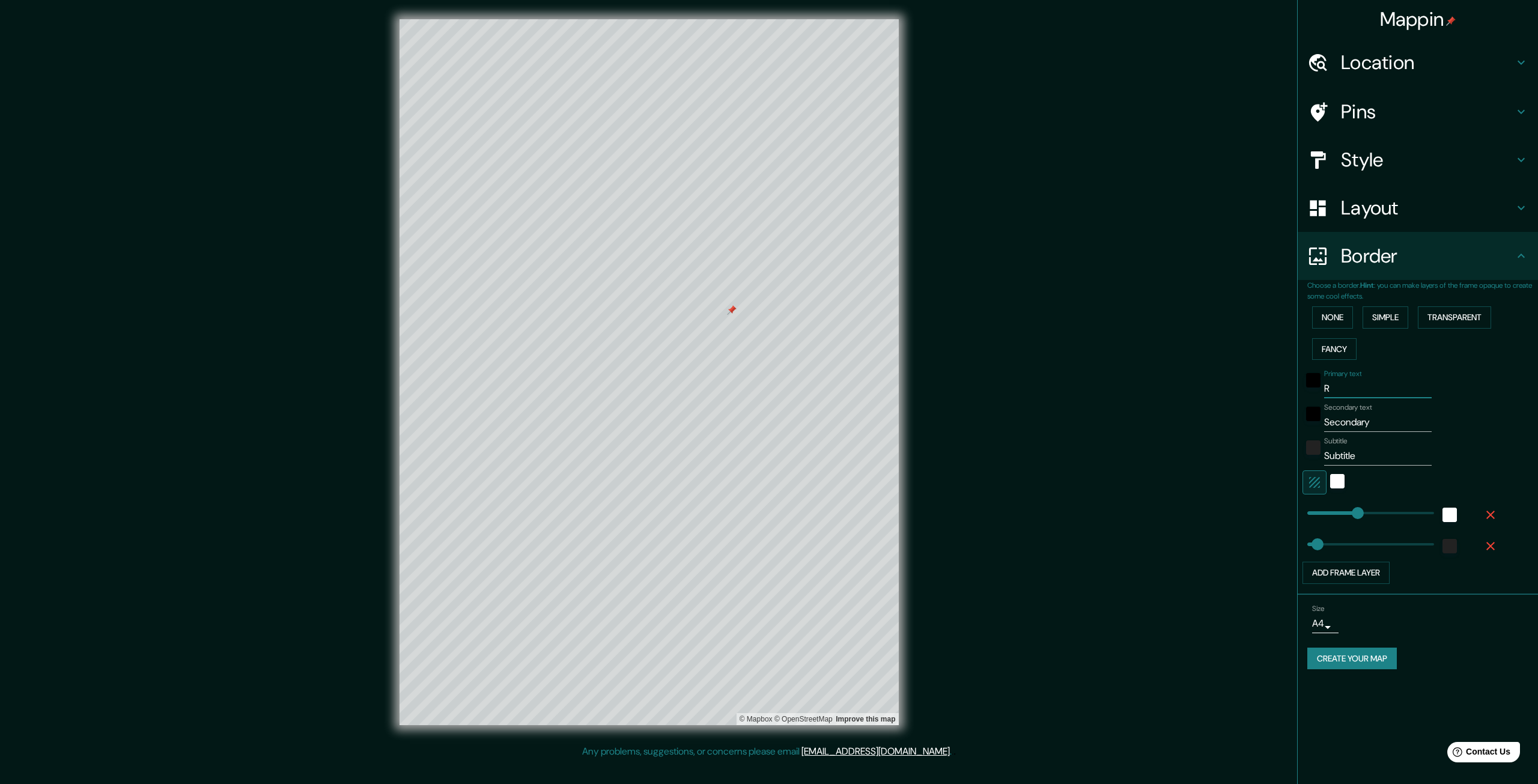
type input "RE"
type input "332"
type input "66"
type input "REU"
type input "332"
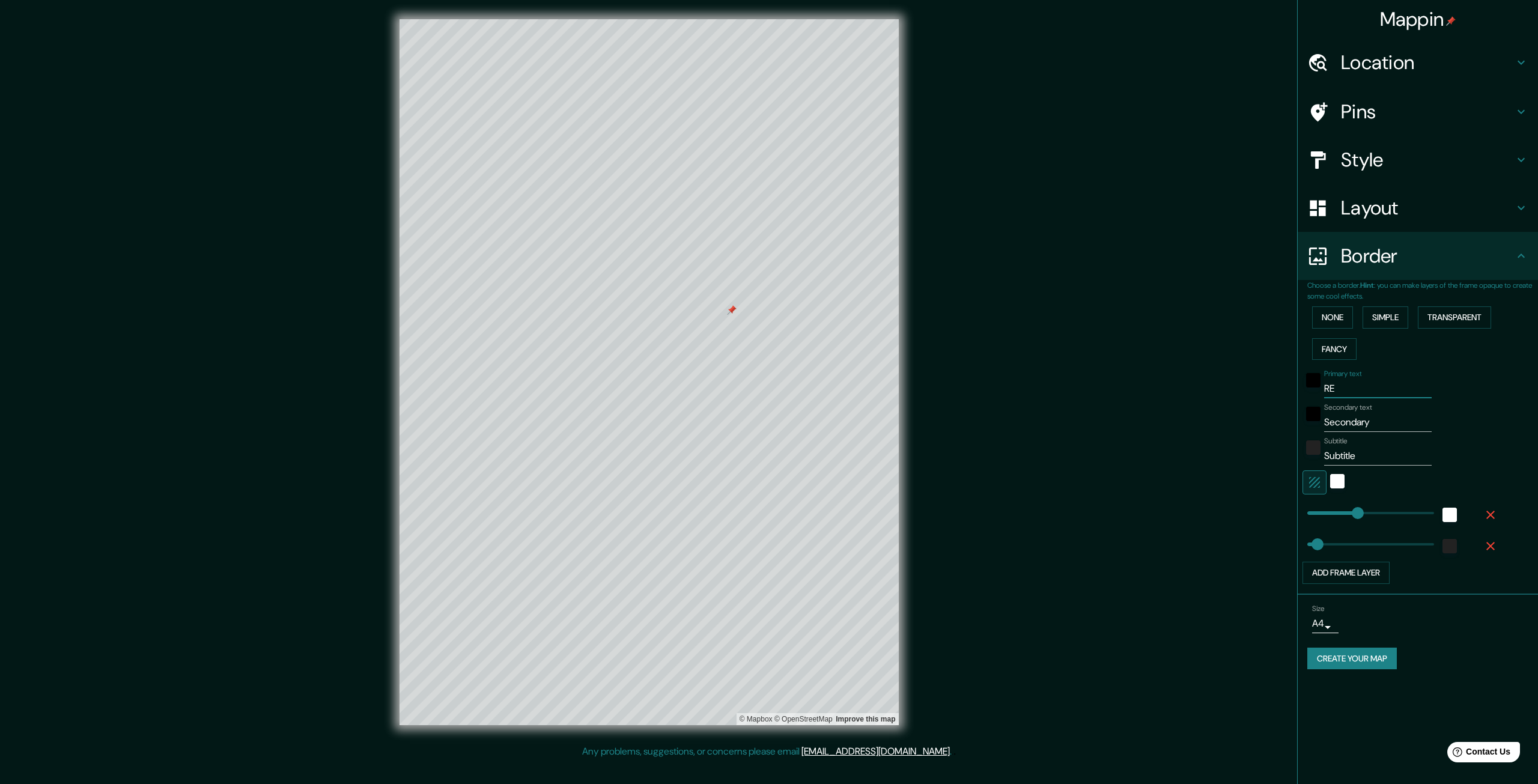
type input "66"
type input "REUS"
type input "332"
type input "66"
type input "REUS"
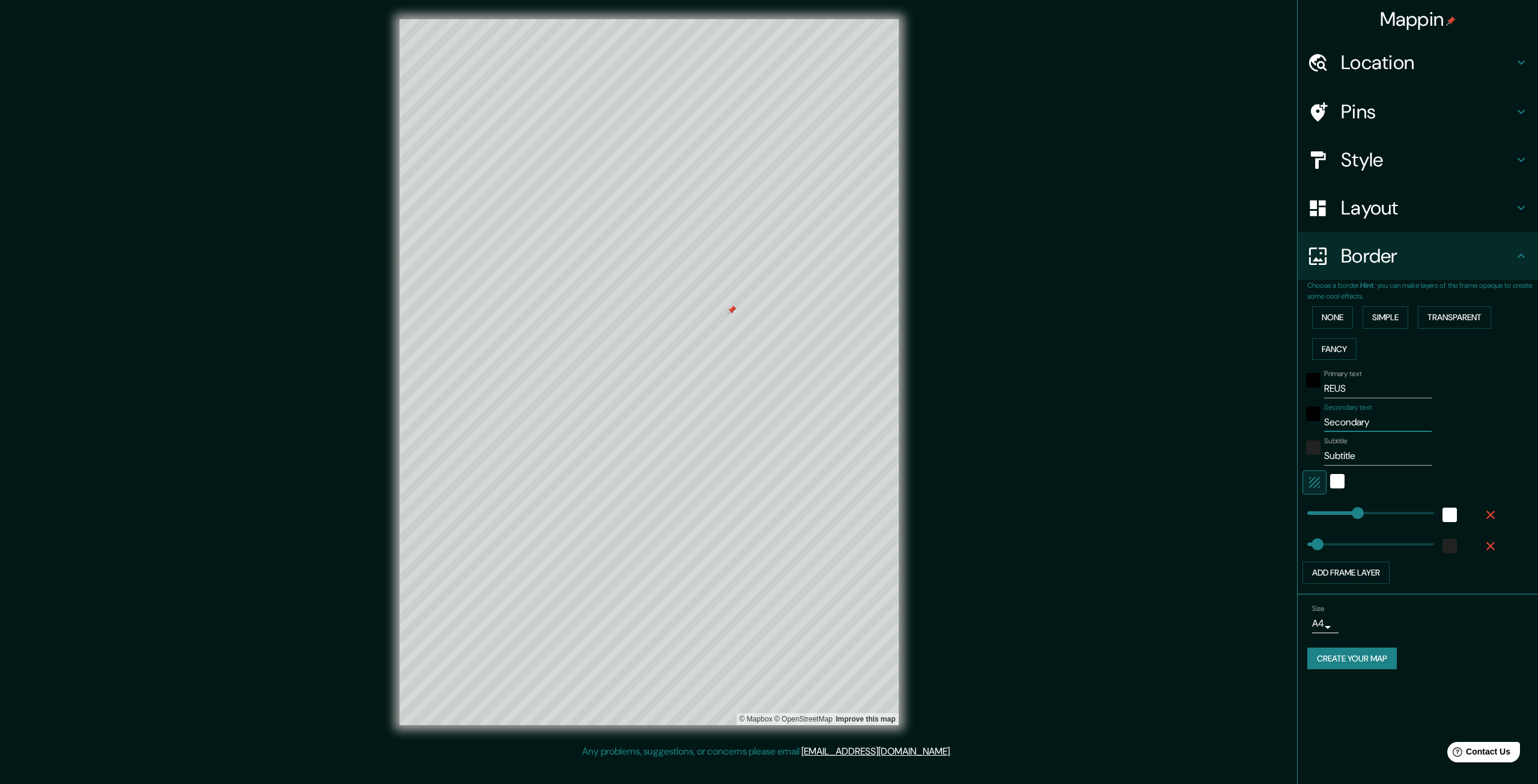
click at [884, 421] on input "Secondary" at bounding box center [1378, 423] width 108 height 19
paste input "[GEOGRAPHIC_DATA]"
type input "[GEOGRAPHIC_DATA]"
type input "332"
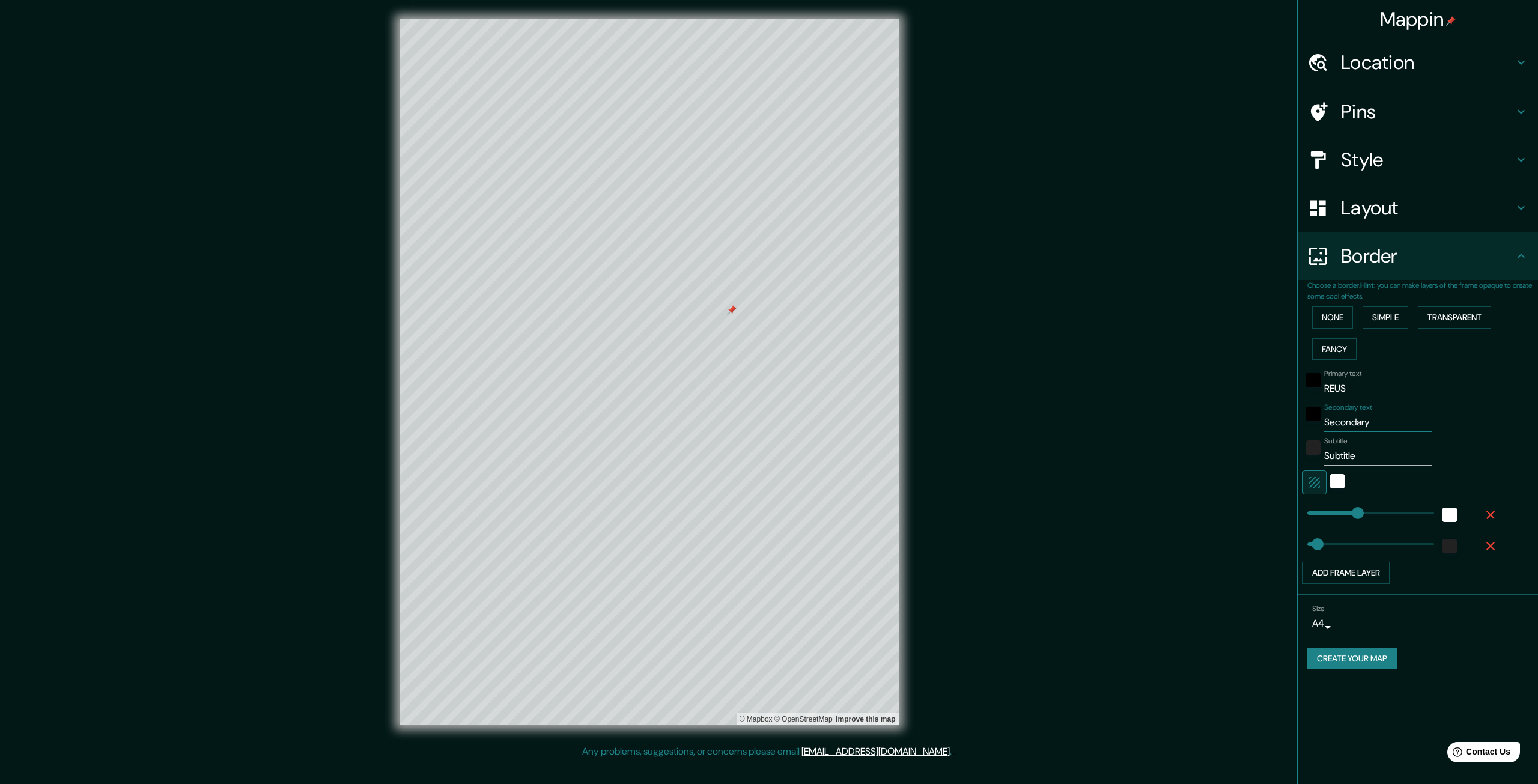
type input "66"
type input "[GEOGRAPHIC_DATA]"
drag, startPoint x: 1364, startPoint y: 466, endPoint x: 1335, endPoint y: 458, distance: 30.1
click at [884, 458] on div "Primary text REUS Secondary text 41°09'21.9"N 1°06'34.1"E Subtitle Subtitle Add…" at bounding box center [1404, 474] width 193 height 219
click at [884, 453] on input "Subtitle" at bounding box center [1378, 456] width 108 height 19
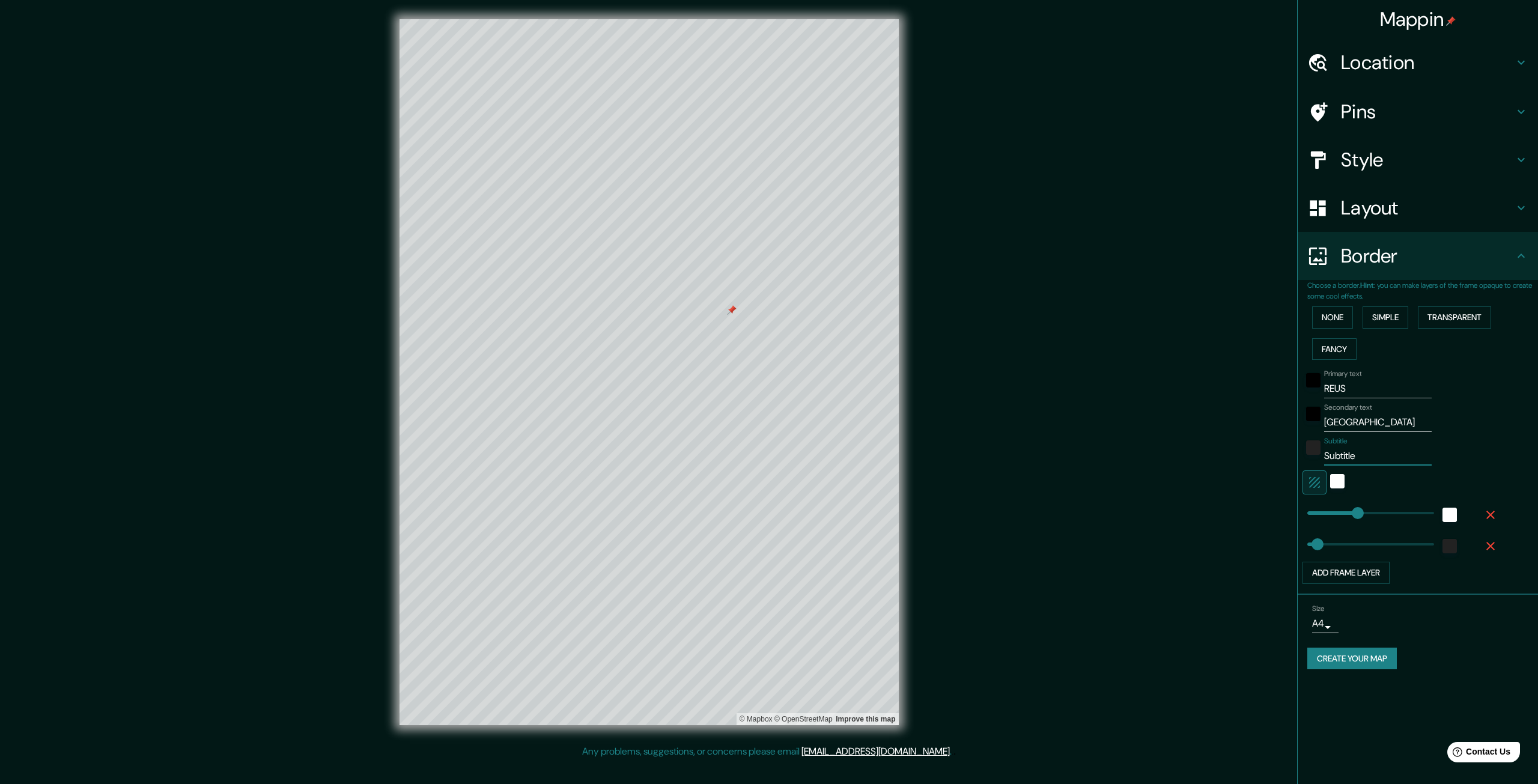
click at [884, 455] on input "Subtitle" at bounding box center [1378, 456] width 108 height 19
type input "332"
type input "66"
type input "332"
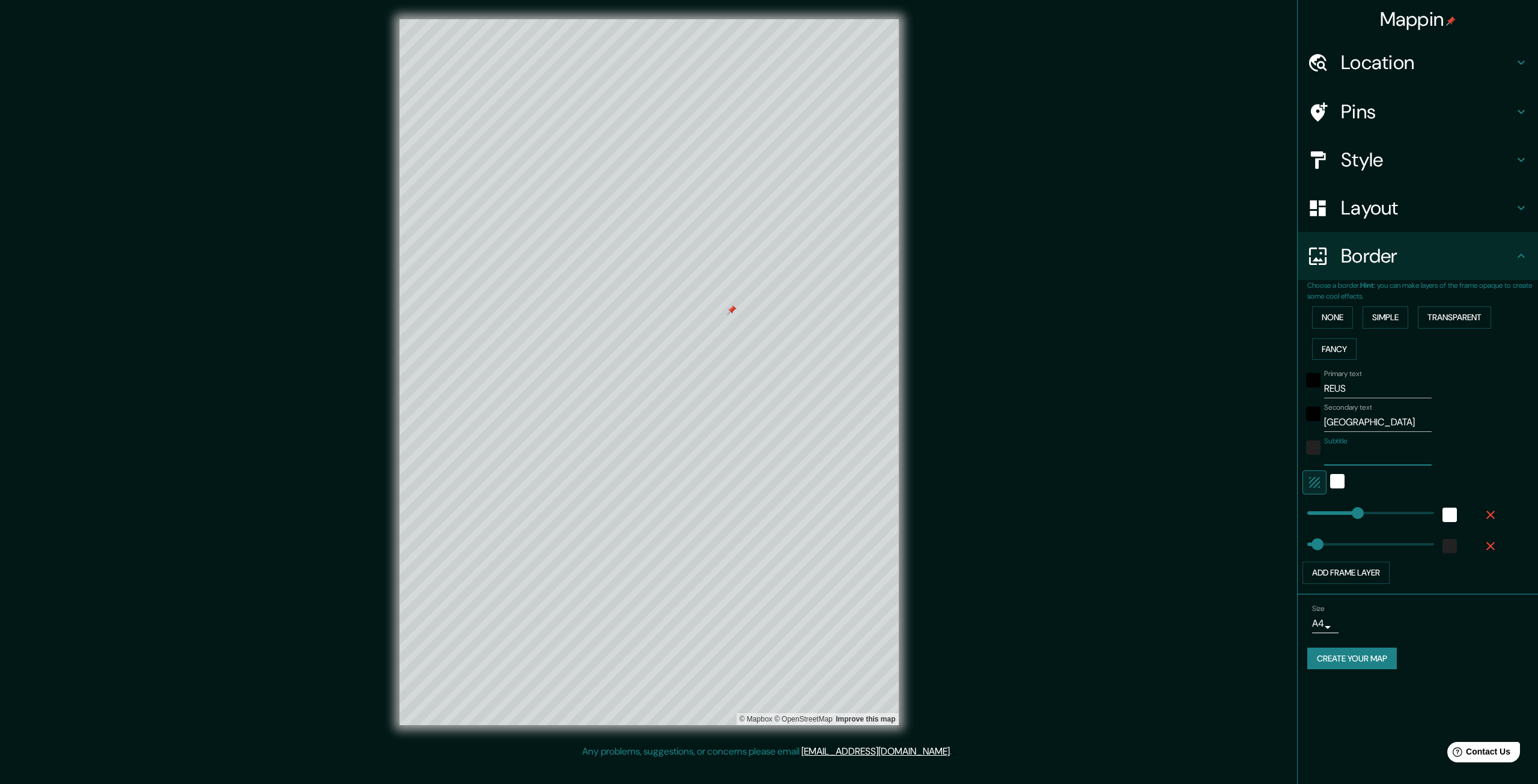
type input "66"
click at [884, 492] on div at bounding box center [1338, 483] width 22 height 24
click at [884, 486] on icon "button" at bounding box center [1315, 483] width 15 height 15
type input "332"
type input "66"
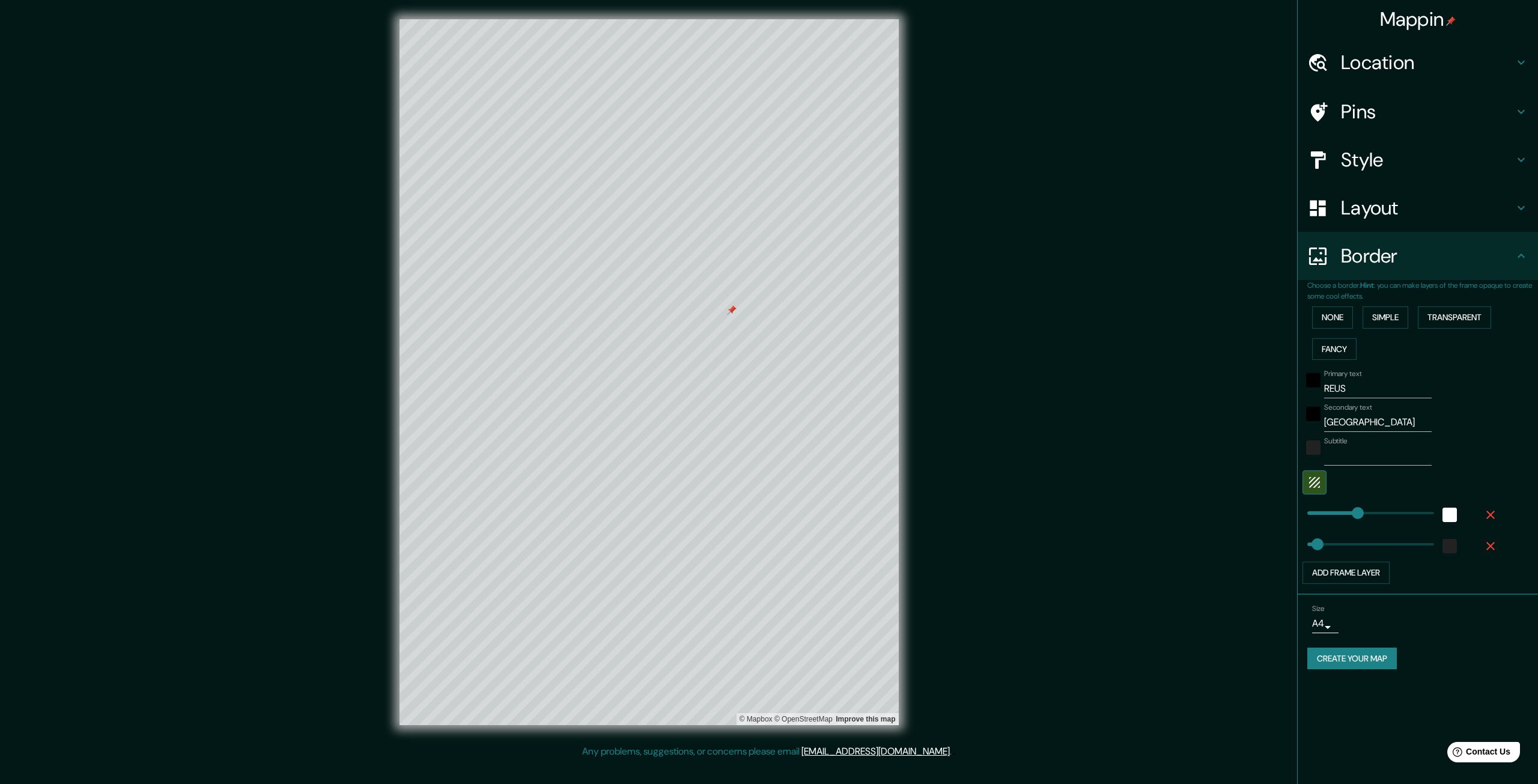
type input "332"
type input "588"
drag, startPoint x: 1328, startPoint y: 543, endPoint x: 1397, endPoint y: 542, distance: 69.0
type input "332"
type input "241"
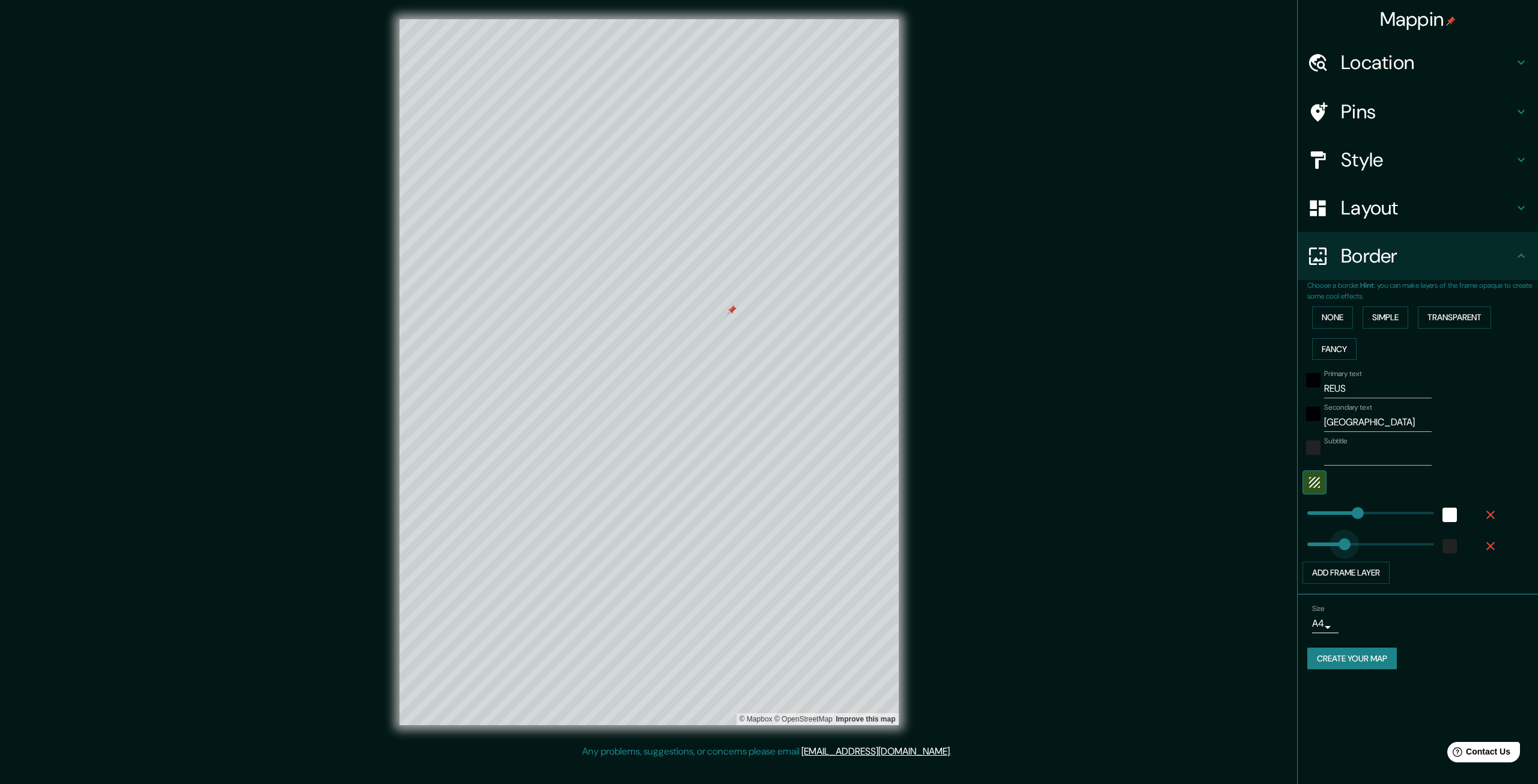
drag, startPoint x: 1397, startPoint y: 542, endPoint x: 1344, endPoint y: 547, distance: 53.2
type input "332"
type input "241"
type input "406"
type input "241"
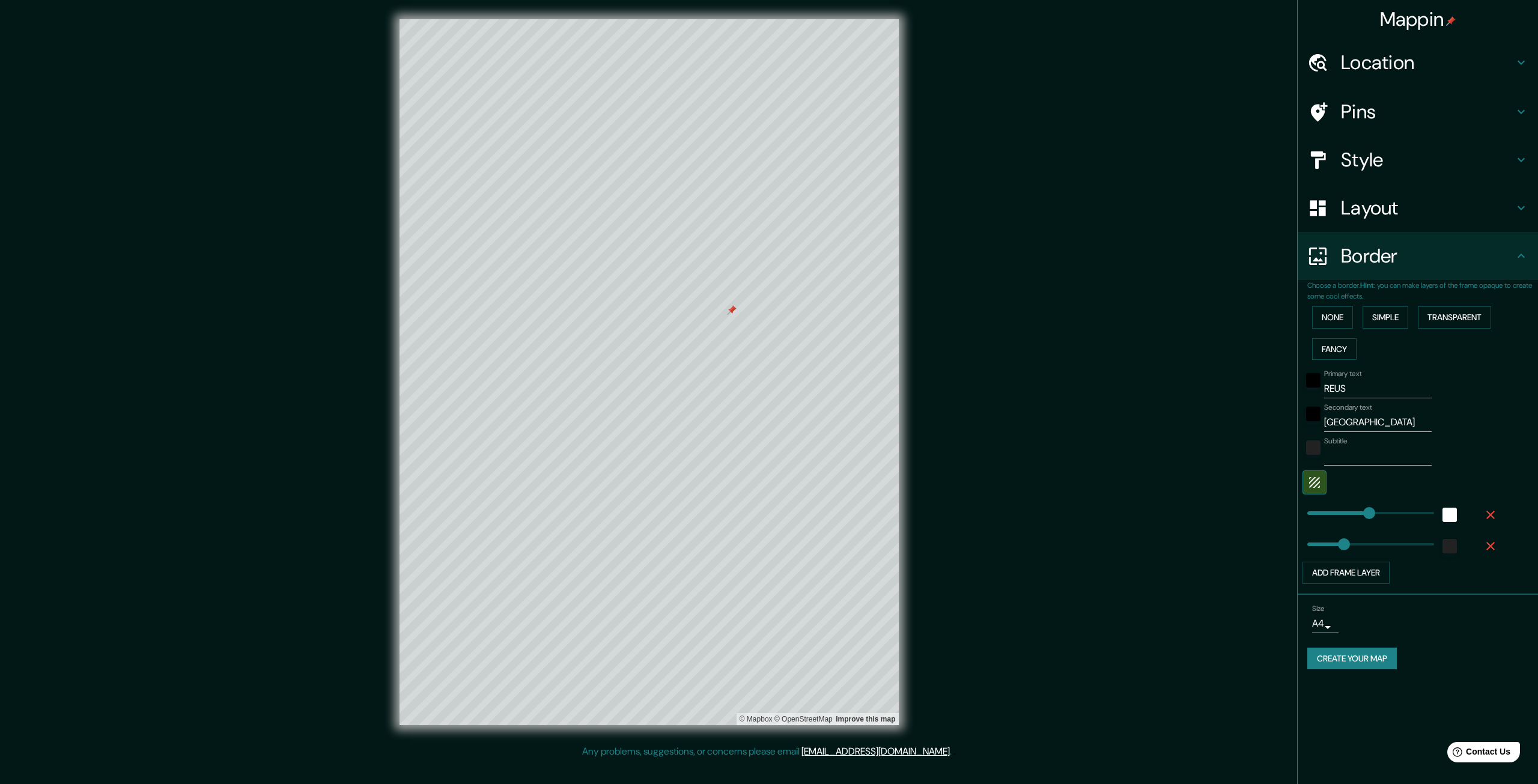
type input "193"
type input "241"
click at [884, 654] on button "Create your map" at bounding box center [1352, 659] width 90 height 22
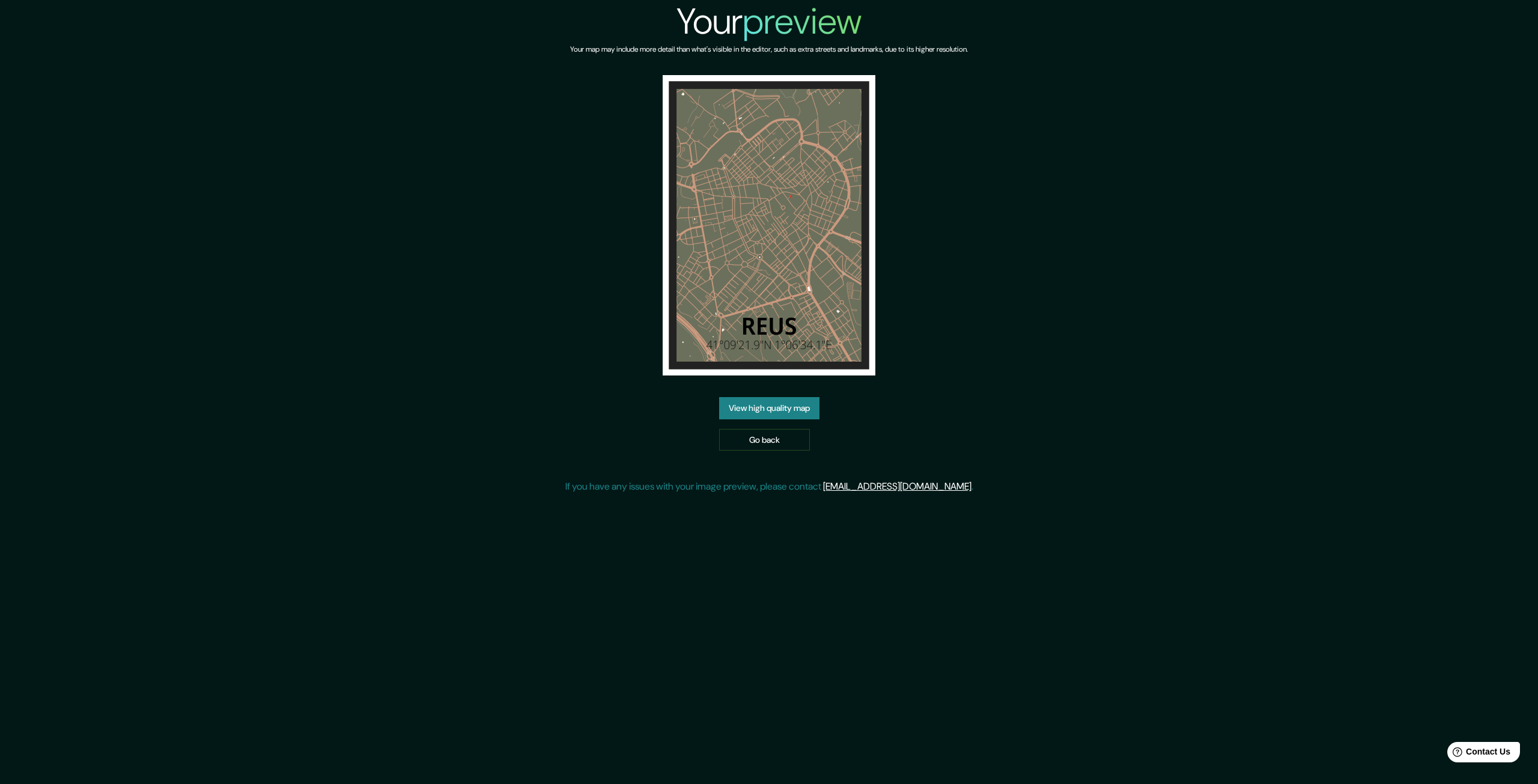
click at [748, 405] on link "View high quality map" at bounding box center [770, 408] width 101 height 22
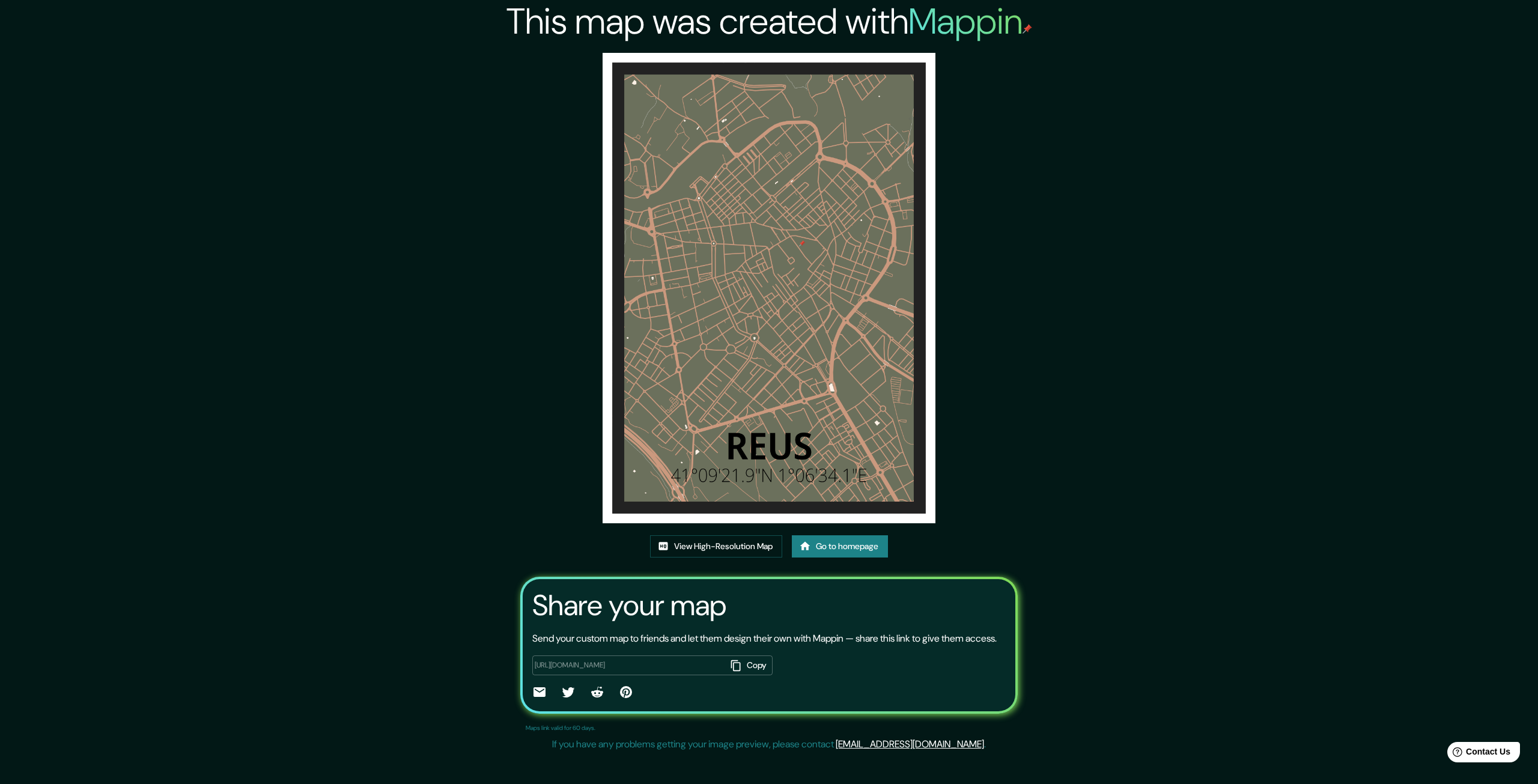
click at [733, 671] on icon "button" at bounding box center [736, 665] width 12 height 12
click at [679, 538] on link "View High-Resolution Map" at bounding box center [716, 546] width 132 height 22
click at [862, 550] on link "Go to homepage" at bounding box center [840, 546] width 96 height 22
